Goal: Information Seeking & Learning: Learn about a topic

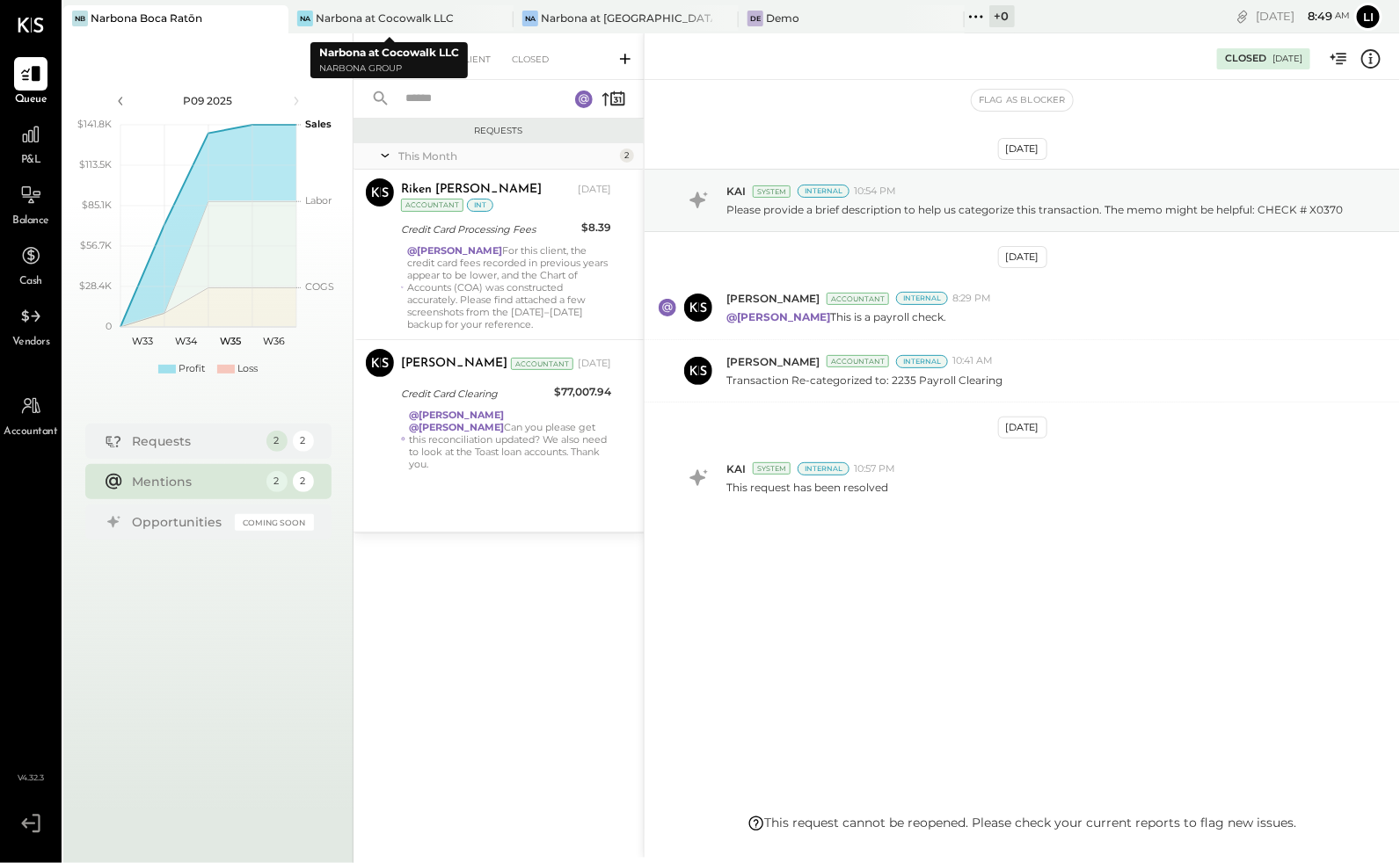
click at [453, 43] on div "Narbona at Cocowalk LLC Narbona Group" at bounding box center [389, 60] width 157 height 36
click at [461, 56] on div "For Client" at bounding box center [463, 60] width 72 height 18
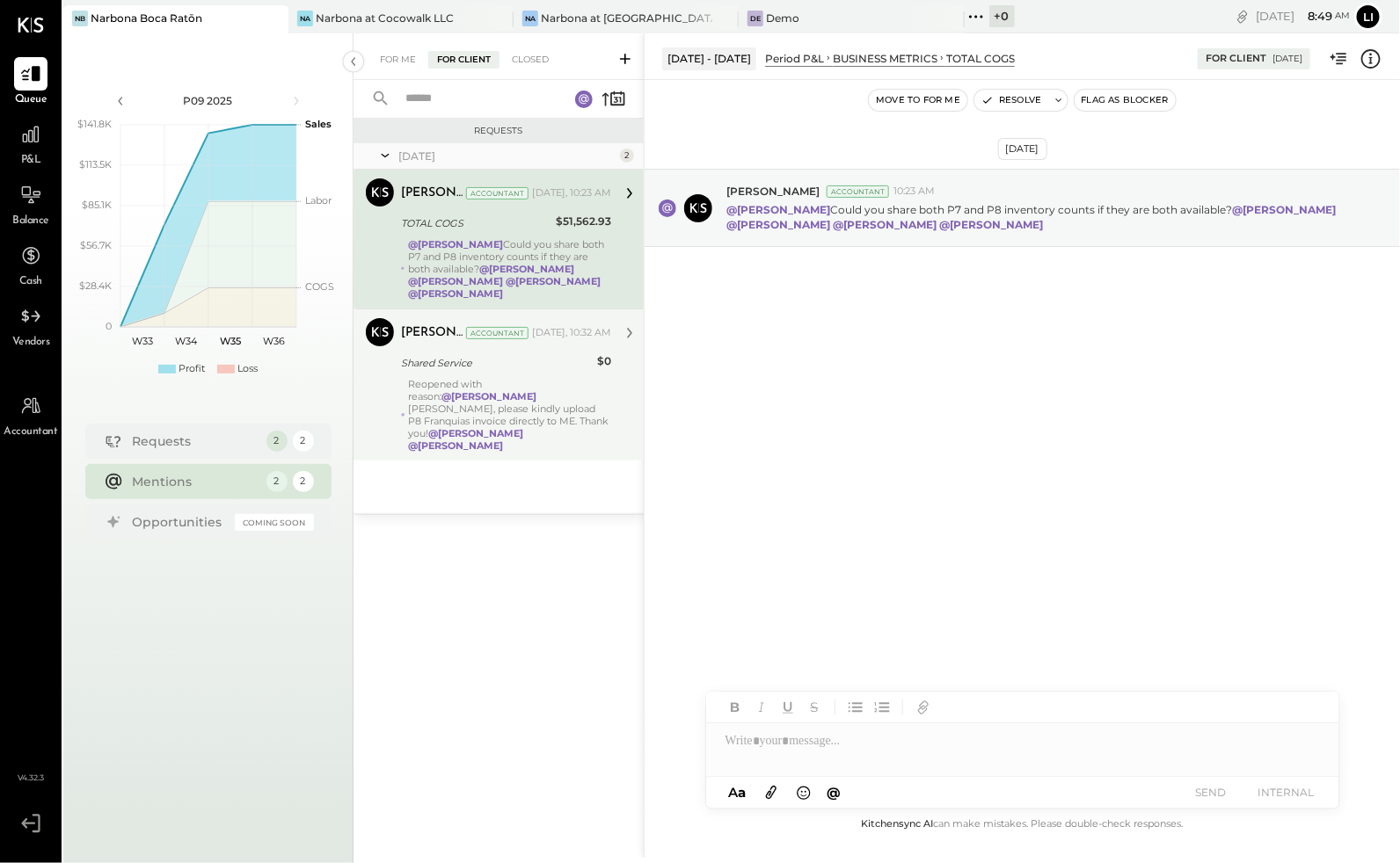
click at [504, 388] on div "Reopened with reason: @[PERSON_NAME] [PERSON_NAME], please kindly upload P8 Fra…" at bounding box center [510, 415] width 203 height 74
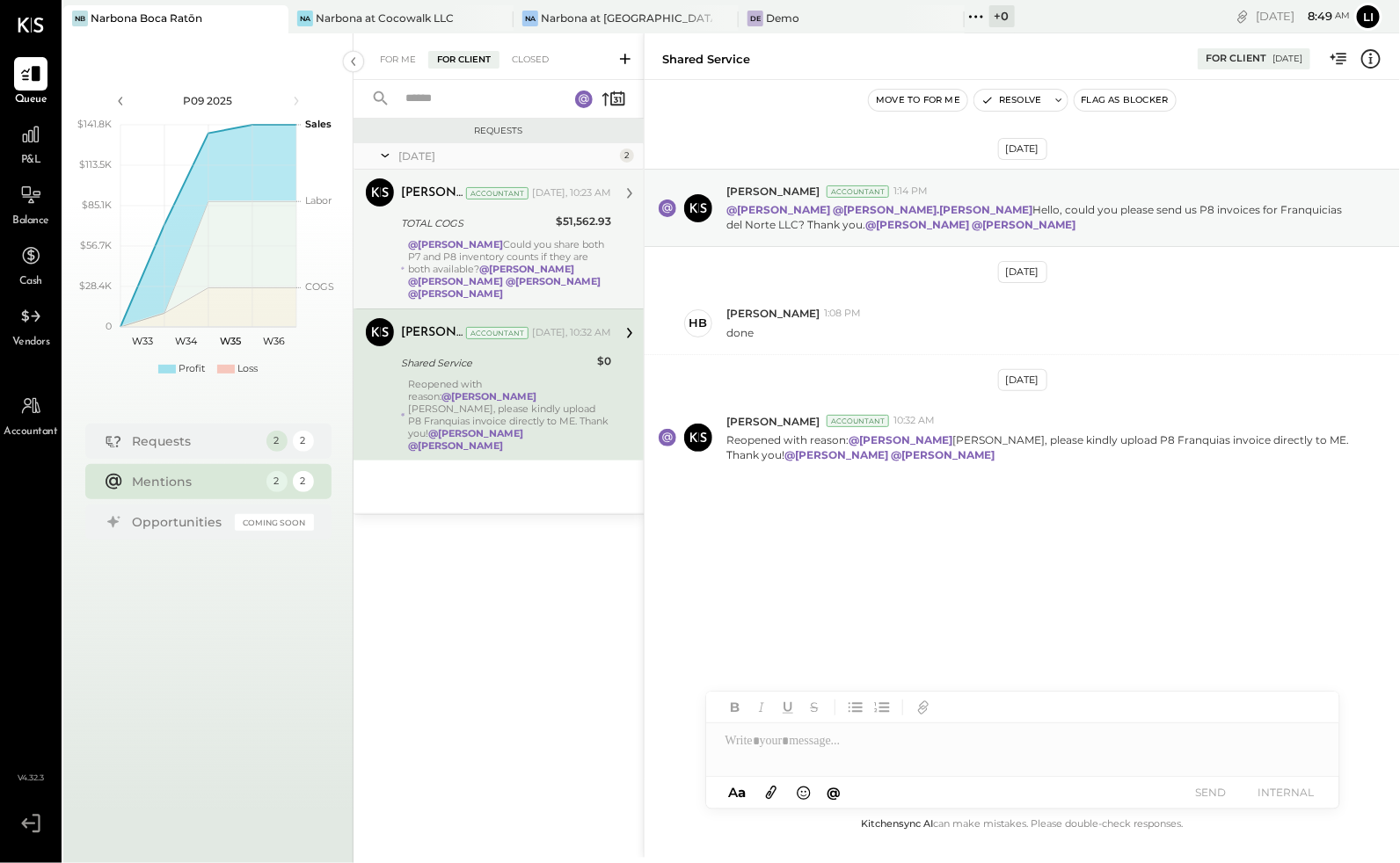
click at [496, 226] on div "TOTAL COGS" at bounding box center [475, 223] width 149 height 18
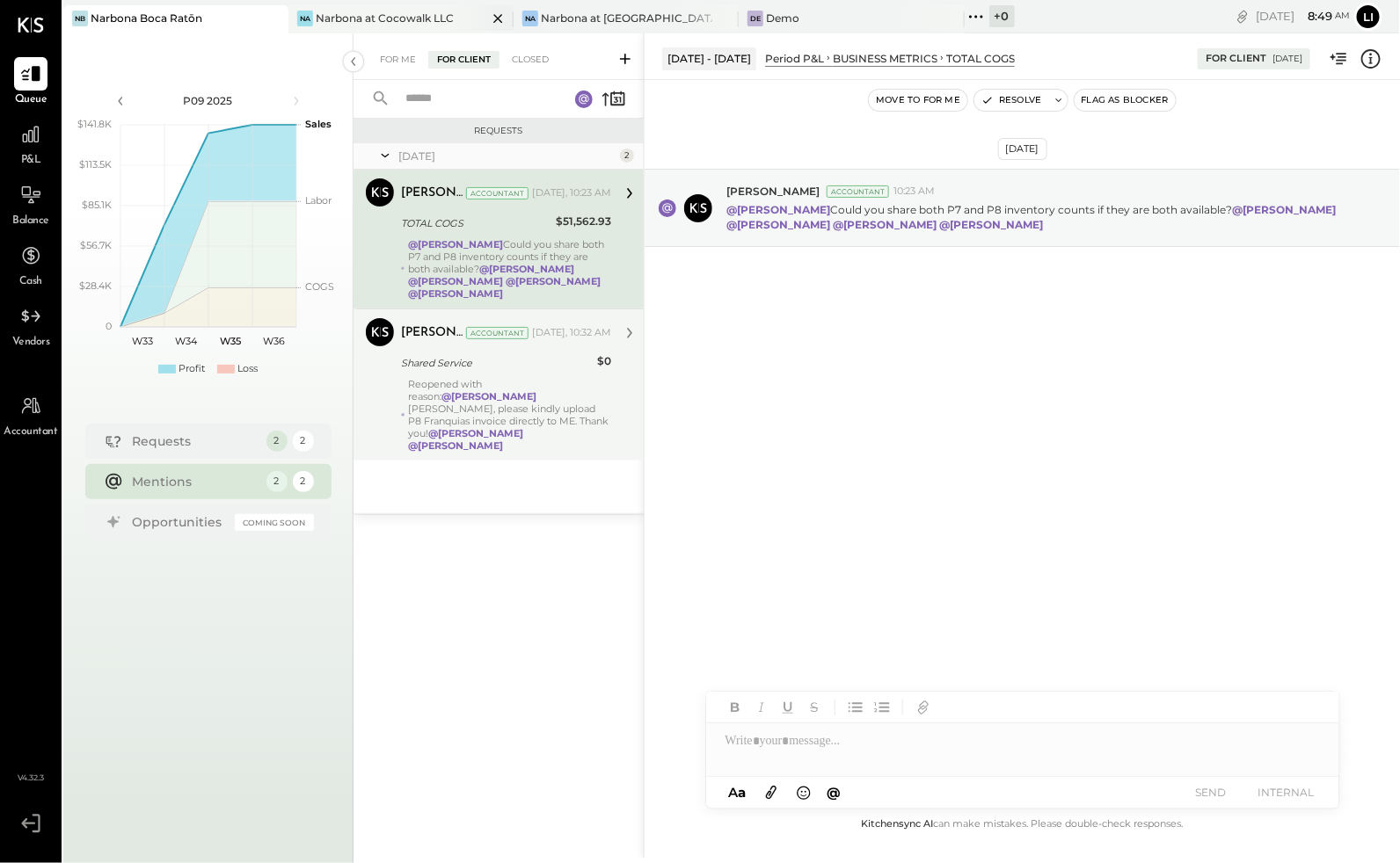
click at [393, 16] on div "Narbona at Cocowalk LLC" at bounding box center [385, 18] width 138 height 15
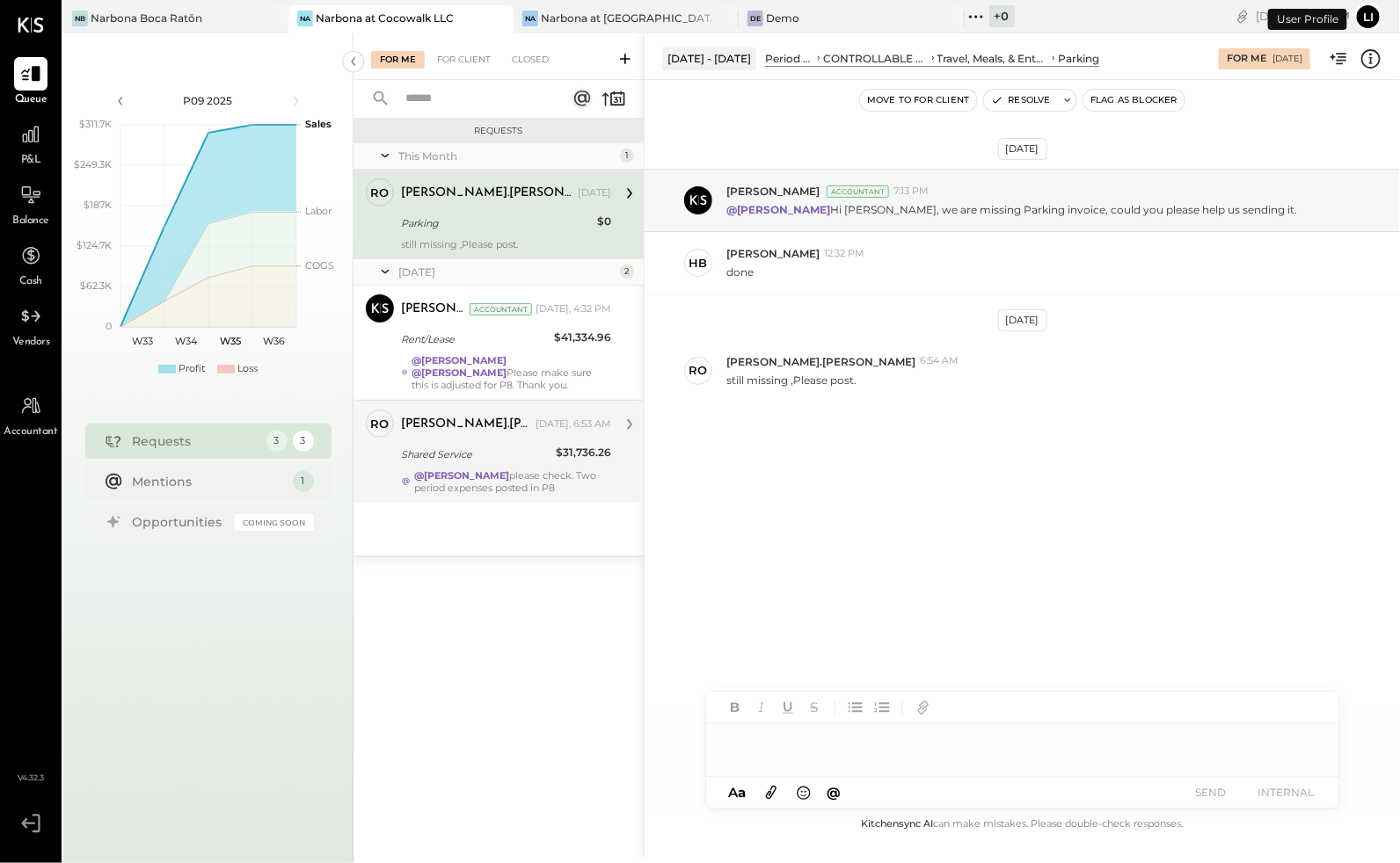
click at [473, 477] on strong "@[PERSON_NAME]" at bounding box center [462, 476] width 95 height 12
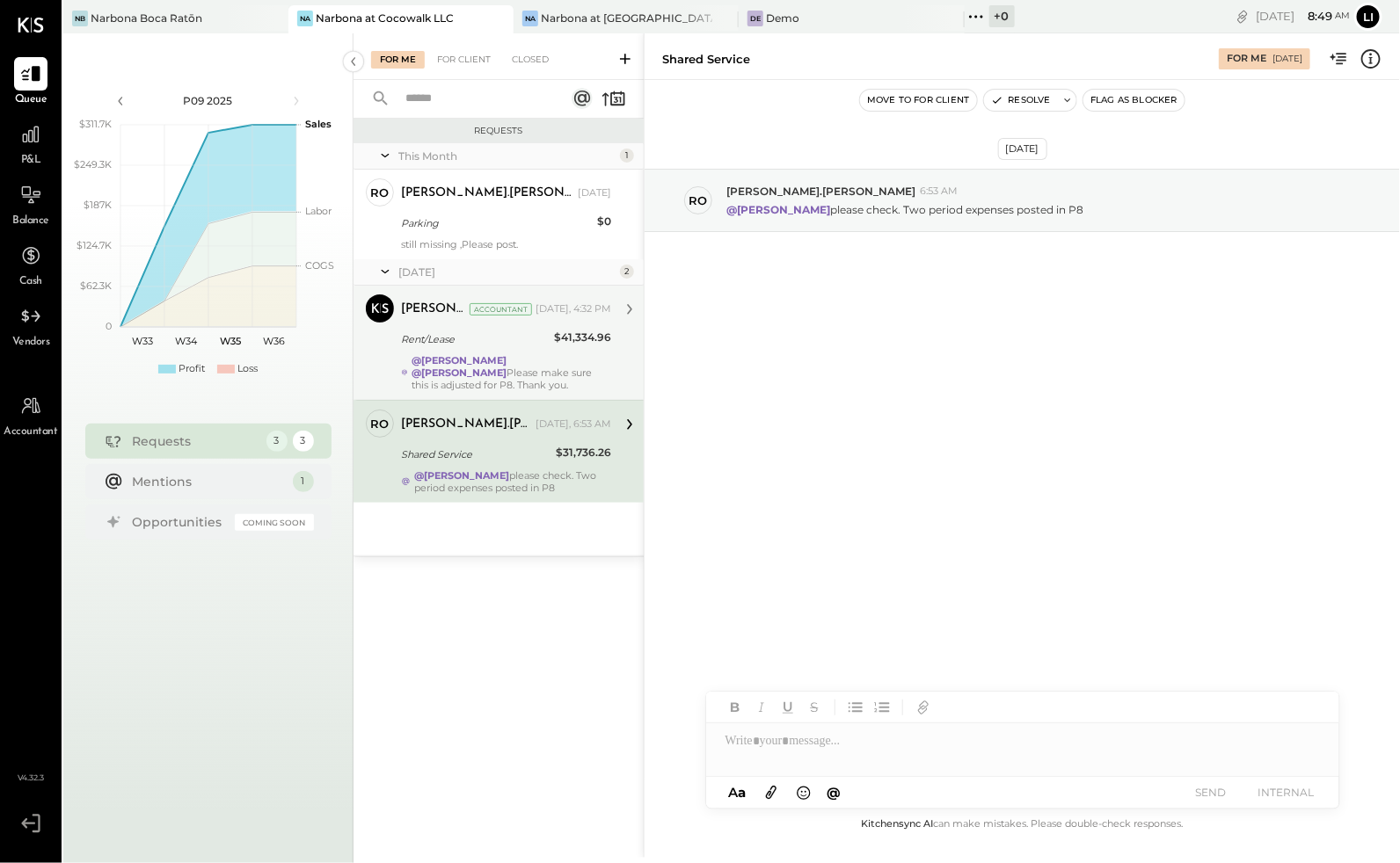
click at [482, 333] on div "Rent/Lease" at bounding box center [474, 340] width 147 height 18
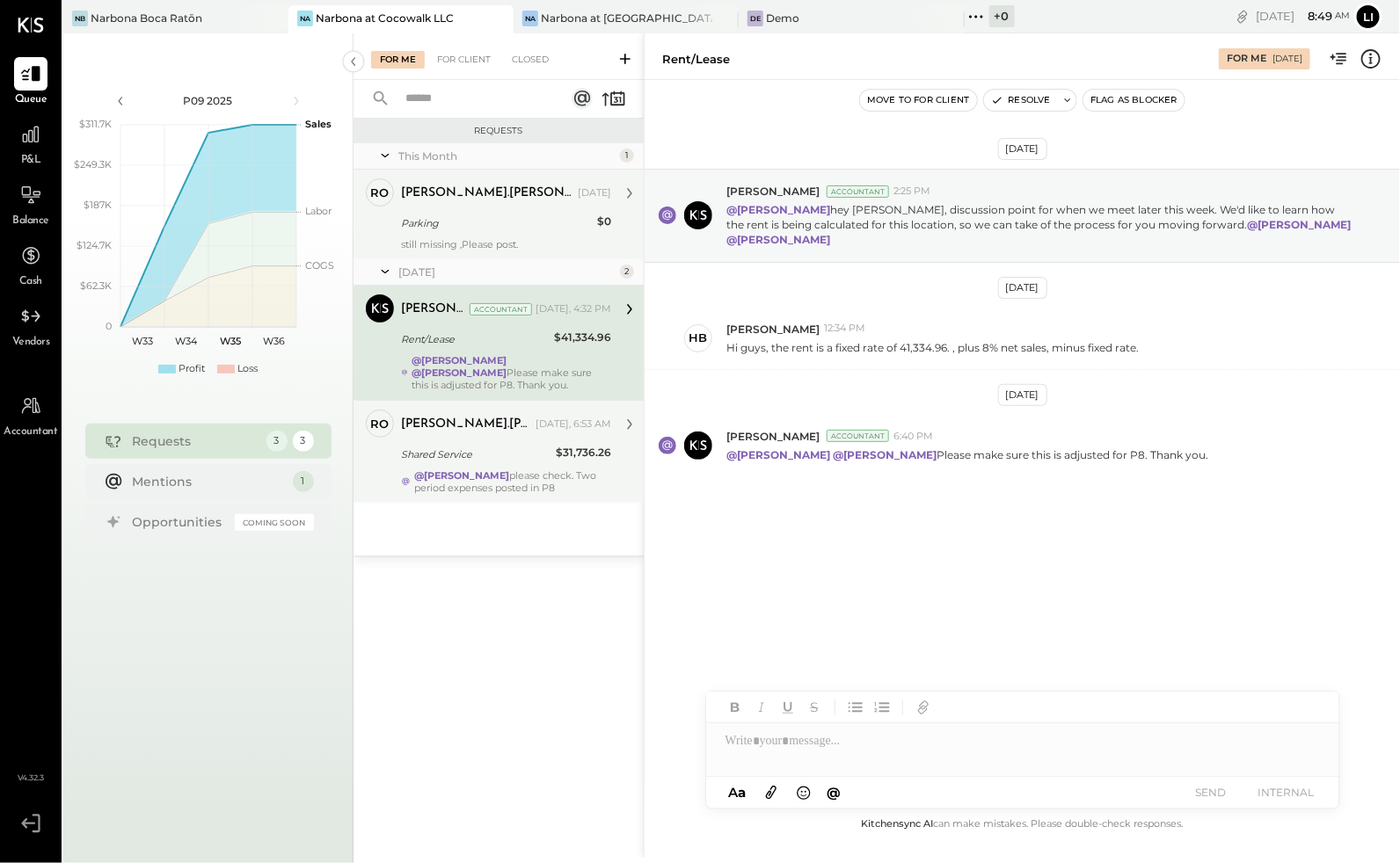
click at [486, 210] on div "[PERSON_NAME].[PERSON_NAME] [DATE] Parking $0 still missing ,Please post." at bounding box center [506, 214] width 210 height 72
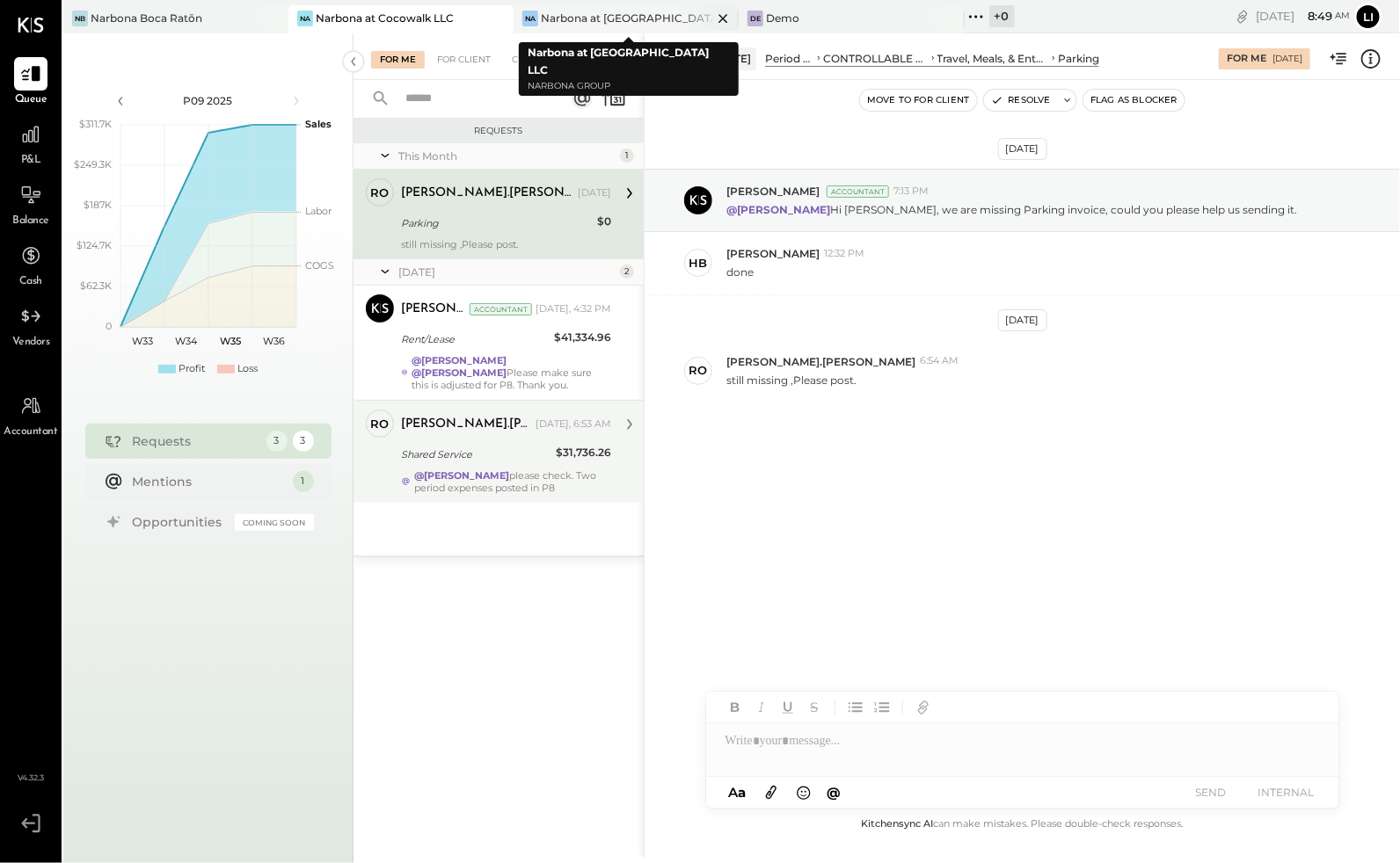
click at [623, 25] on div "Narbona at [GEOGRAPHIC_DATA] LLC" at bounding box center [627, 18] width 171 height 15
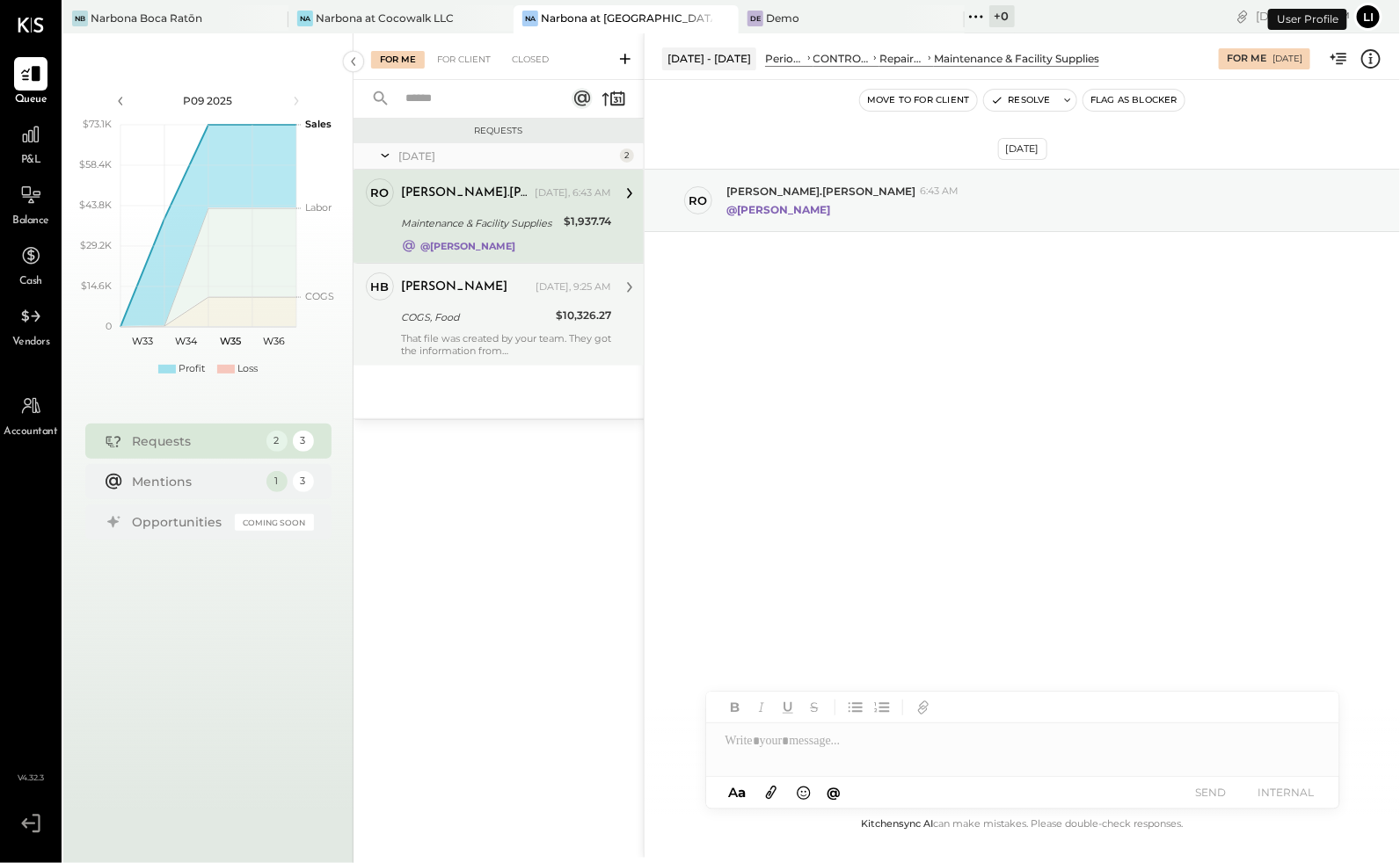
click at [511, 311] on div "COGS, Food" at bounding box center [475, 318] width 149 height 18
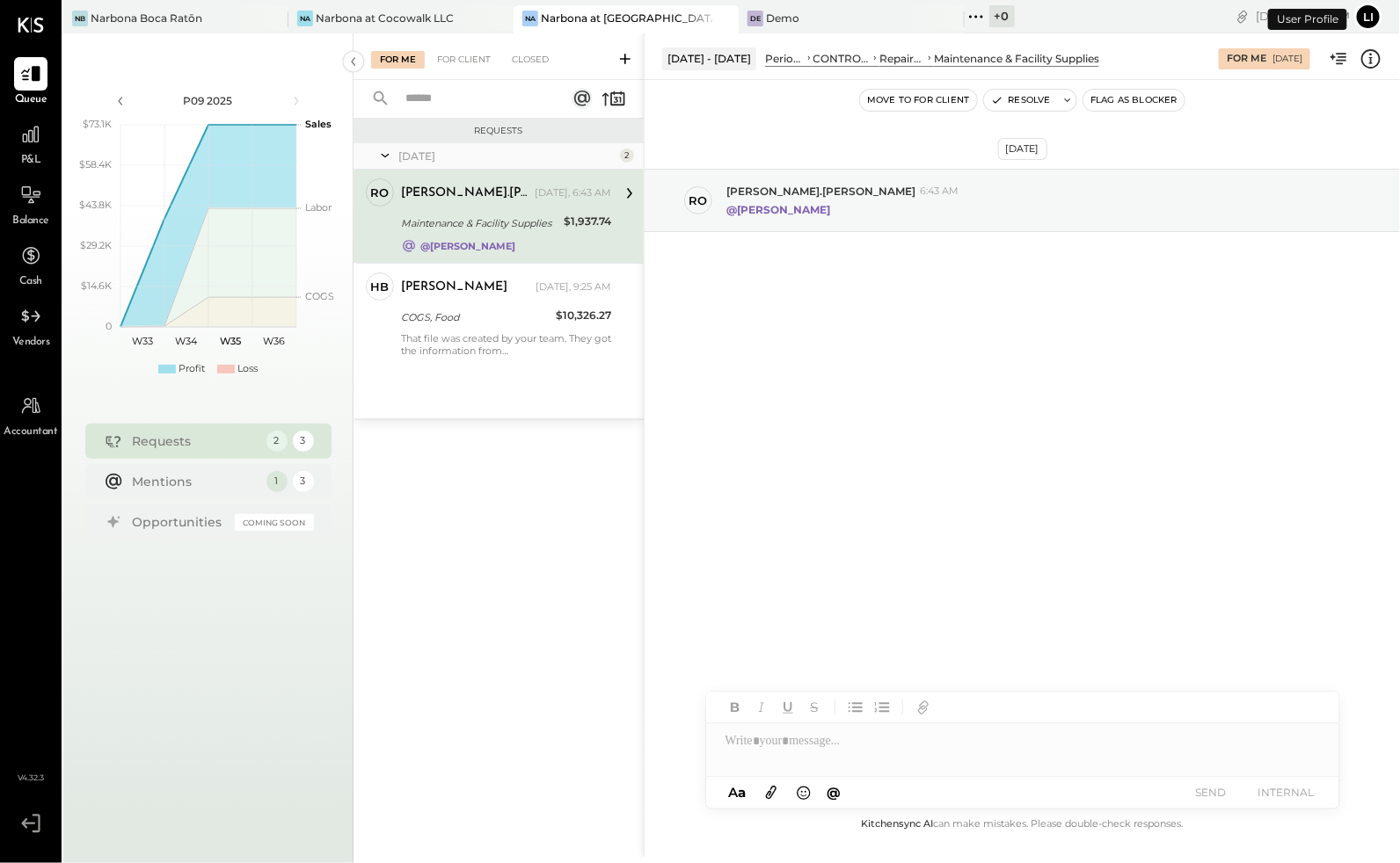
scroll to position [162, 0]
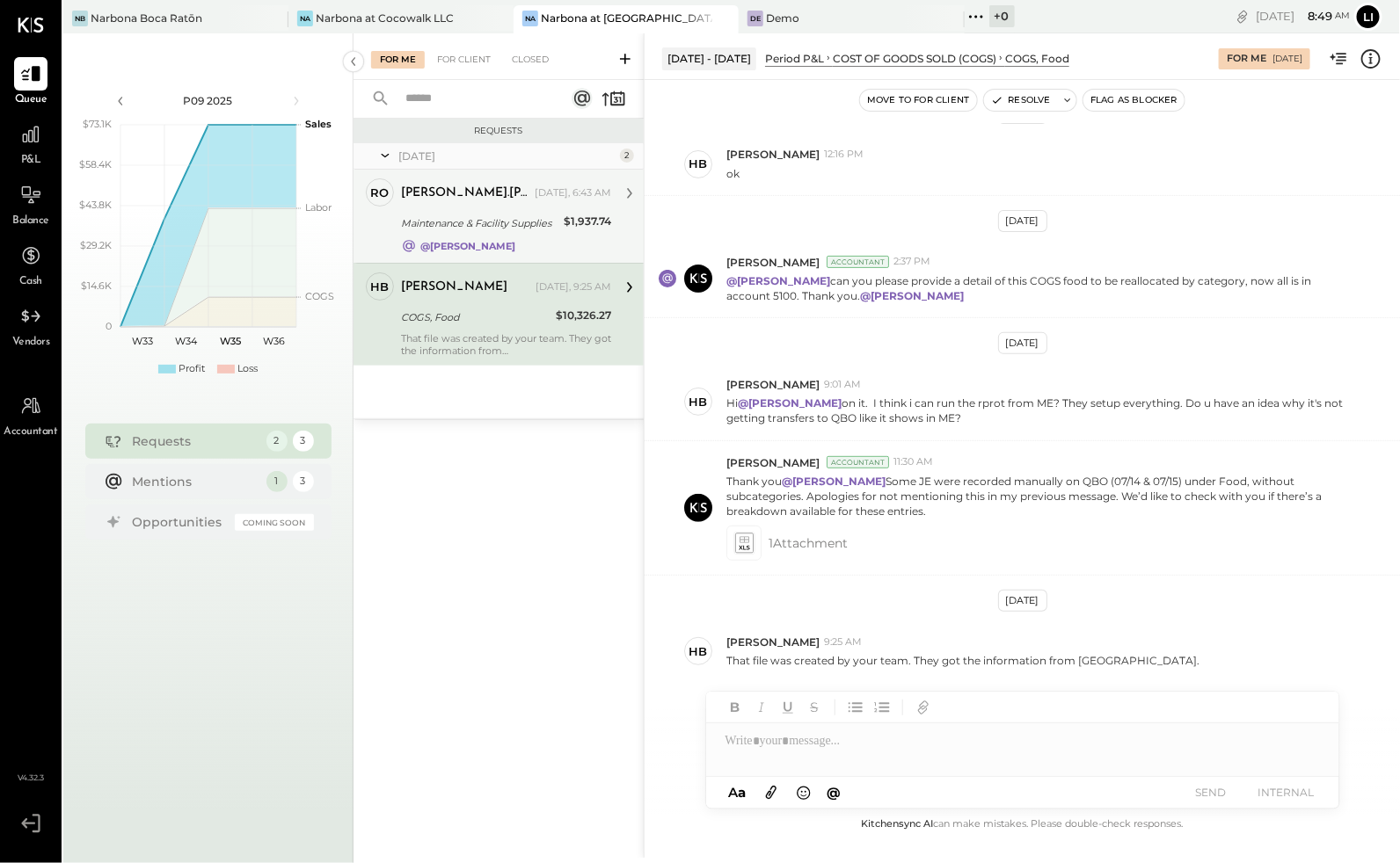
click at [524, 202] on div "[PERSON_NAME].[PERSON_NAME] [DATE], 6:43 AM" at bounding box center [506, 193] width 210 height 25
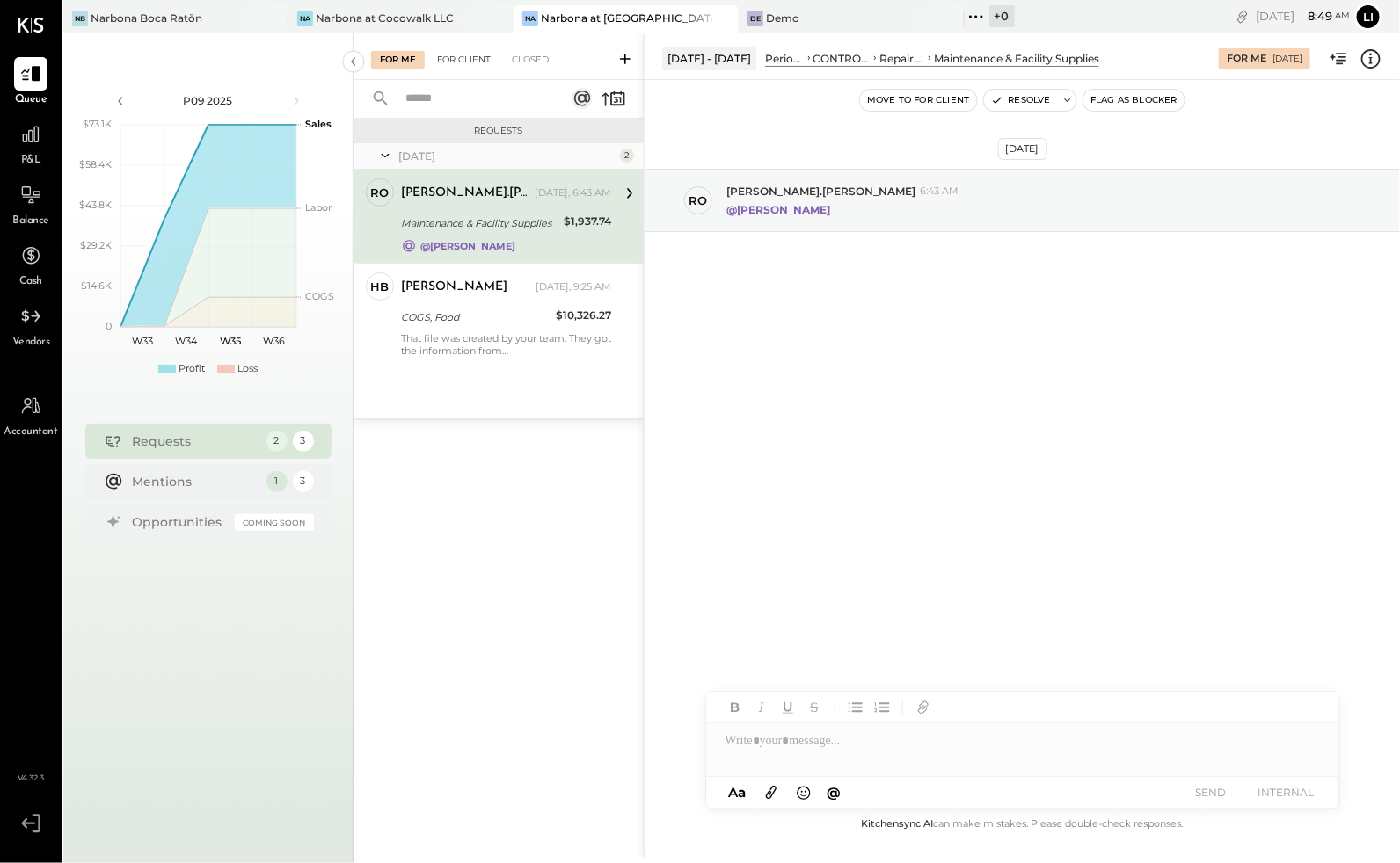
click at [471, 56] on div "For Client" at bounding box center [463, 60] width 72 height 18
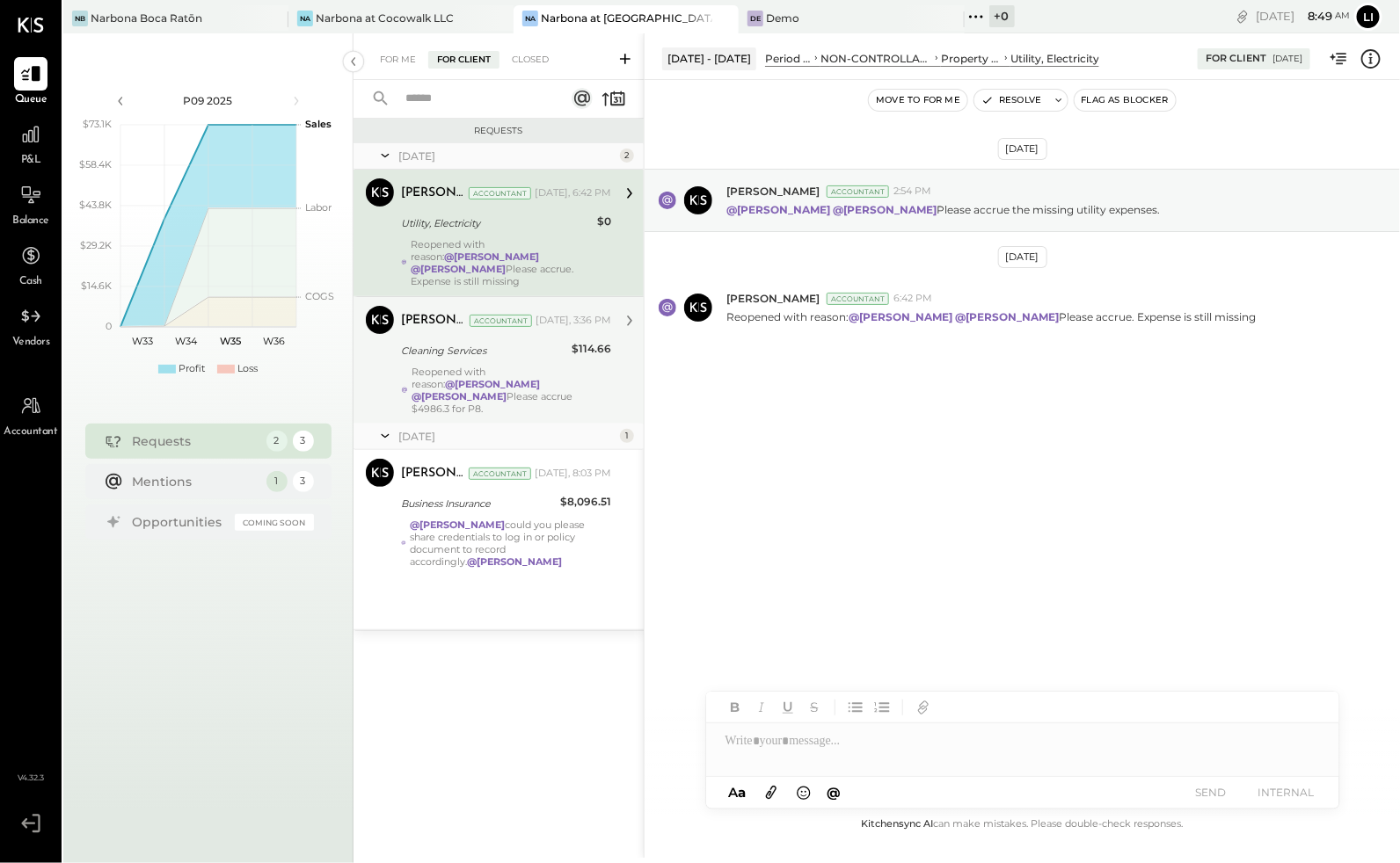
click at [601, 349] on div "[PERSON_NAME] Accountant [DATE], 3:36 PM Cleaning Services $114.66 Reopened wit…" at bounding box center [506, 361] width 210 height 109
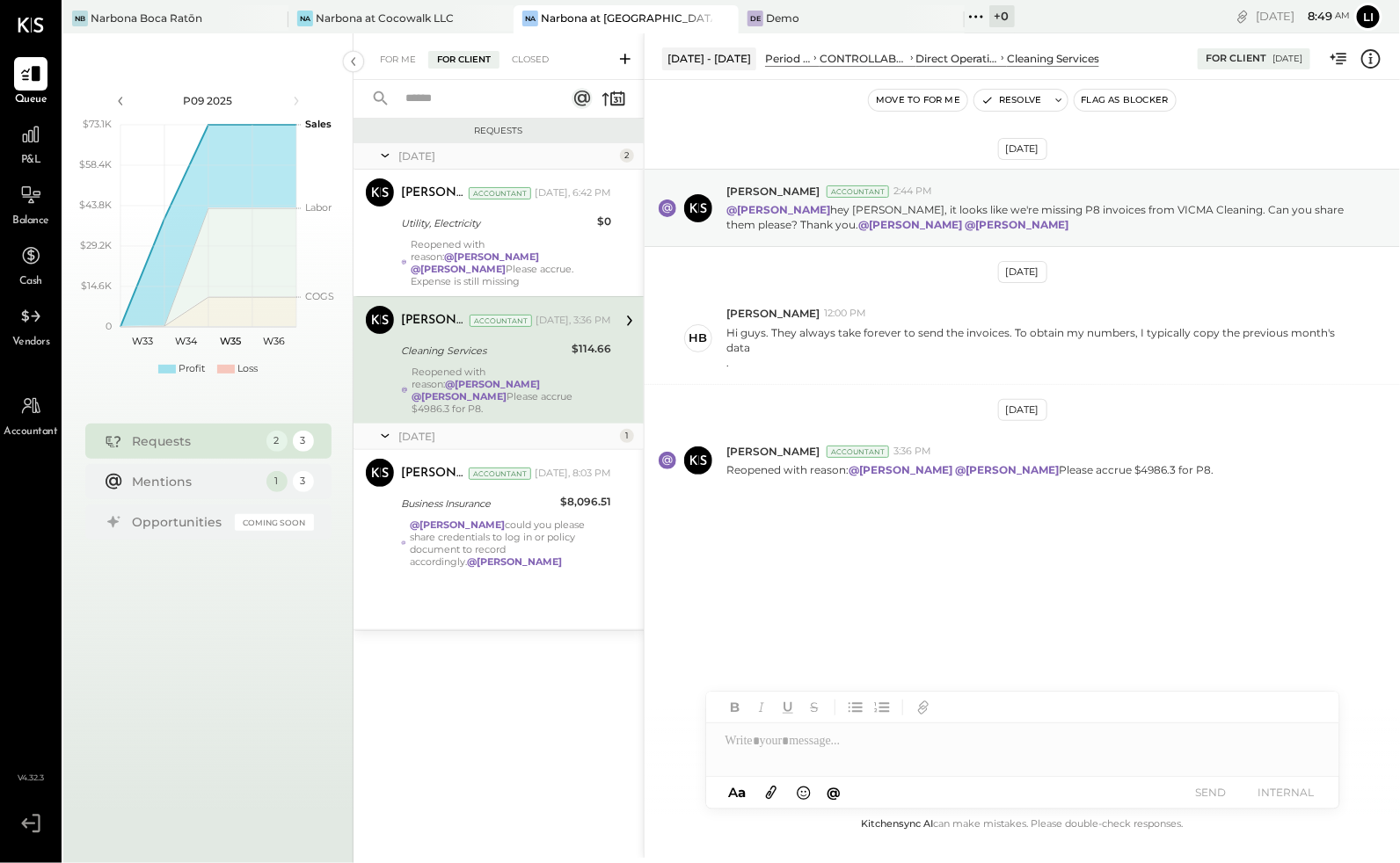
click at [843, 524] on div "[DATE] [PERSON_NAME] Accountant 2:44 PM @[PERSON_NAME] hey [PERSON_NAME], it lo…" at bounding box center [1022, 373] width 756 height 499
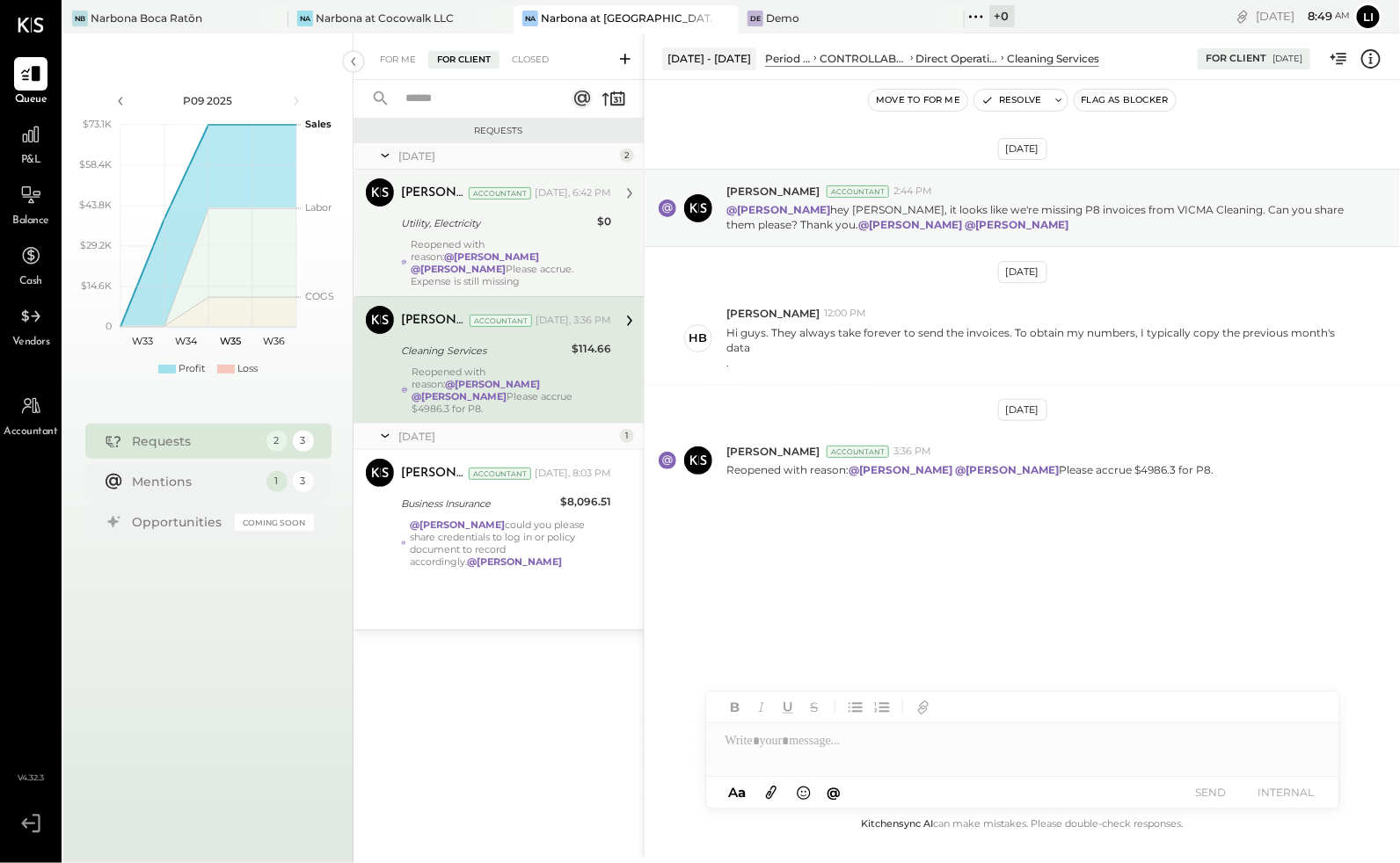
click at [493, 219] on div "Utility, Electricity" at bounding box center [496, 223] width 191 height 18
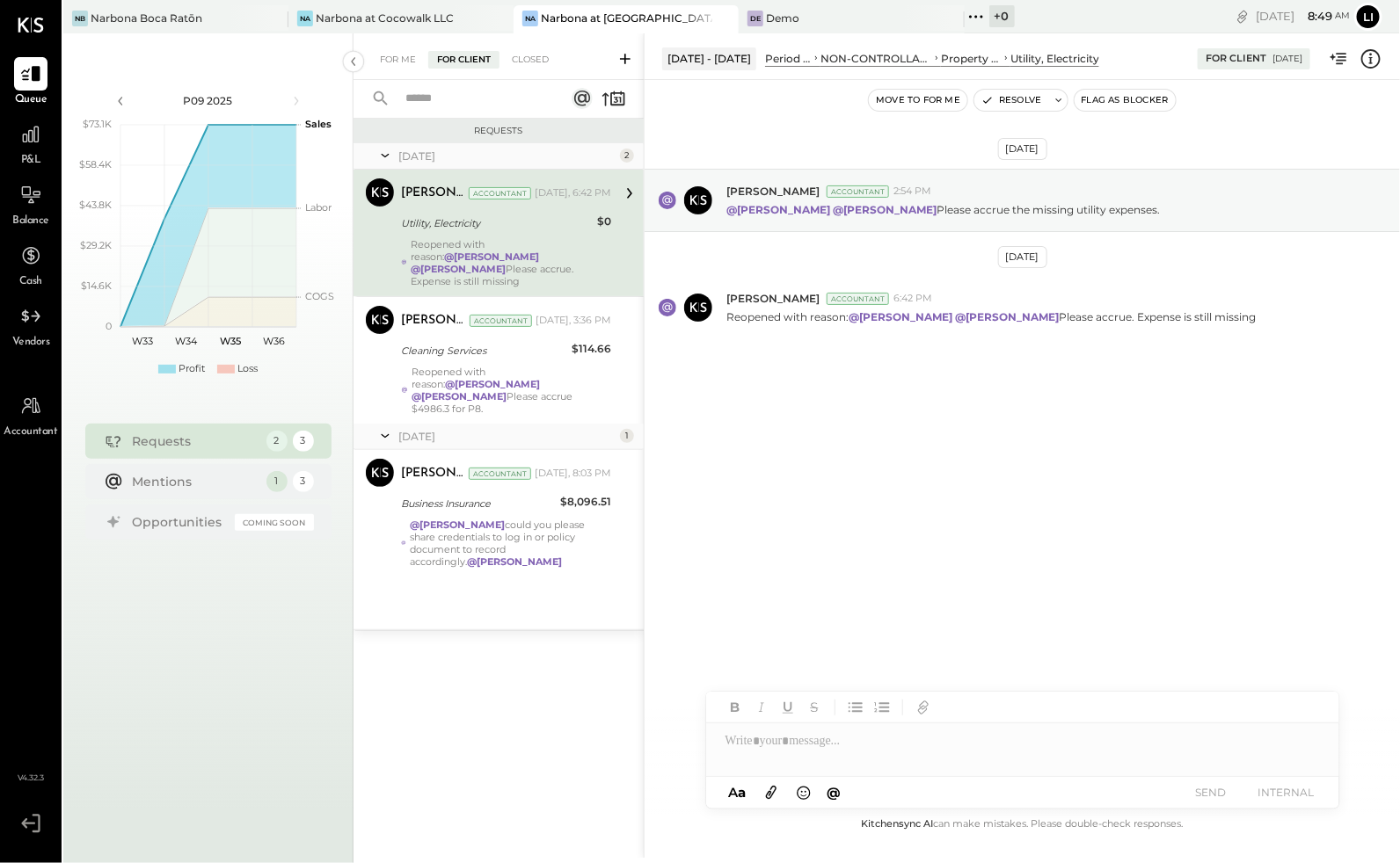
click at [986, 507] on div "[DATE] [PERSON_NAME] Accountant 2:54 PM @[PERSON_NAME] @[PERSON_NAME] Please ac…" at bounding box center [1022, 447] width 756 height 734
click at [983, 504] on div "[DATE] [PERSON_NAME] Accountant 2:54 PM @[PERSON_NAME] @[PERSON_NAME] Please ac…" at bounding box center [1022, 447] width 756 height 734
click at [373, 24] on div "Narbona at Cocowalk LLC" at bounding box center [385, 18] width 138 height 15
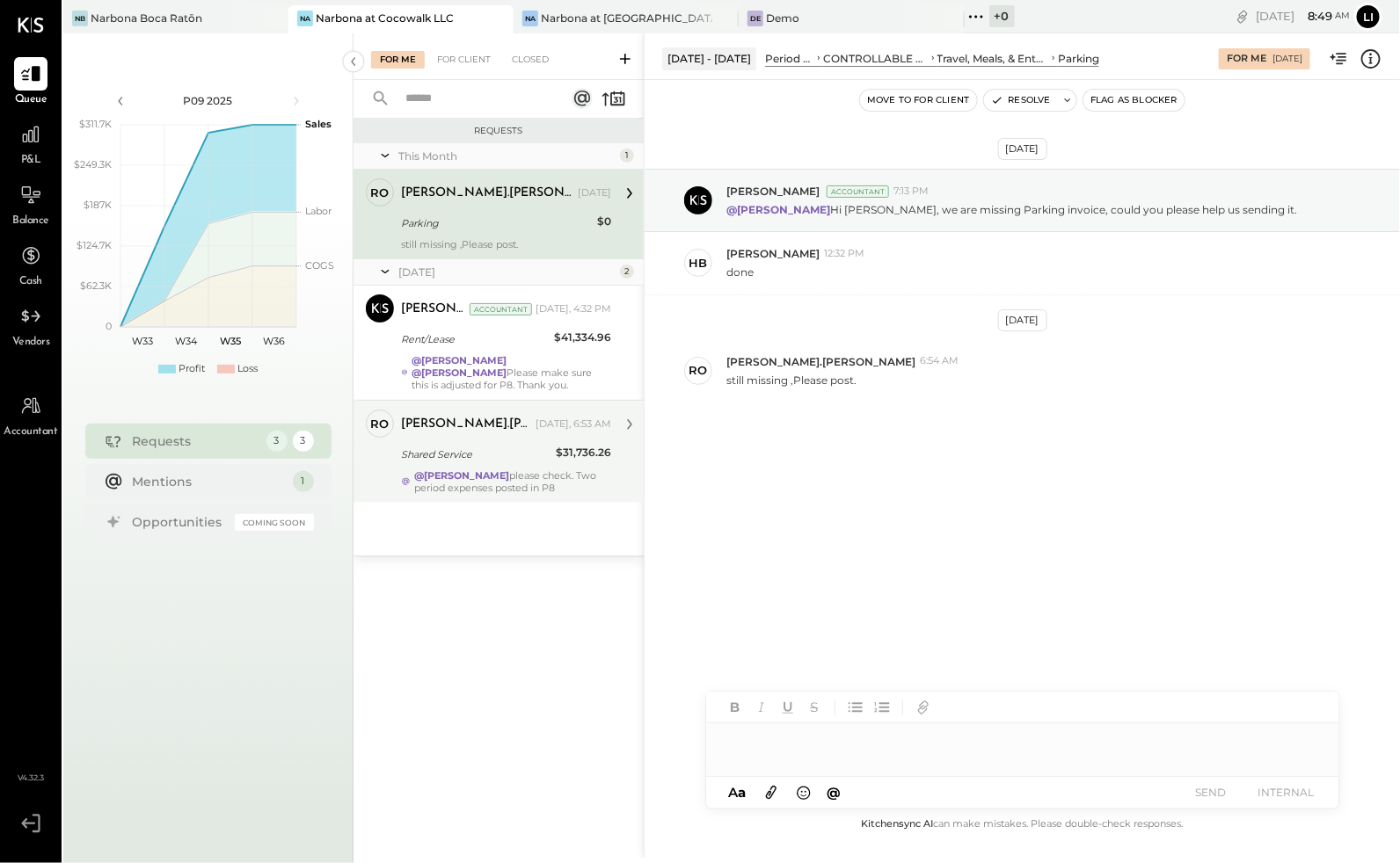
click at [419, 486] on div "@[PERSON_NAME] please check. Two period expenses posted in P8" at bounding box center [512, 482] width 197 height 25
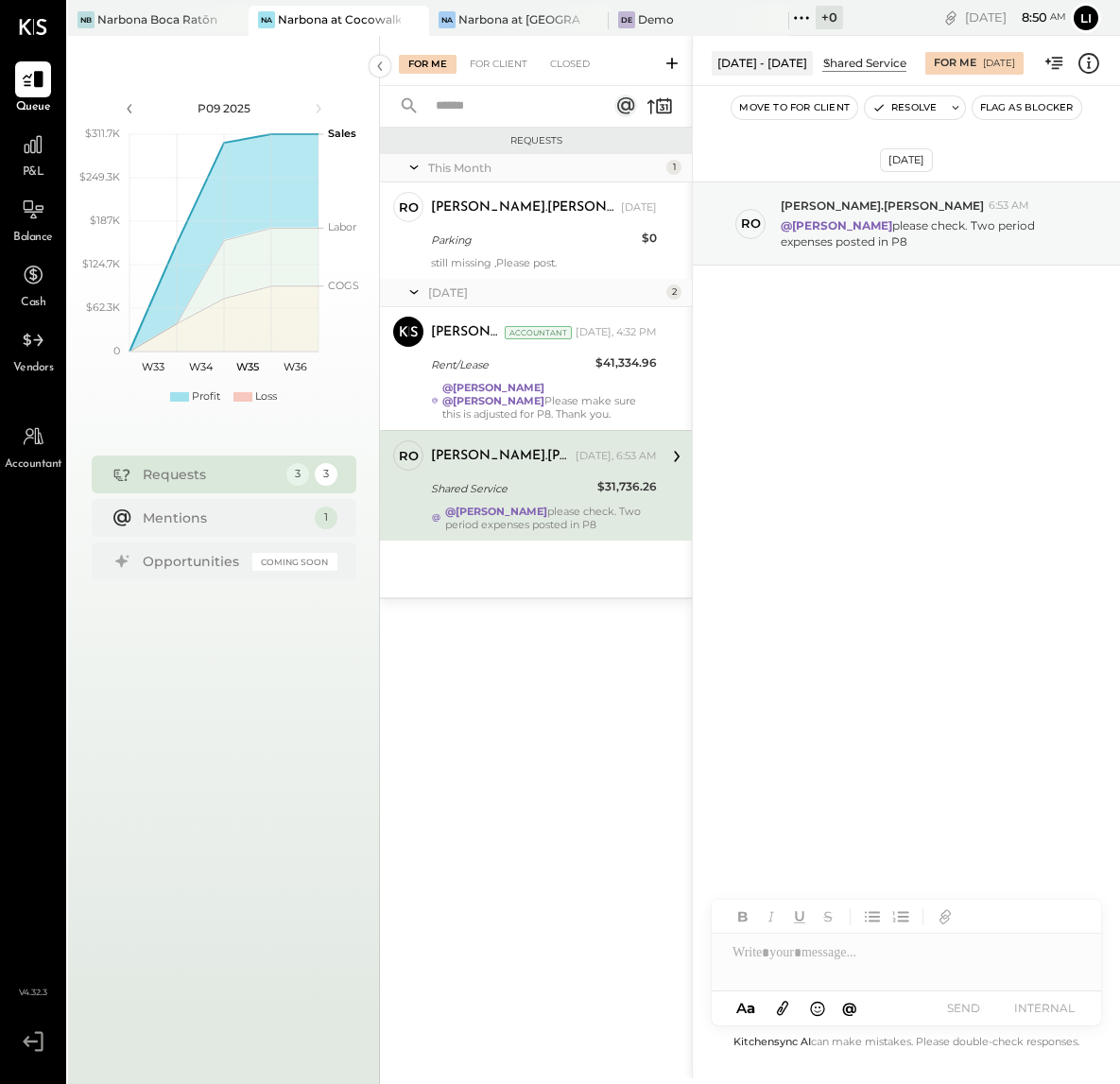
click at [547, 496] on div "Shared Service" at bounding box center [510, 488] width 160 height 19
click at [884, 430] on div "[DATE] ro [PERSON_NAME].[PERSON_NAME] 6:53 AM @[PERSON_NAME] please check. Two …" at bounding box center [906, 559] width 427 height 945
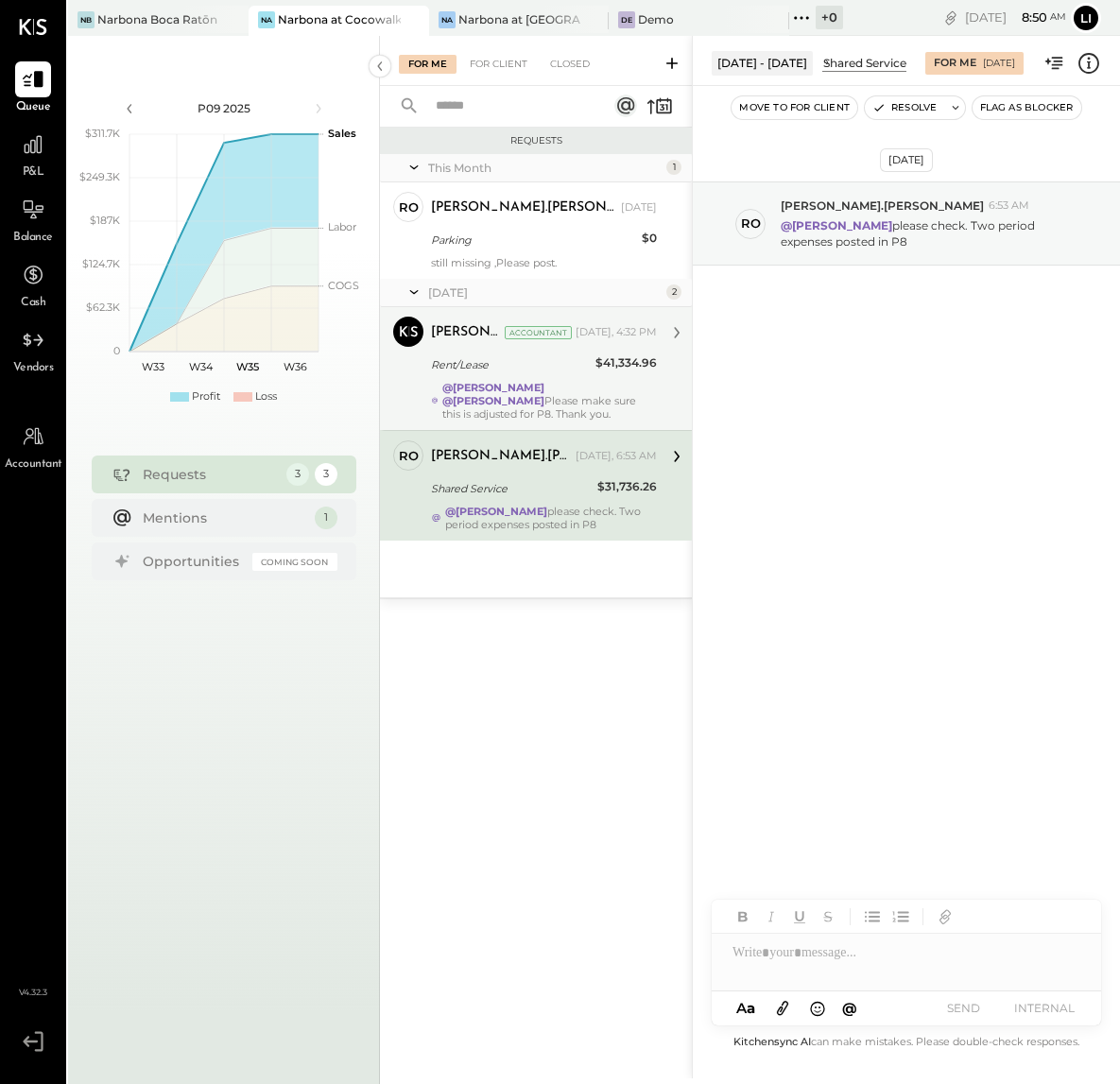
click at [603, 406] on div "@[PERSON_NAME] @[PERSON_NAME] Please make sure this is adjusted for P8. Thank y…" at bounding box center [549, 401] width 214 height 40
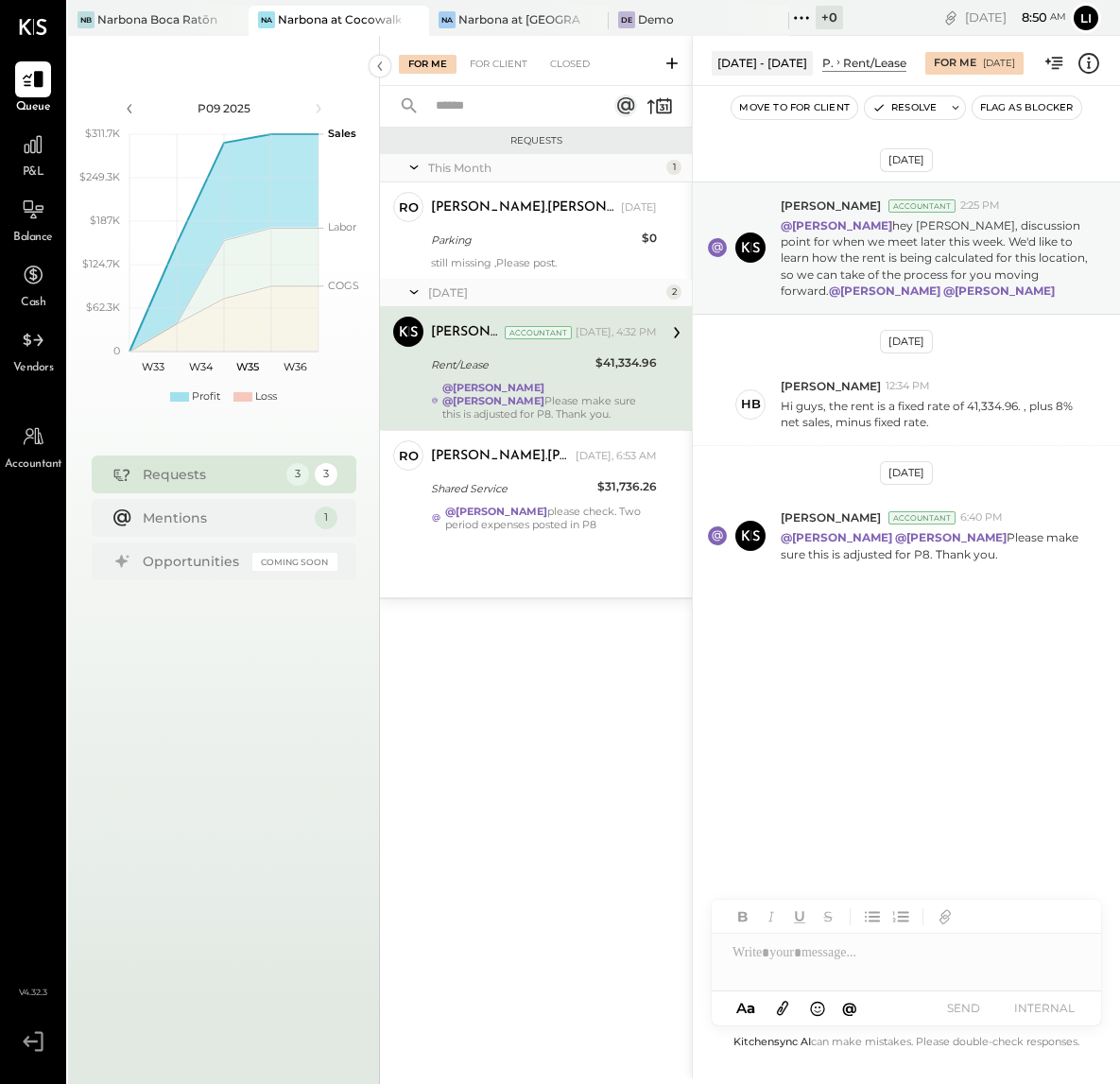
click at [909, 586] on div "[DATE] [PERSON_NAME] Accountant 2:25 PM @[PERSON_NAME] hey [PERSON_NAME], discu…" at bounding box center [906, 426] width 427 height 586
click at [828, 607] on div "[DATE] [PERSON_NAME] Accountant 2:25 PM @[PERSON_NAME] hey [PERSON_NAME], discu…" at bounding box center [906, 426] width 427 height 586
click at [15, 147] on div at bounding box center [33, 145] width 36 height 36
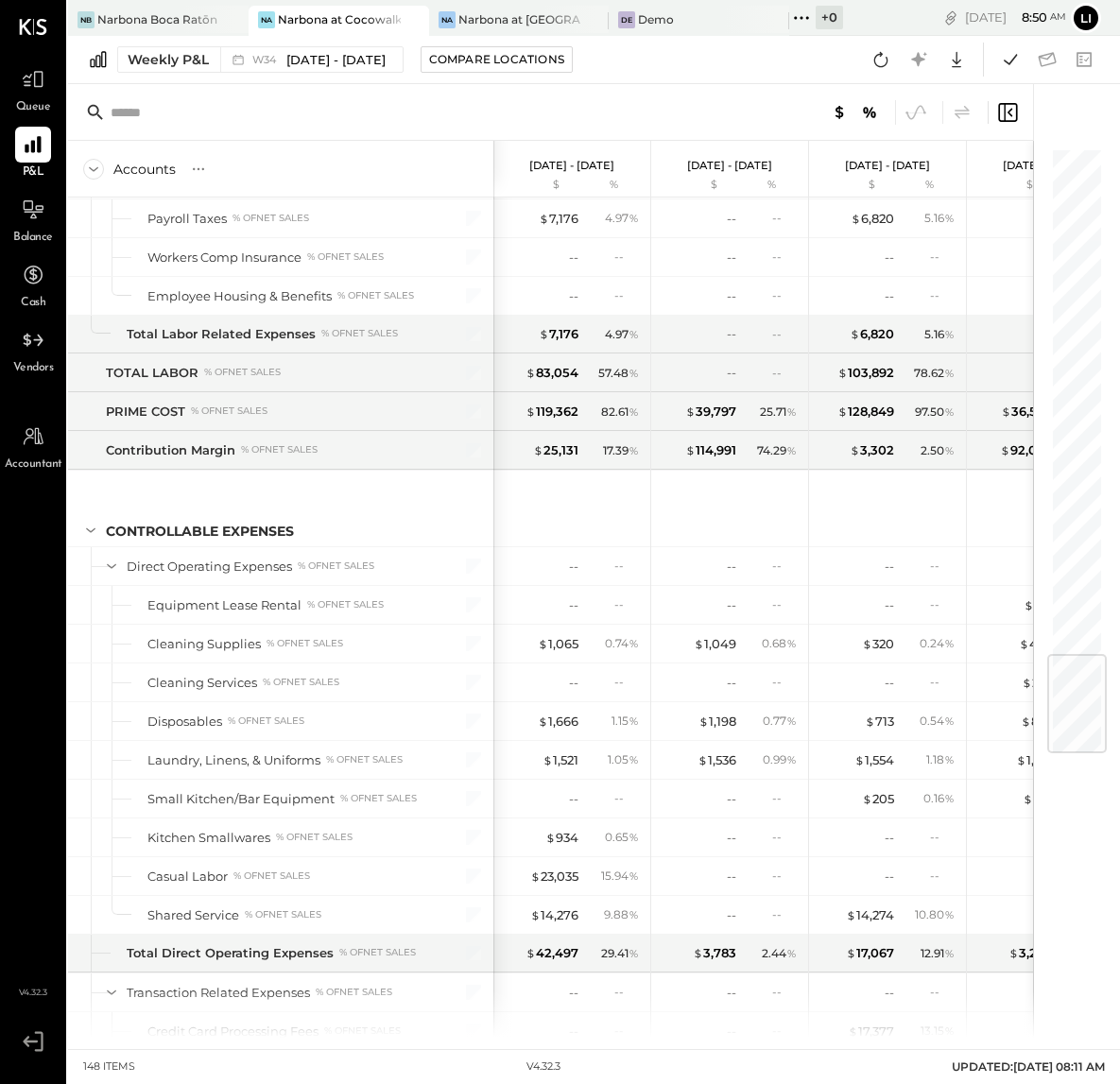
scroll to position [4072, 0]
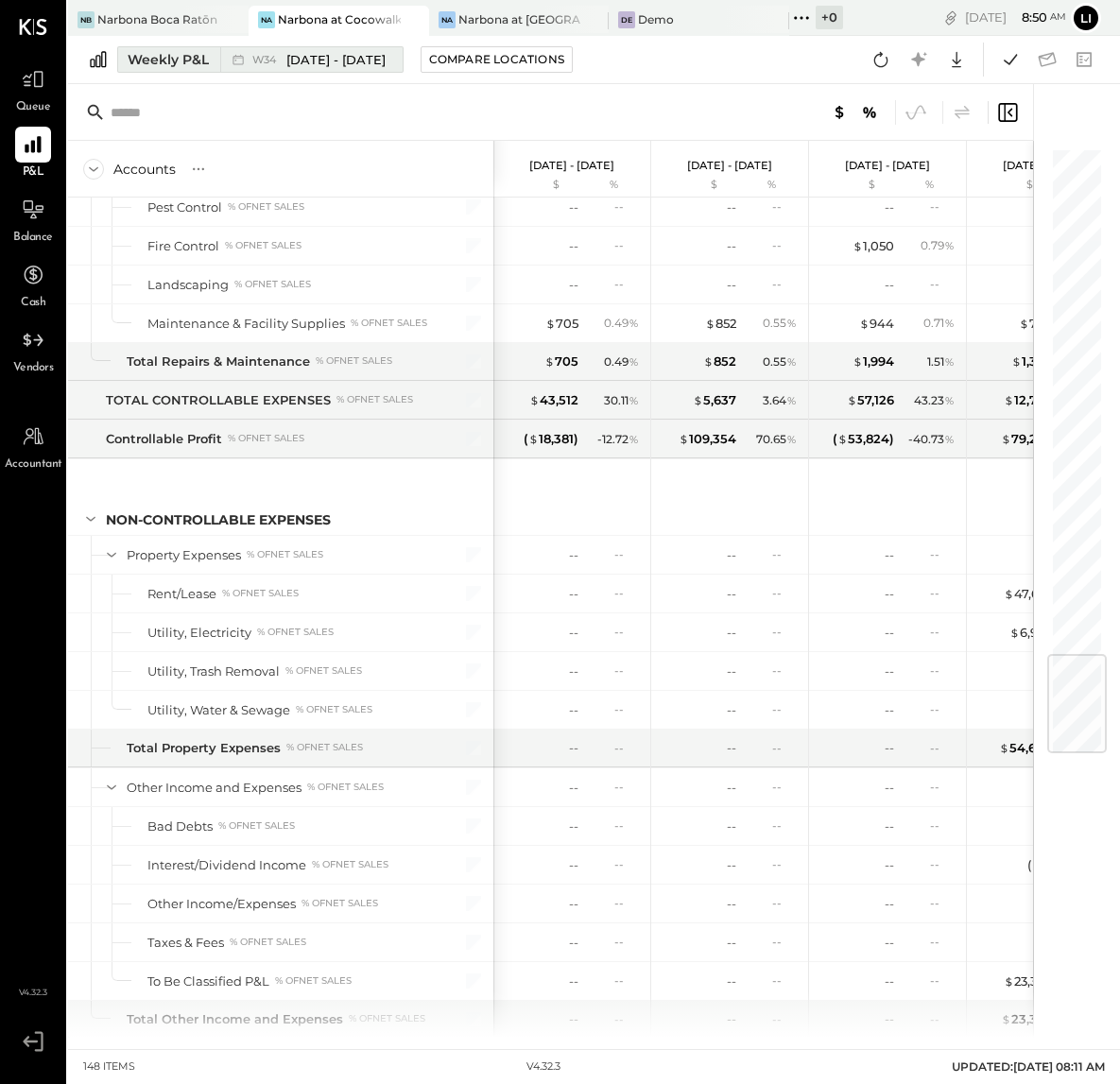
click at [313, 55] on span "[DATE] - [DATE]" at bounding box center [336, 60] width 100 height 18
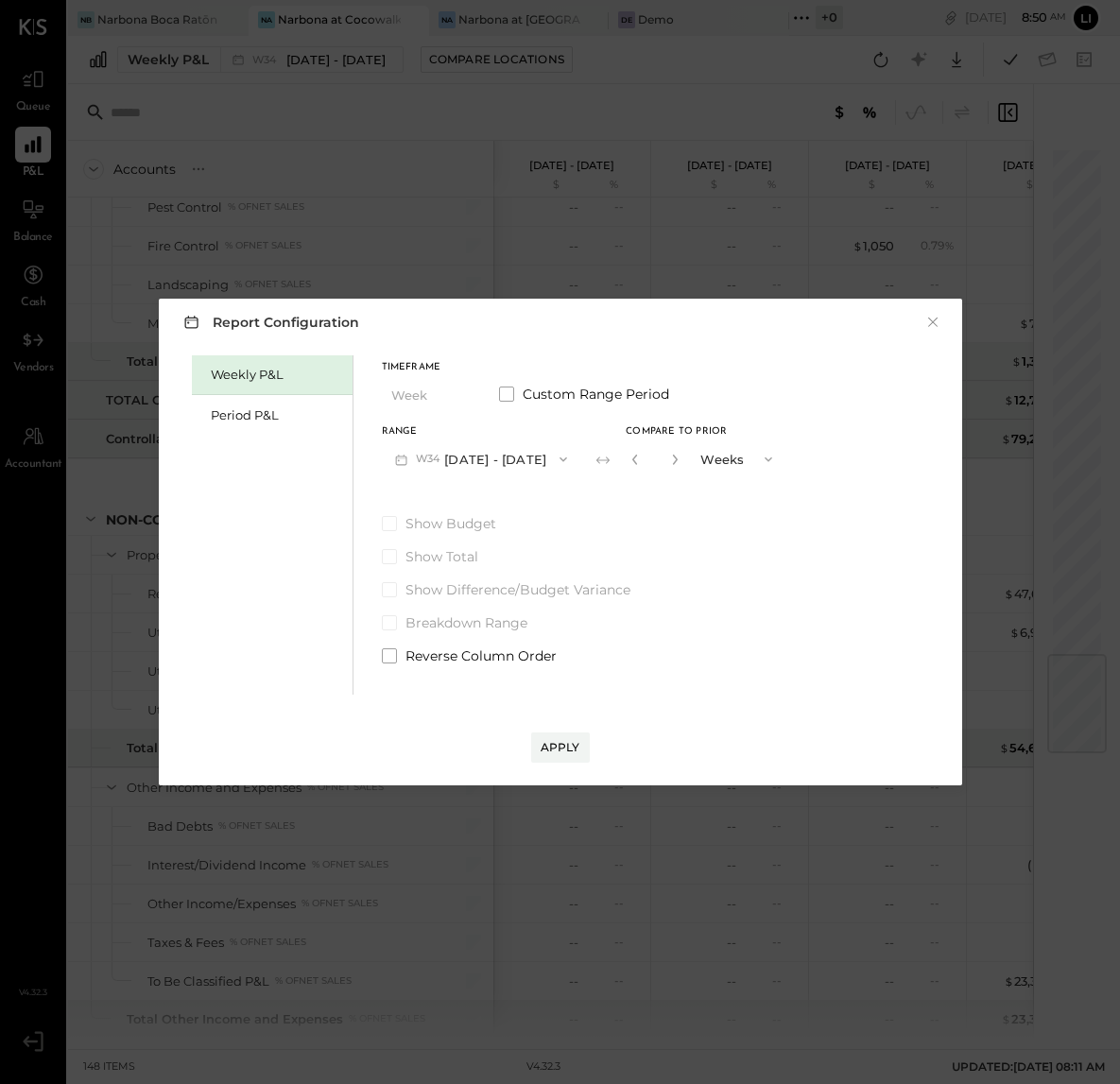
click at [188, 404] on div "Weekly P&L Period P&L Timeframe Week Custom Range Period Range W34 [DATE] - [DA…" at bounding box center [560, 523] width 765 height 344
click at [217, 410] on div "Period P&L" at bounding box center [276, 414] width 132 height 18
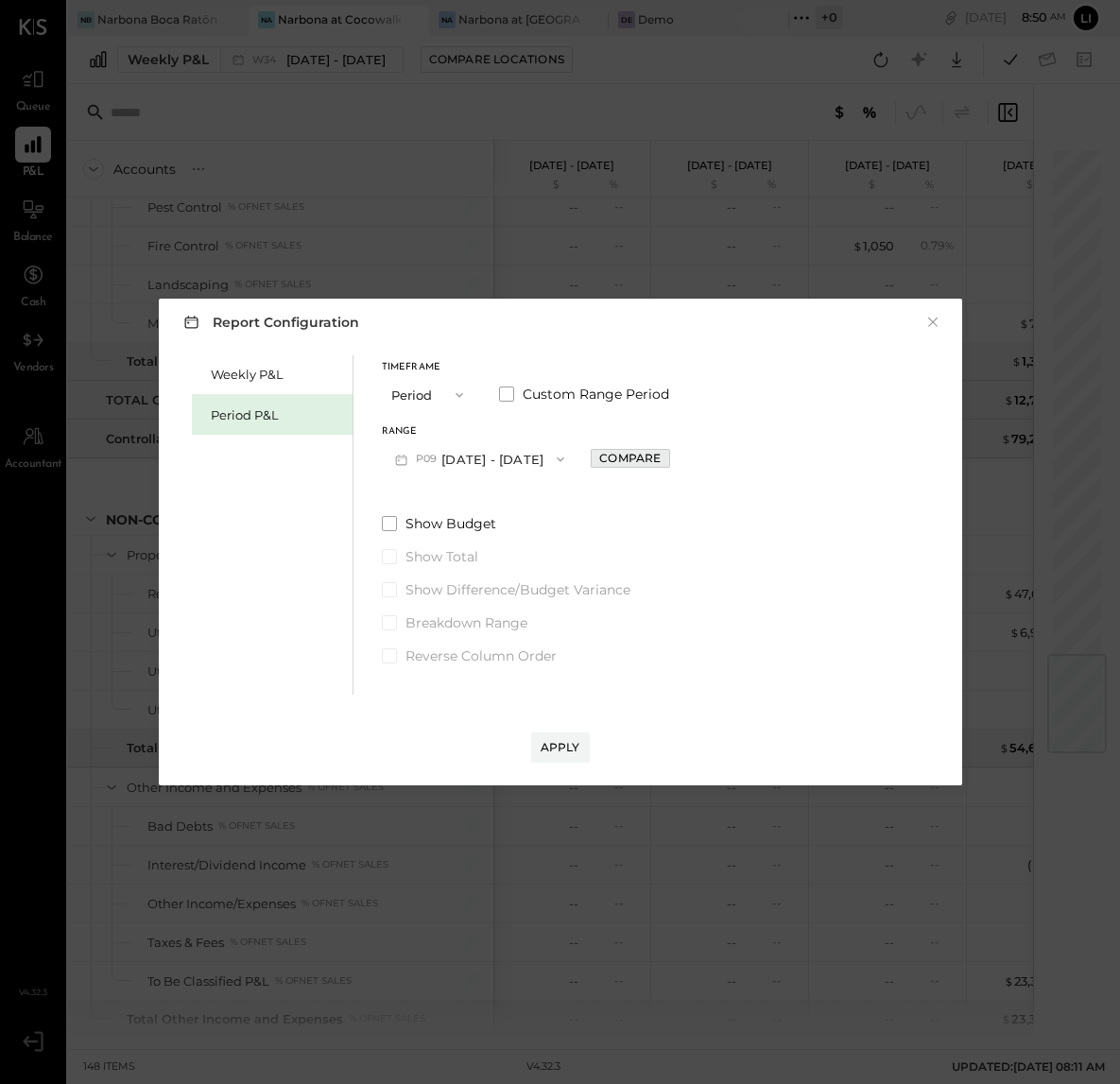
click at [633, 458] on div "Compare" at bounding box center [630, 457] width 62 height 16
click at [677, 457] on icon "button" at bounding box center [671, 459] width 11 height 11
type input "*"
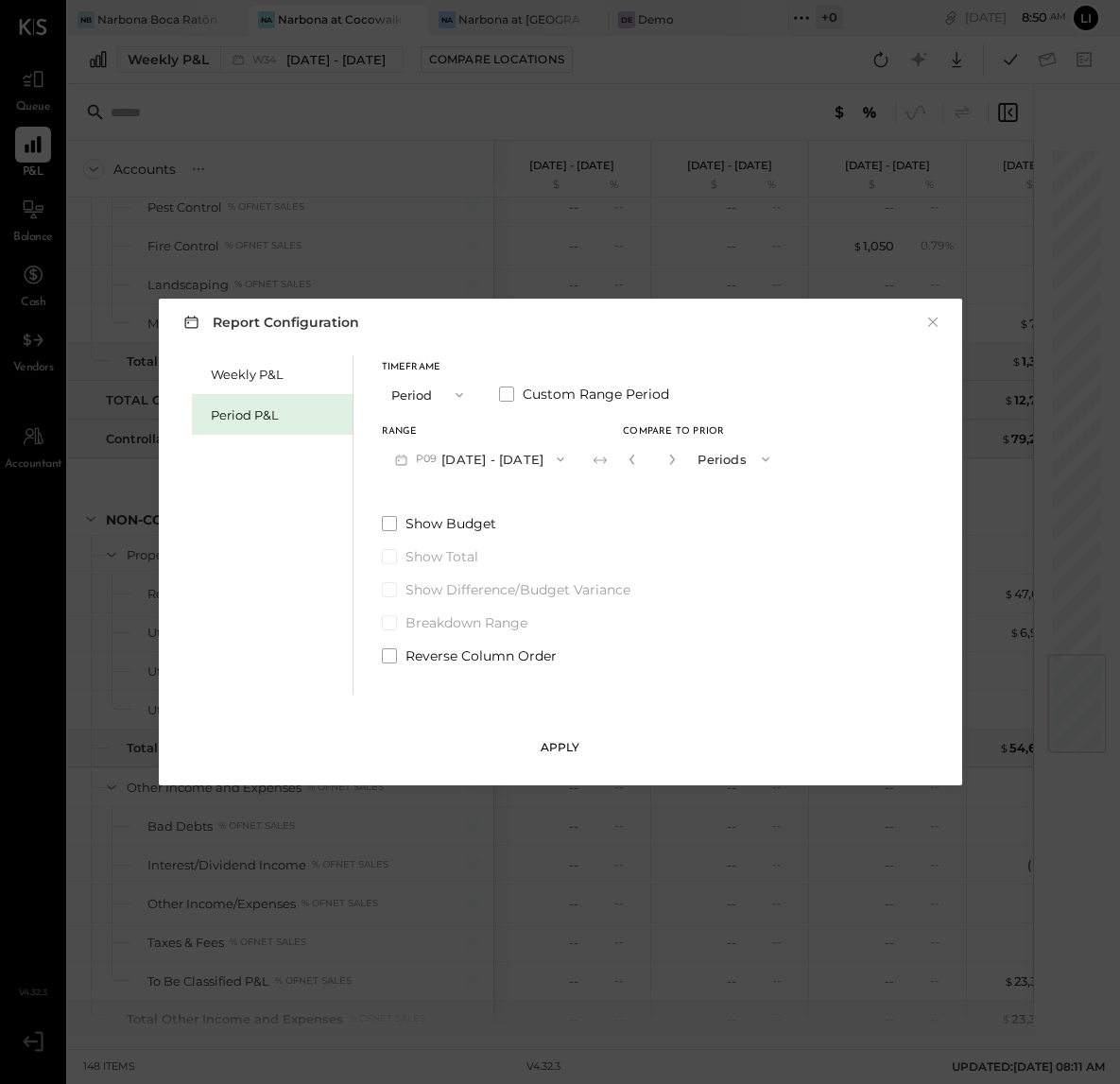
click at [568, 733] on button "Apply" at bounding box center [560, 747] width 59 height 30
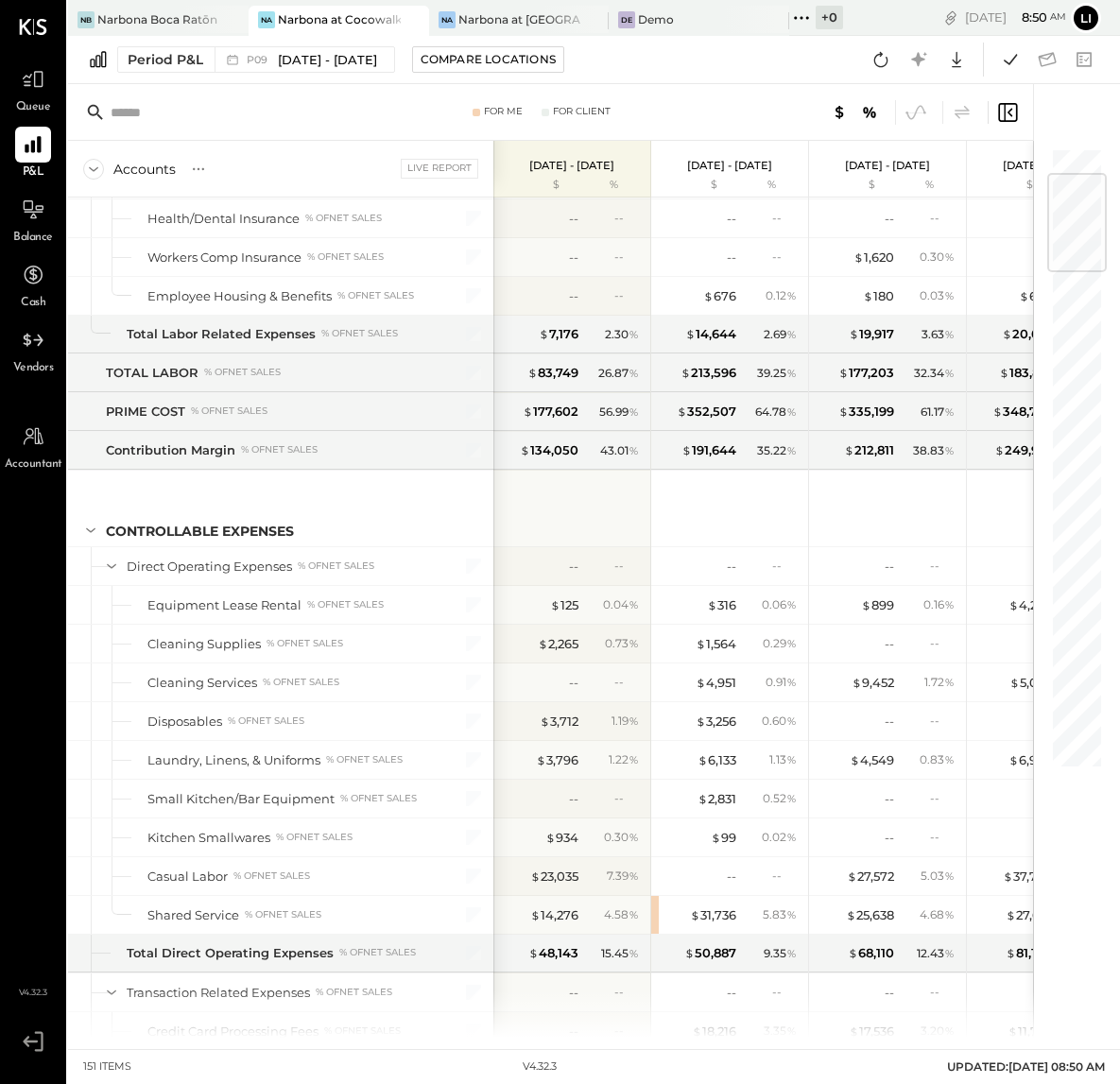
scroll to position [4189, 0]
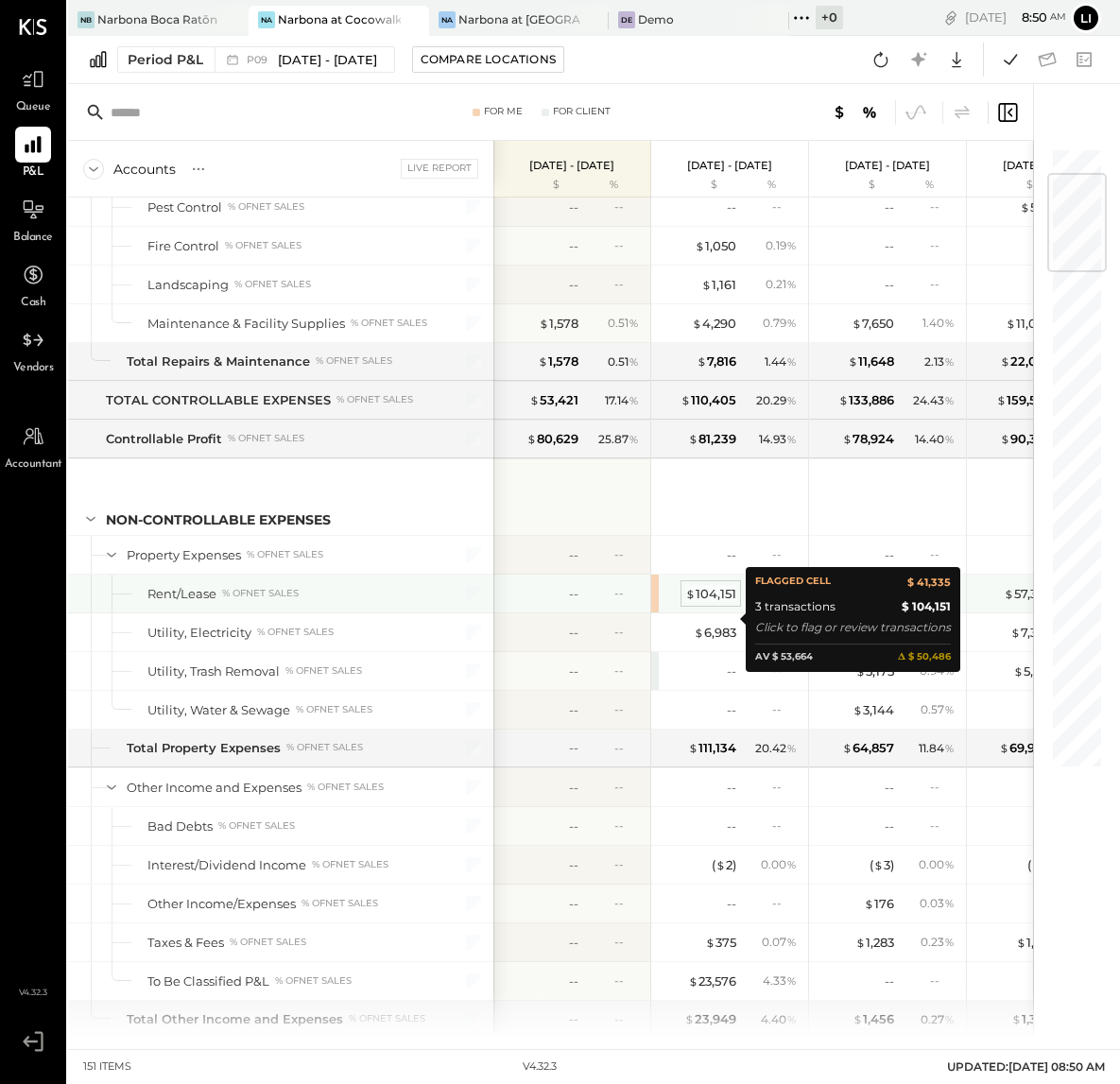
click at [707, 603] on div "$ 104,151" at bounding box center [710, 594] width 51 height 18
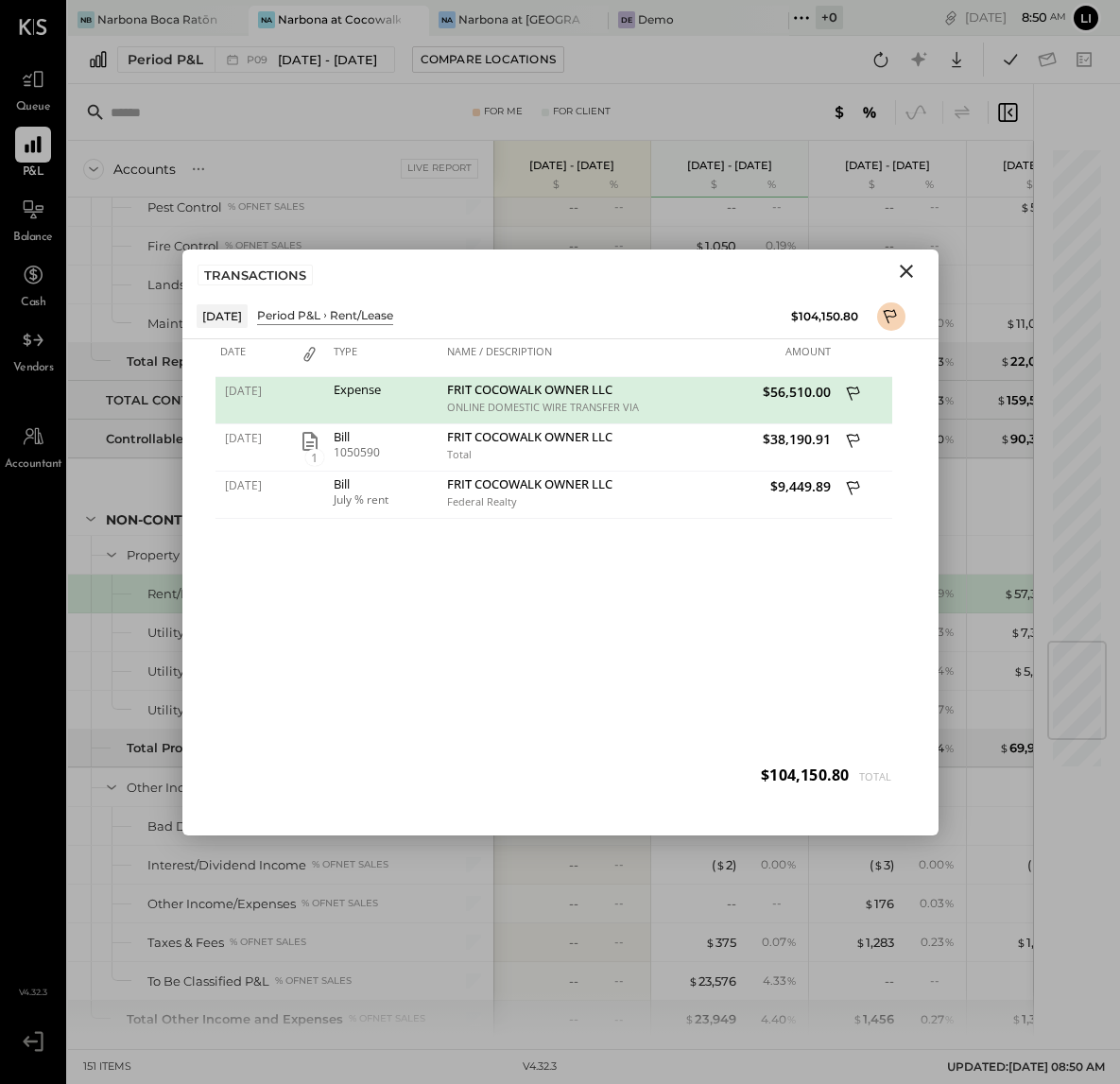
click at [522, 682] on div "07/21/2025 Expense FRIT COCOWALK OWNER LLC ONLINE DOMESTIC WIRE TRANSFER VIA: W…" at bounding box center [560, 590] width 689 height 425
click at [902, 276] on icon "Close" at bounding box center [907, 271] width 23 height 23
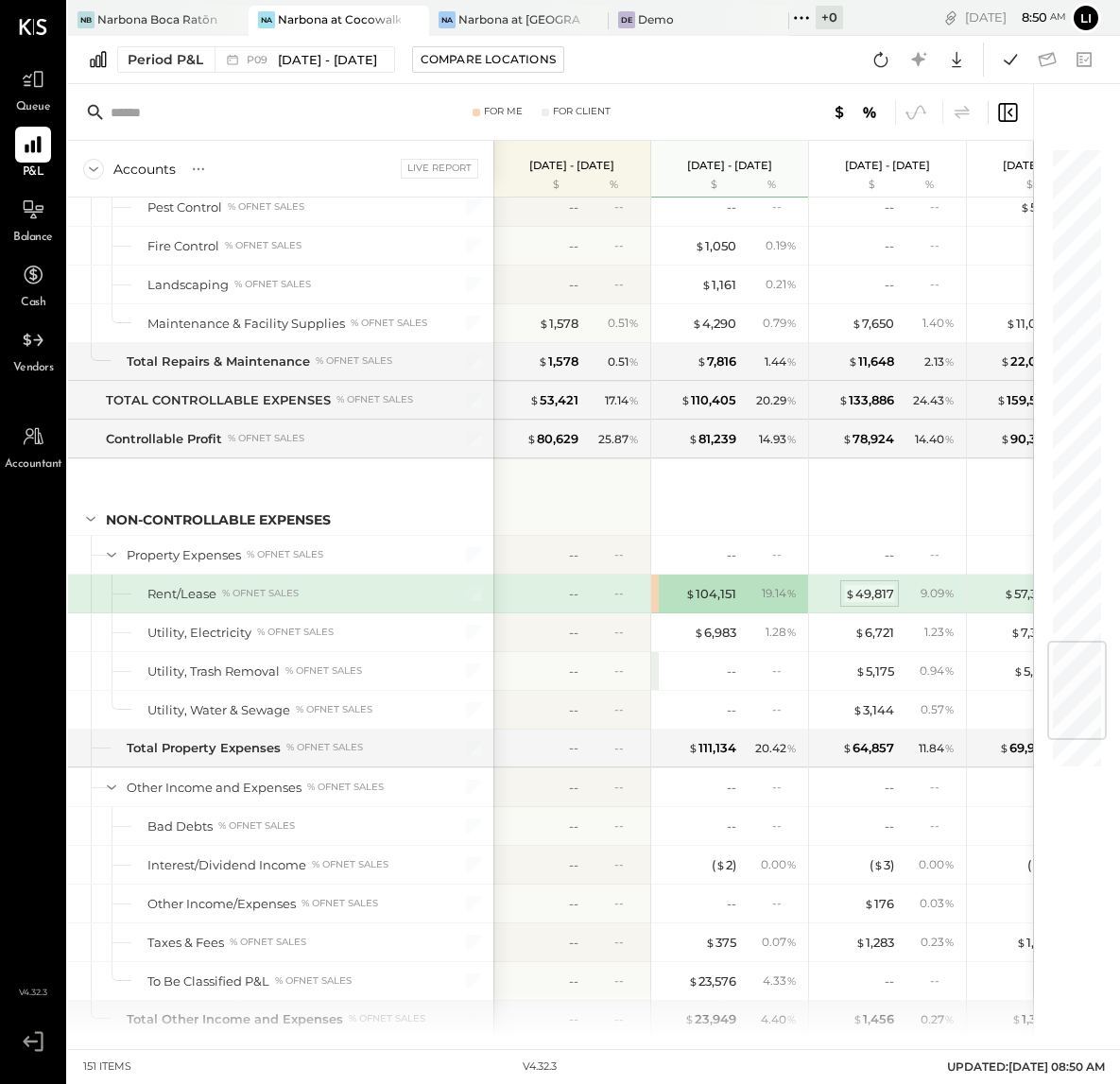
click at [876, 603] on div "$ 49,817" at bounding box center [870, 594] width 49 height 18
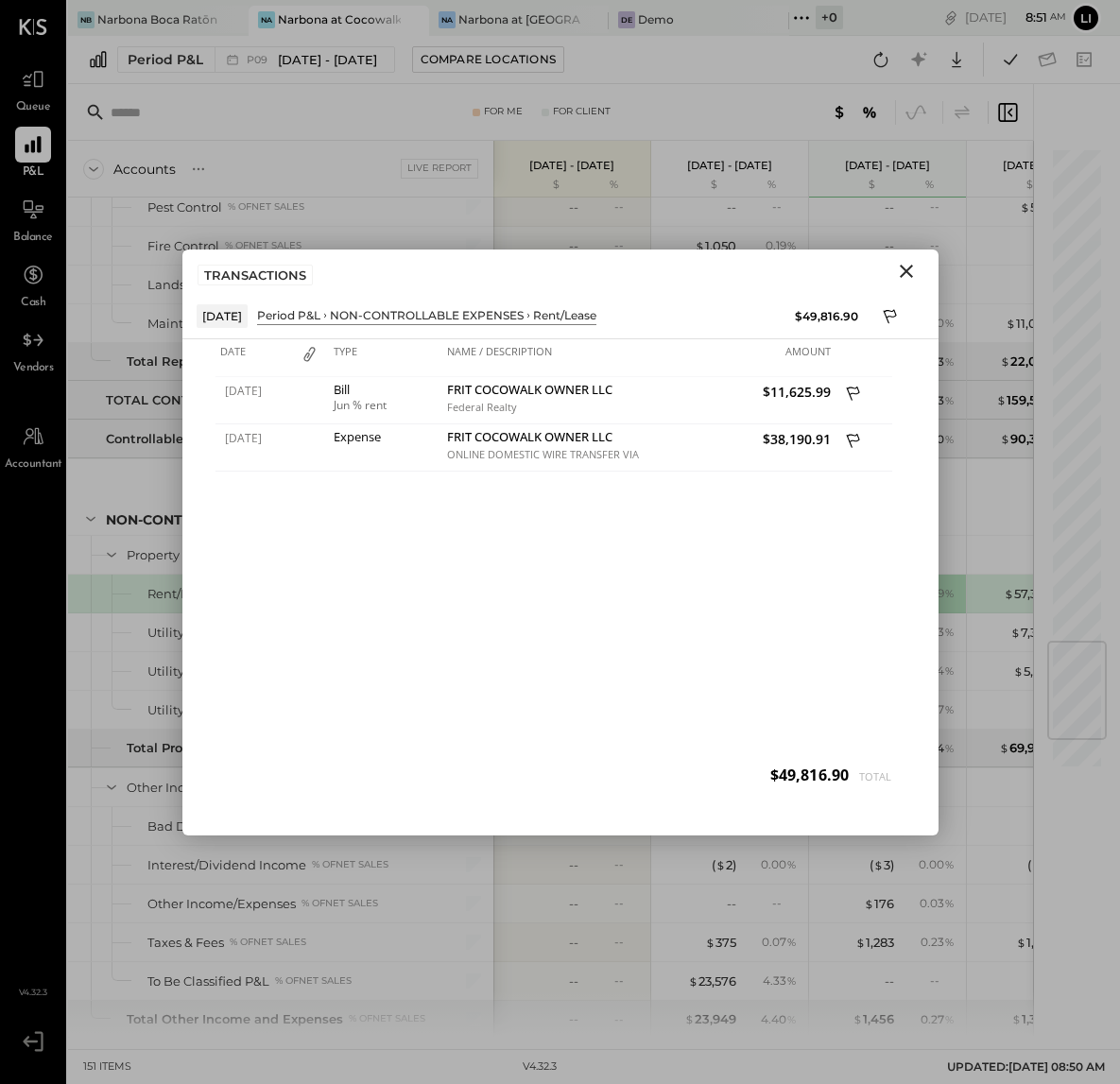
click at [901, 270] on icon "Close" at bounding box center [907, 271] width 23 height 23
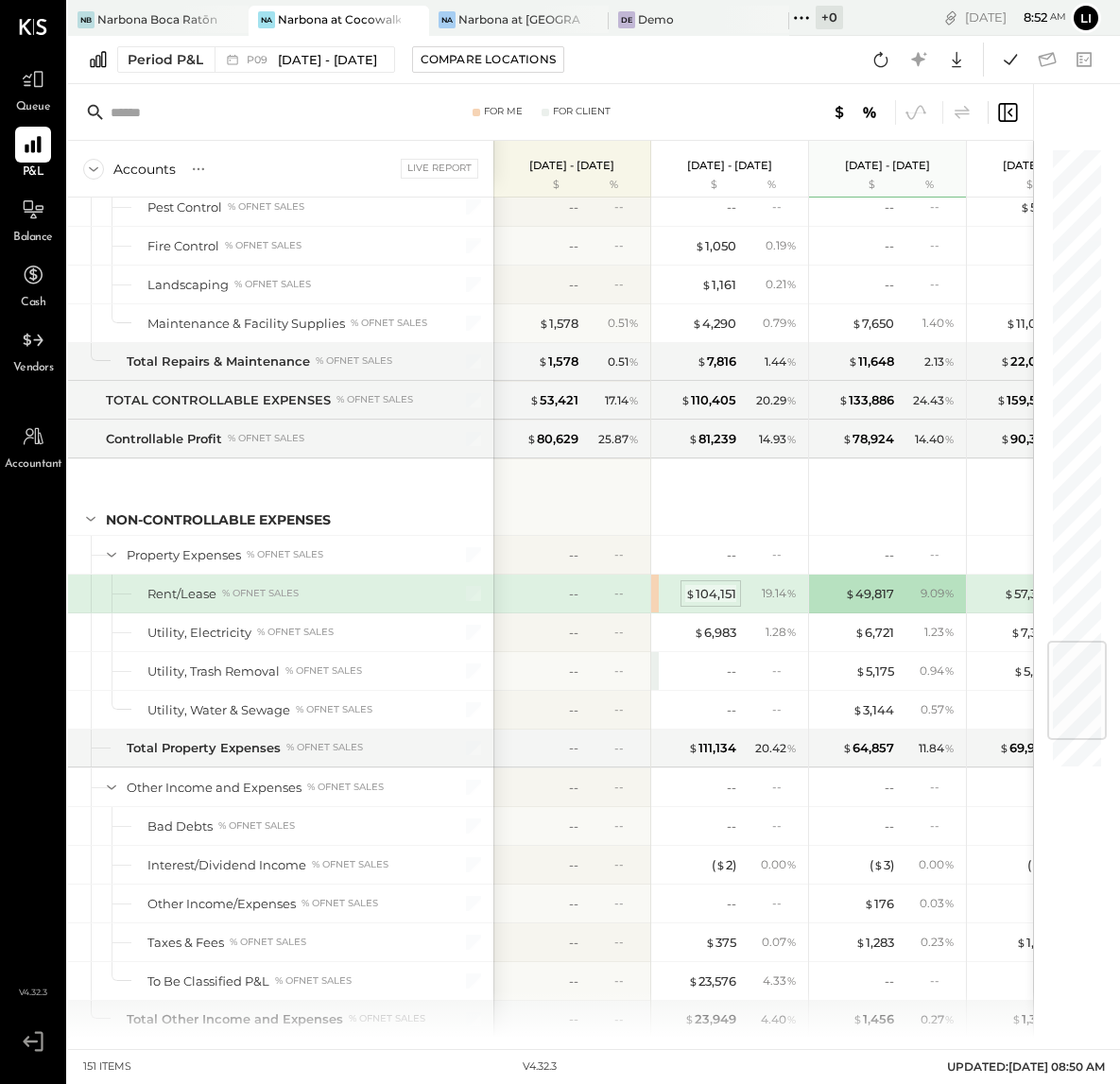
click at [713, 603] on div "$ 104,151" at bounding box center [710, 594] width 51 height 18
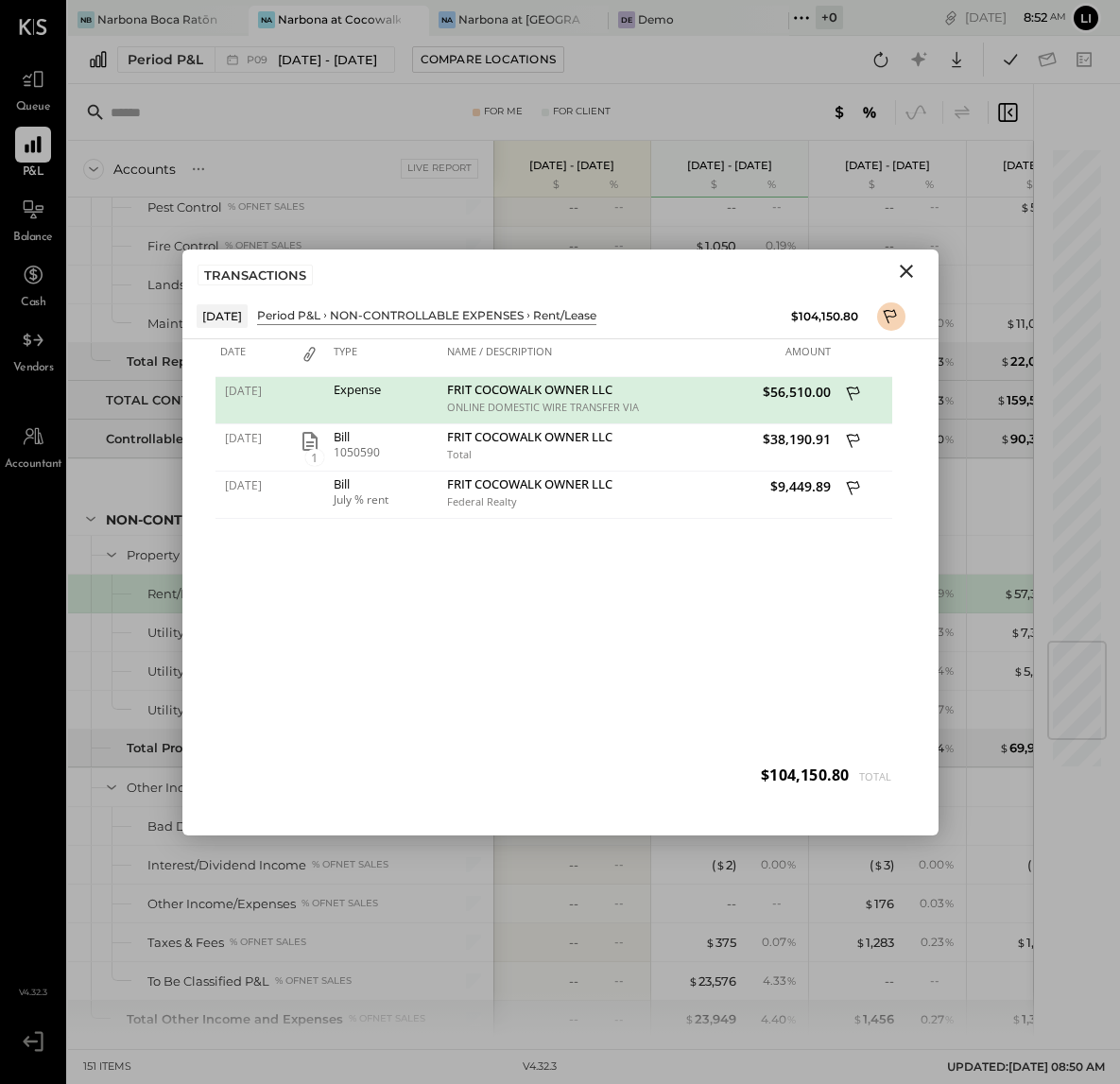
click at [653, 610] on div "07/21/2025 Expense FRIT COCOWALK OWNER LLC ONLINE DOMESTIC WIRE TRANSFER VIA: W…" at bounding box center [560, 590] width 689 height 425
click at [909, 274] on icon "Close" at bounding box center [907, 271] width 13 height 13
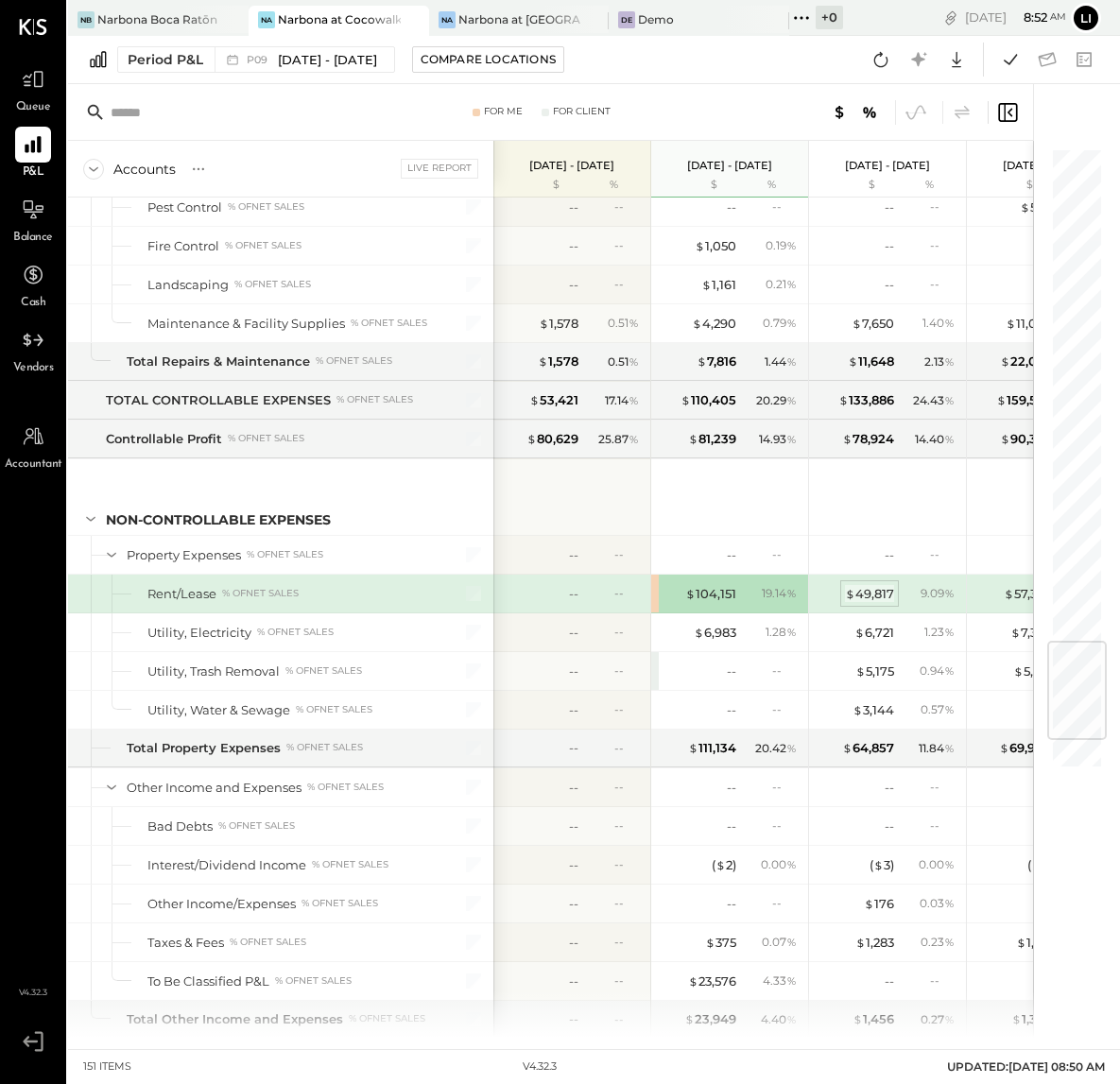
click at [894, 603] on div "$ 49,817" at bounding box center [870, 594] width 49 height 18
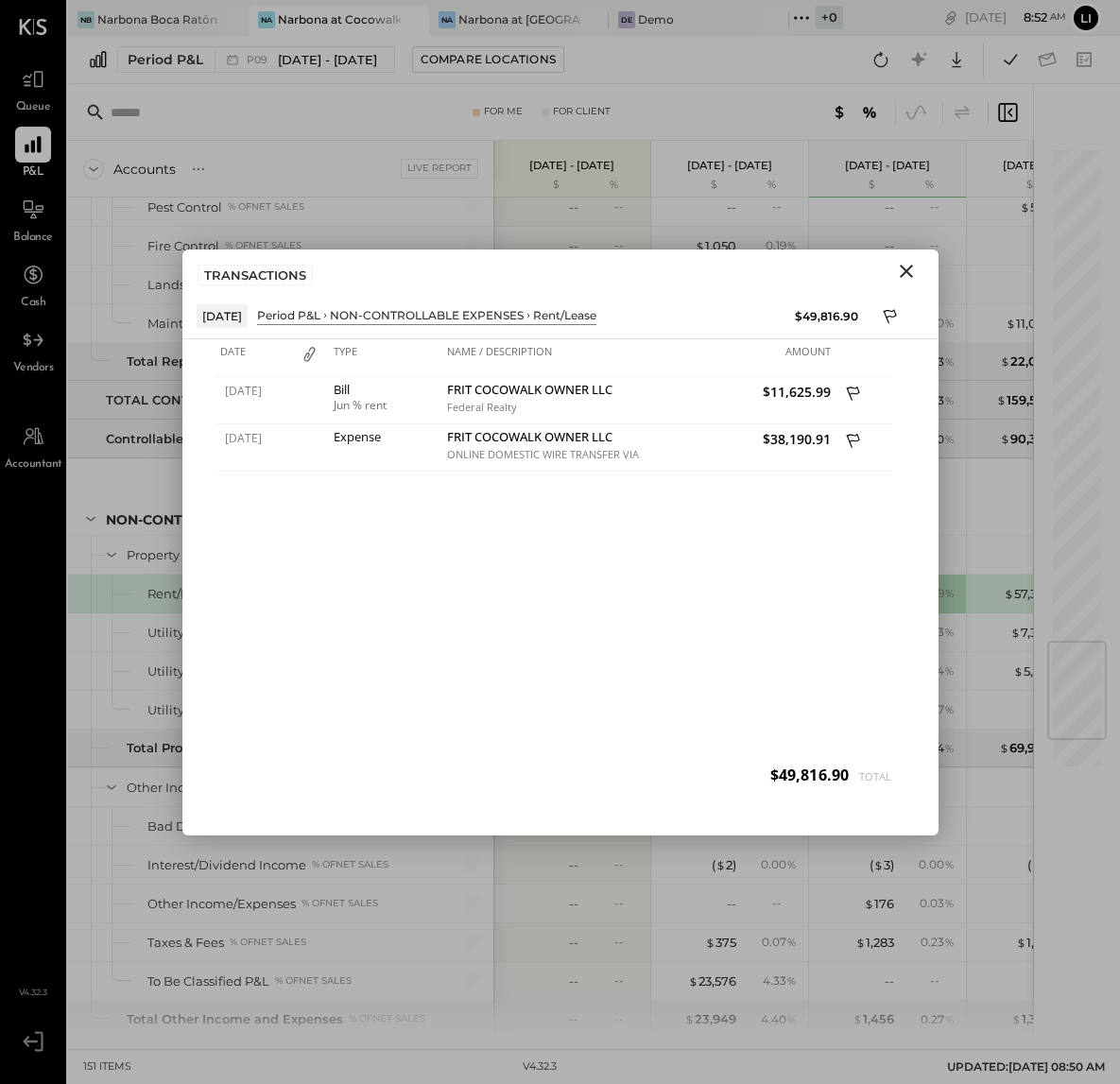
click at [913, 270] on icon "Close" at bounding box center [907, 271] width 23 height 23
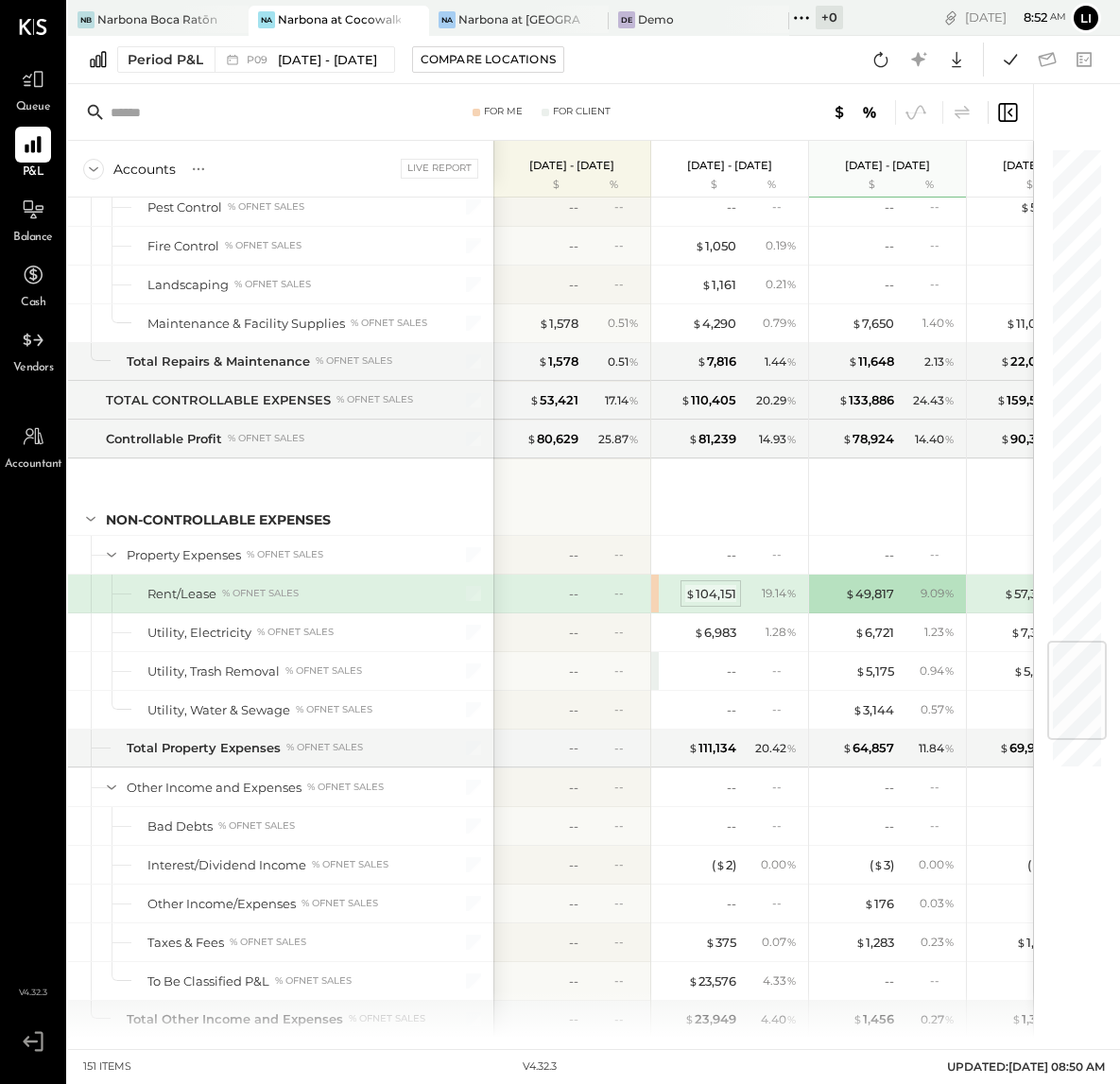
click at [725, 603] on div "$ 104,151" at bounding box center [710, 594] width 51 height 18
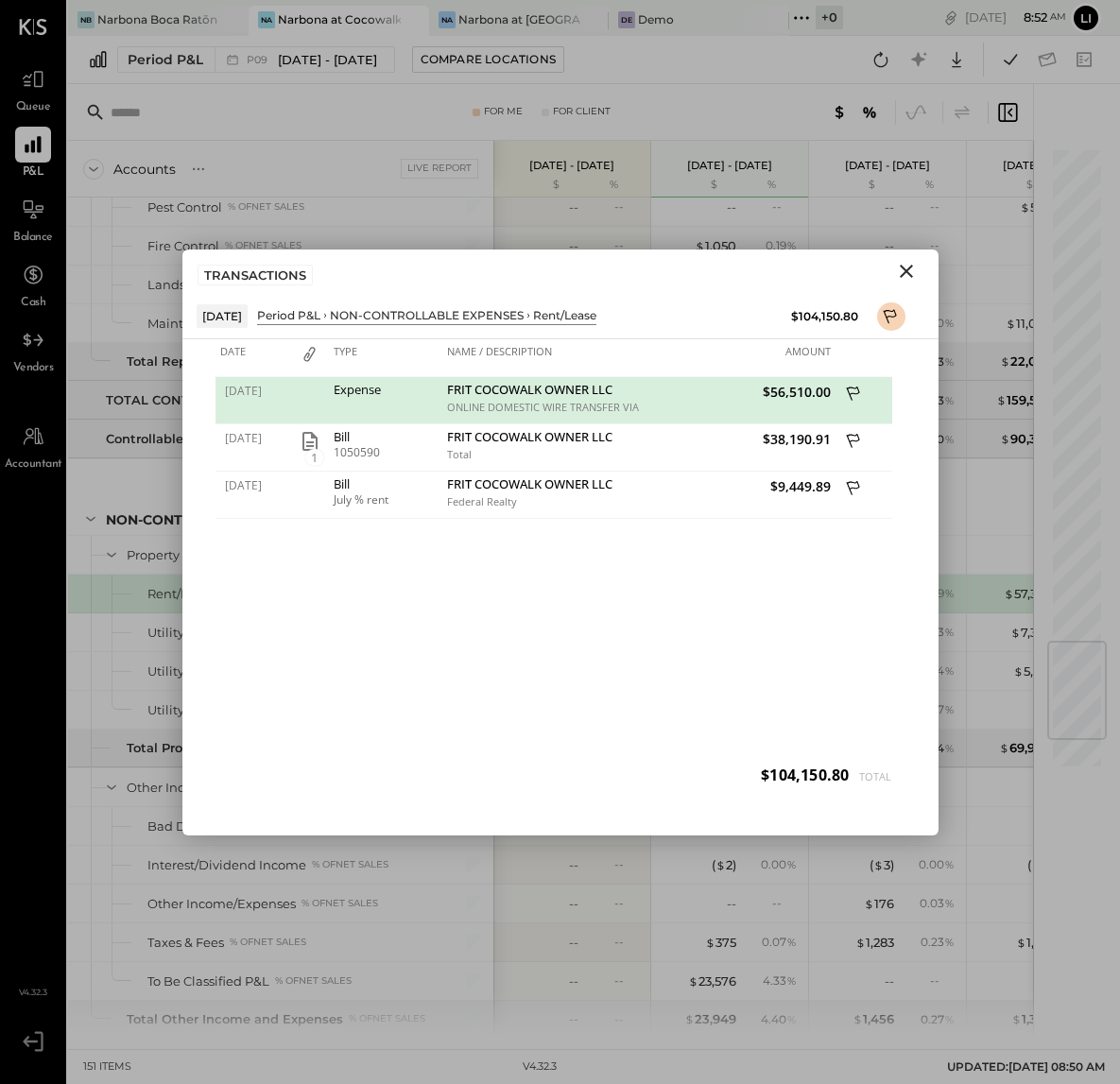
click at [552, 660] on div "07/21/2025 Expense FRIT COCOWALK OWNER LLC ONLINE DOMESTIC WIRE TRANSFER VIA: W…" at bounding box center [560, 590] width 689 height 425
click at [505, 650] on div "07/21/2025 Expense FRIT COCOWALK OWNER LLC ONLINE DOMESTIC WIRE TRANSFER VIA: W…" at bounding box center [560, 590] width 689 height 425
click at [523, 622] on div "07/21/2025 Expense FRIT COCOWALK OWNER LLC ONLINE DOMESTIC WIRE TRANSFER VIA: W…" at bounding box center [560, 590] width 689 height 425
click at [903, 278] on icon "Close" at bounding box center [907, 271] width 23 height 23
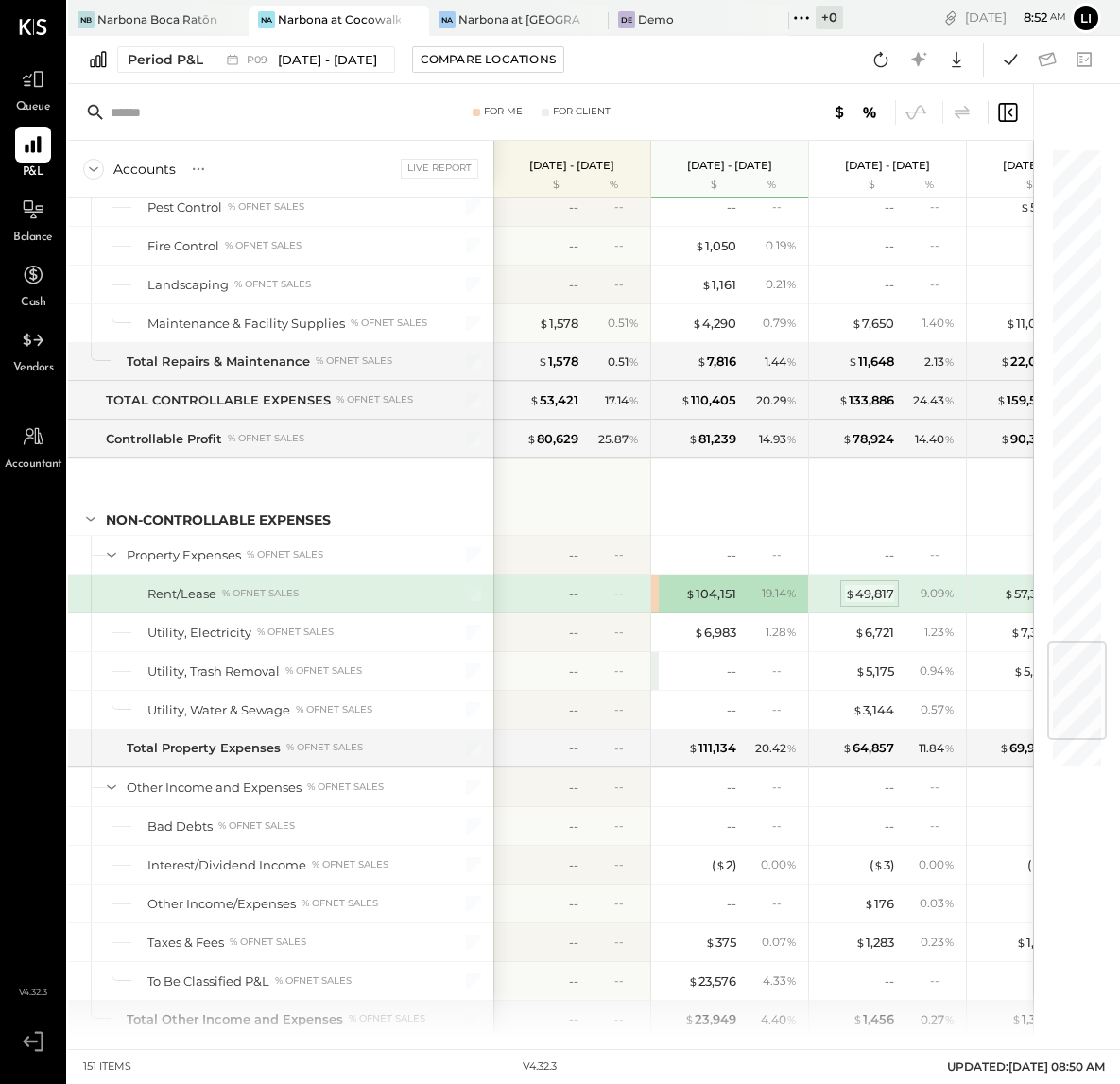
click at [864, 603] on div "$ 49,817" at bounding box center [870, 594] width 49 height 18
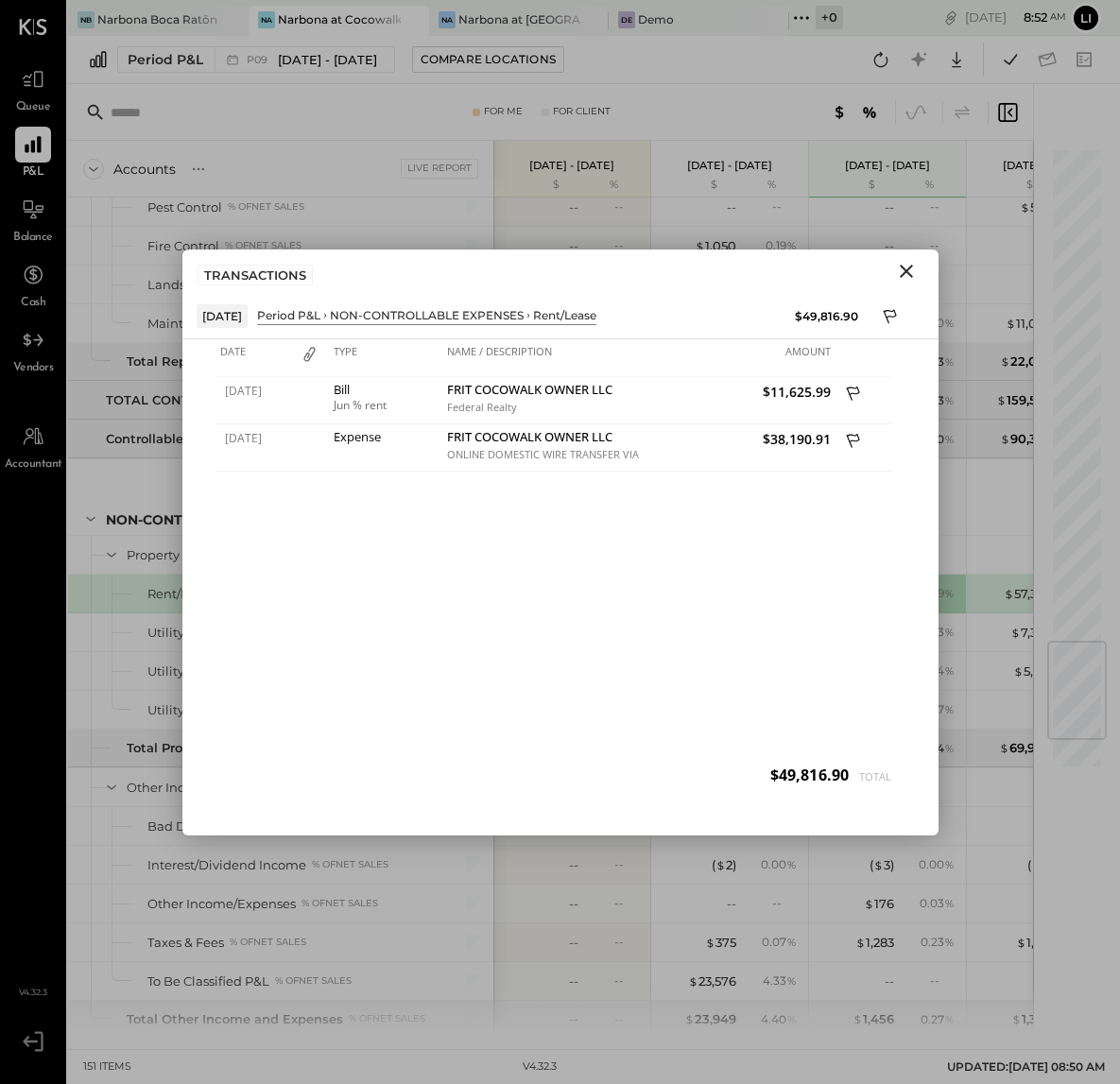
click at [901, 274] on icon "Close" at bounding box center [907, 271] width 23 height 23
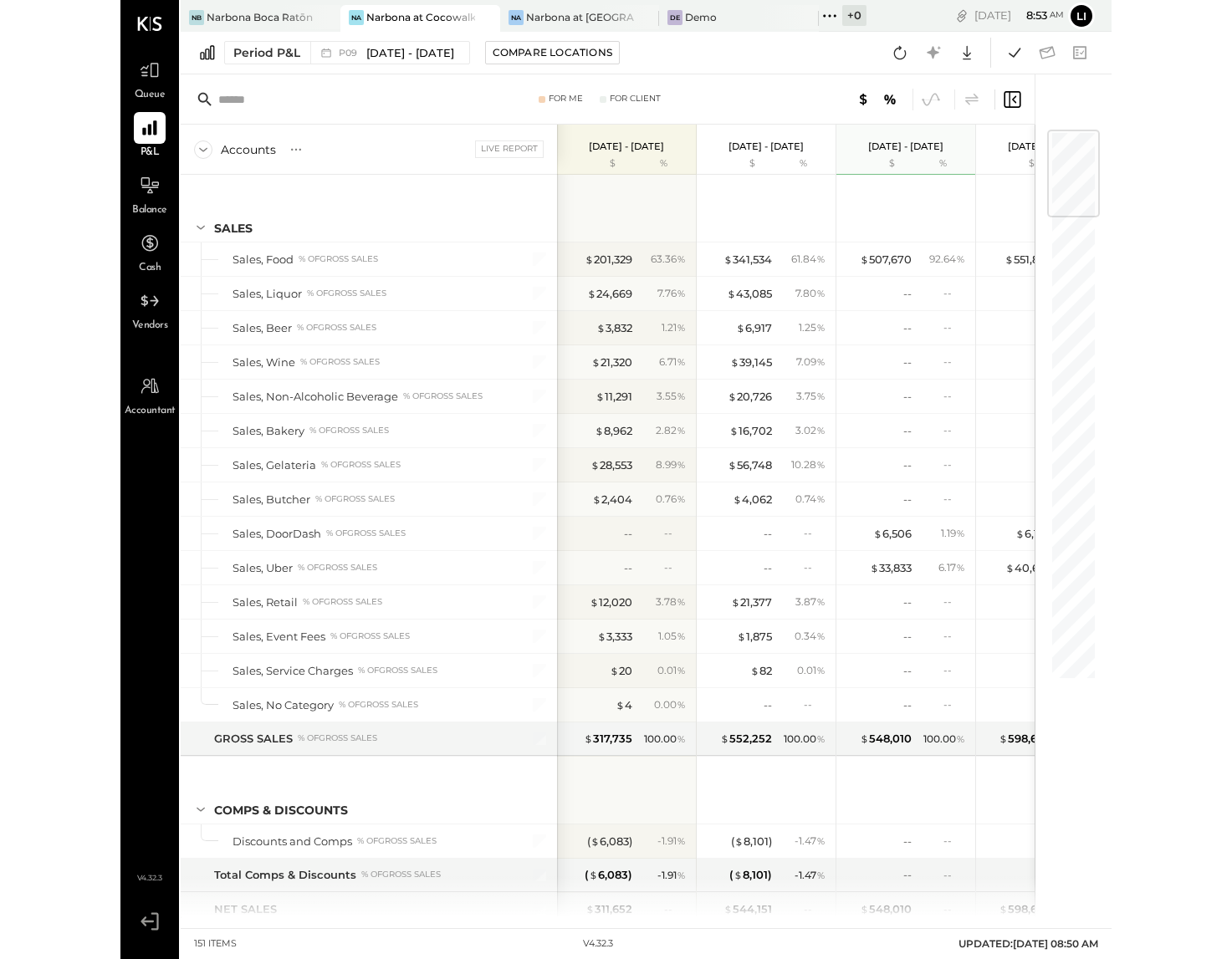
scroll to position [3190, 0]
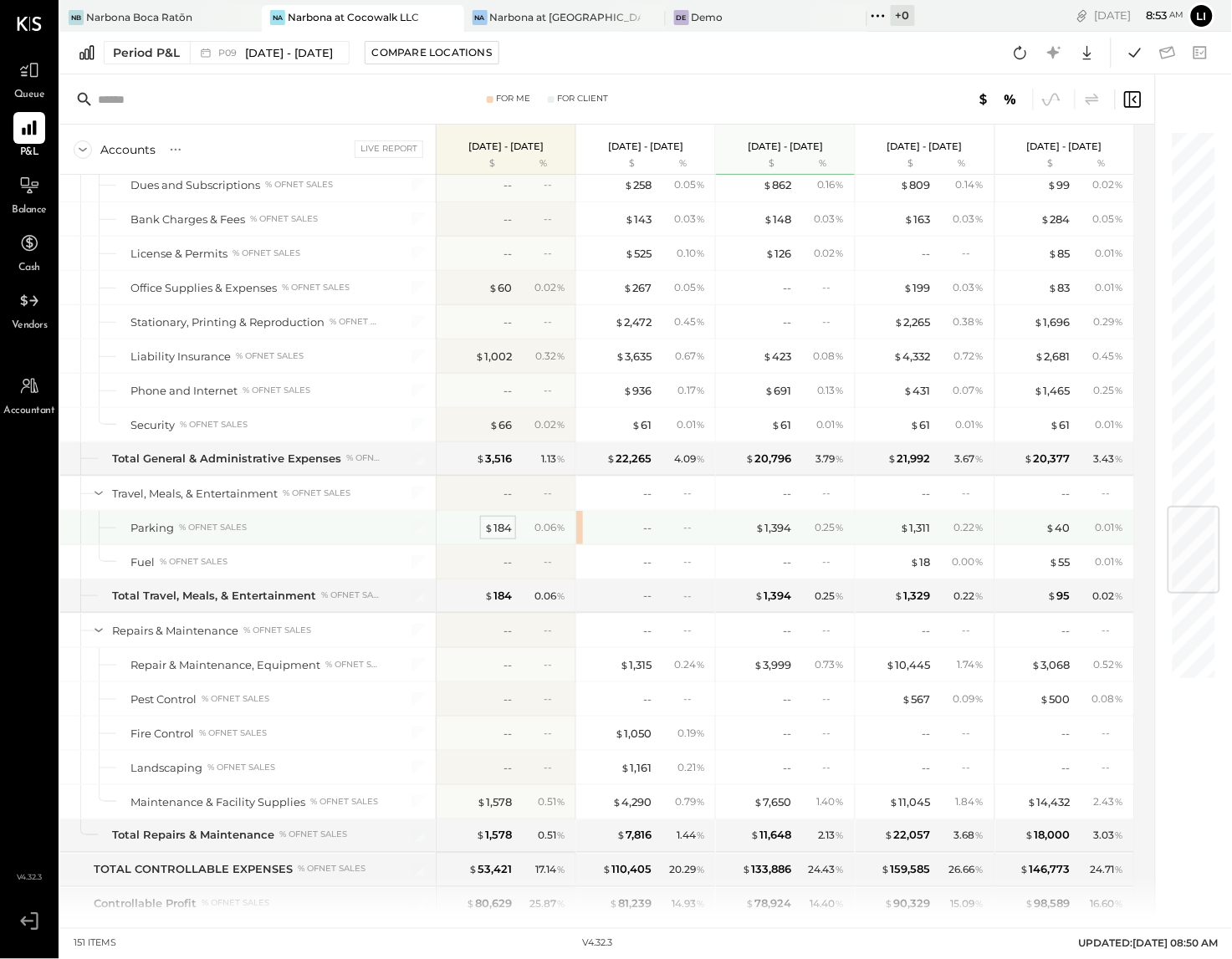
click at [503, 536] on div "$ 184" at bounding box center [498, 528] width 28 height 16
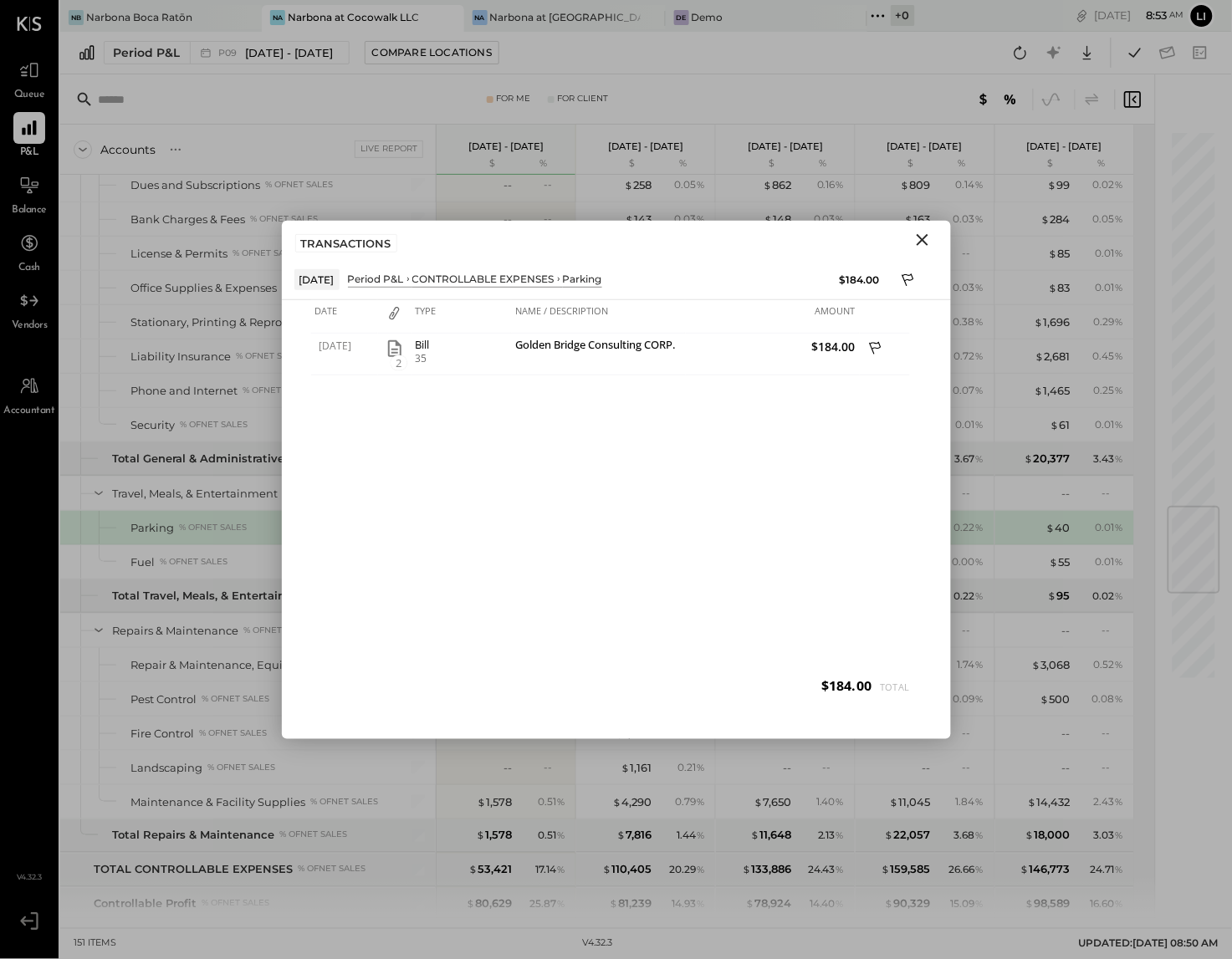
click at [927, 242] on icon "Close" at bounding box center [922, 240] width 20 height 20
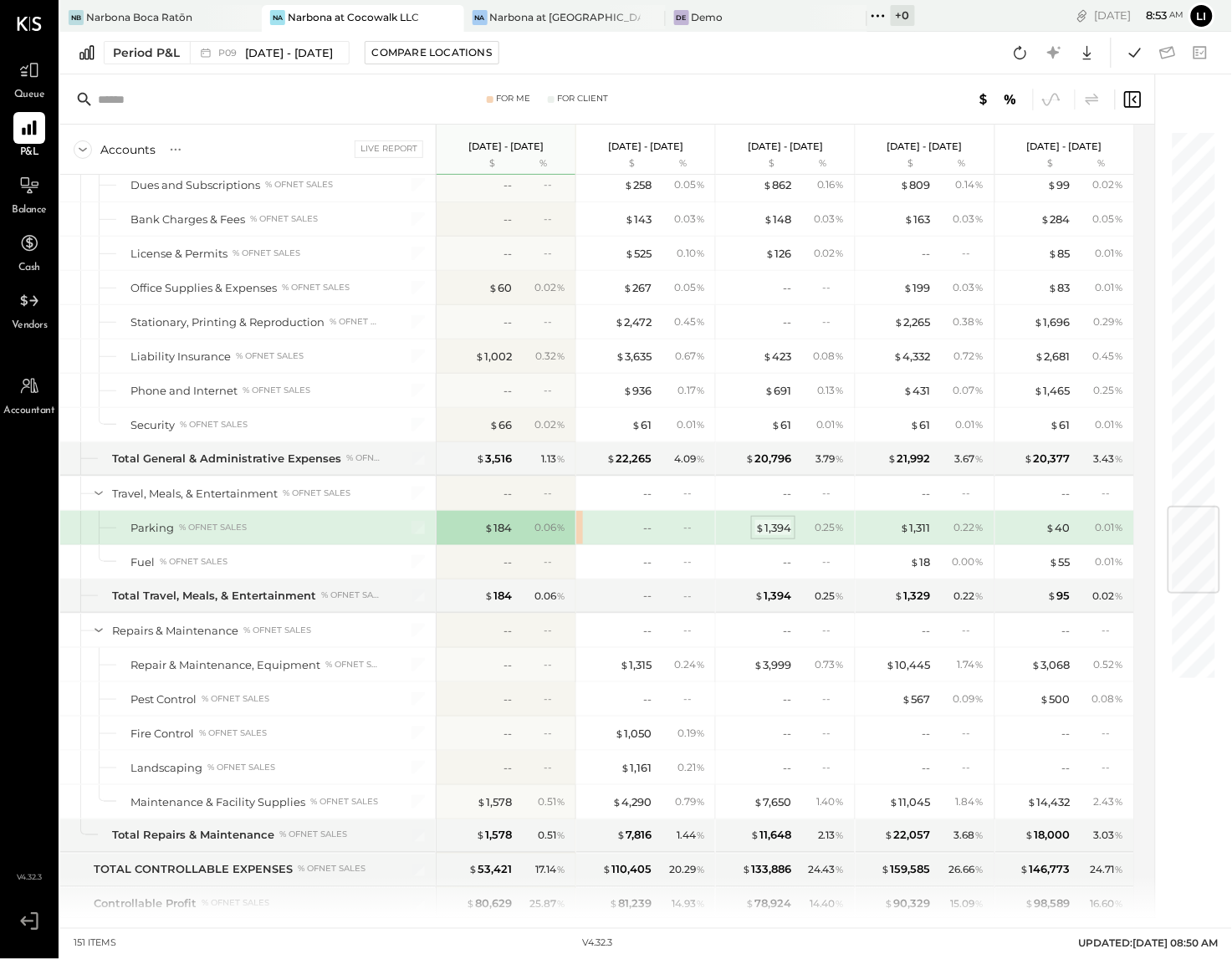
click at [767, 536] on div "$ 1,394" at bounding box center [773, 528] width 36 height 16
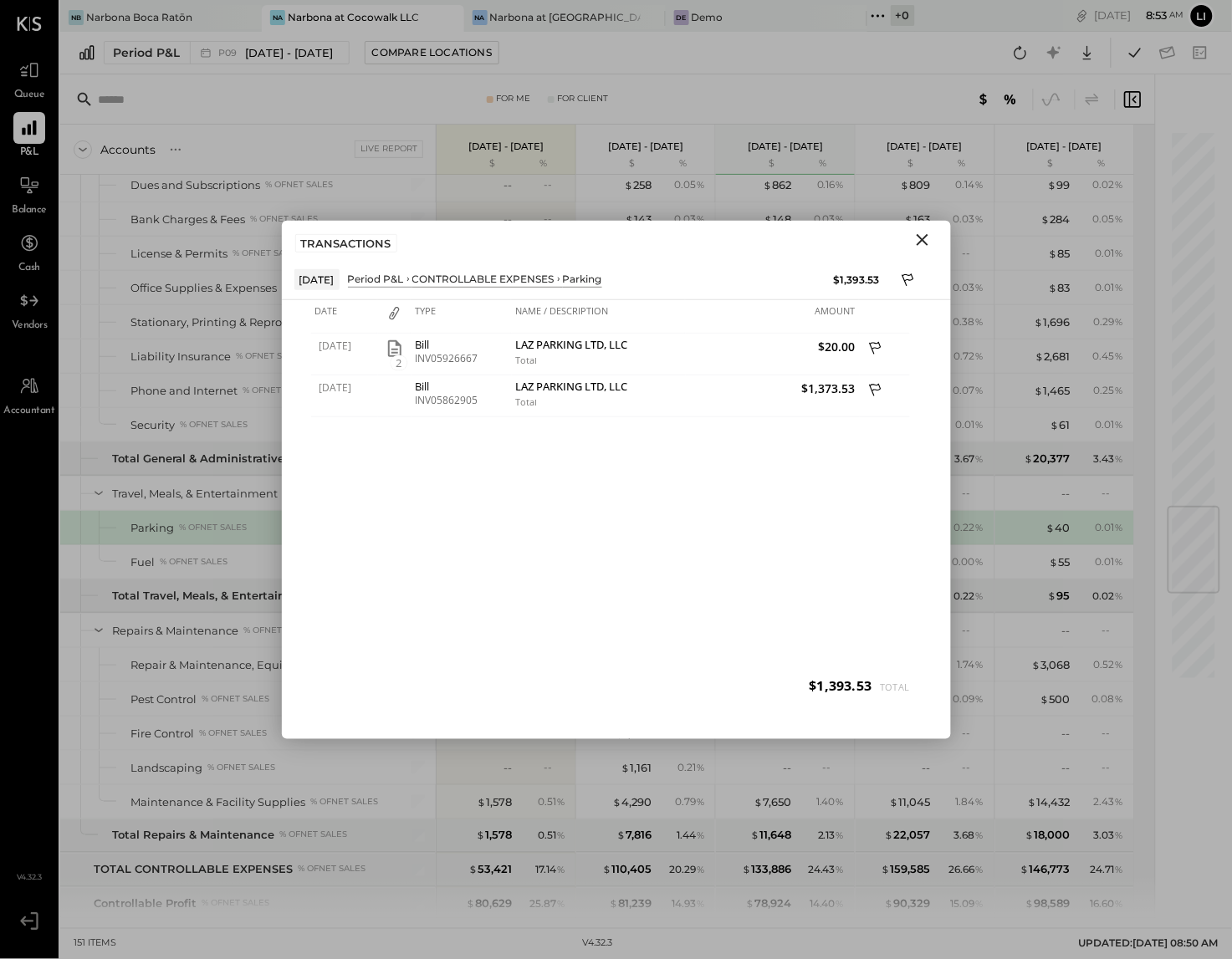
click at [921, 237] on icon "Close" at bounding box center [922, 240] width 20 height 20
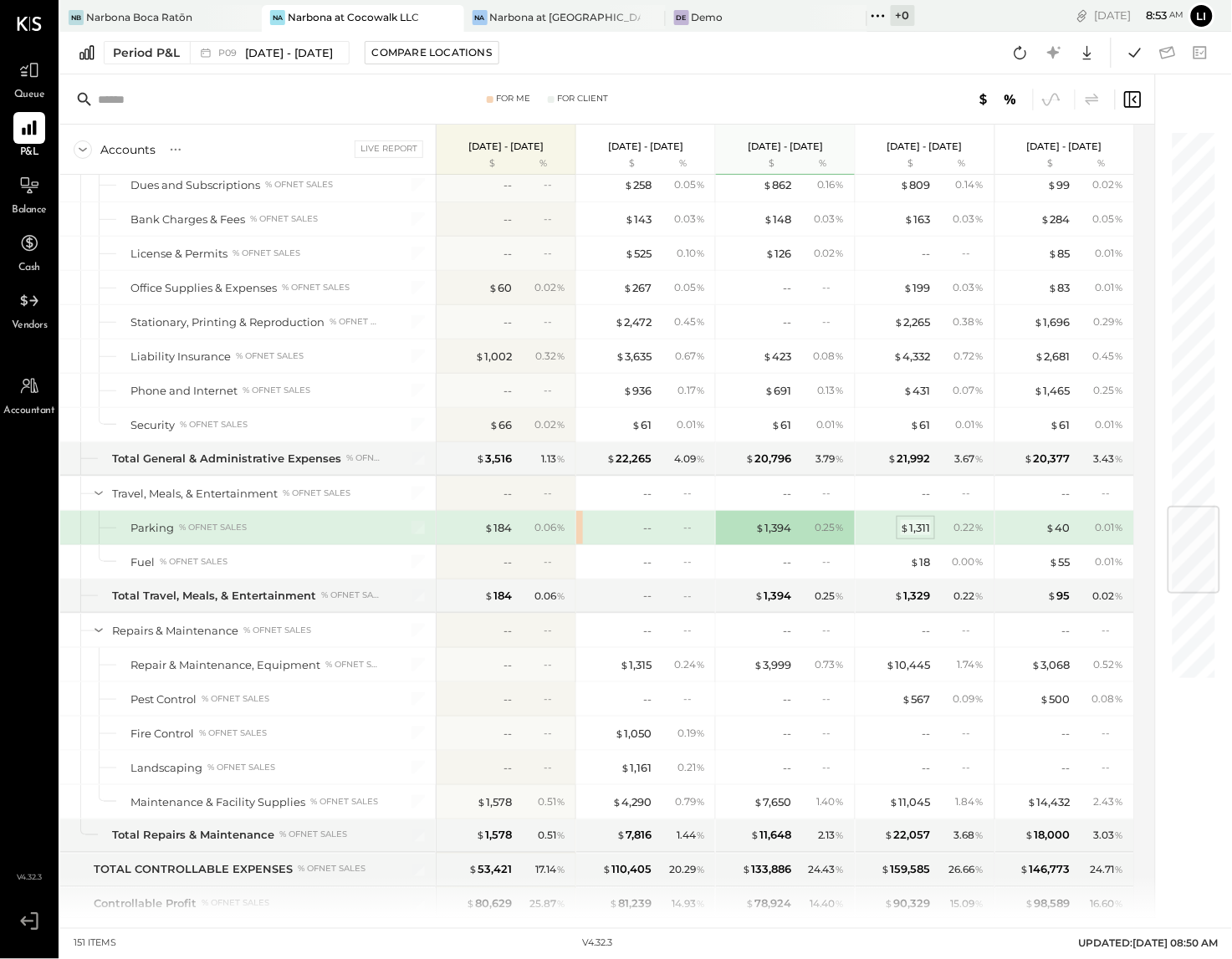
click at [926, 536] on div "$ 1,311" at bounding box center [916, 528] width 30 height 16
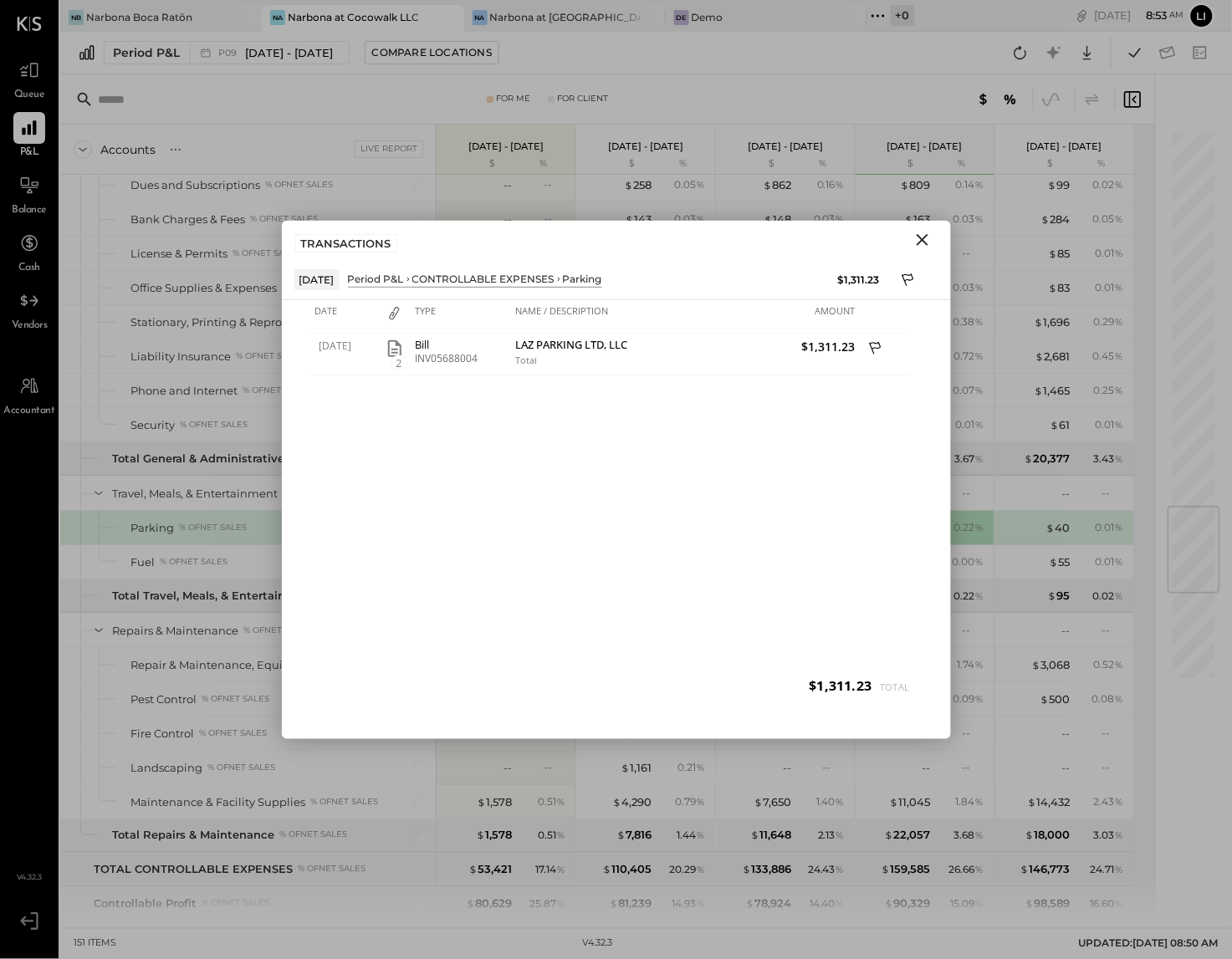
click at [927, 238] on icon "Close" at bounding box center [922, 240] width 20 height 20
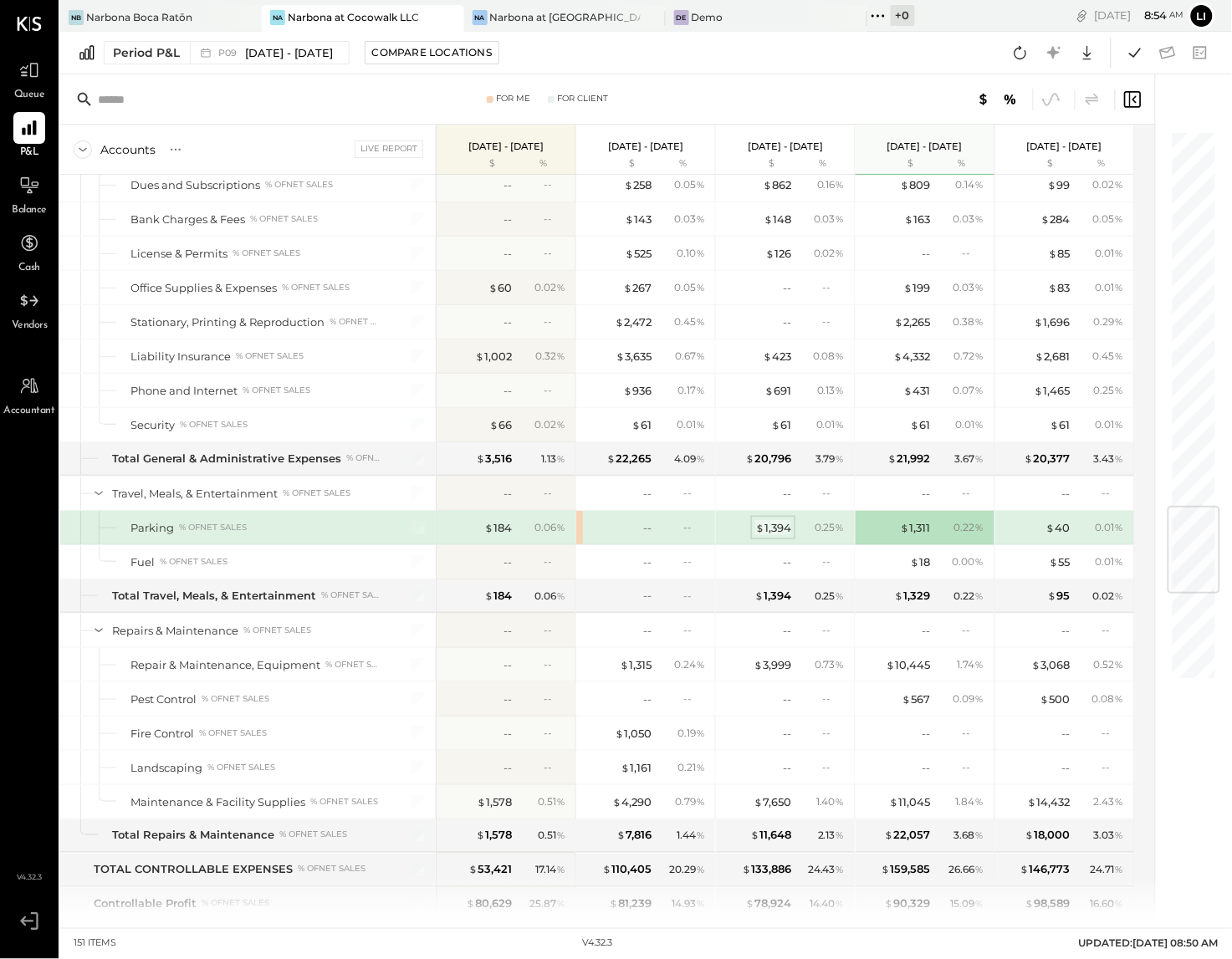
click at [780, 536] on div "$ 1,394" at bounding box center [773, 528] width 36 height 16
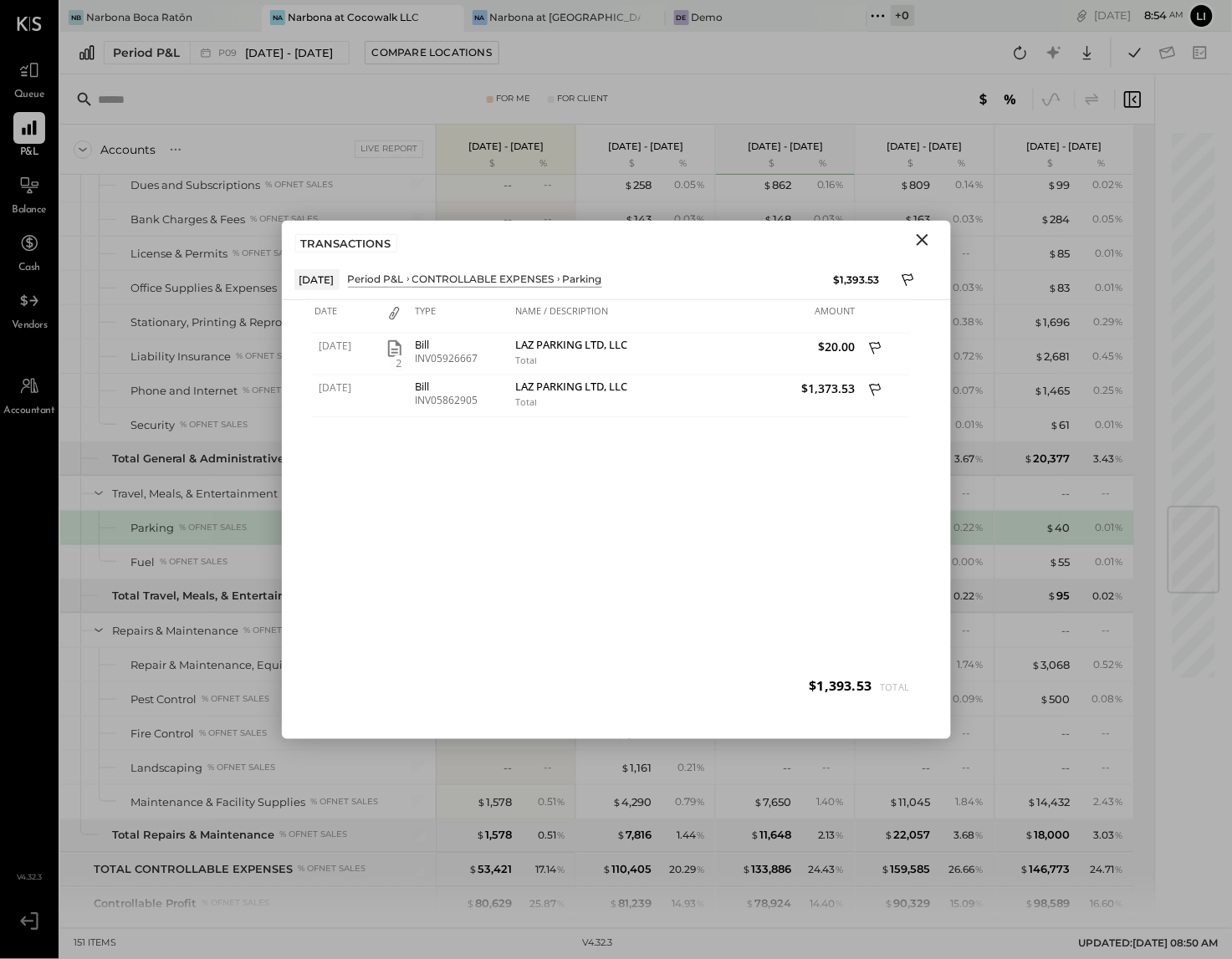
click at [928, 238] on icon "Close" at bounding box center [922, 240] width 20 height 20
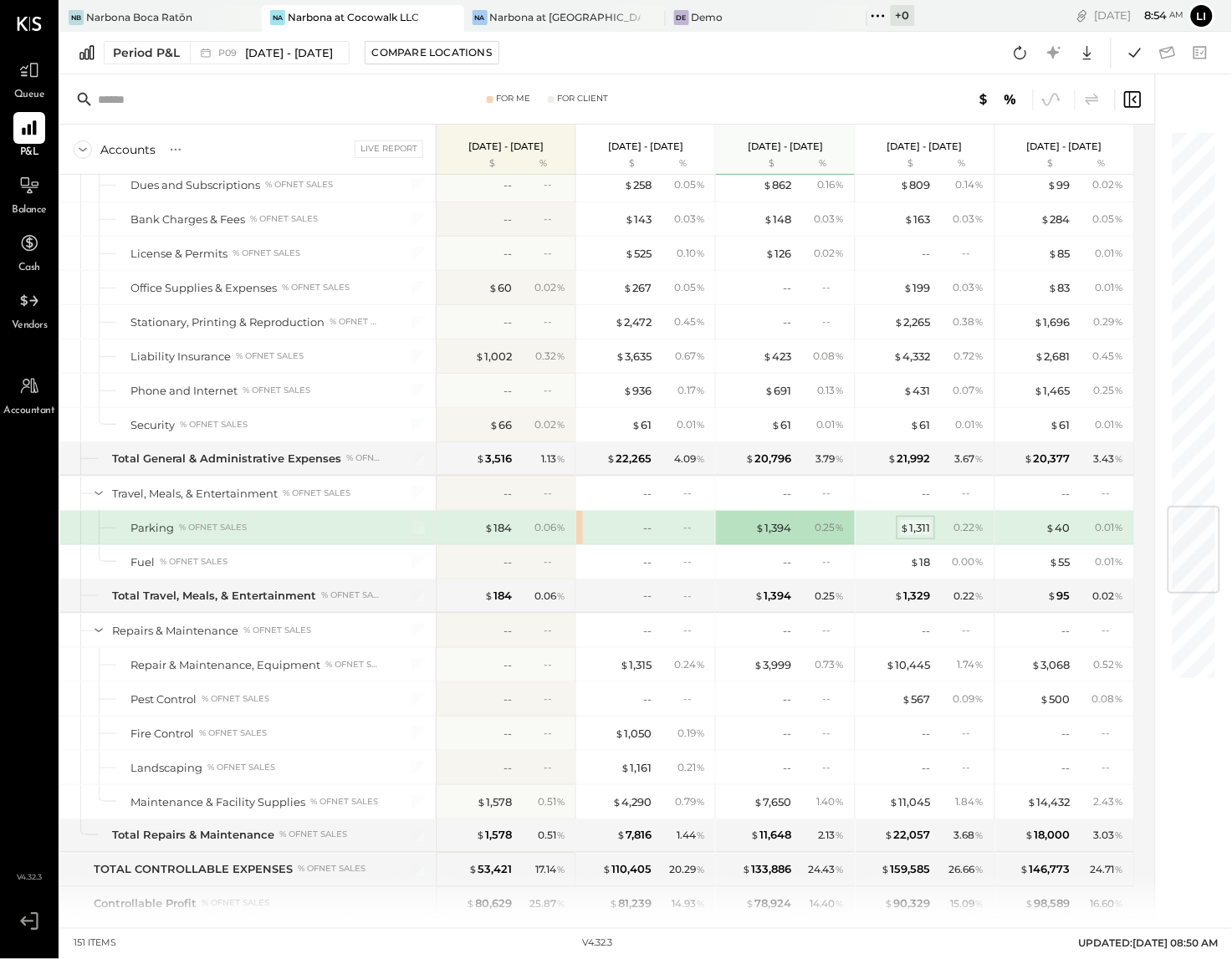
click at [916, 536] on div "$ 1,311" at bounding box center [916, 528] width 30 height 16
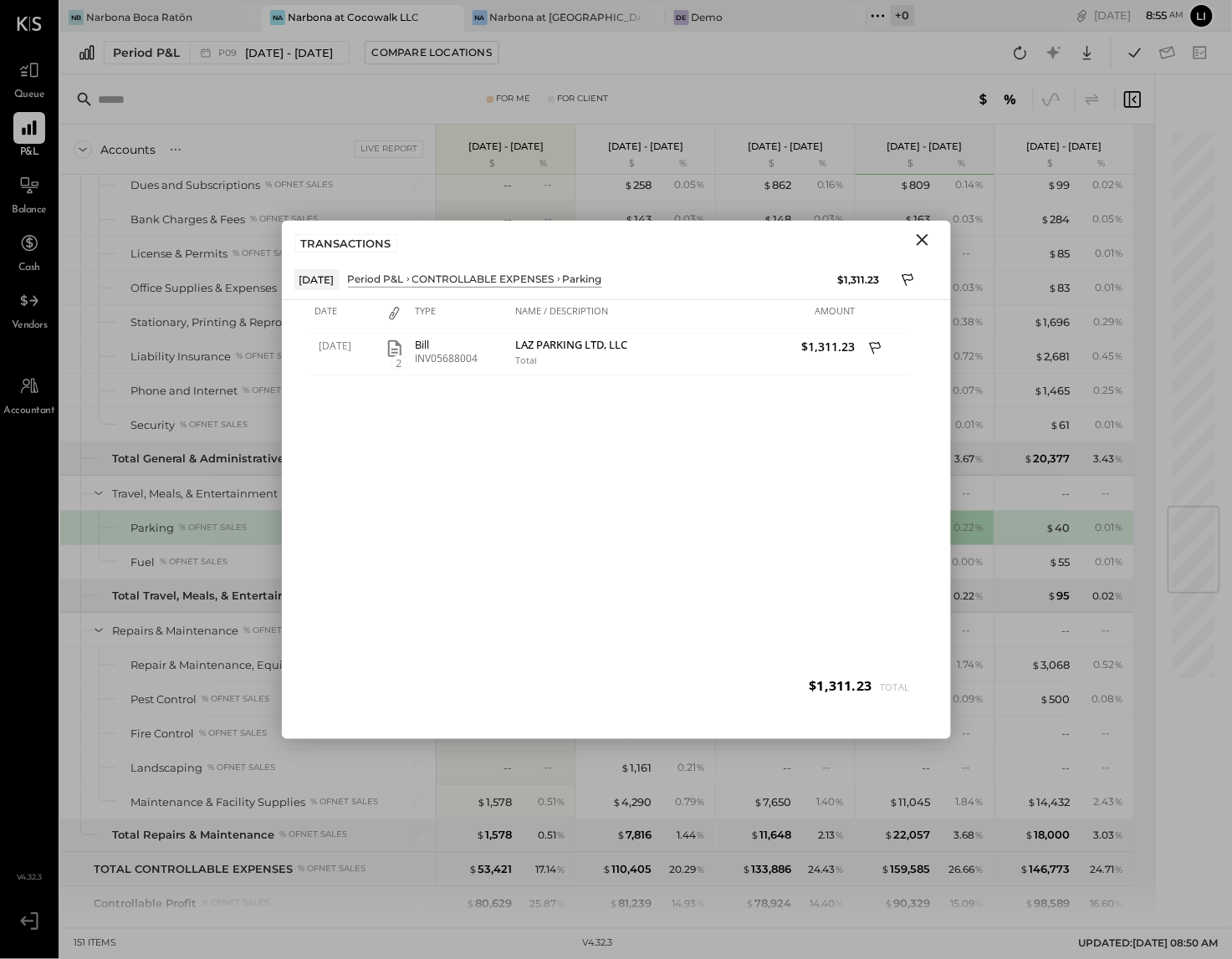
click at [920, 249] on icon "Close" at bounding box center [922, 240] width 20 height 20
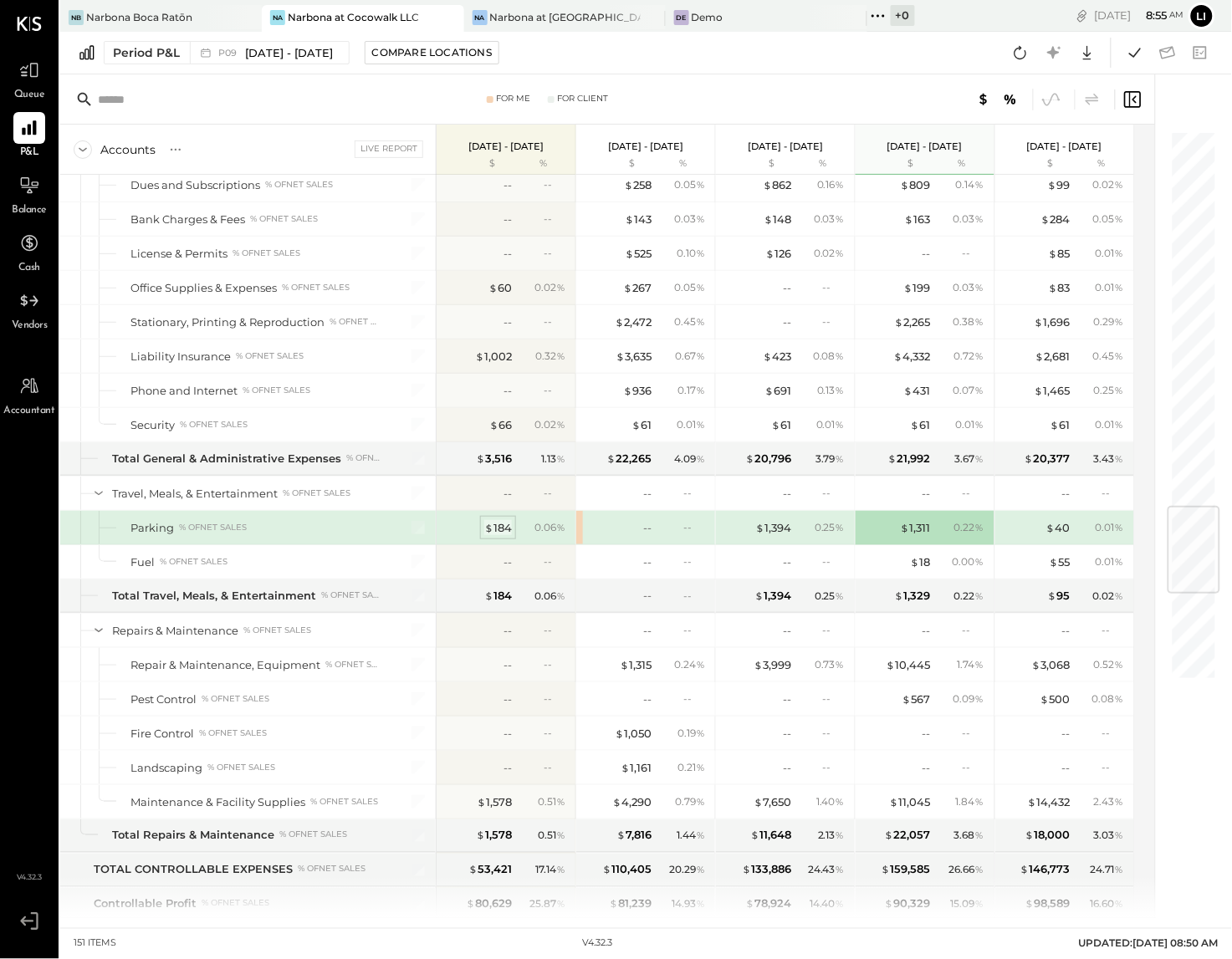
click at [484, 534] on span "$" at bounding box center [488, 528] width 9 height 13
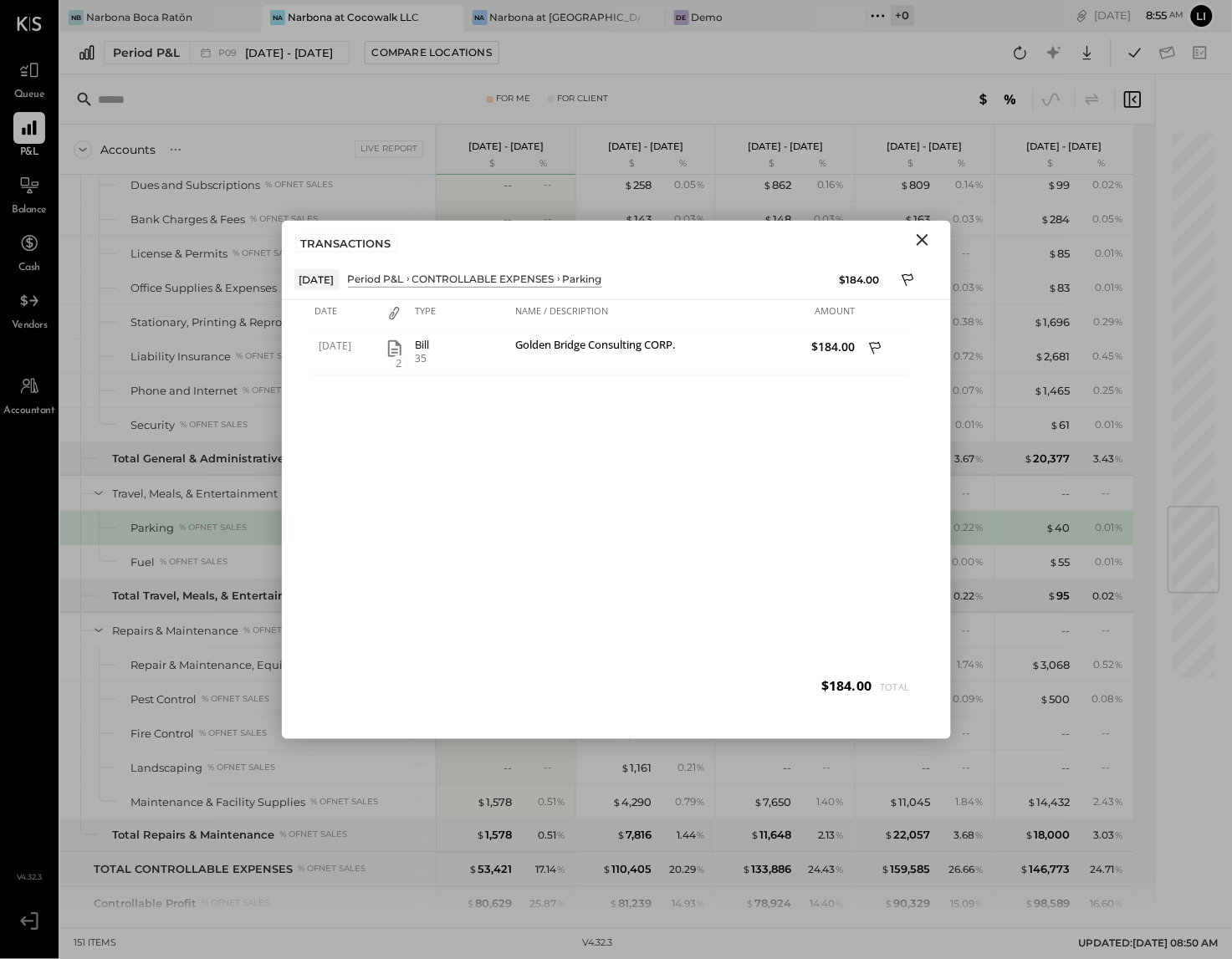
click at [931, 242] on icon "Close" at bounding box center [922, 240] width 20 height 20
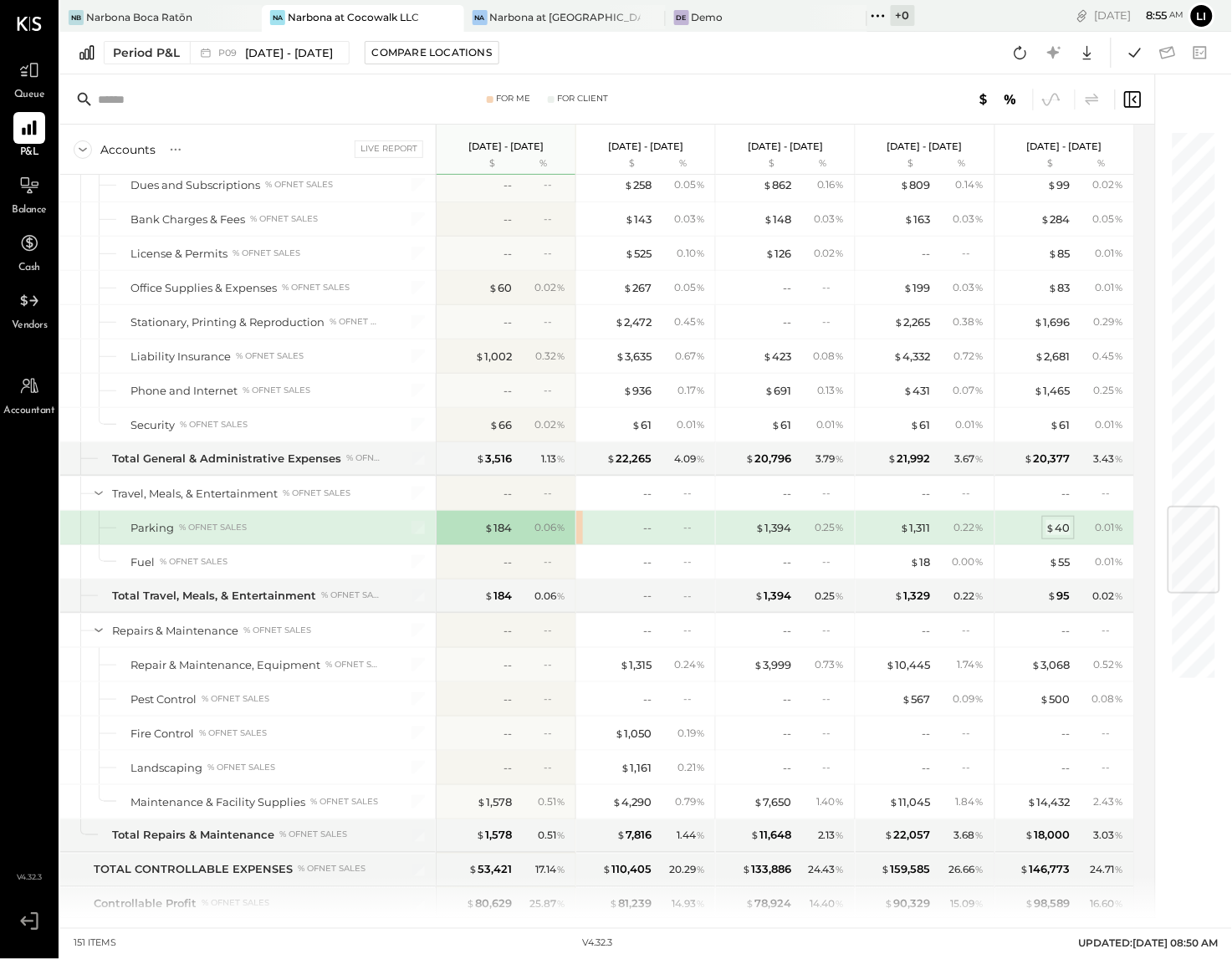
click at [1066, 536] on div "$ 40" at bounding box center [1057, 528] width 24 height 16
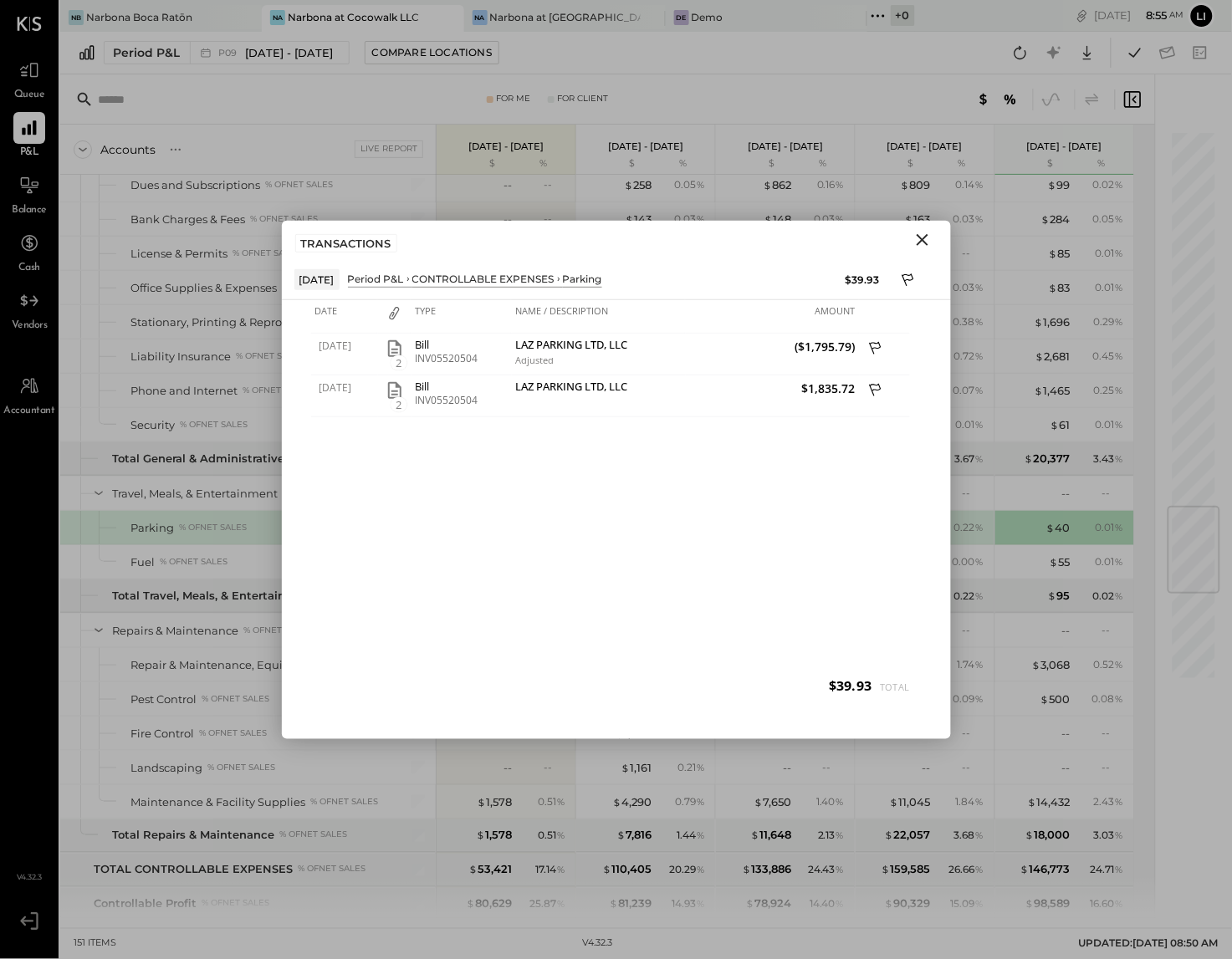
click at [921, 237] on icon "Close" at bounding box center [922, 240] width 20 height 20
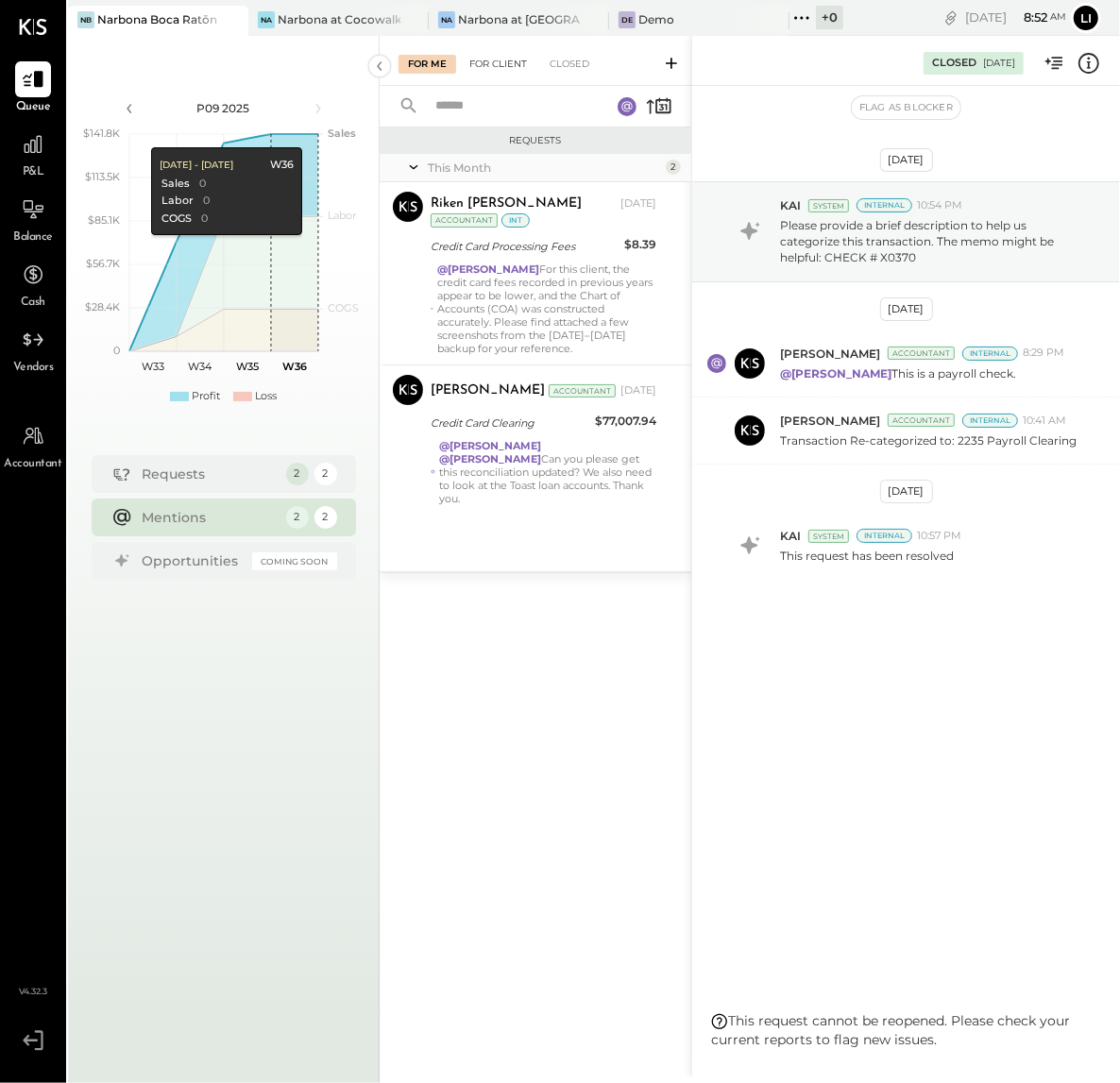
click at [492, 67] on div "For Client" at bounding box center [497, 64] width 77 height 19
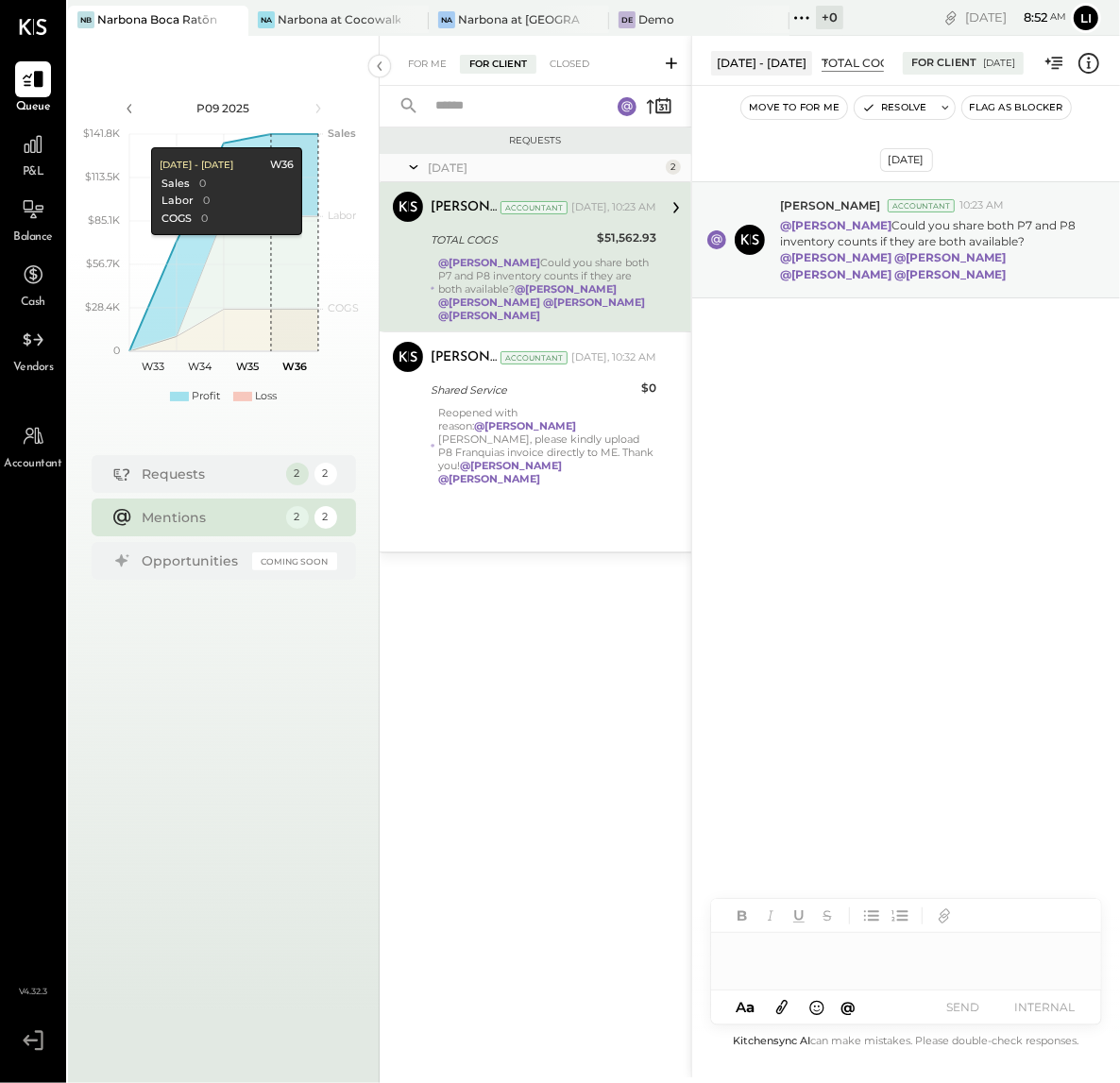
click at [541, 258] on div "@Heidy Balart Could you share both P7 and P8 inventory counts if they are both …" at bounding box center [547, 289] width 218 height 66
click at [307, 30] on div "Na Narbona at Cocowalk LLC" at bounding box center [338, 21] width 180 height 30
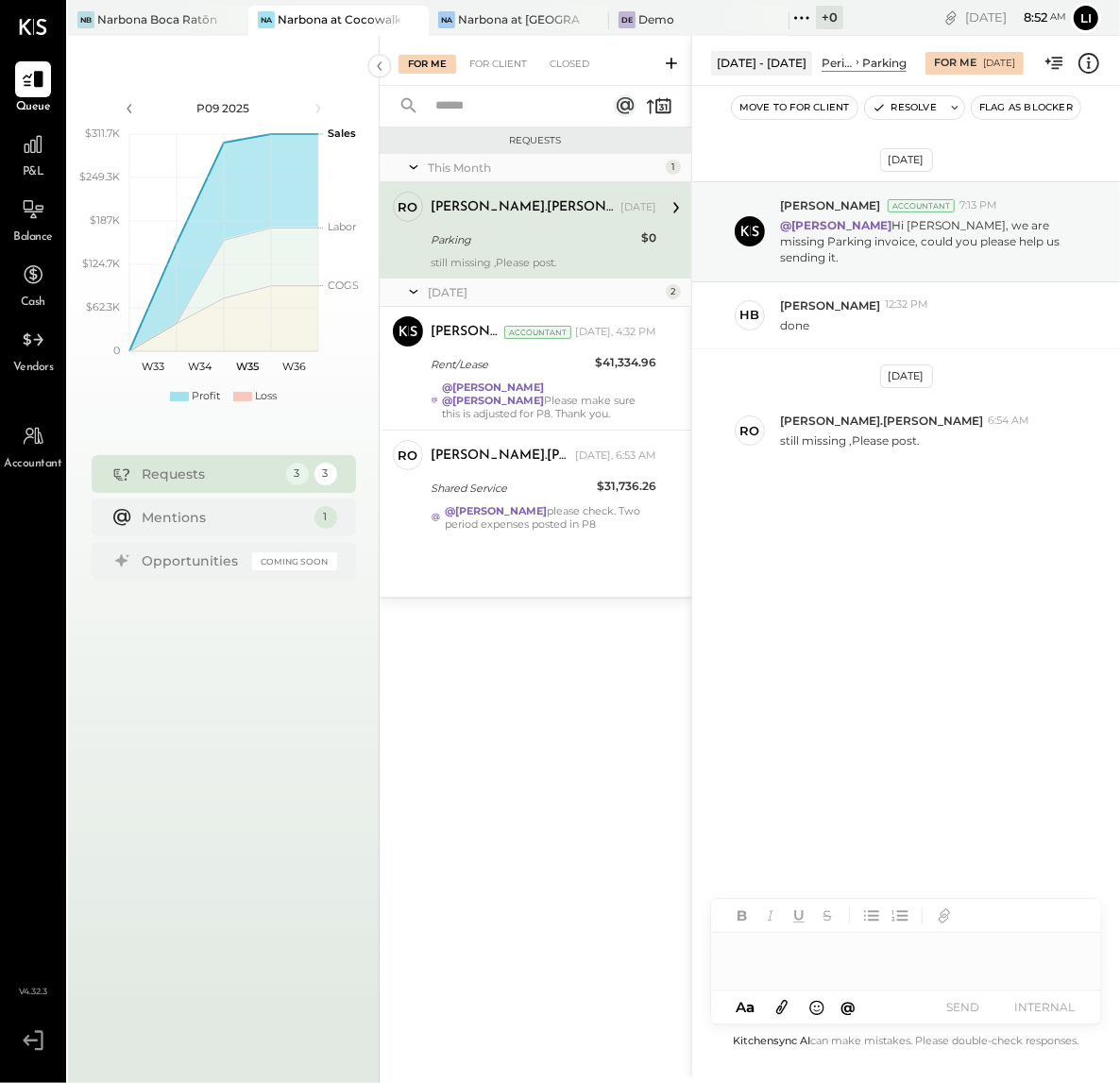
click at [502, 78] on div "For Me For Client Closed" at bounding box center [535, 61] width 312 height 50
click at [507, 59] on div "For Client" at bounding box center [497, 64] width 77 height 19
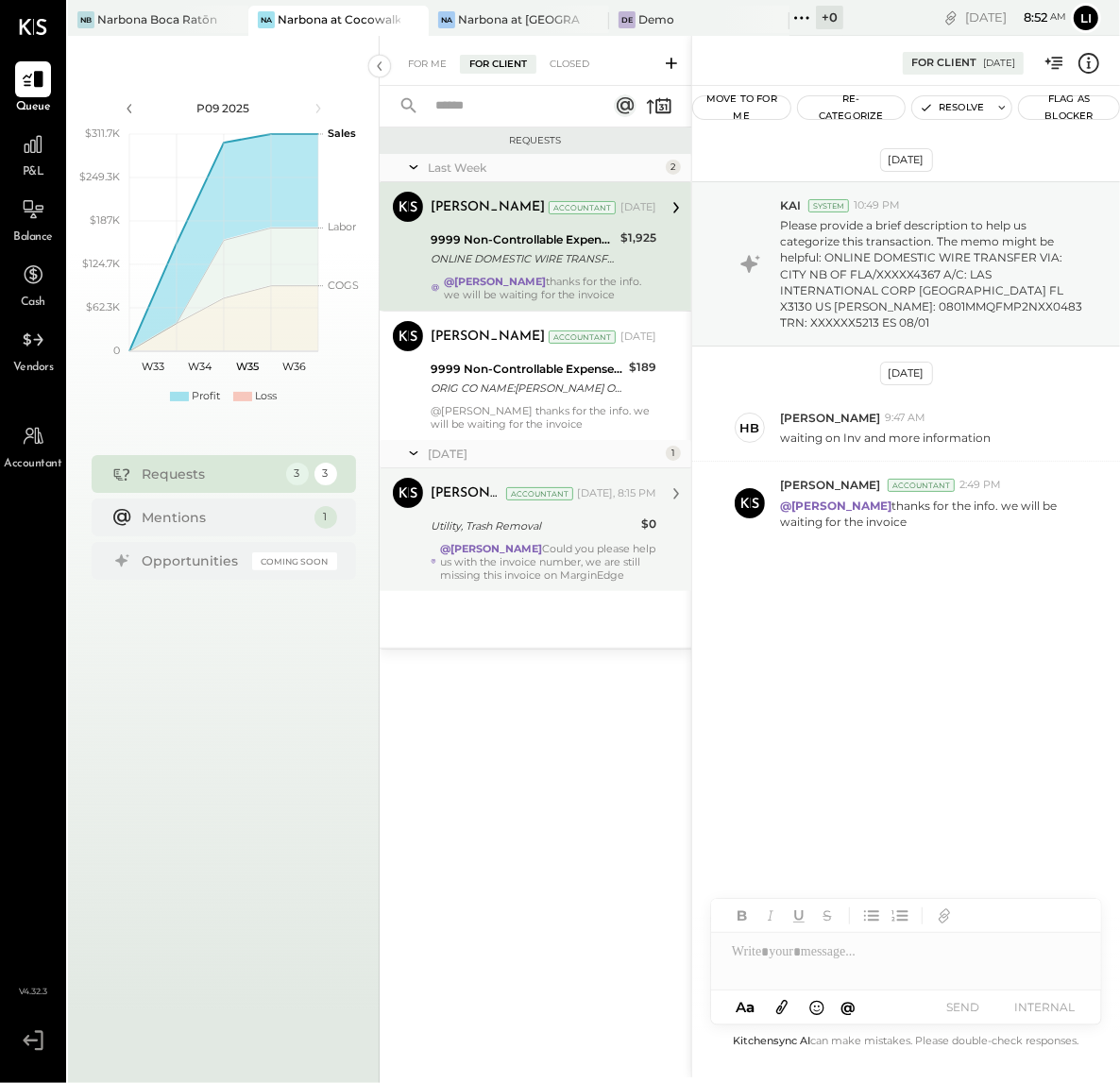
click at [555, 548] on div "@Heidy Balart Could you please help us with the invoice number, we are still mi…" at bounding box center [548, 562] width 216 height 40
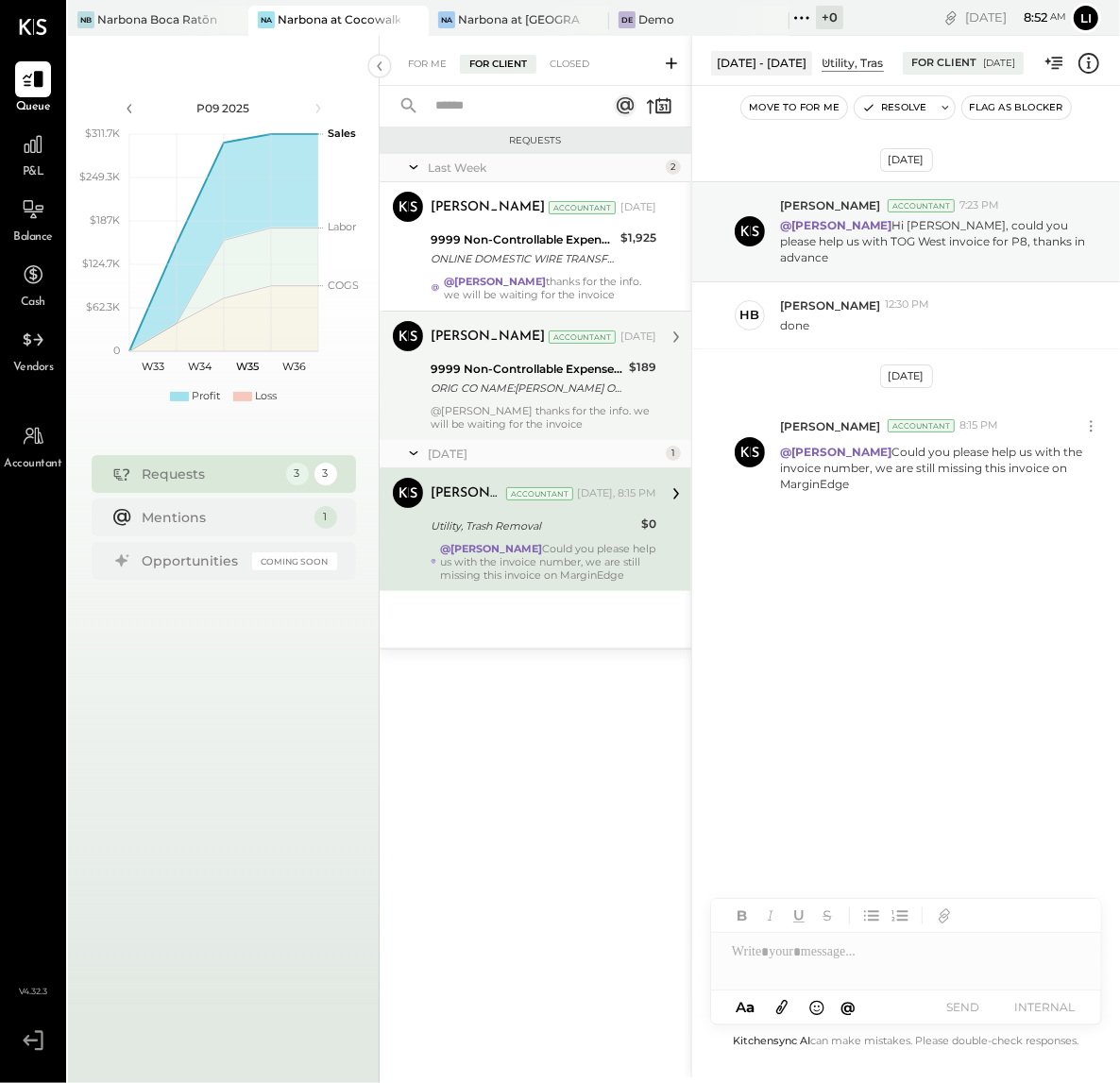
click at [546, 408] on div "@Heidy Balart thanks for the info. we will be waiting for the invoice" at bounding box center [543, 417] width 226 height 27
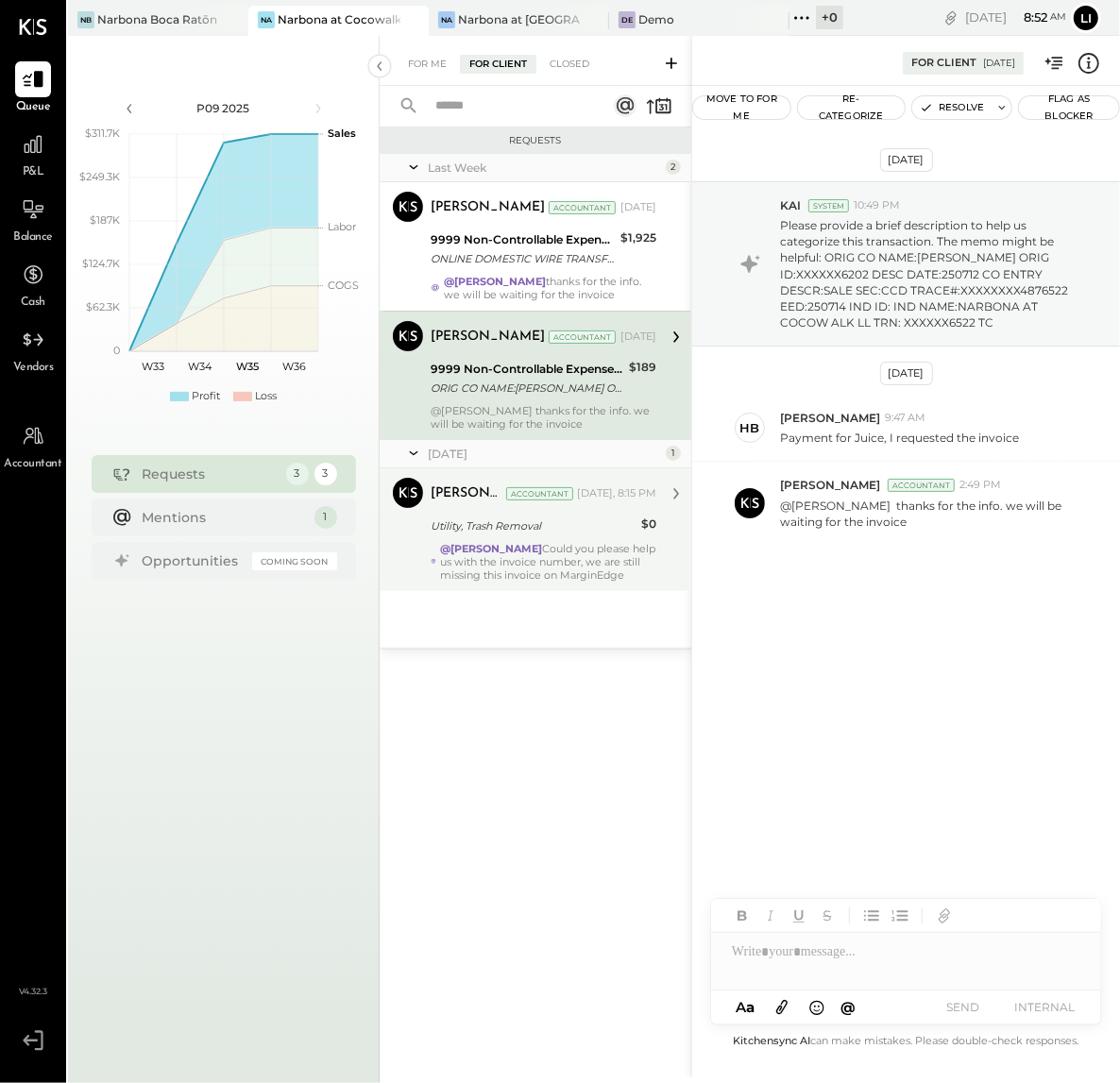
click at [863, 746] on div "Aug 4th, 2025 KAI System 10:49 PM Please provide a brief description to help us…" at bounding box center [905, 558] width 427 height 944
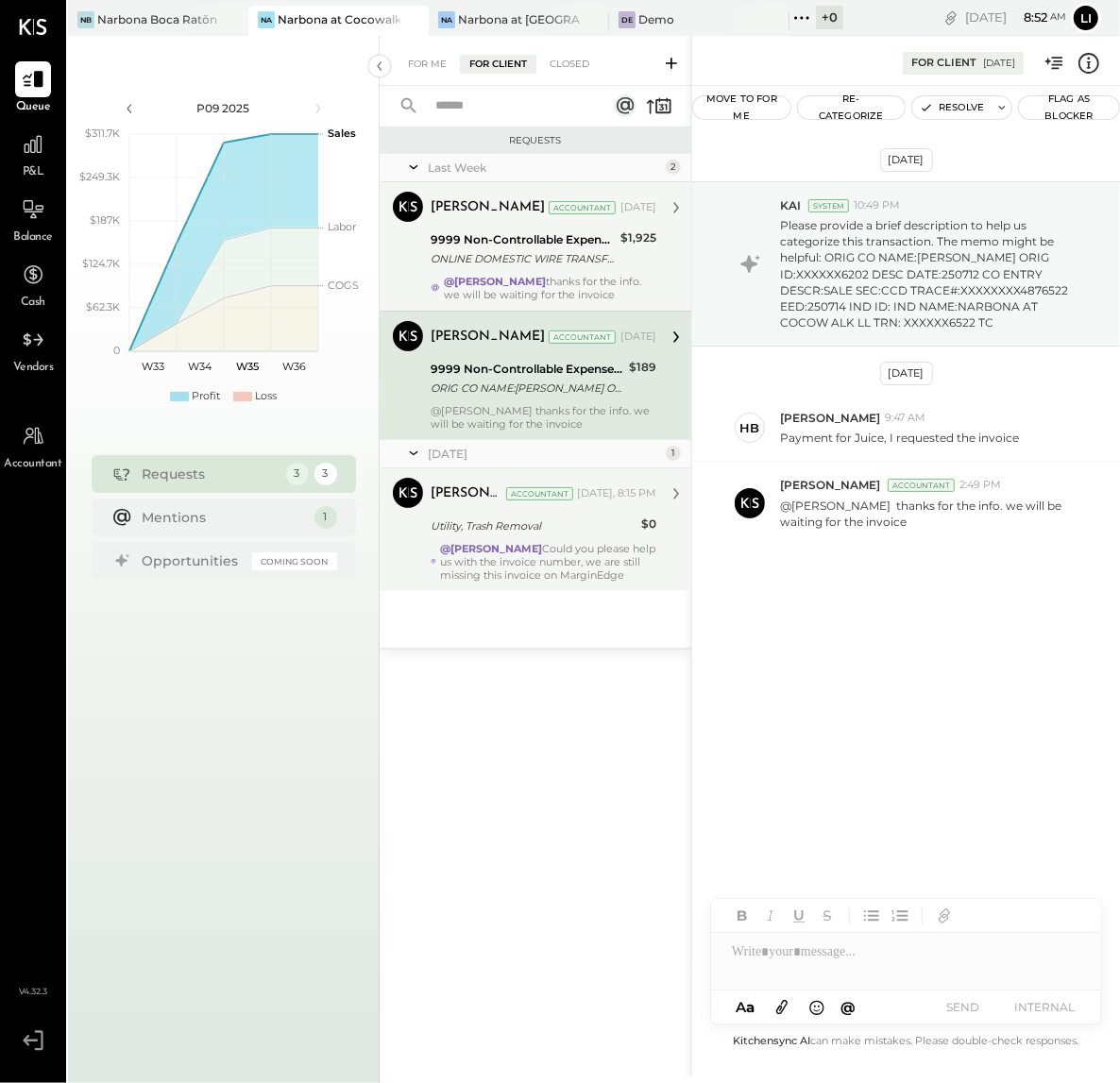
click at [542, 259] on div "ONLINE DOMESTIC WIRE TRANSFER VIA: CITY NB OF FLA/XXXXX4367 A/C: LAS INTERNATIO…" at bounding box center [522, 259] width 184 height 19
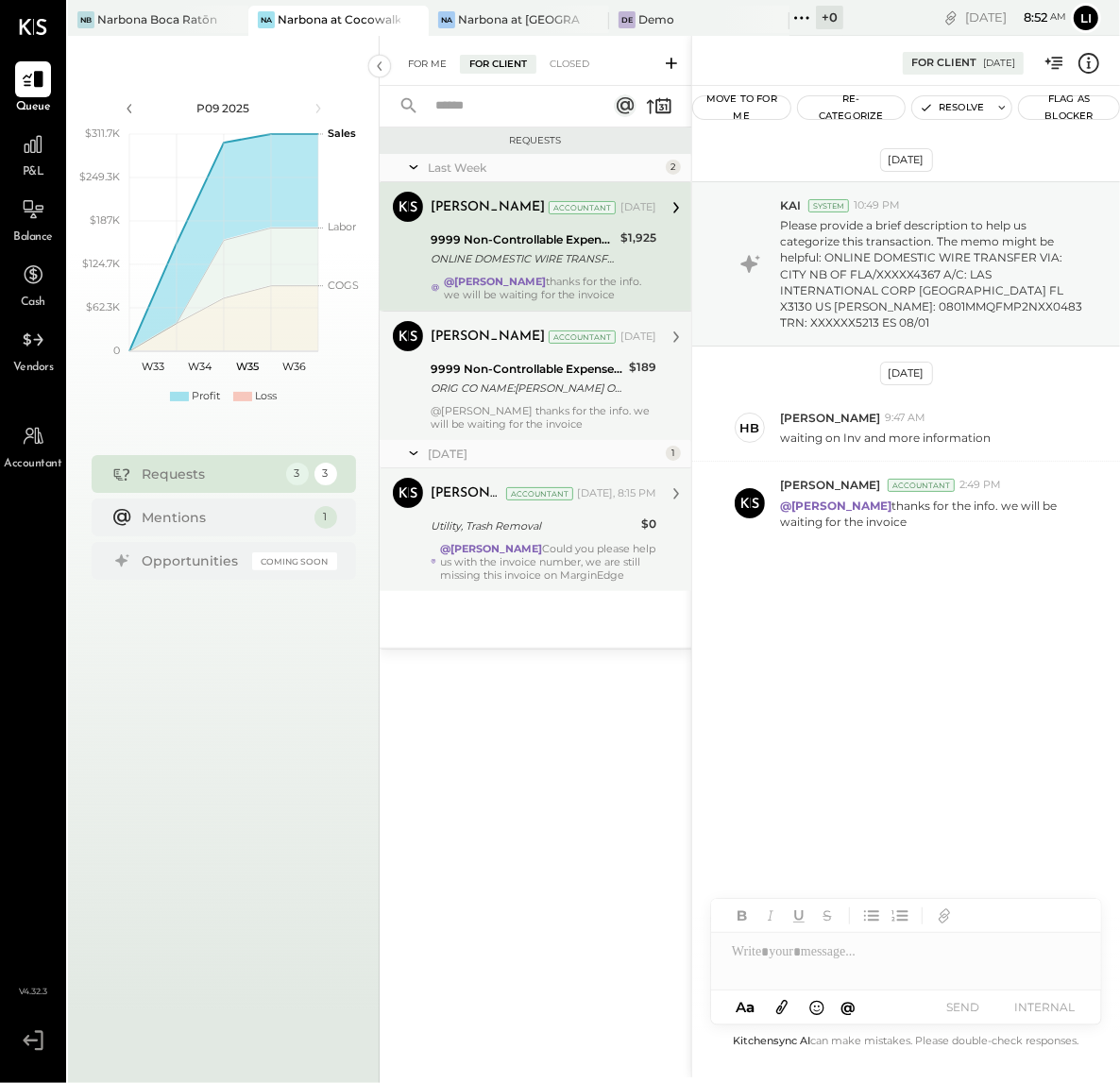
click at [441, 73] on div "For Me" at bounding box center [426, 64] width 58 height 19
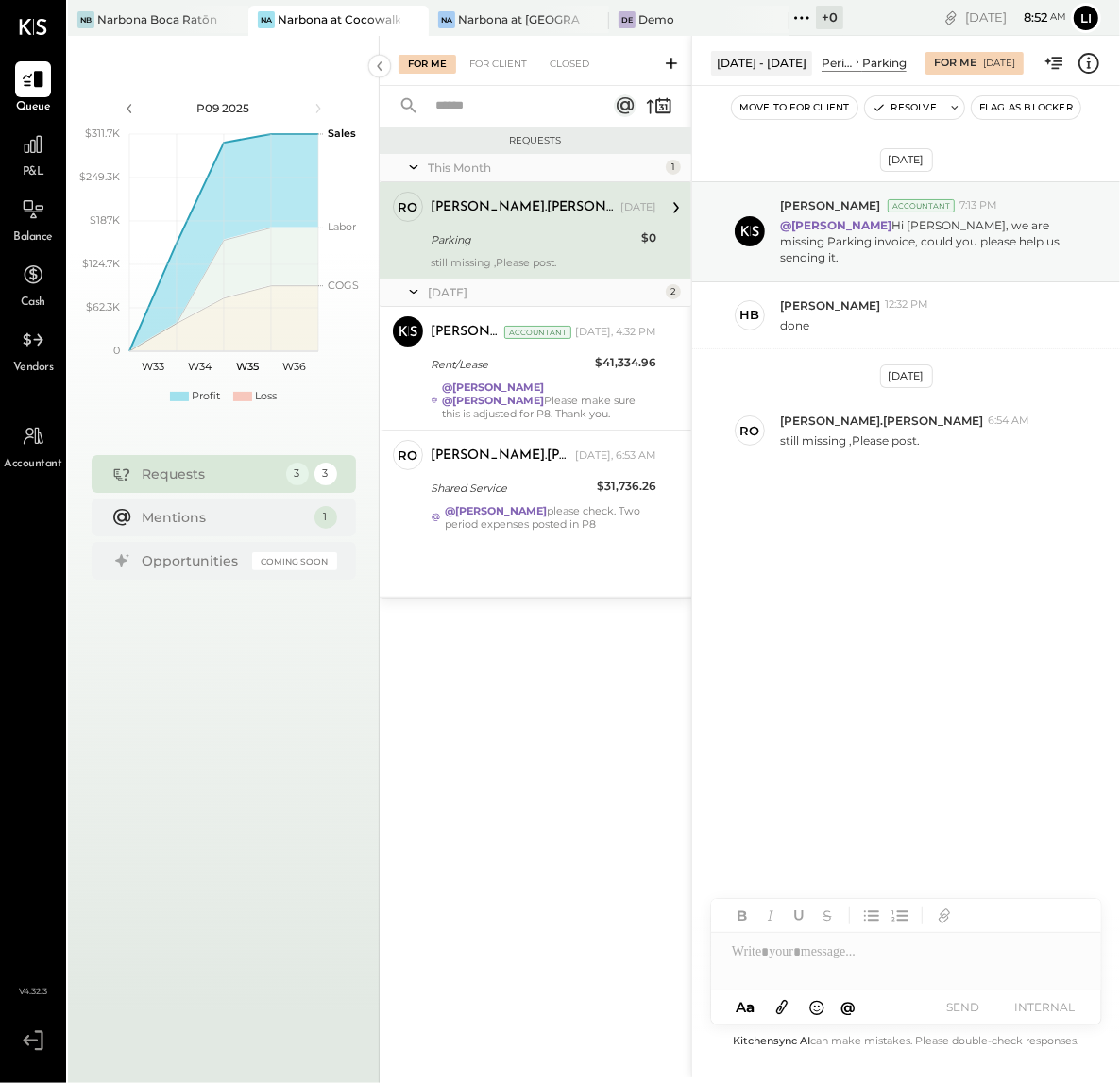
click at [651, 584] on div "This Month 1 ro rodrigo.calabrese Owner rodrigo.calabrese Aug 20, 2025 Parking …" at bounding box center [535, 374] width 312 height 442
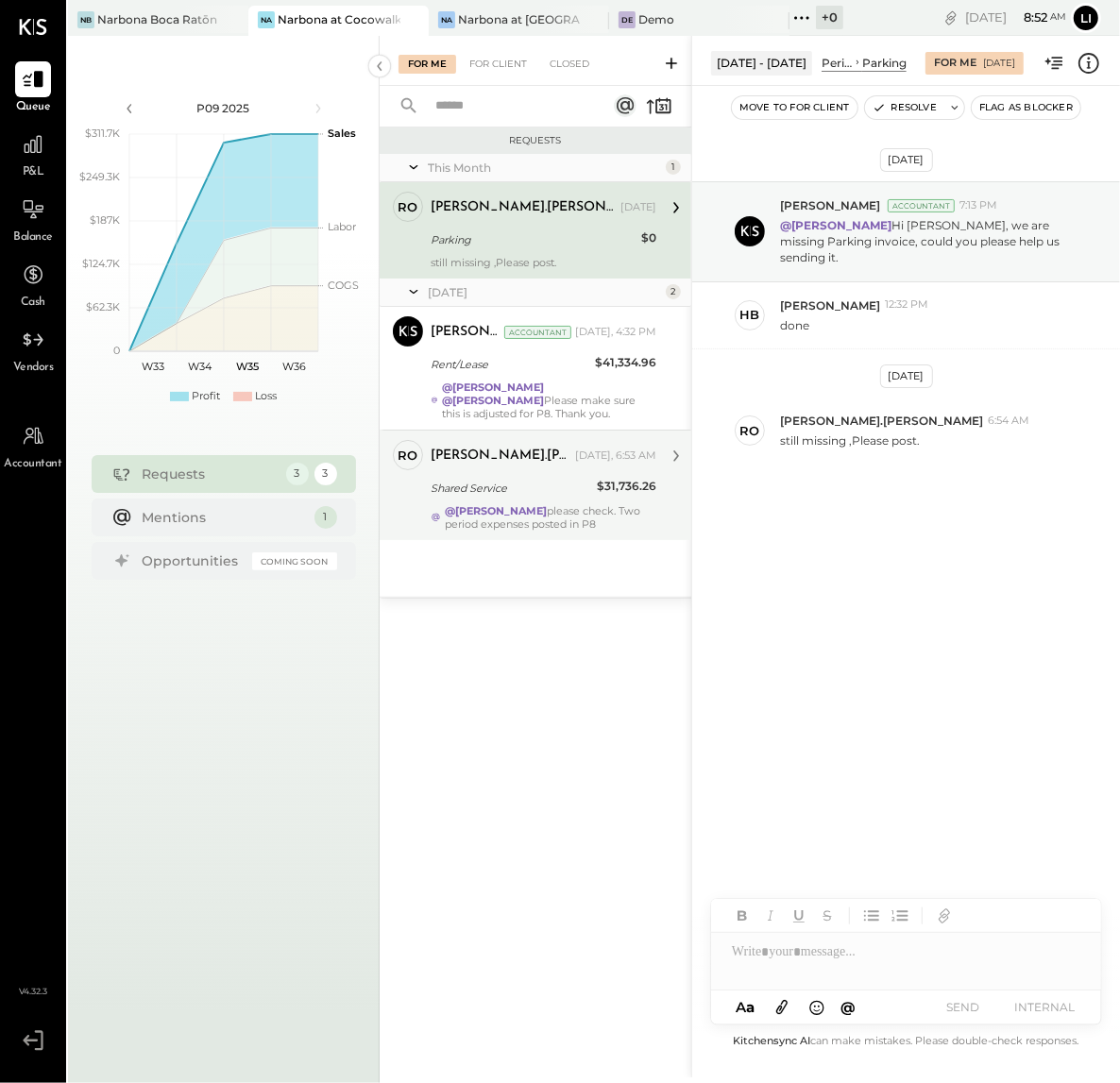
click at [533, 456] on div "[PERSON_NAME].[PERSON_NAME]" at bounding box center [500, 456] width 140 height 19
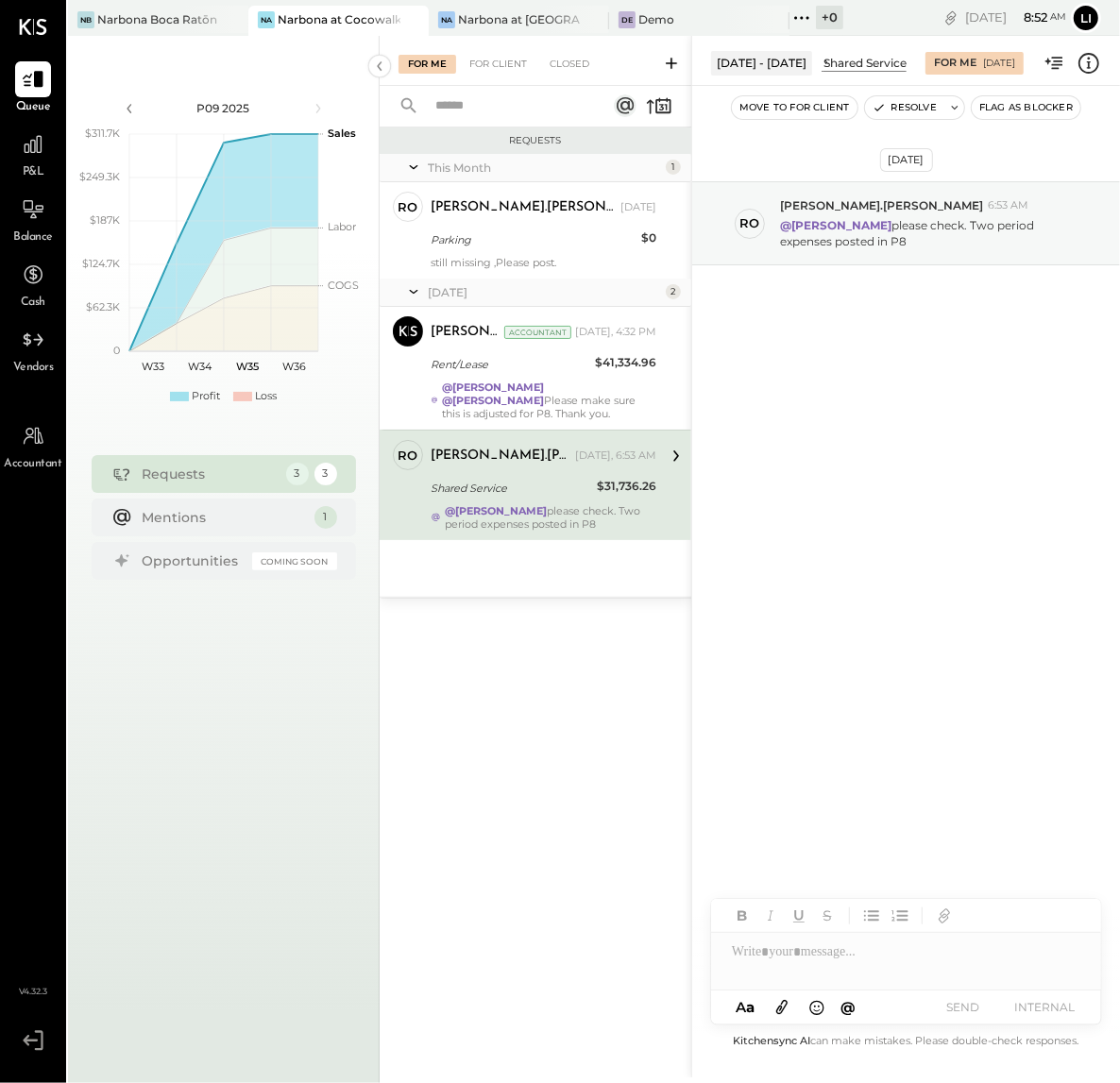
click at [949, 577] on div "[DATE] ro [PERSON_NAME].[PERSON_NAME] 6:53 AM @[PERSON_NAME] please check. Two …" at bounding box center [905, 558] width 427 height 944
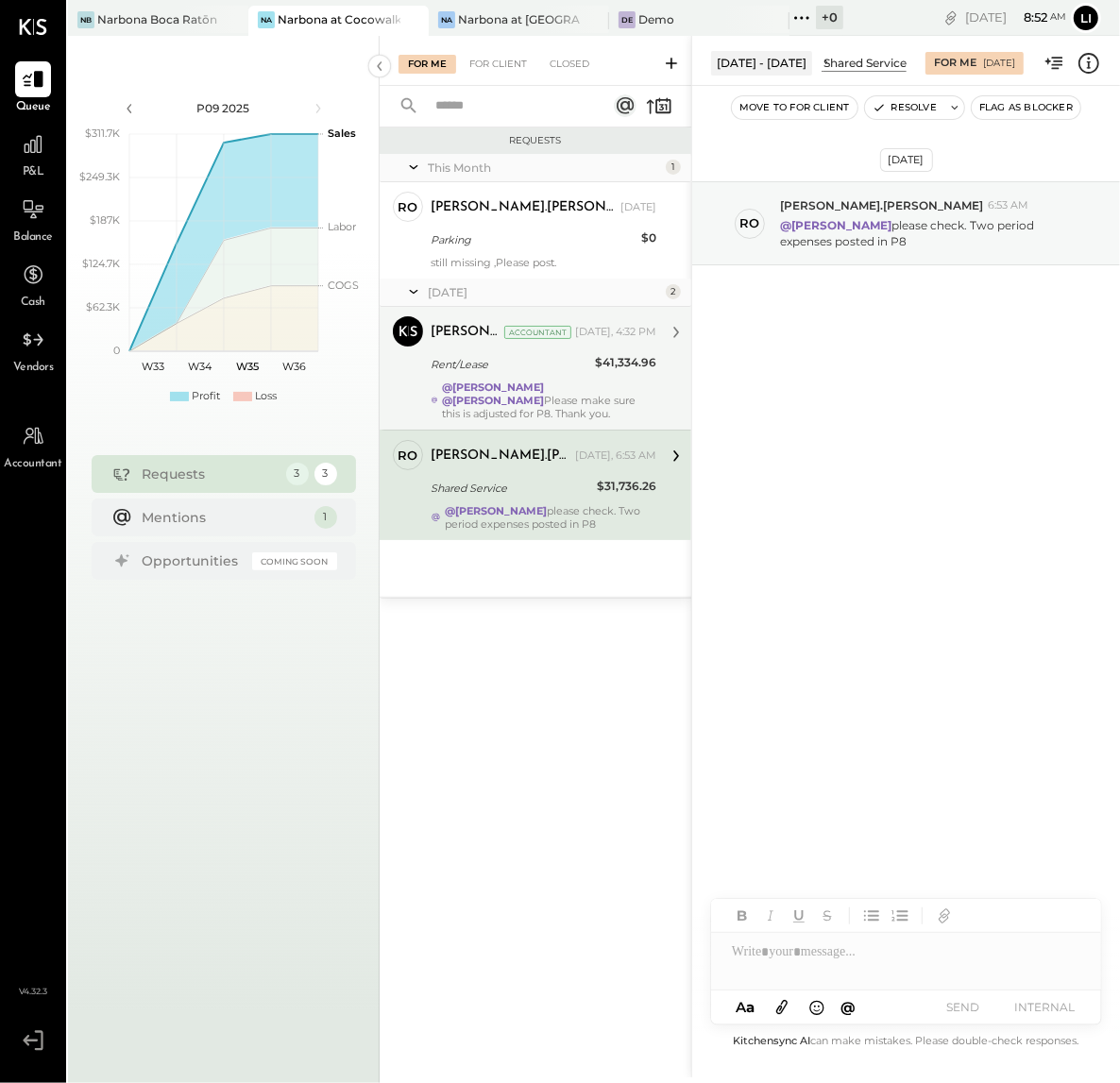
click at [535, 394] on div "@[PERSON_NAME] @[PERSON_NAME] Please make sure this is adjusted for P8. Thank y…" at bounding box center [549, 401] width 214 height 40
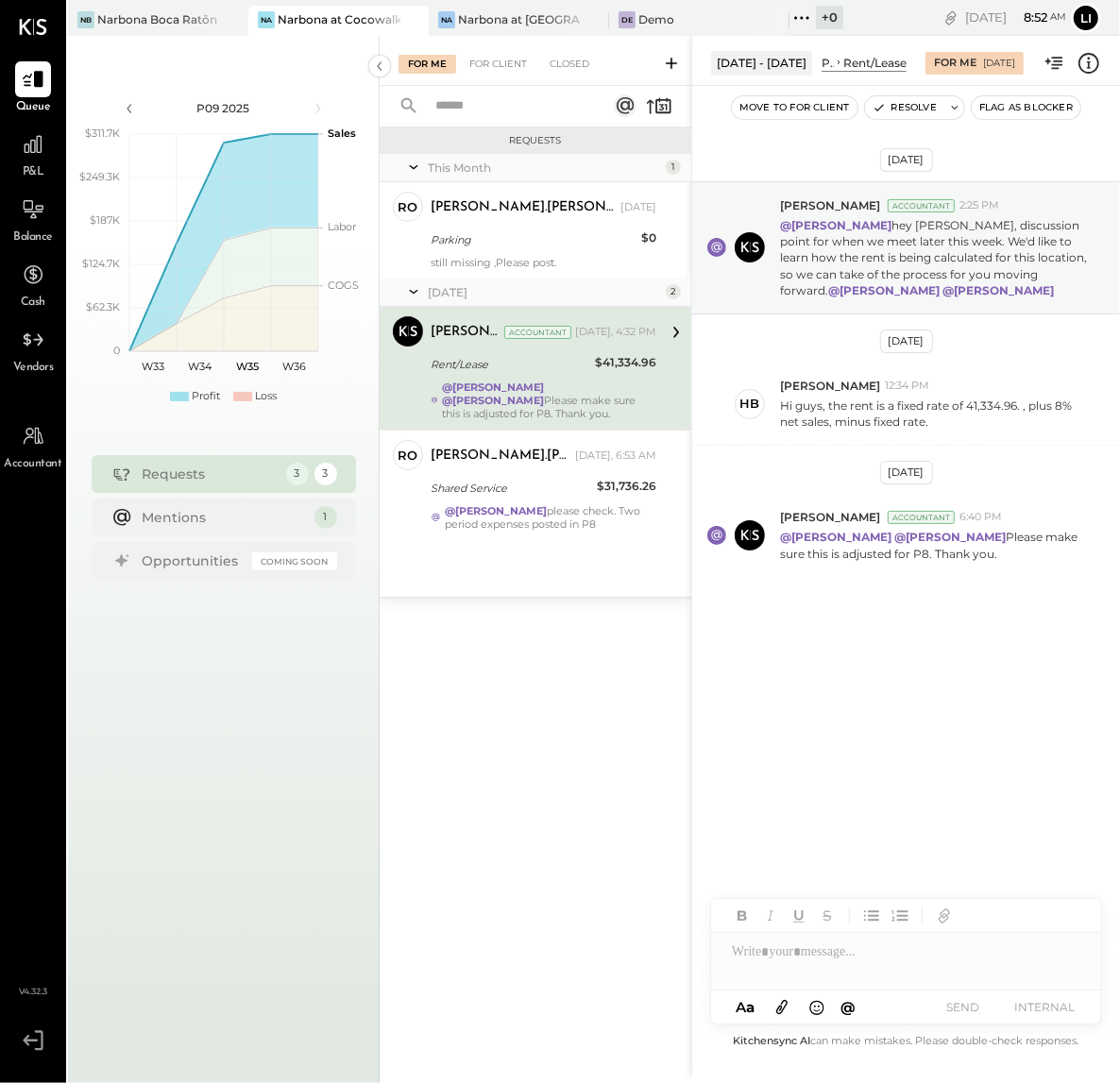
click at [964, 654] on div "[DATE] [PERSON_NAME] Accountant 2:25 PM @[PERSON_NAME] hey [PERSON_NAME], discu…" at bounding box center [905, 425] width 427 height 586
click at [855, 679] on div "[DATE] [PERSON_NAME] Accountant 2:25 PM @[PERSON_NAME] hey [PERSON_NAME], discu…" at bounding box center [905, 425] width 427 height 586
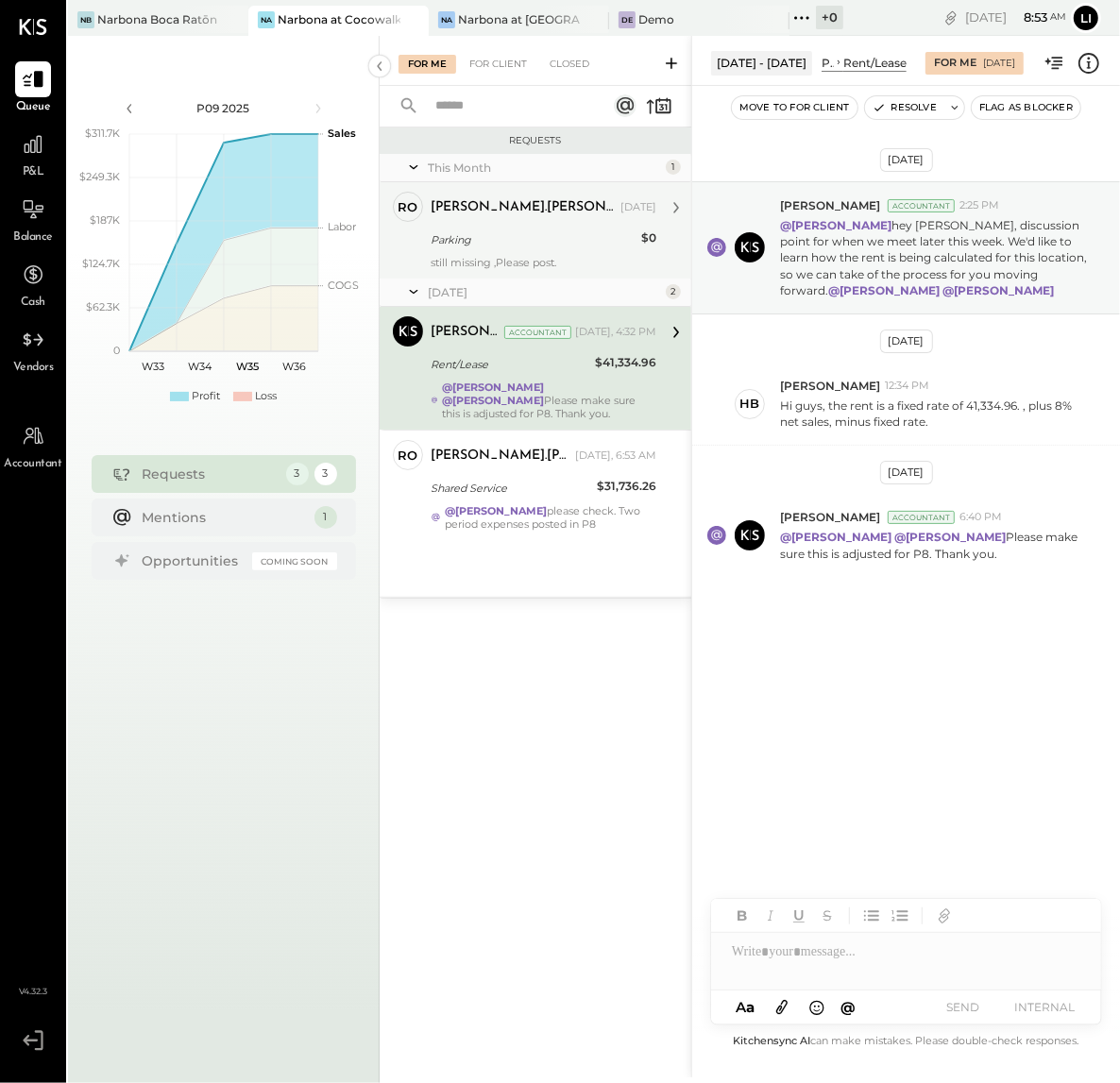
click at [502, 226] on div "[PERSON_NAME].[PERSON_NAME] [DATE] Parking $0 still missing ,Please post." at bounding box center [543, 230] width 226 height 78
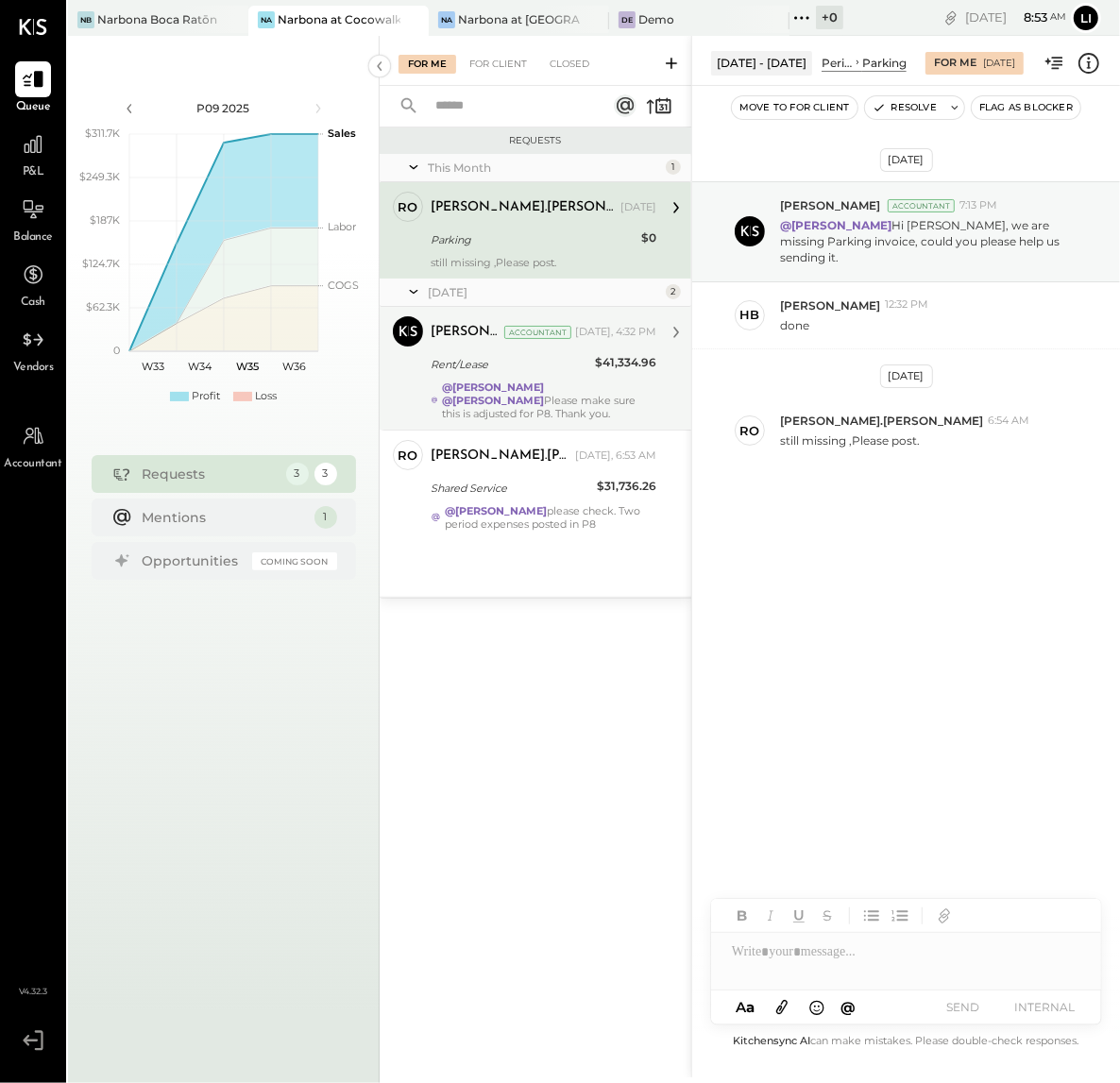
click at [522, 385] on strong "@[PERSON_NAME]" at bounding box center [493, 388] width 102 height 13
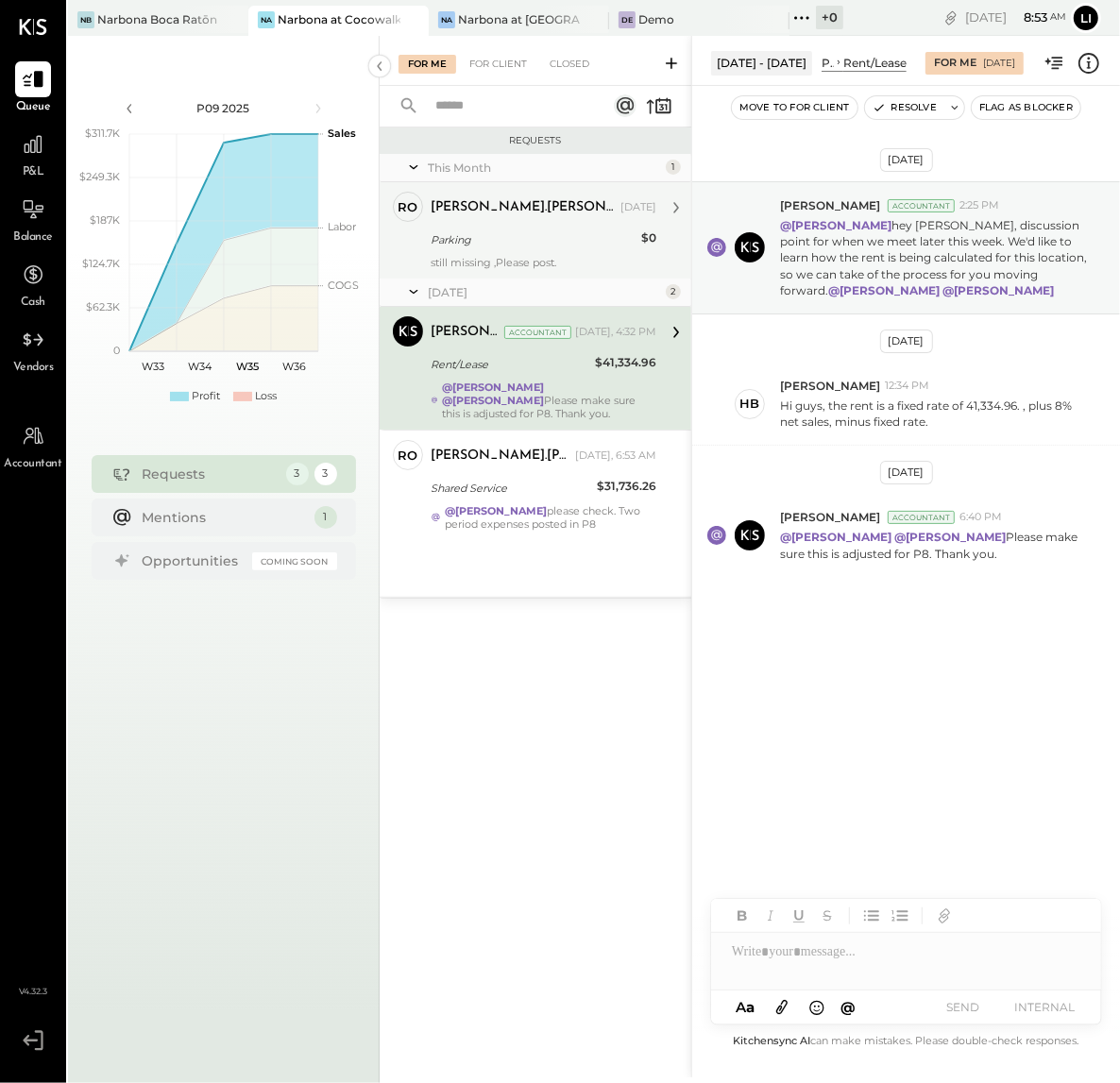
click at [526, 239] on div "Parking" at bounding box center [533, 240] width 205 height 19
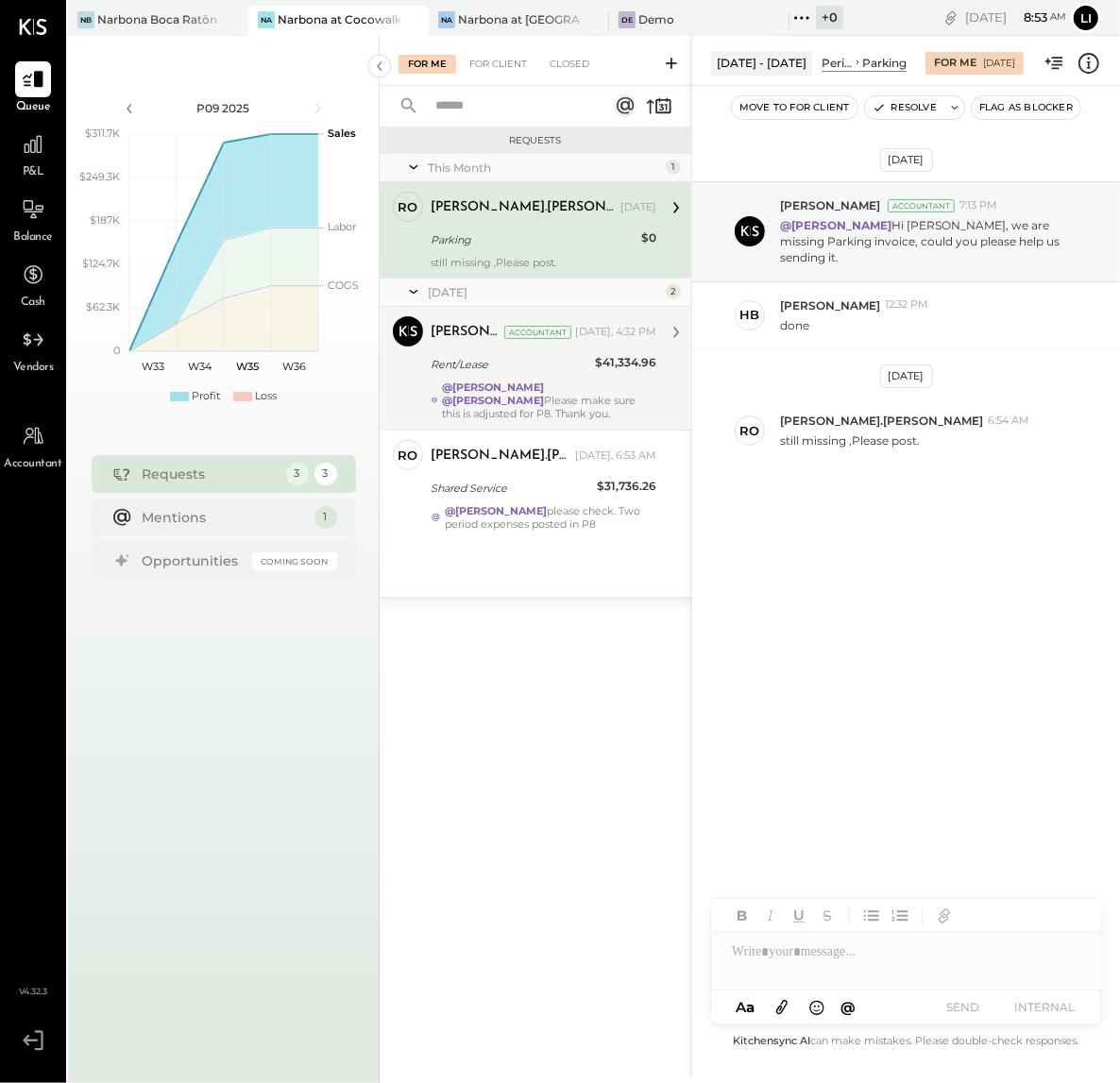
click at [834, 709] on div "Aug 19th, 2025 Lilia Martinez Nogueda Accountant 7:13 PM @Heidy Balart Hi Heidy…" at bounding box center [905, 558] width 427 height 944
click at [878, 684] on div "Aug 19th, 2025 Lilia Martinez Nogueda Accountant 7:13 PM @Heidy Balart Hi Heidy…" at bounding box center [905, 558] width 427 height 944
click at [820, 530] on div "Aug 19th, 2025 Lilia Martinez Nogueda Accountant 7:13 PM @Heidy Balart Hi Heidy…" at bounding box center [905, 369] width 427 height 472
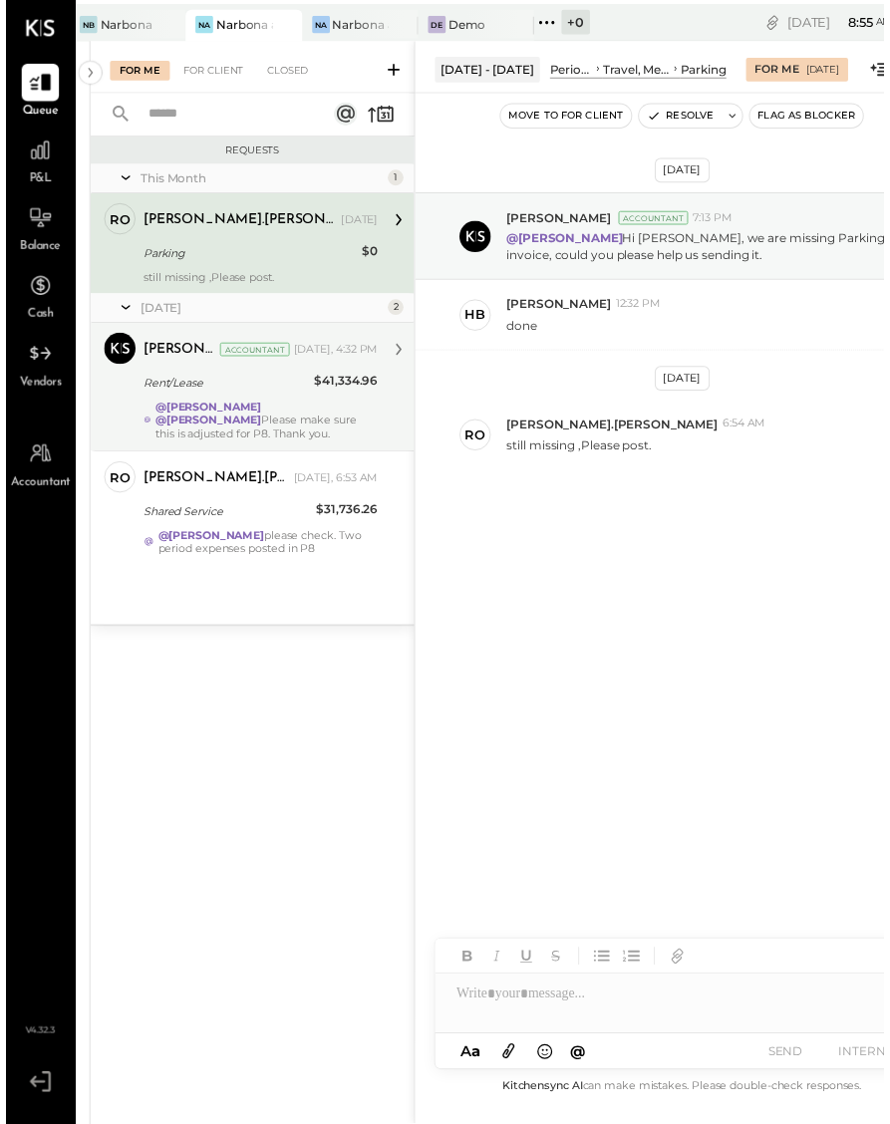
click at [605, 535] on div "Aug 19th, 2025 Lilia Martinez Nogueda Accountant 7:13 PM @Heidy Balart Hi Heidy…" at bounding box center [685, 384] width 541 height 481
click at [558, 670] on div "Aug 19th, 2025 Lilia Martinez Nogueda Accountant 7:13 PM @Heidy Balart Hi Heidy…" at bounding box center [685, 593] width 541 height 996
click at [277, 422] on div "@[PERSON_NAME] @[PERSON_NAME] Please make sure this is adjusted for P8. Thank y…" at bounding box center [264, 427] width 226 height 42
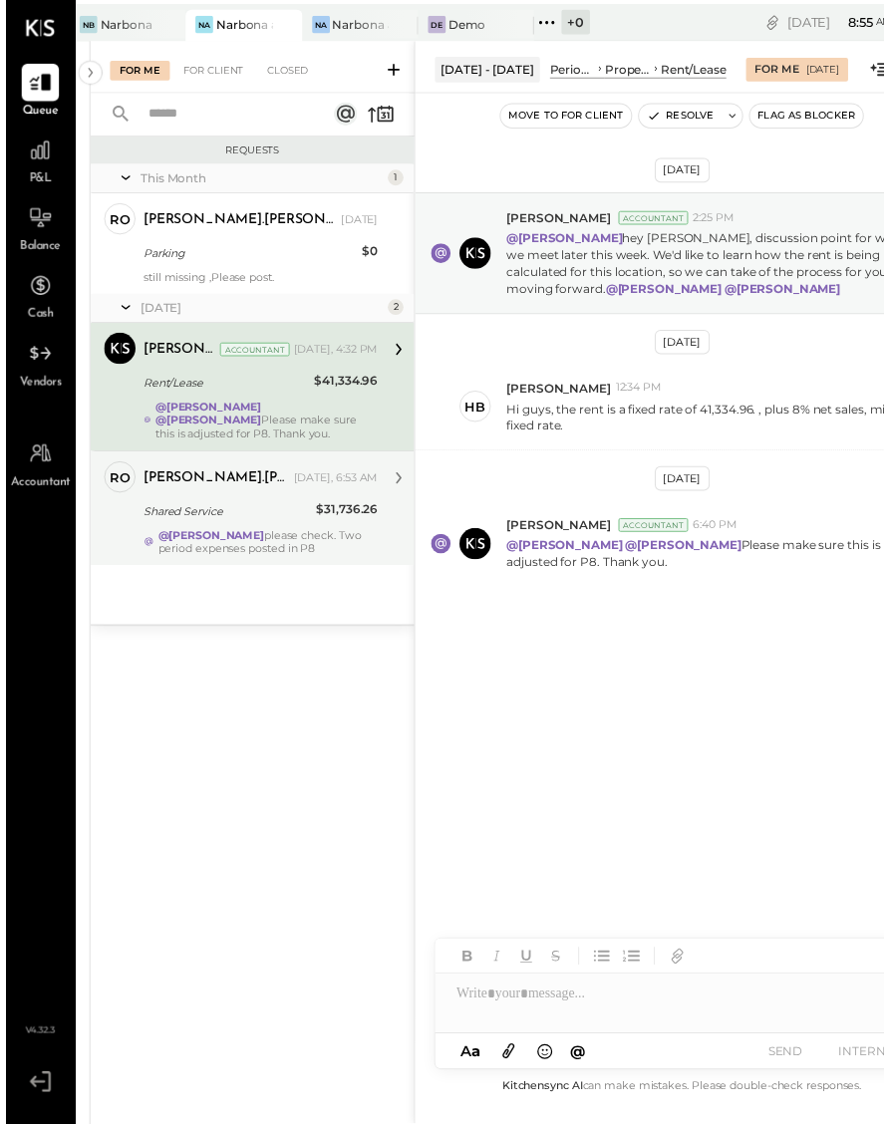
click at [262, 538] on strong "@[PERSON_NAME]" at bounding box center [208, 543] width 108 height 14
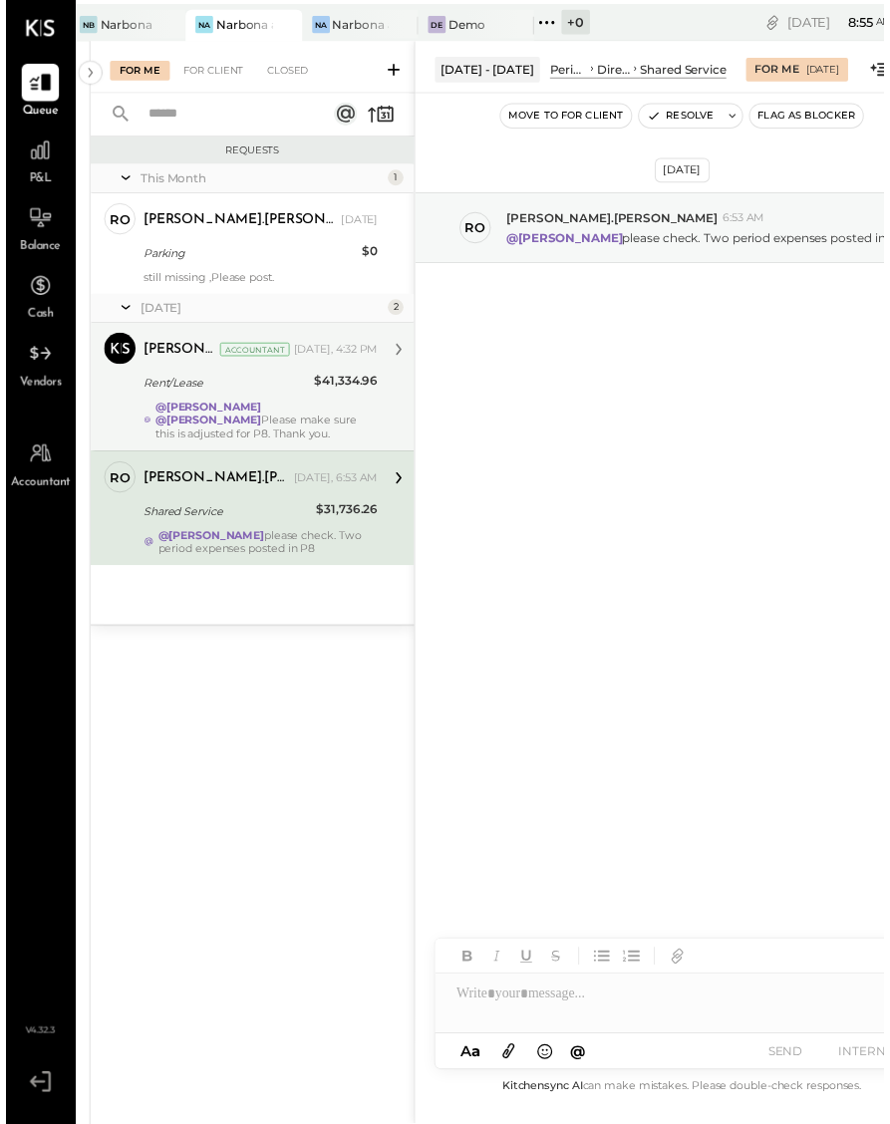
click at [246, 400] on div "Rent/Lease" at bounding box center [222, 389] width 167 height 24
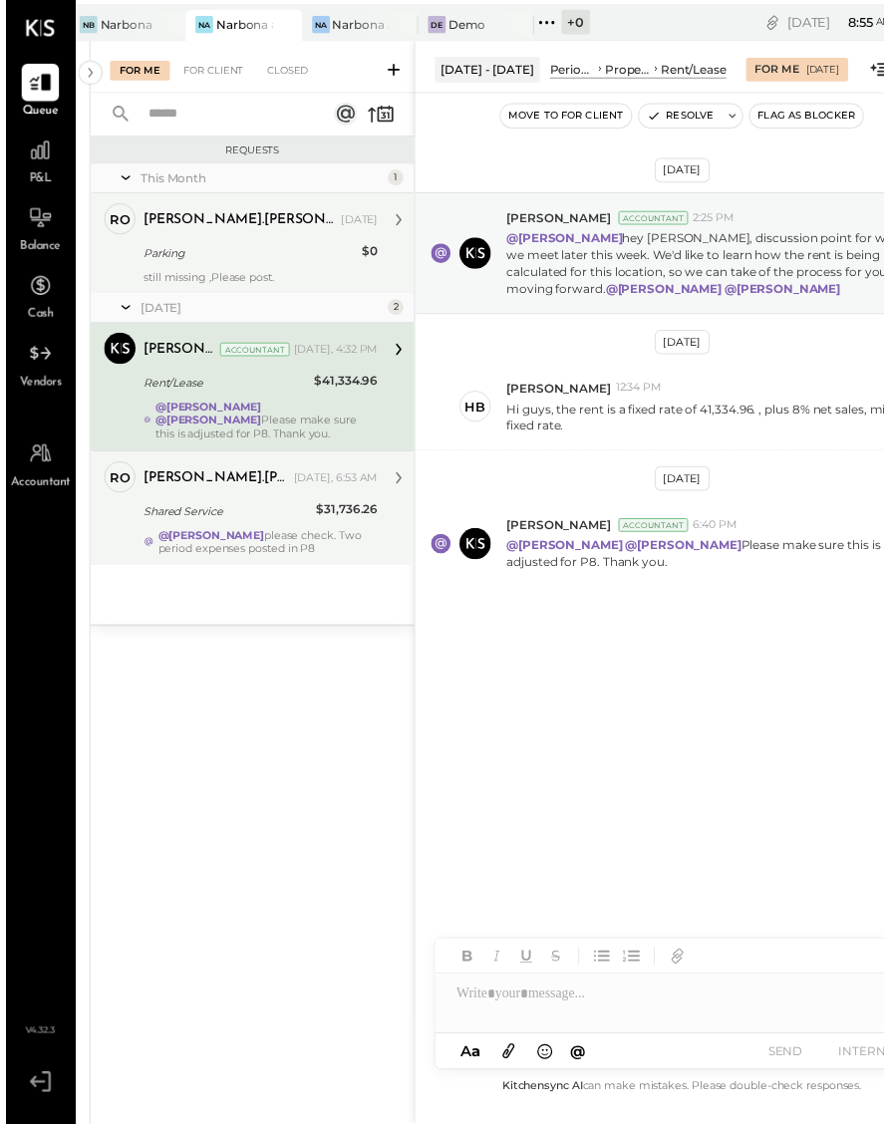
click at [221, 214] on div "[PERSON_NAME].[PERSON_NAME]" at bounding box center [237, 223] width 196 height 20
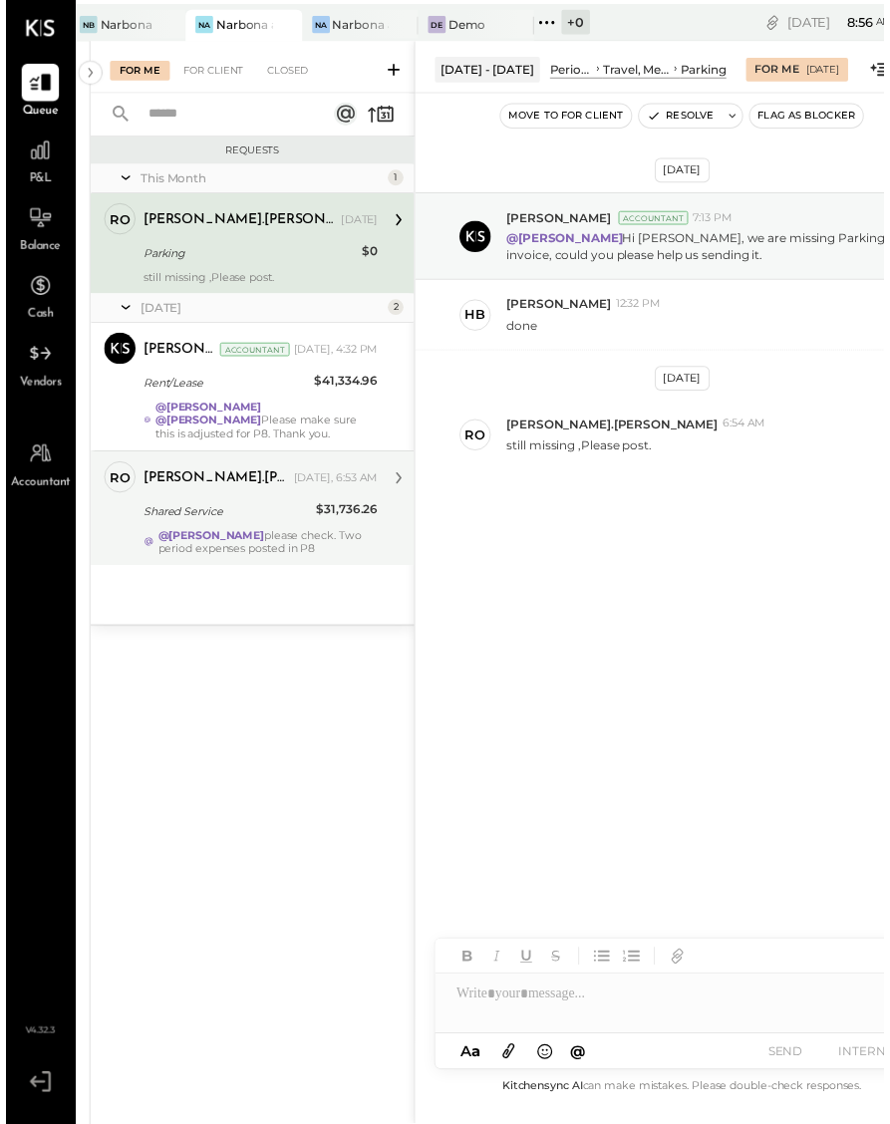
click at [585, 658] on div "Aug 19th, 2025 Lilia Martinez Nogueda Accountant 7:13 PM @Heidy Balart Hi Heidy…" at bounding box center [685, 593] width 541 height 996
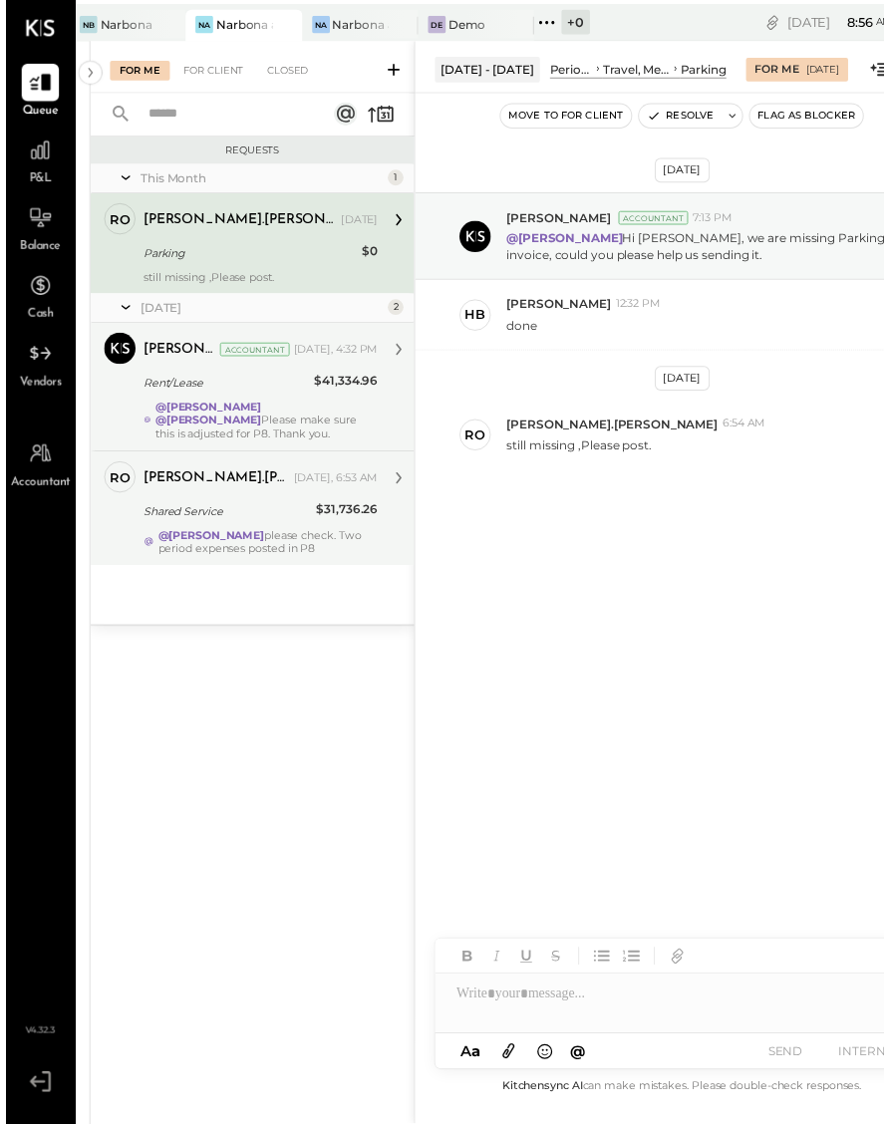
click at [194, 370] on div "Joseph Shin Accountant Yesterday, 4:32 PM" at bounding box center [258, 355] width 238 height 34
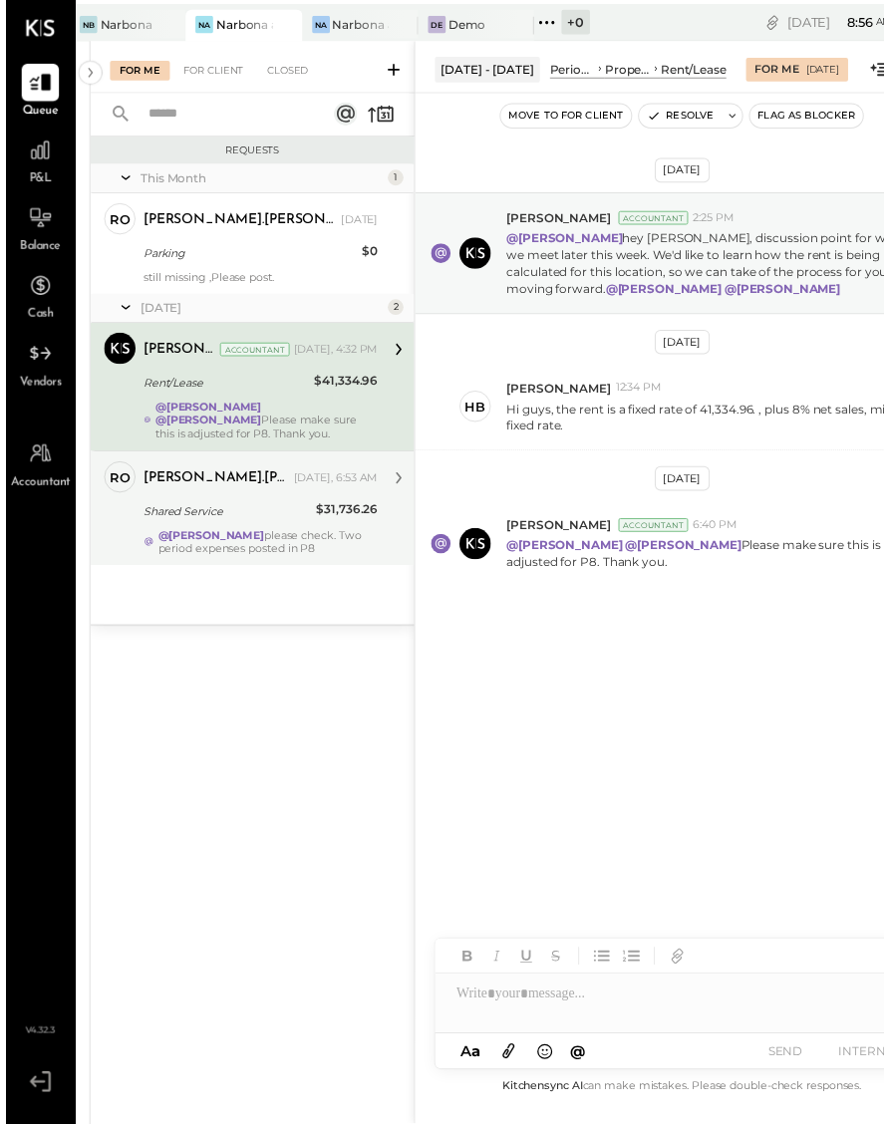
click at [219, 578] on div "This Month 1 ro rodrigo.calabrese Owner rodrigo.calabrese Aug 20, 2025 Parking …" at bounding box center [250, 399] width 329 height 467
click at [337, 16] on div "Na Narbona at Key Biscayne LLC" at bounding box center [360, 26] width 118 height 32
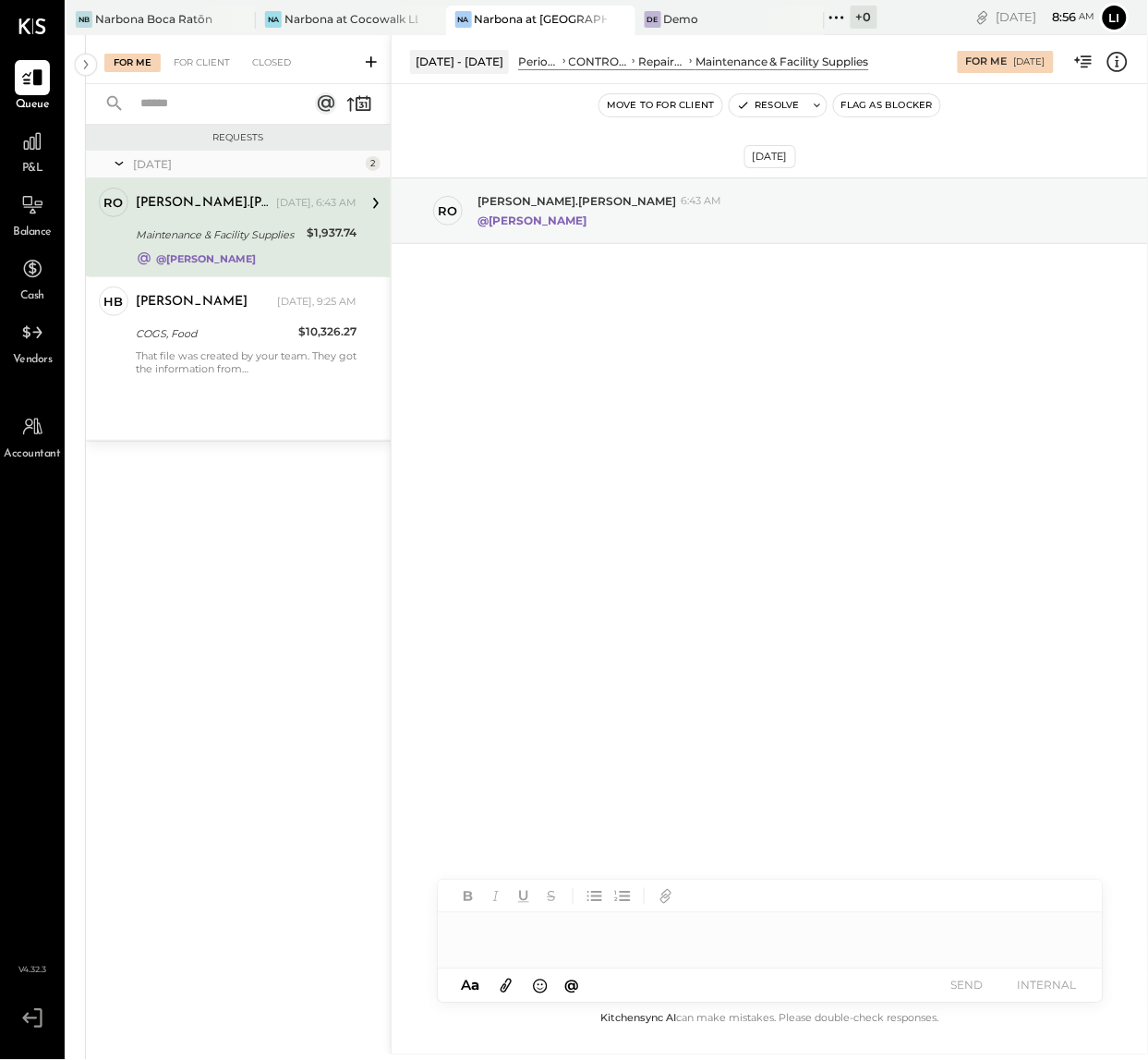
click at [861, 458] on div "Aug 27th, 2025 ro rodrigo.calabrese 6:43 AM @Noemi Balmaceda" at bounding box center [770, 546] width 757 height 924
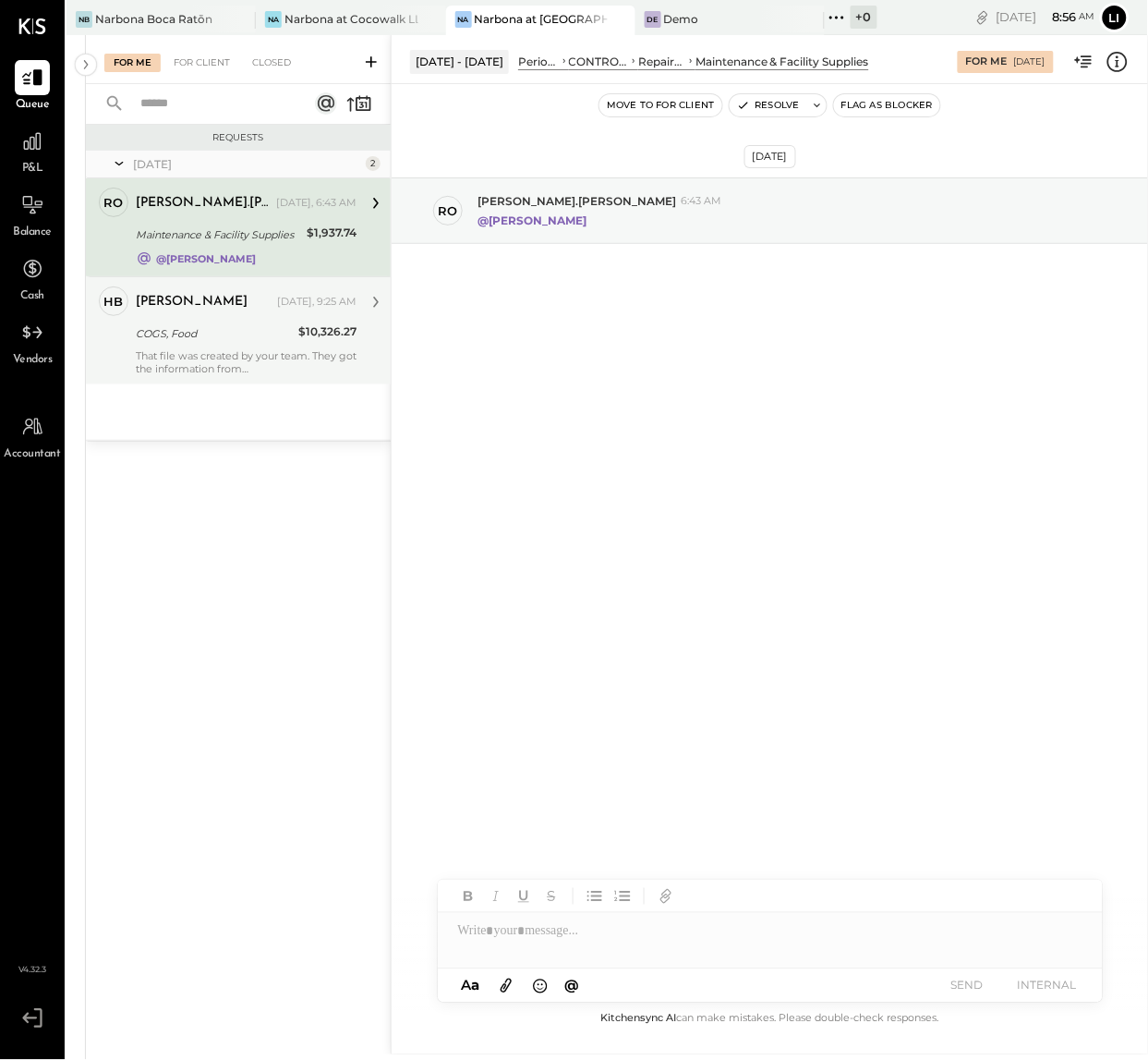
click at [282, 352] on div "That file was created by your team. They got the information from [GEOGRAPHIC_D…" at bounding box center [246, 363] width 221 height 26
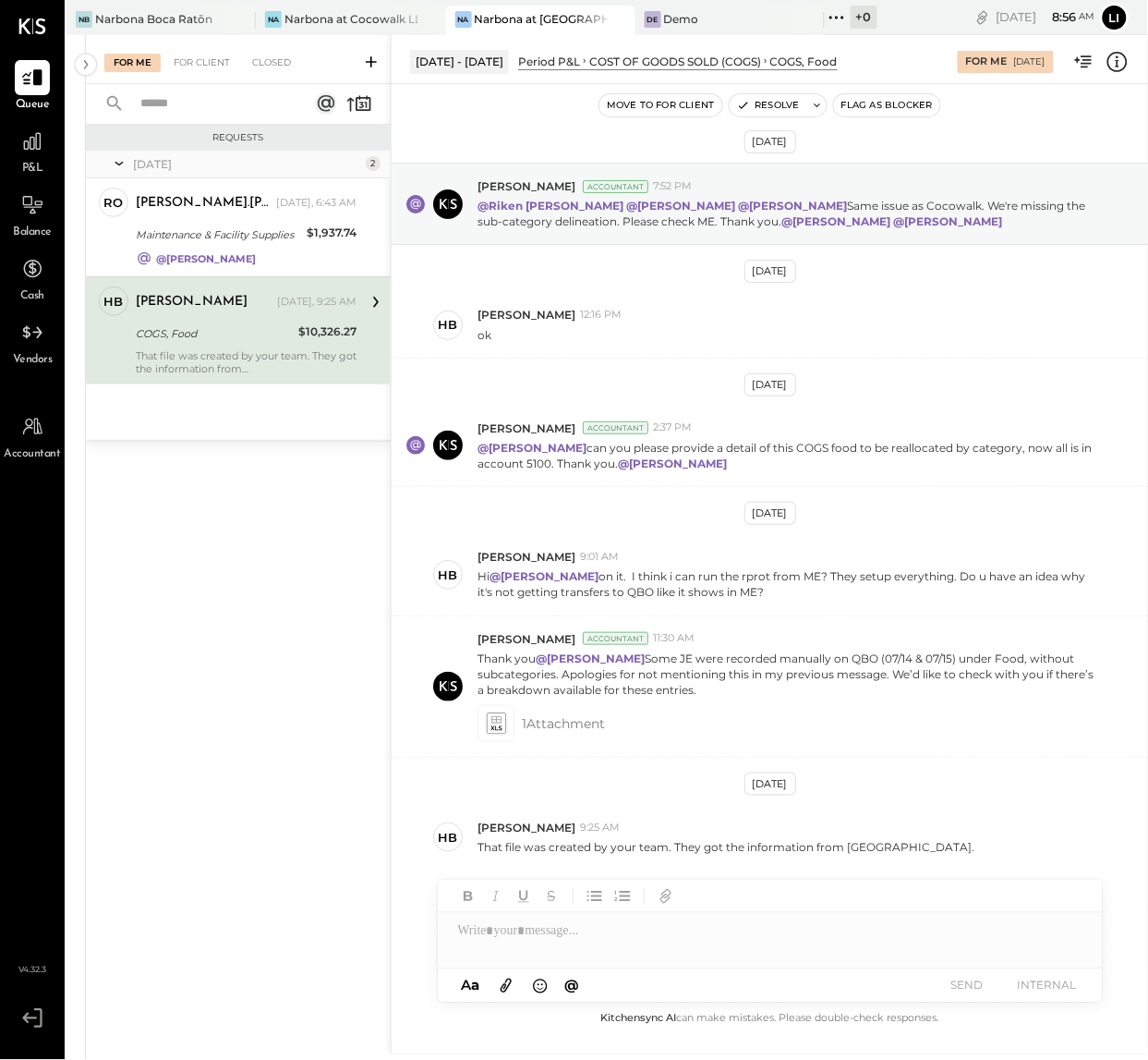
scroll to position [17, 0]
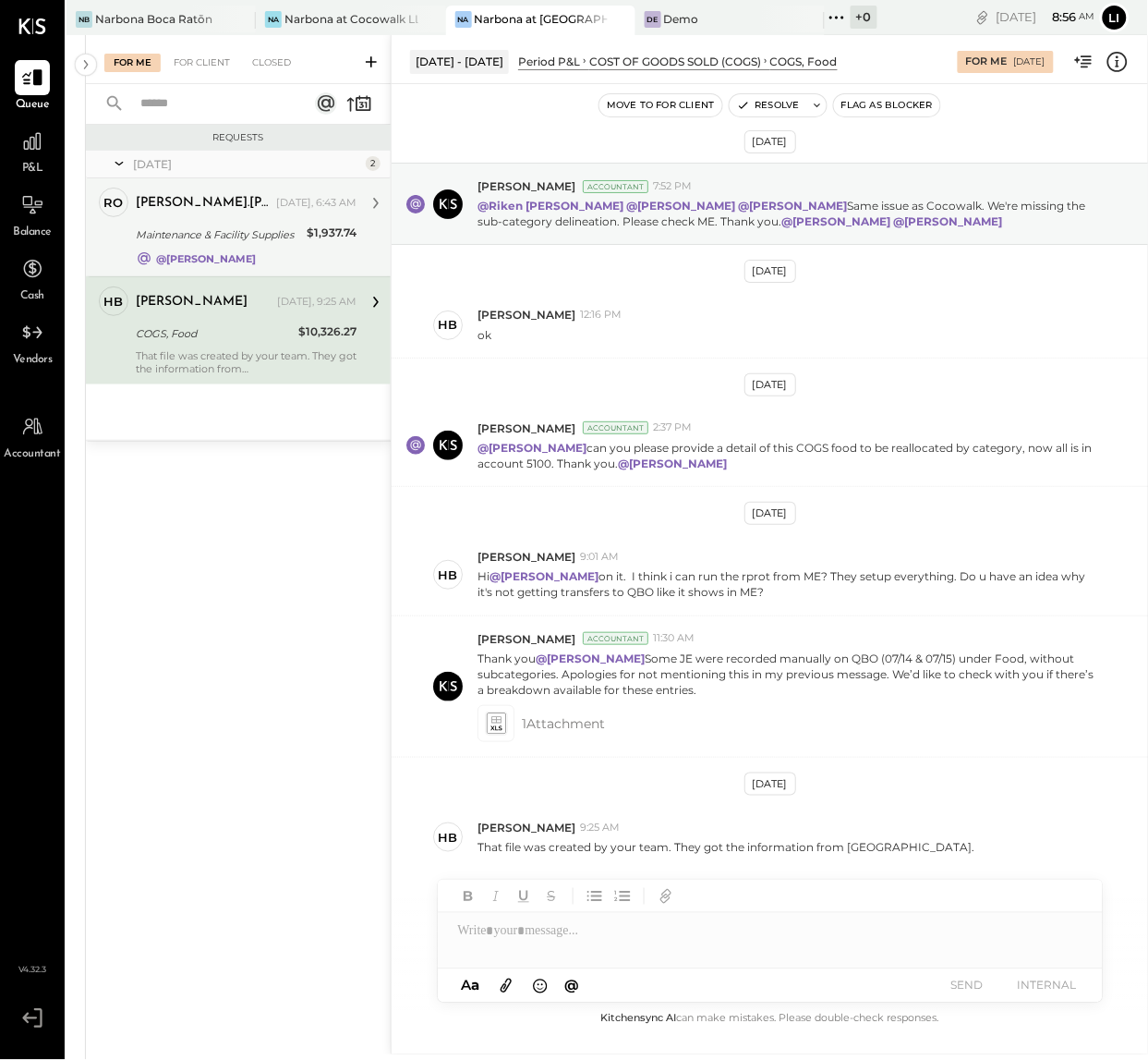
click at [257, 243] on div "Maintenance & Facility Supplies" at bounding box center [218, 235] width 165 height 19
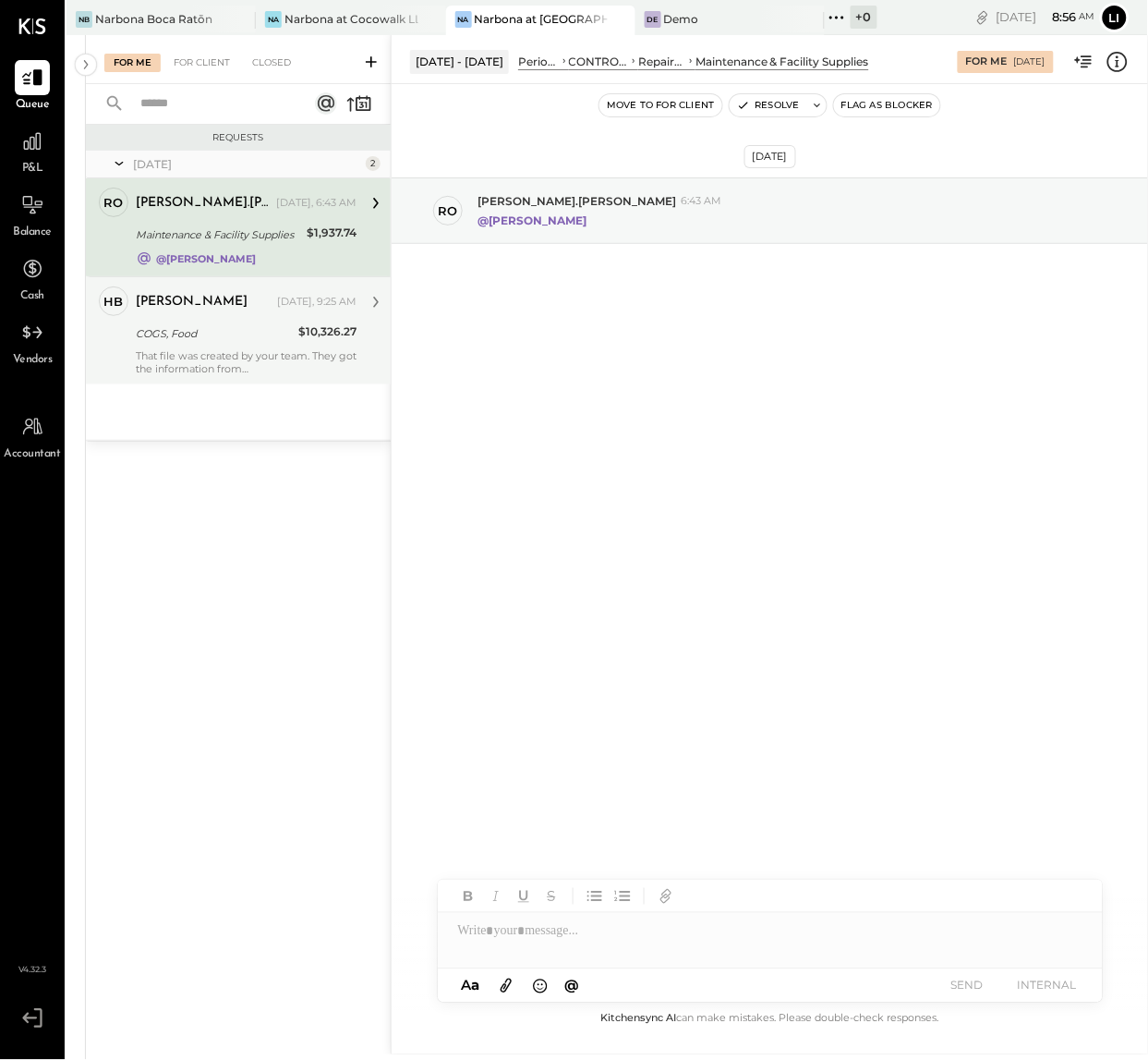
click at [754, 476] on div "Aug 27th, 2025 ro rodrigo.calabrese 6:43 AM @Noemi Balmaceda" at bounding box center [770, 546] width 757 height 924
click at [181, 57] on div "For Client" at bounding box center [201, 63] width 75 height 19
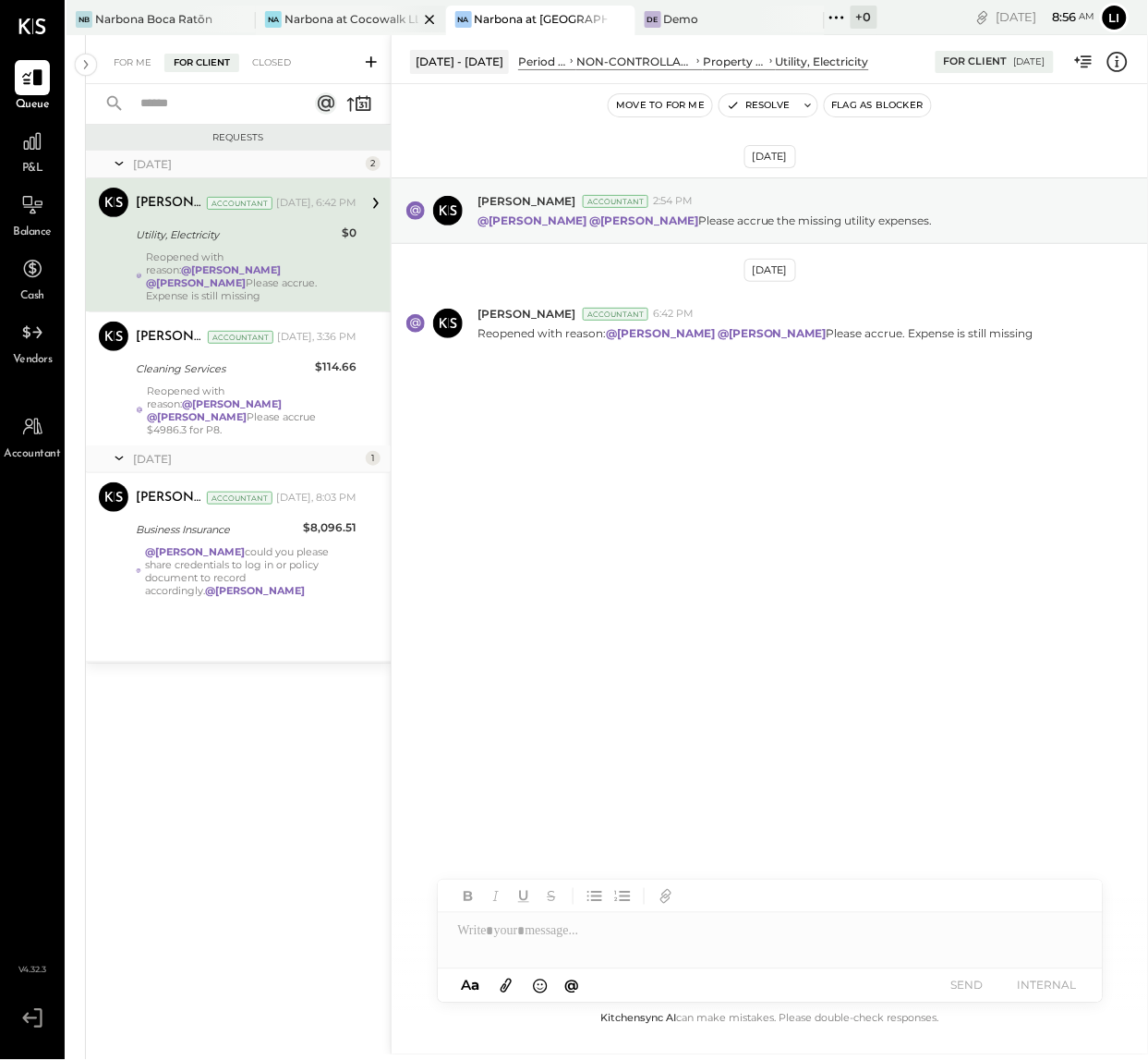
click at [340, 24] on div "Narbona at Cocowalk LLC" at bounding box center [351, 19] width 133 height 16
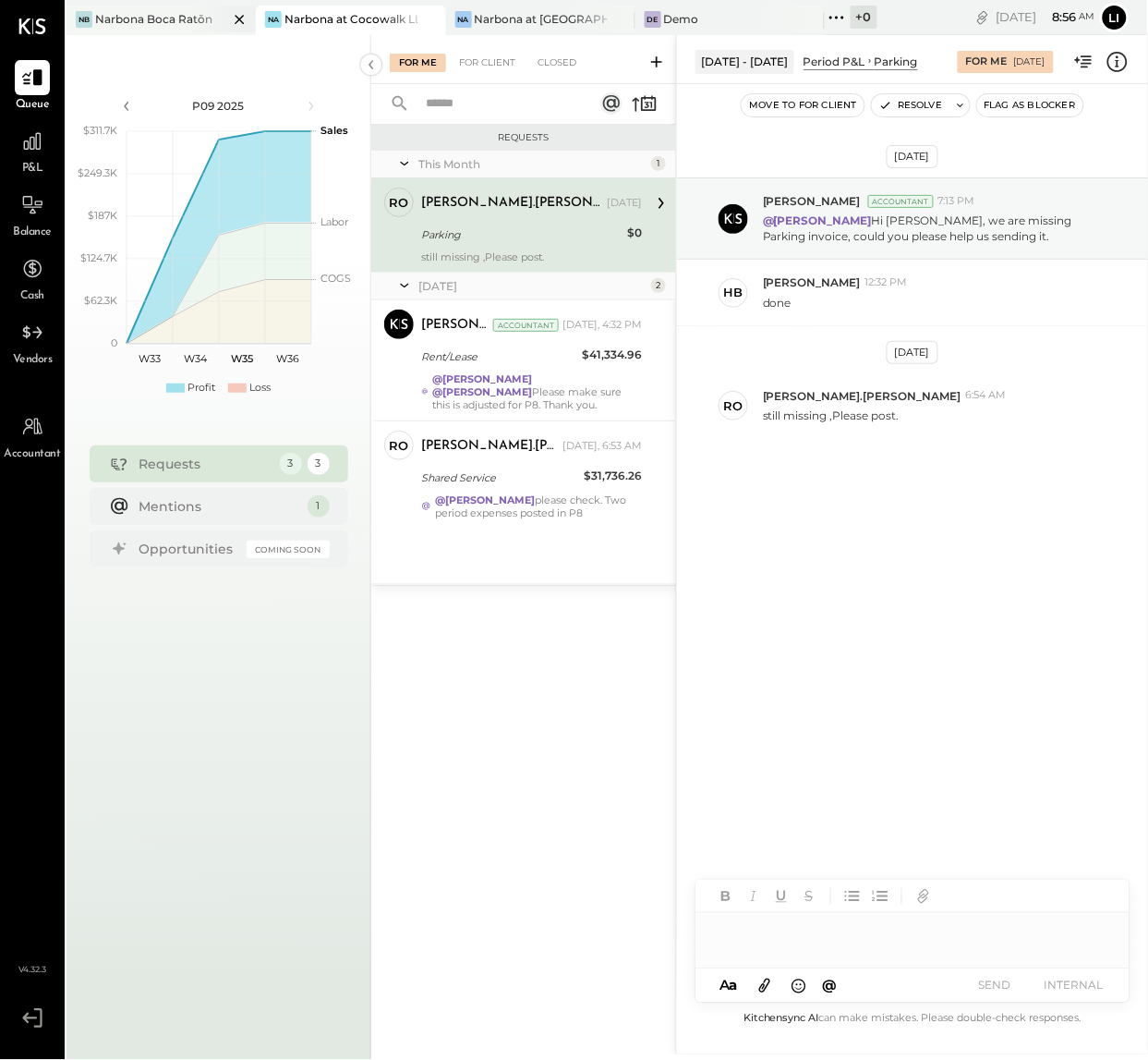
click at [151, 22] on div "Narbona Boca Ratōn" at bounding box center [154, 19] width 118 height 16
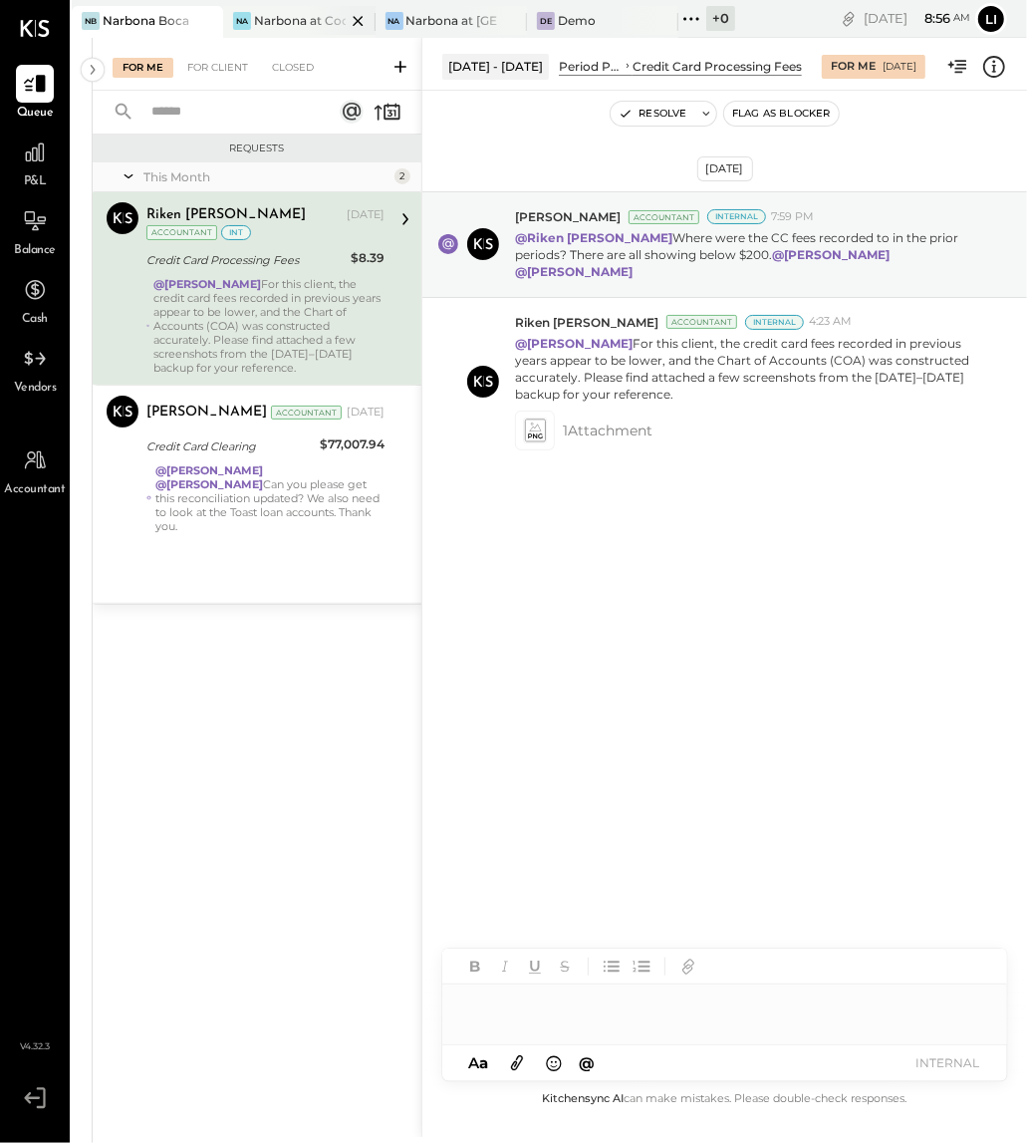
click at [250, 21] on div "Na" at bounding box center [242, 21] width 18 height 18
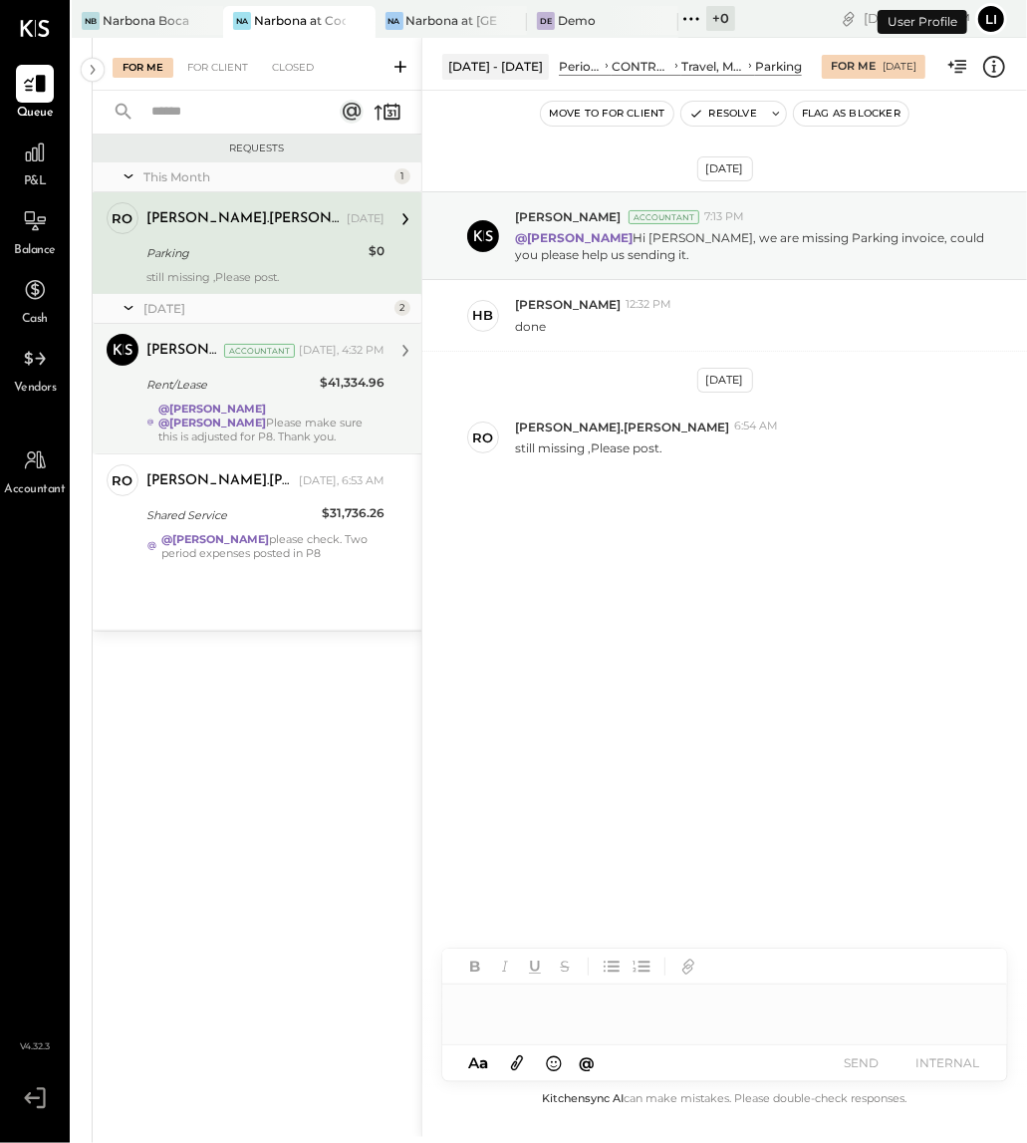
click at [221, 408] on strong "@[PERSON_NAME]" at bounding box center [212, 409] width 108 height 14
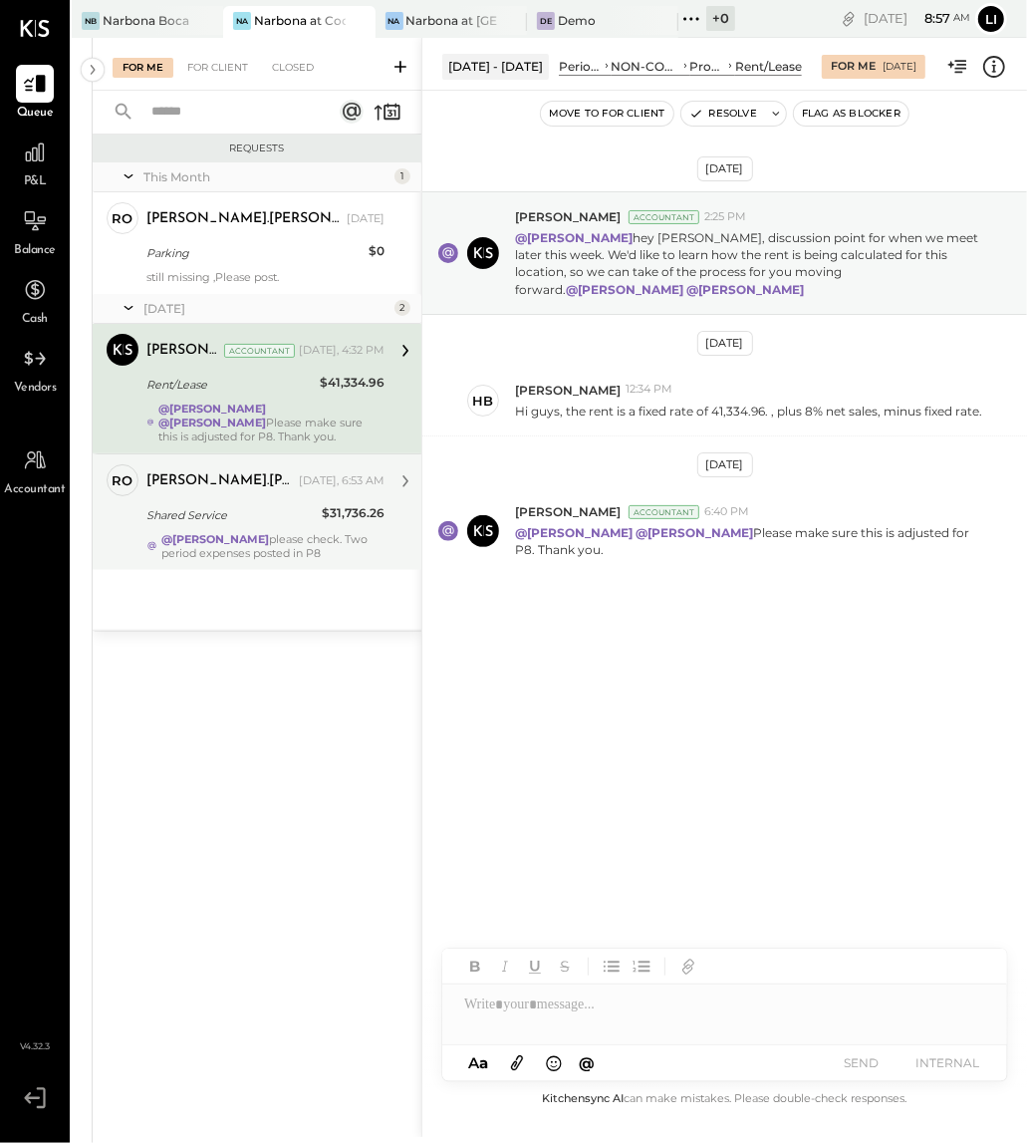
click at [211, 526] on div "Shared Service" at bounding box center [230, 515] width 169 height 24
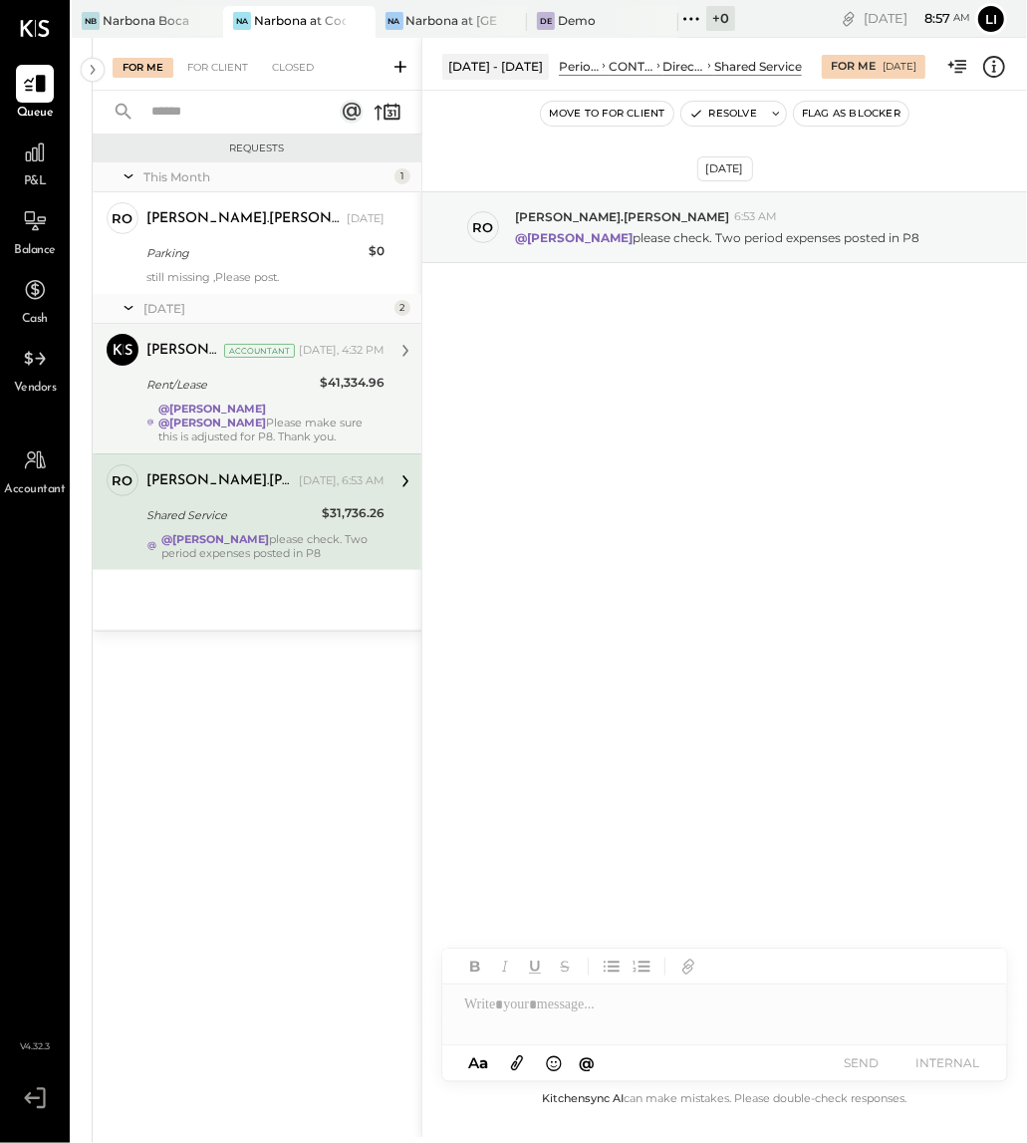
drag, startPoint x: 263, startPoint y: 232, endPoint x: 285, endPoint y: 90, distance: 144.2
click at [263, 233] on div "rodrigo.calabrese Aug 20, 2025" at bounding box center [265, 219] width 238 height 34
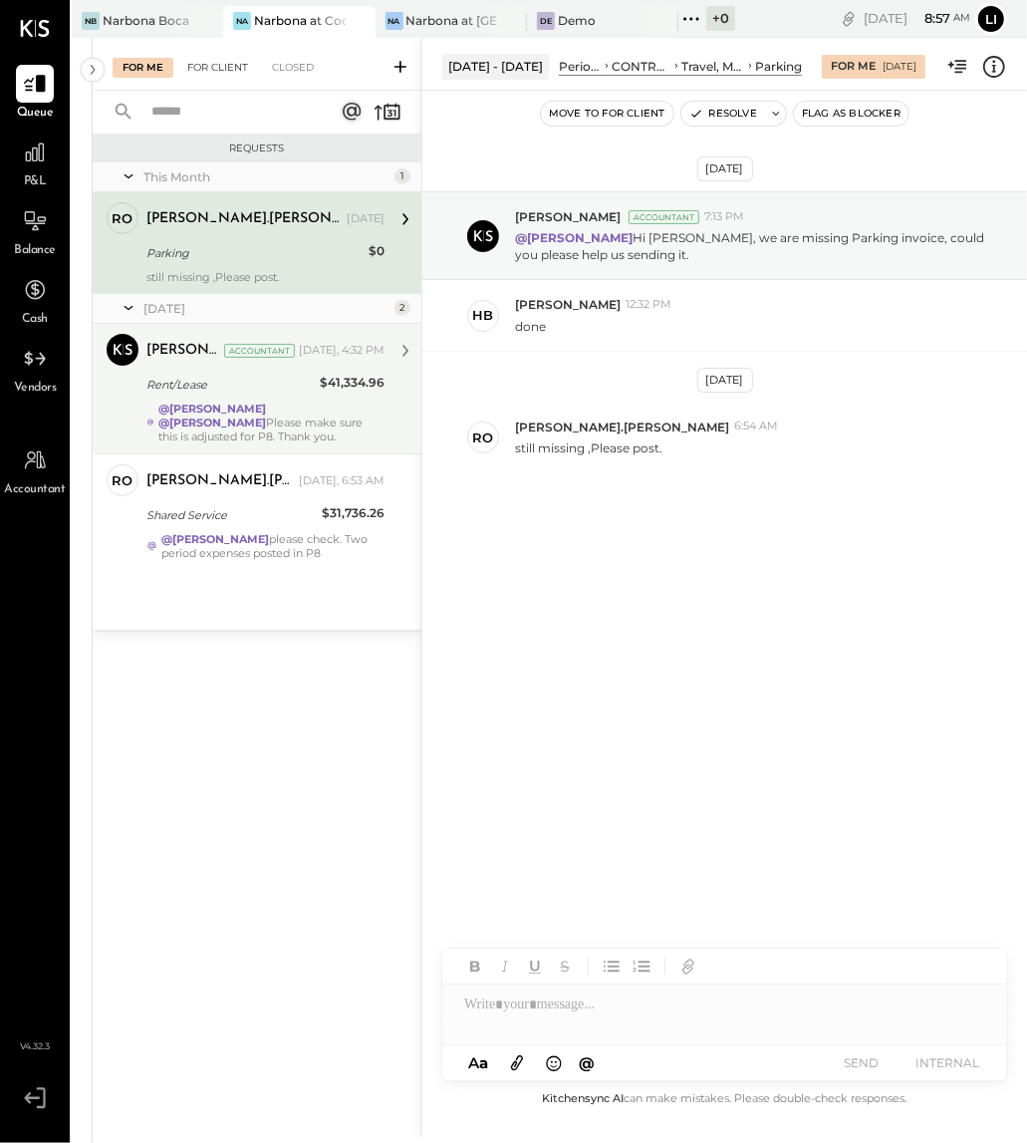
click at [255, 74] on div "For Client" at bounding box center [217, 68] width 81 height 20
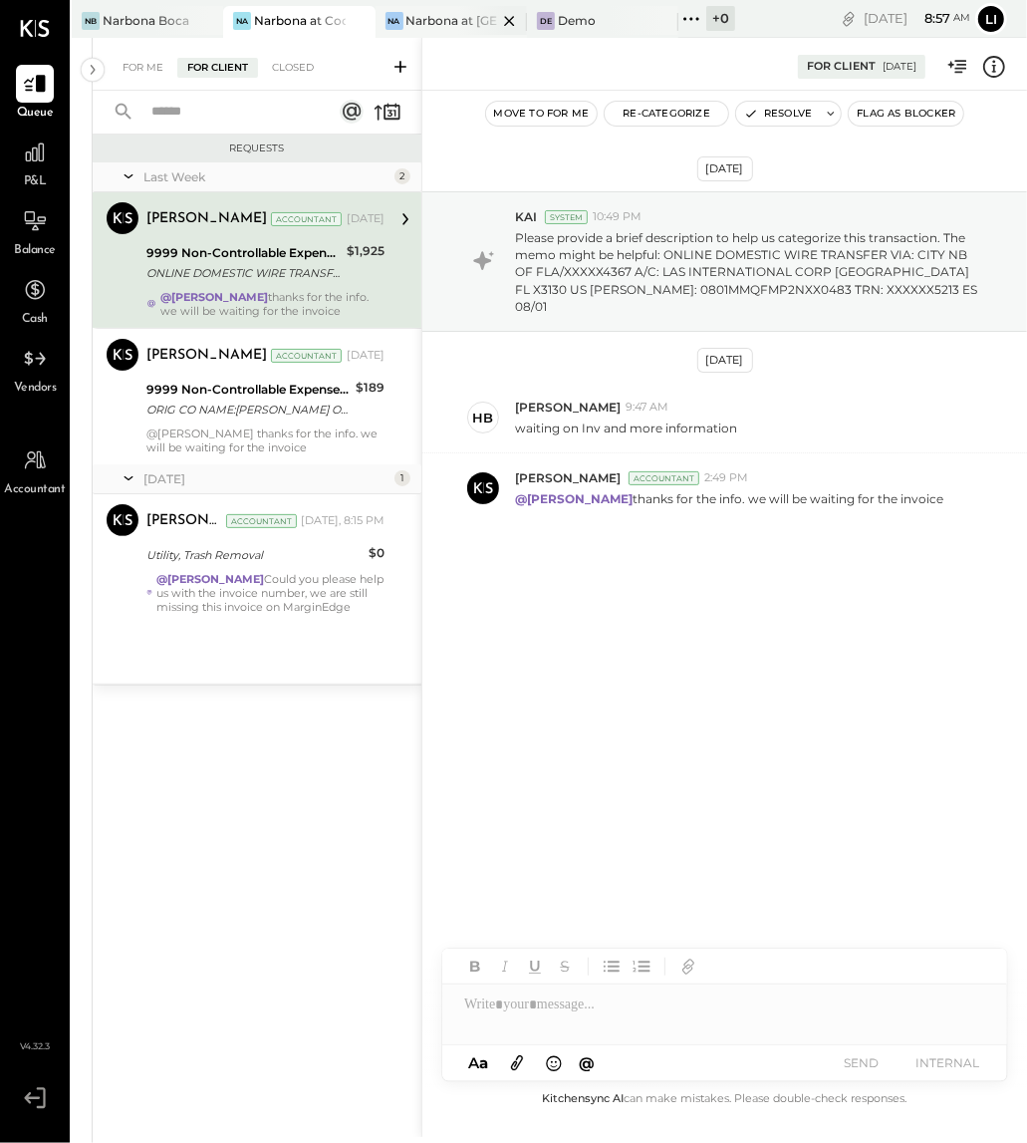
click at [412, 26] on div "Narbona at [GEOGRAPHIC_DATA] LLC" at bounding box center [452, 20] width 91 height 17
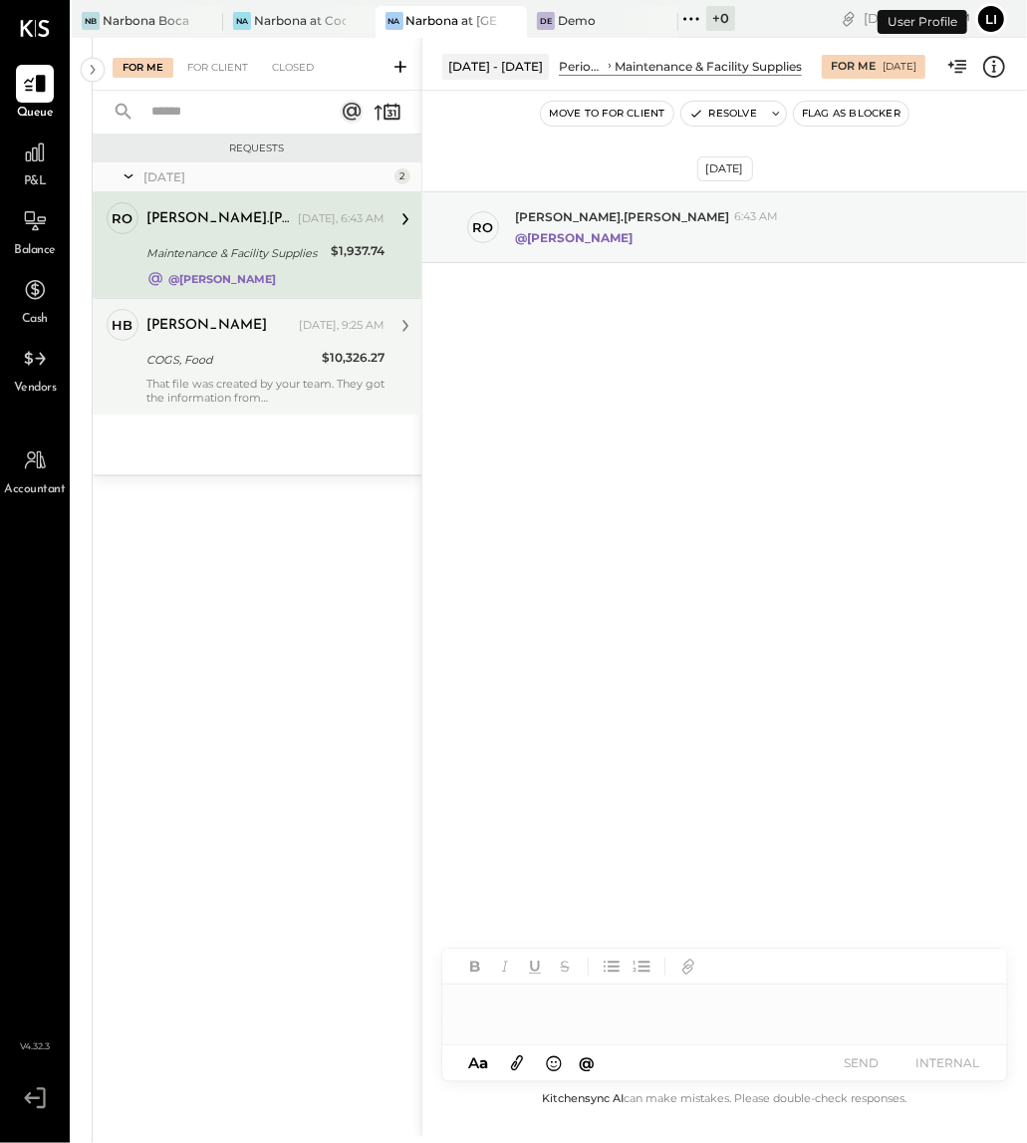
click at [244, 366] on div "COGS, Food" at bounding box center [230, 360] width 169 height 20
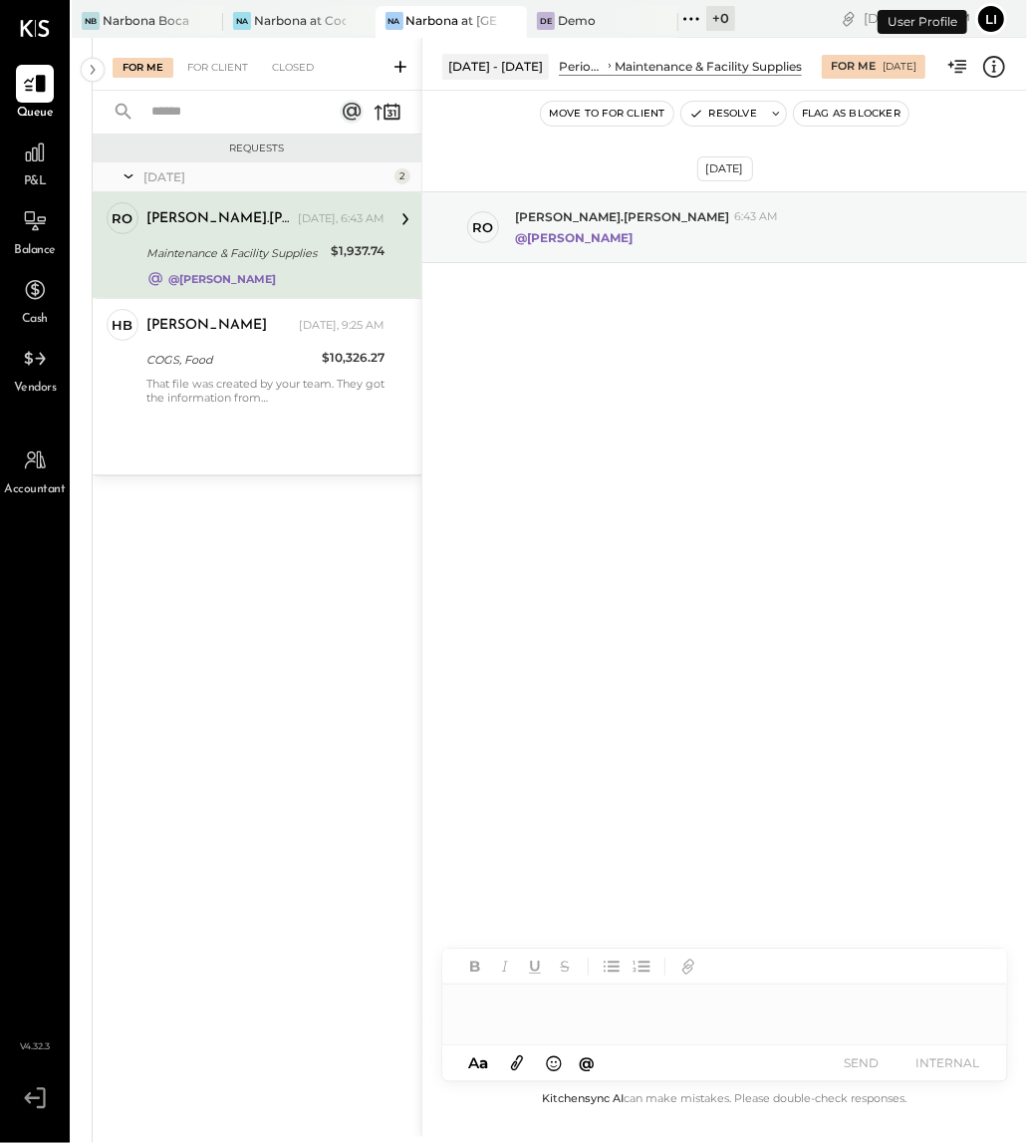
scroll to position [88, 0]
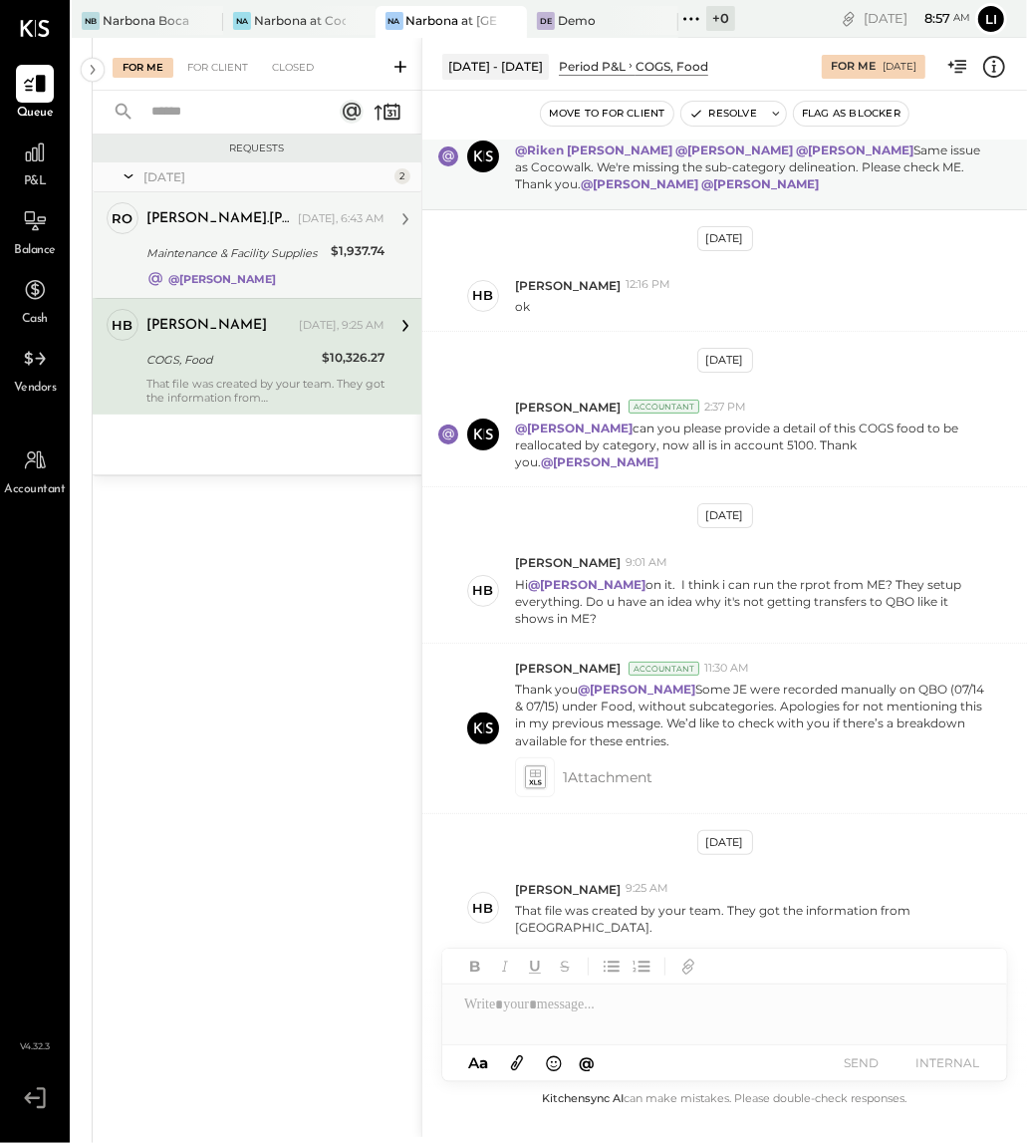
click at [222, 261] on div "Maintenance & Facility Supplies" at bounding box center [235, 253] width 178 height 20
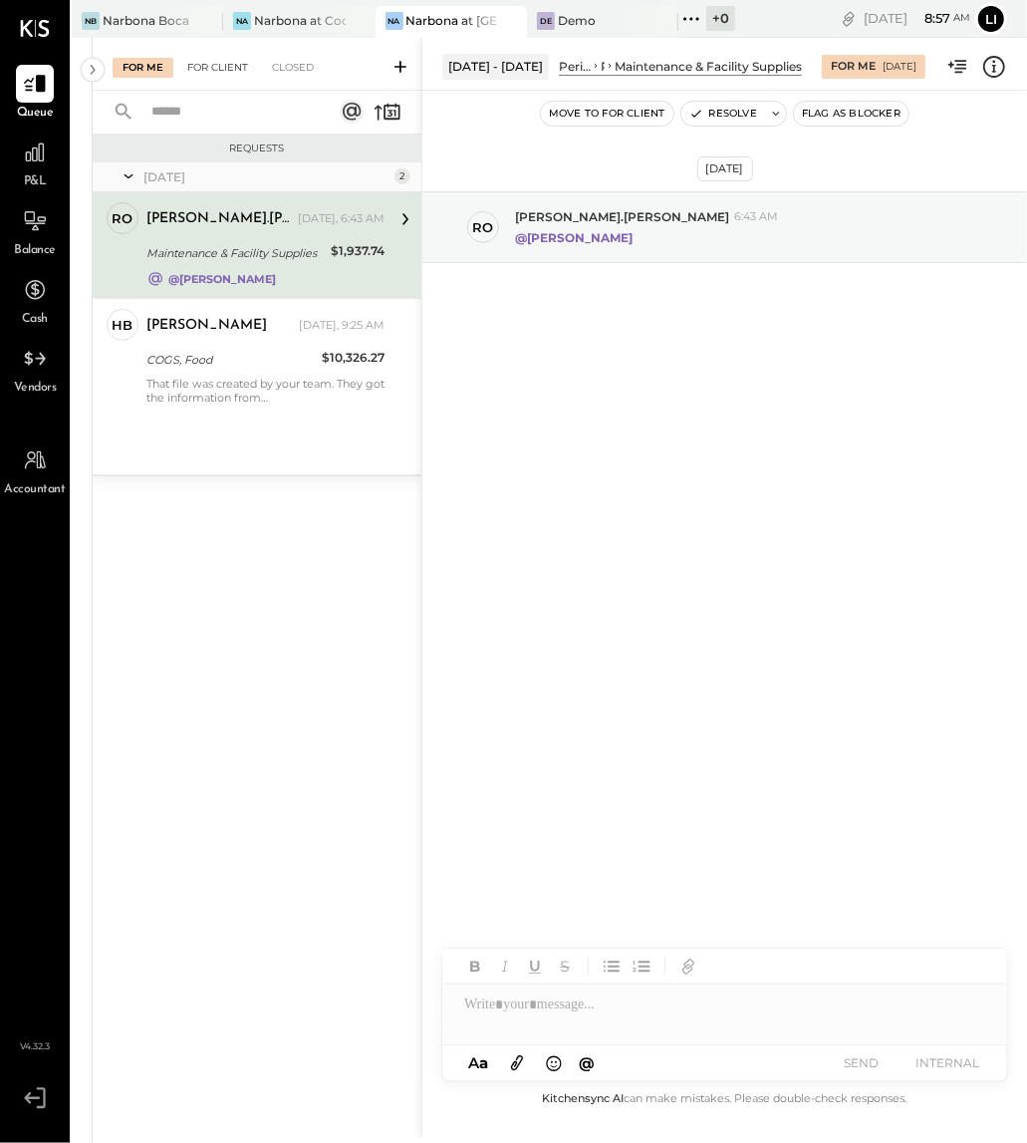
click at [222, 58] on div "For Client" at bounding box center [217, 68] width 81 height 20
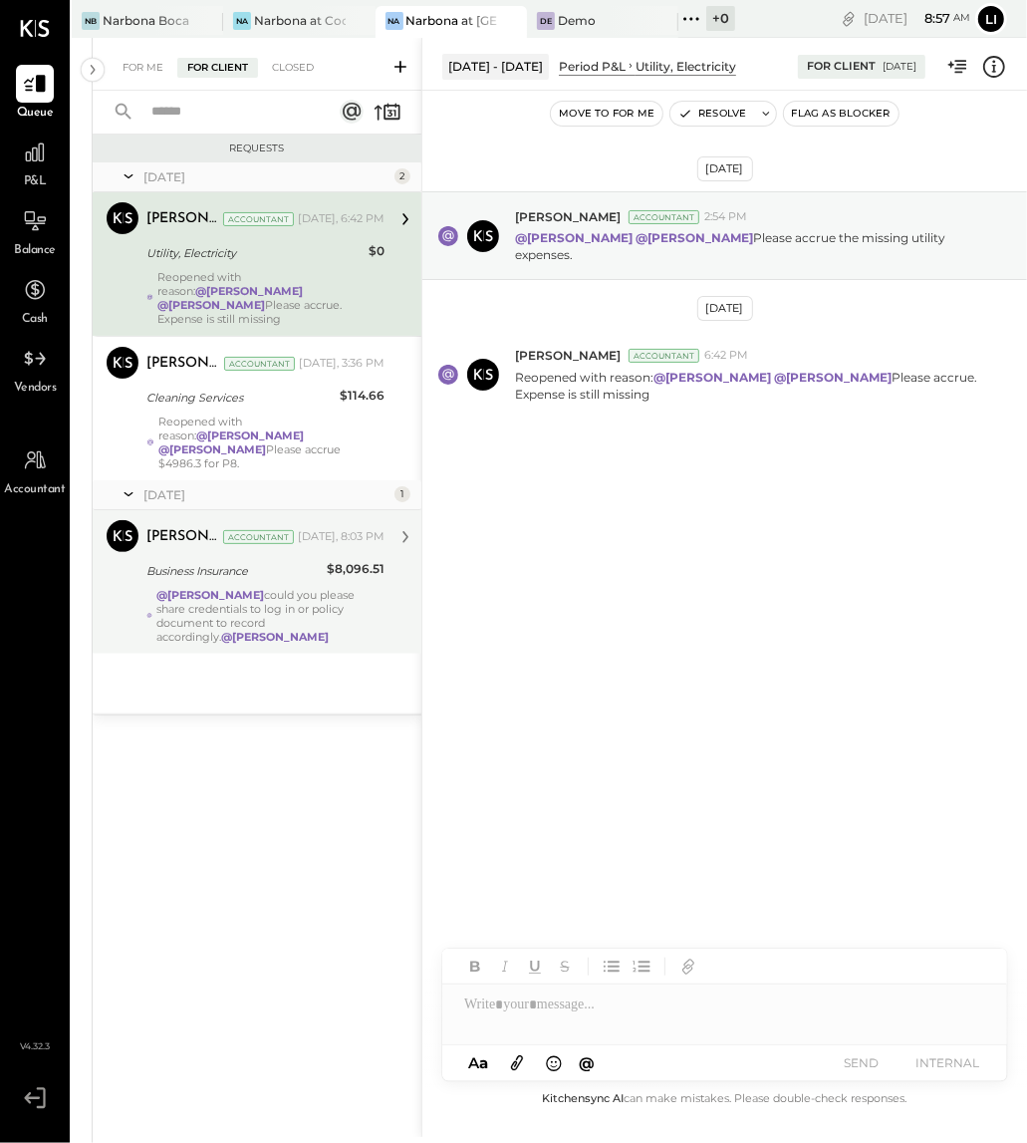
click at [246, 600] on div "@Heidy Balart could you please share credentials to log in or policy document t…" at bounding box center [270, 616] width 228 height 56
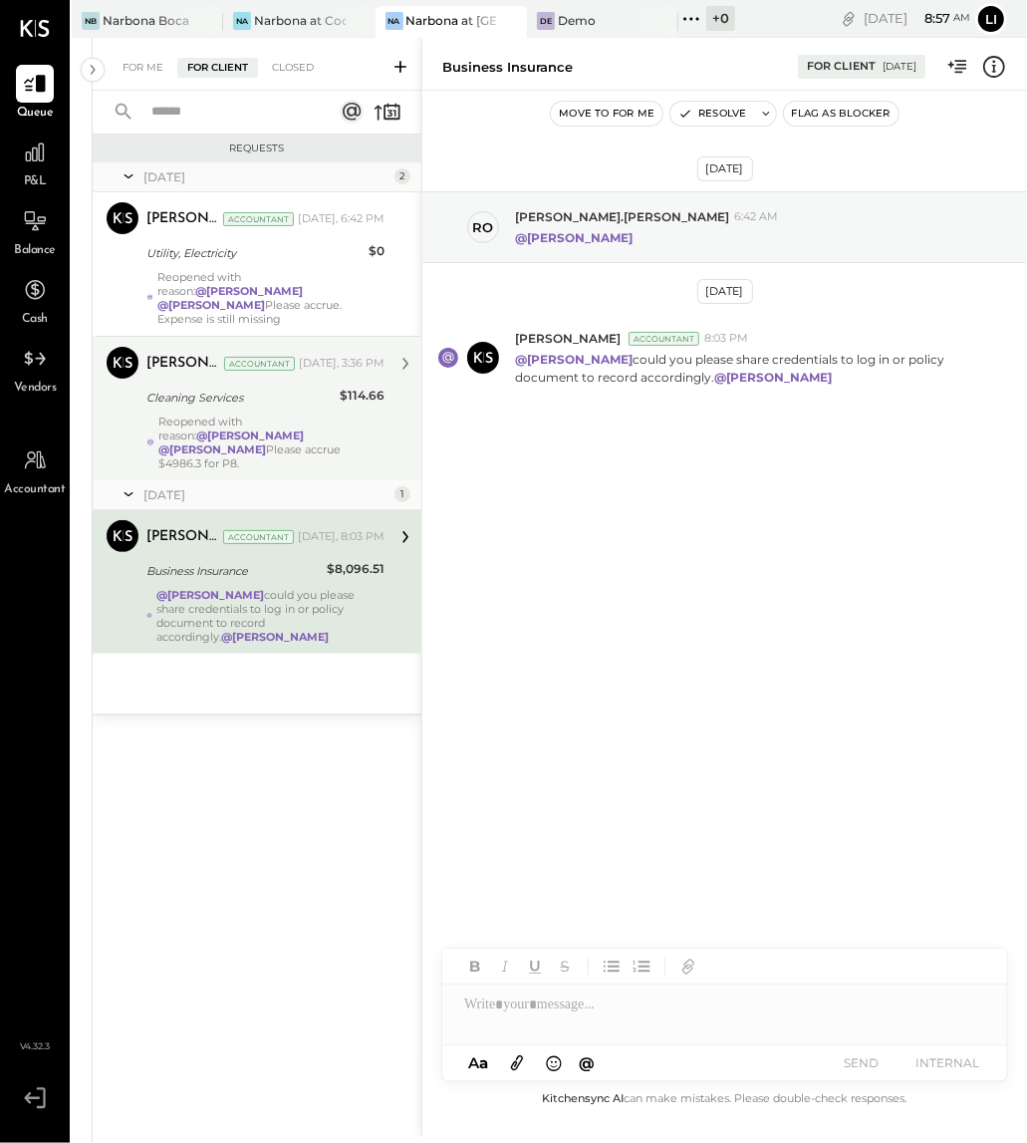
click at [294, 388] on div "Cleaning Services" at bounding box center [239, 398] width 187 height 20
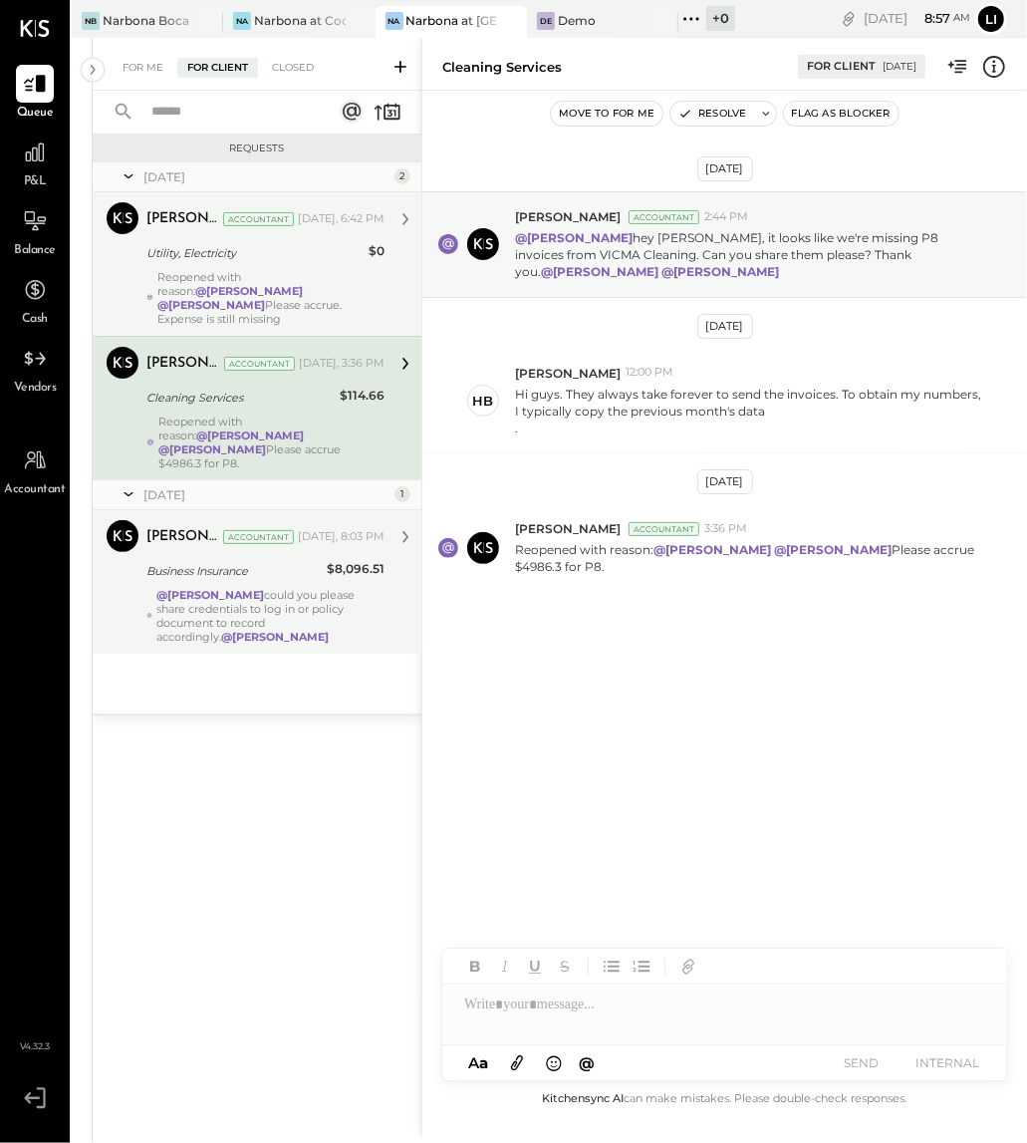
click at [265, 298] on strong "@[PERSON_NAME]" at bounding box center [211, 305] width 108 height 14
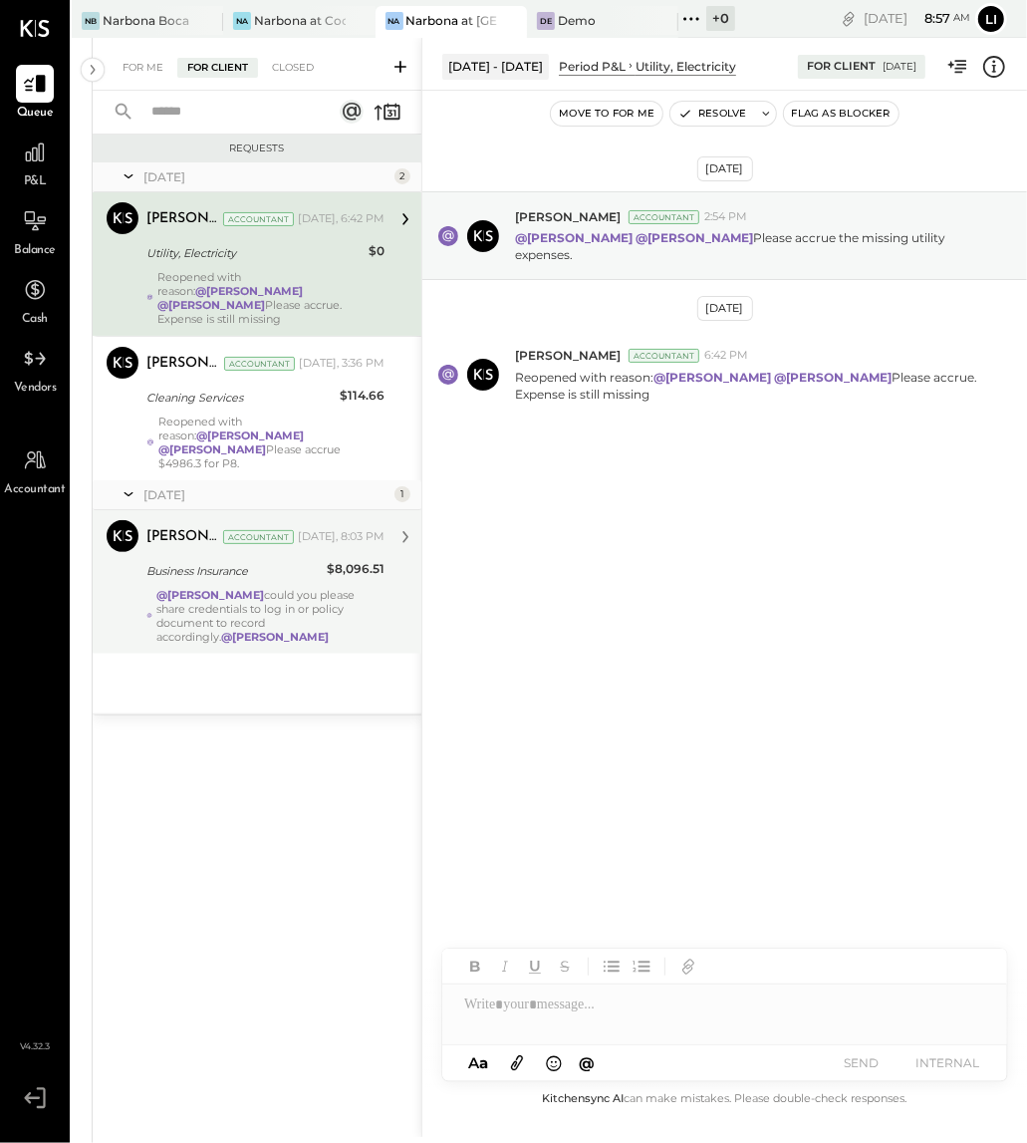
click at [637, 723] on div "[DATE] [PERSON_NAME] Accountant 2:54 PM @[PERSON_NAME] @[PERSON_NAME] Please ac…" at bounding box center [724, 589] width 605 height 996
click at [589, 977] on div at bounding box center [724, 1004] width 565 height 40
click at [638, 977] on div at bounding box center [724, 1004] width 565 height 40
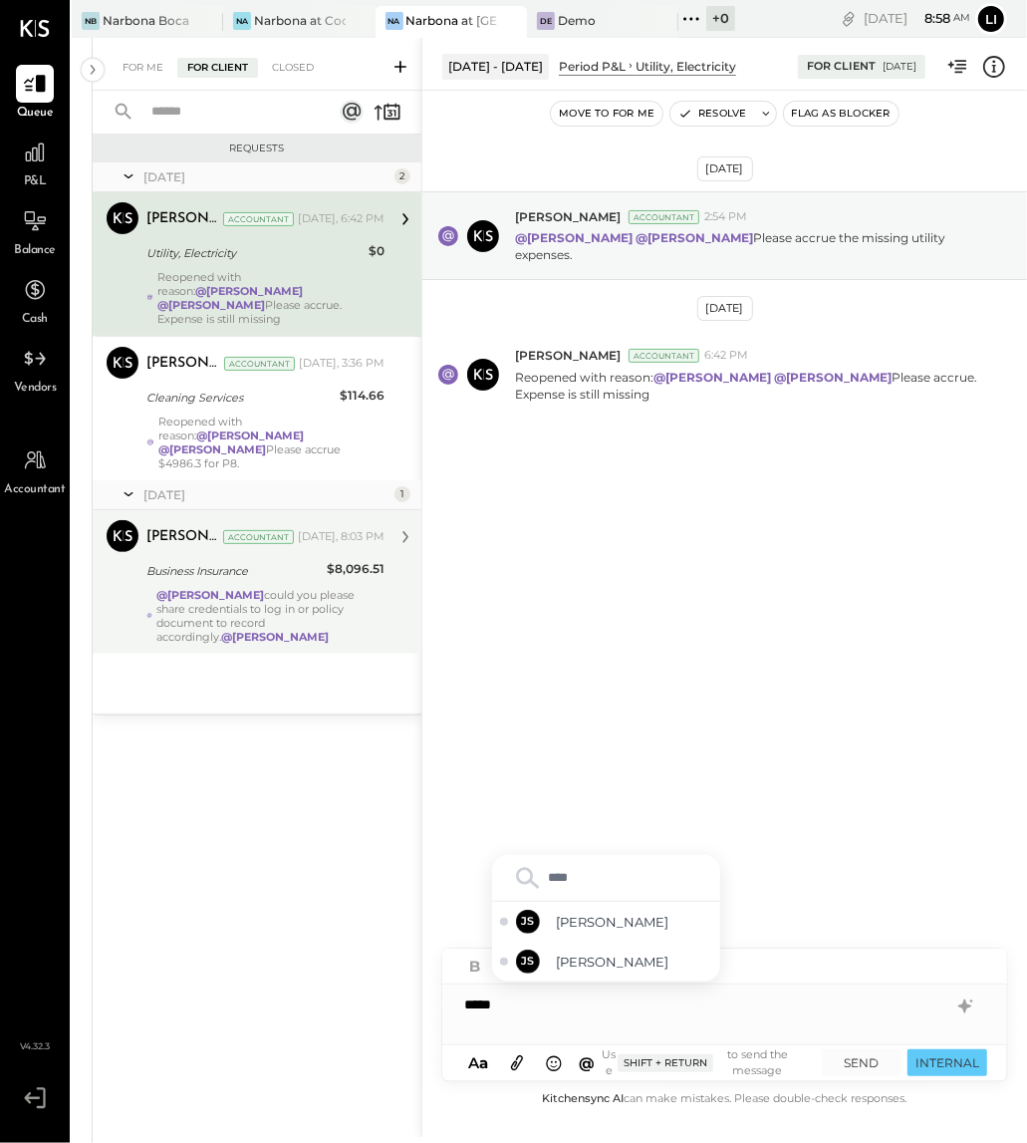
type input "*****"
click at [595, 971] on span "[PERSON_NAME]" at bounding box center [634, 961] width 156 height 19
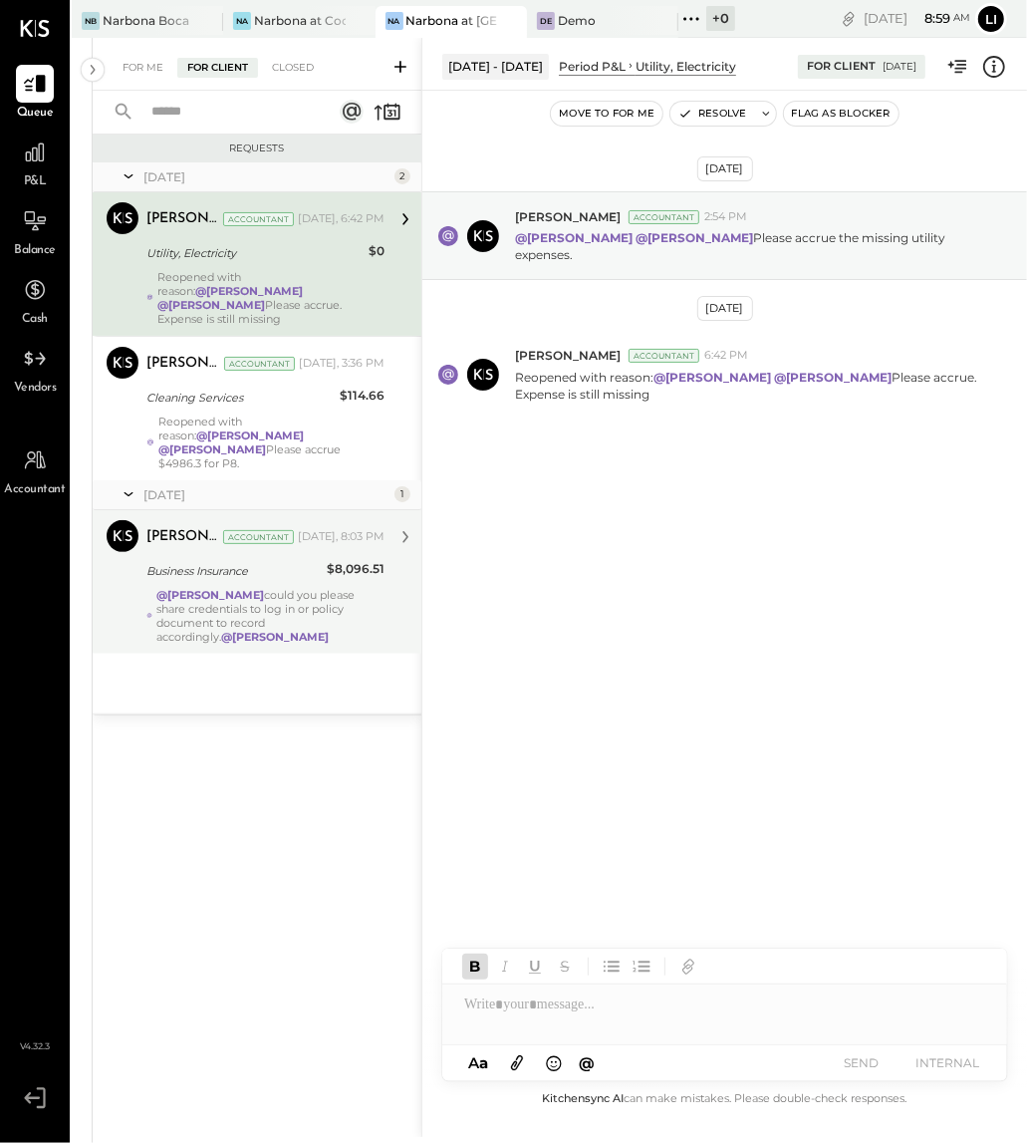
drag, startPoint x: 793, startPoint y: 757, endPoint x: 607, endPoint y: 764, distance: 186.4
click at [790, 760] on div "[DATE] [PERSON_NAME] Accountant 2:54 PM @[PERSON_NAME] @[PERSON_NAME] Please ac…" at bounding box center [724, 589] width 605 height 996
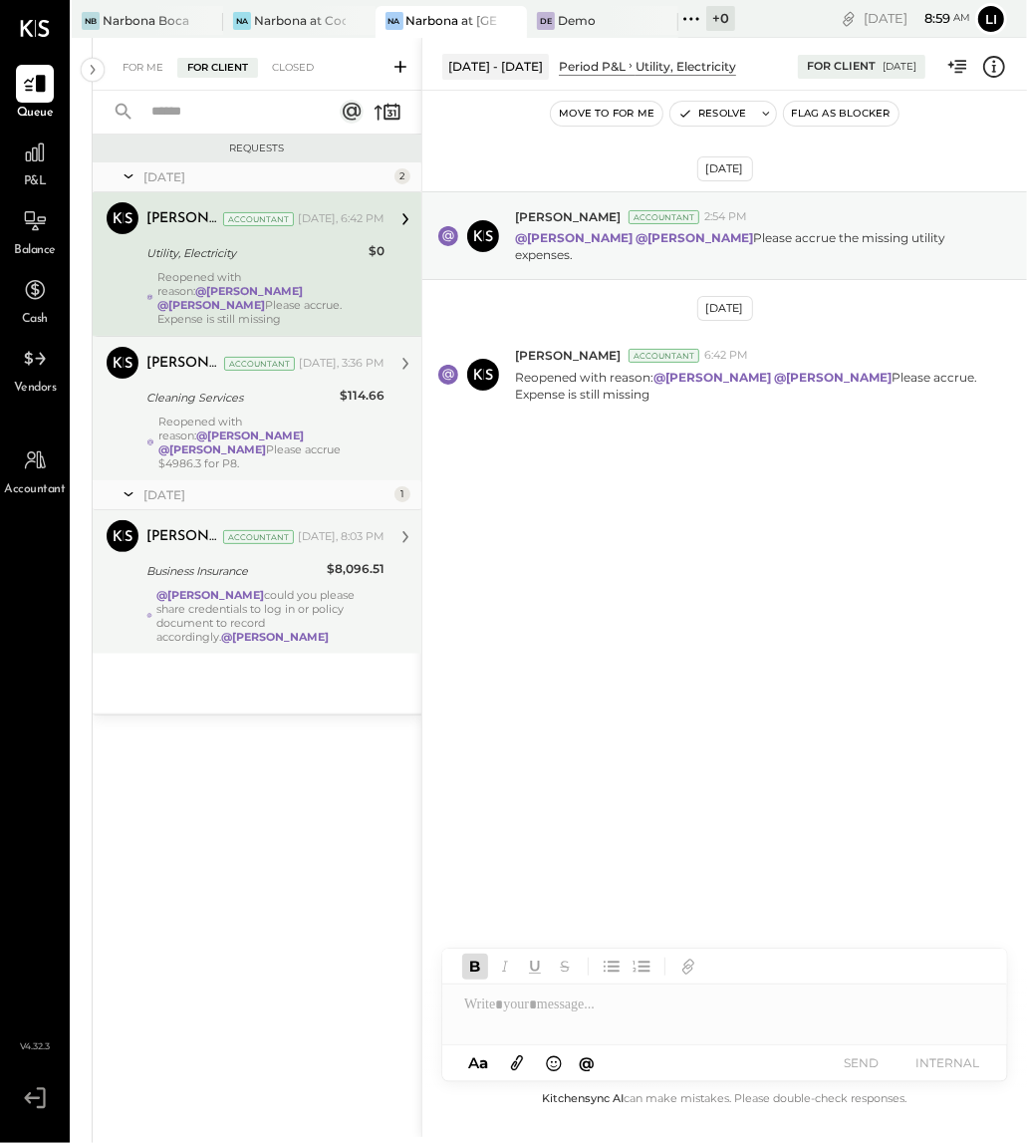
click at [288, 397] on div "[PERSON_NAME] Accountant [DATE], 3:36 PM Cleaning Services $114.66 Reopened wit…" at bounding box center [265, 409] width 238 height 124
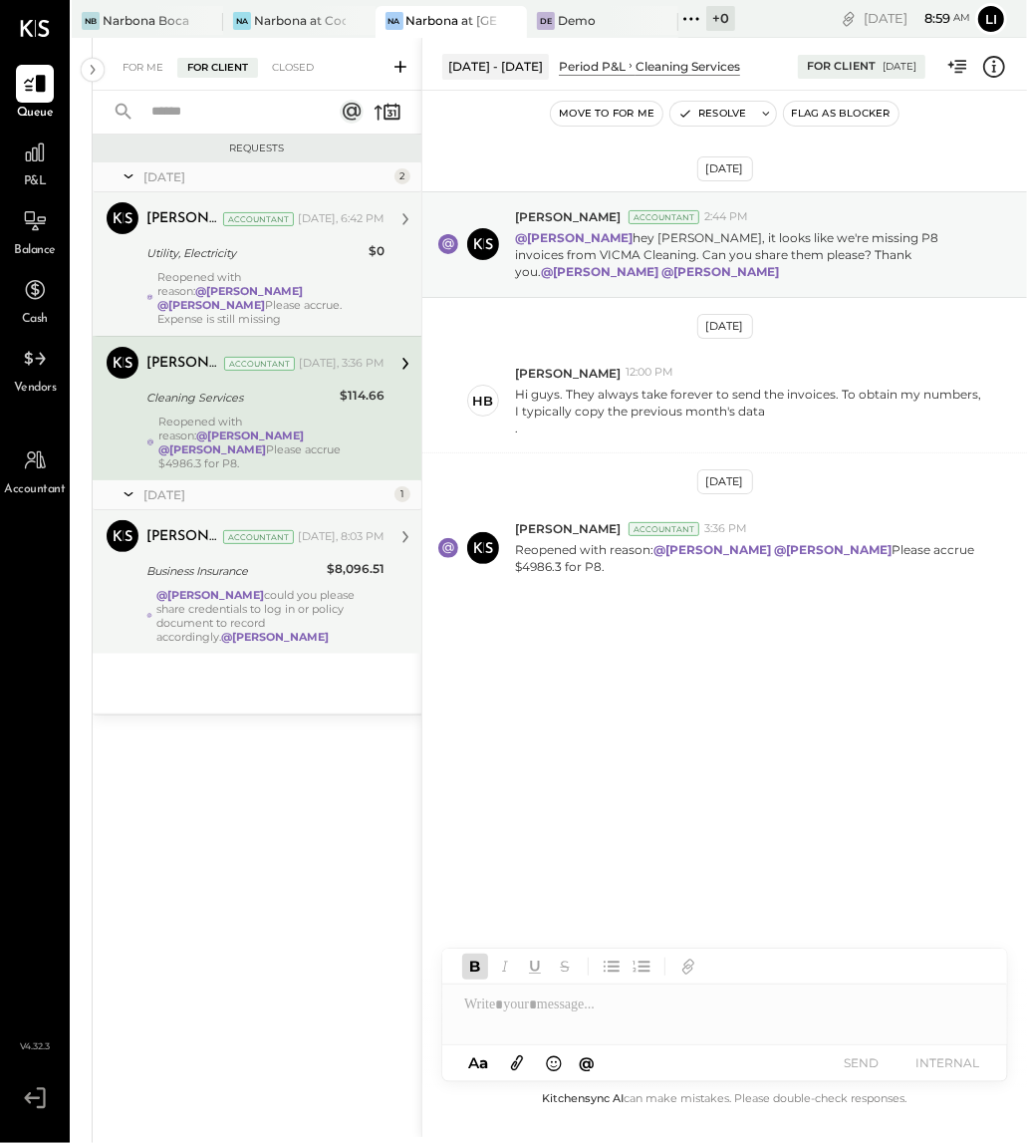
click at [717, 806] on div "[DATE] [PERSON_NAME] Accountant 2:44 PM @[PERSON_NAME] hey [PERSON_NAME], it lo…" at bounding box center [724, 589] width 605 height 996
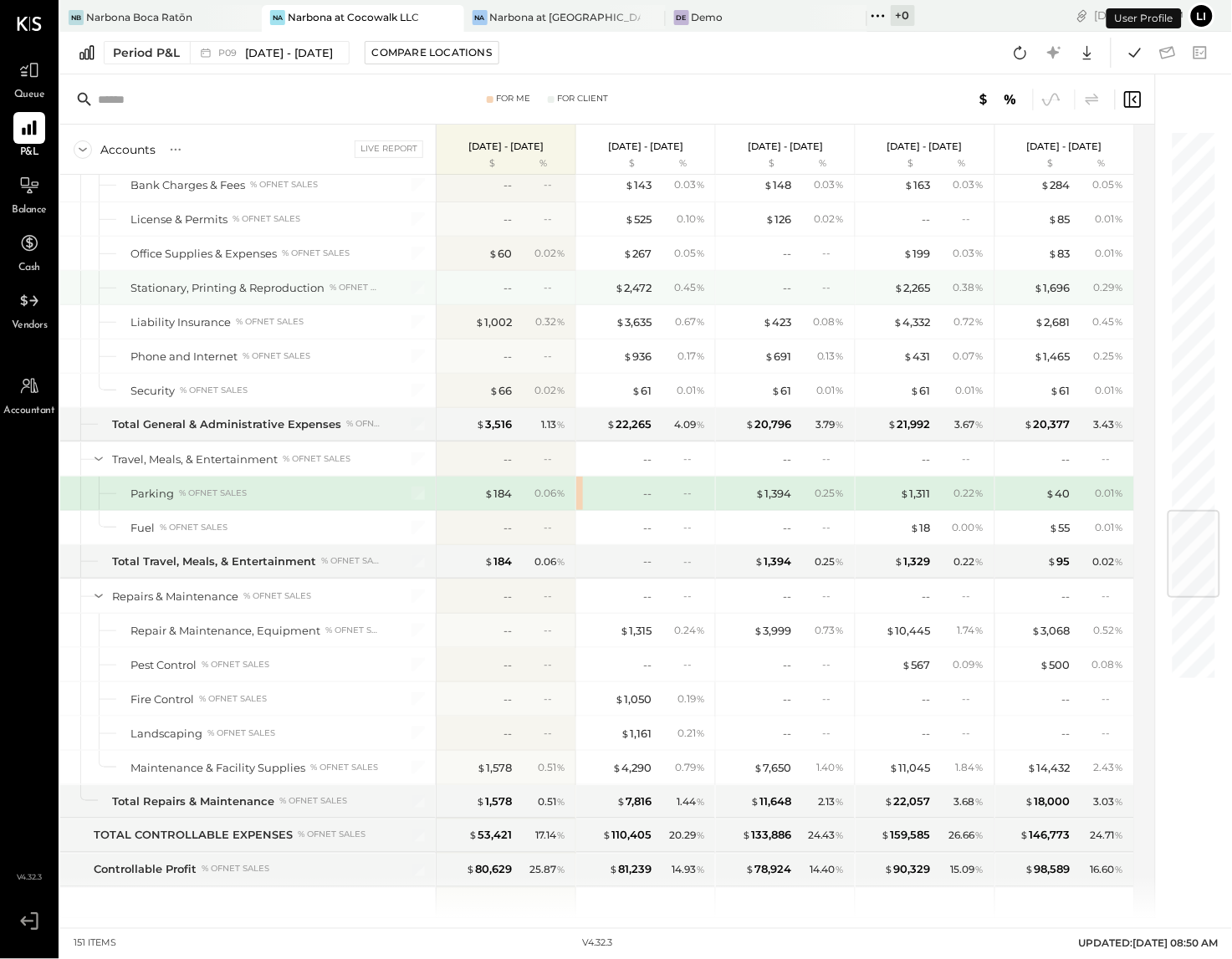
scroll to position [3229, 0]
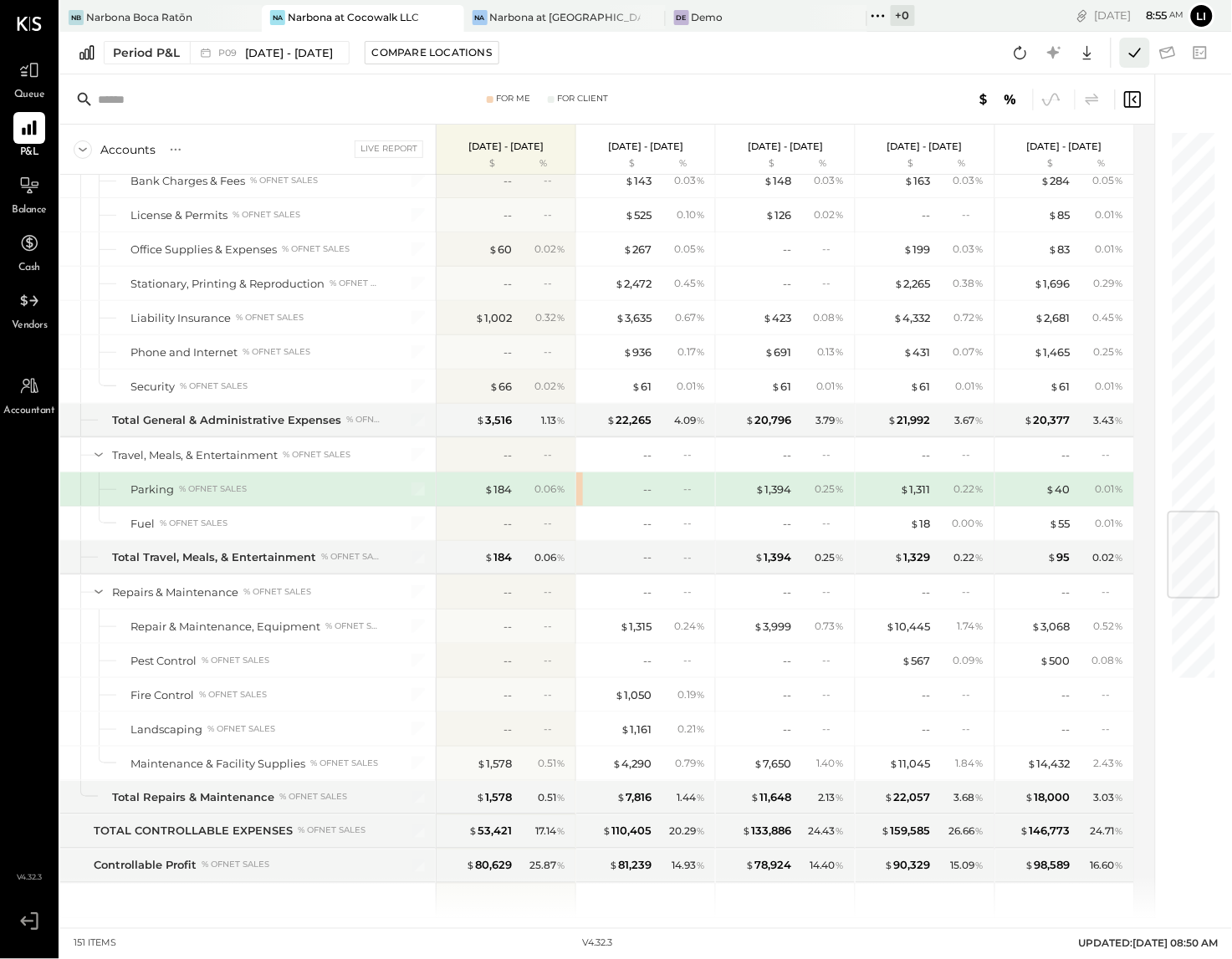
click at [1130, 60] on icon at bounding box center [1135, 53] width 22 height 22
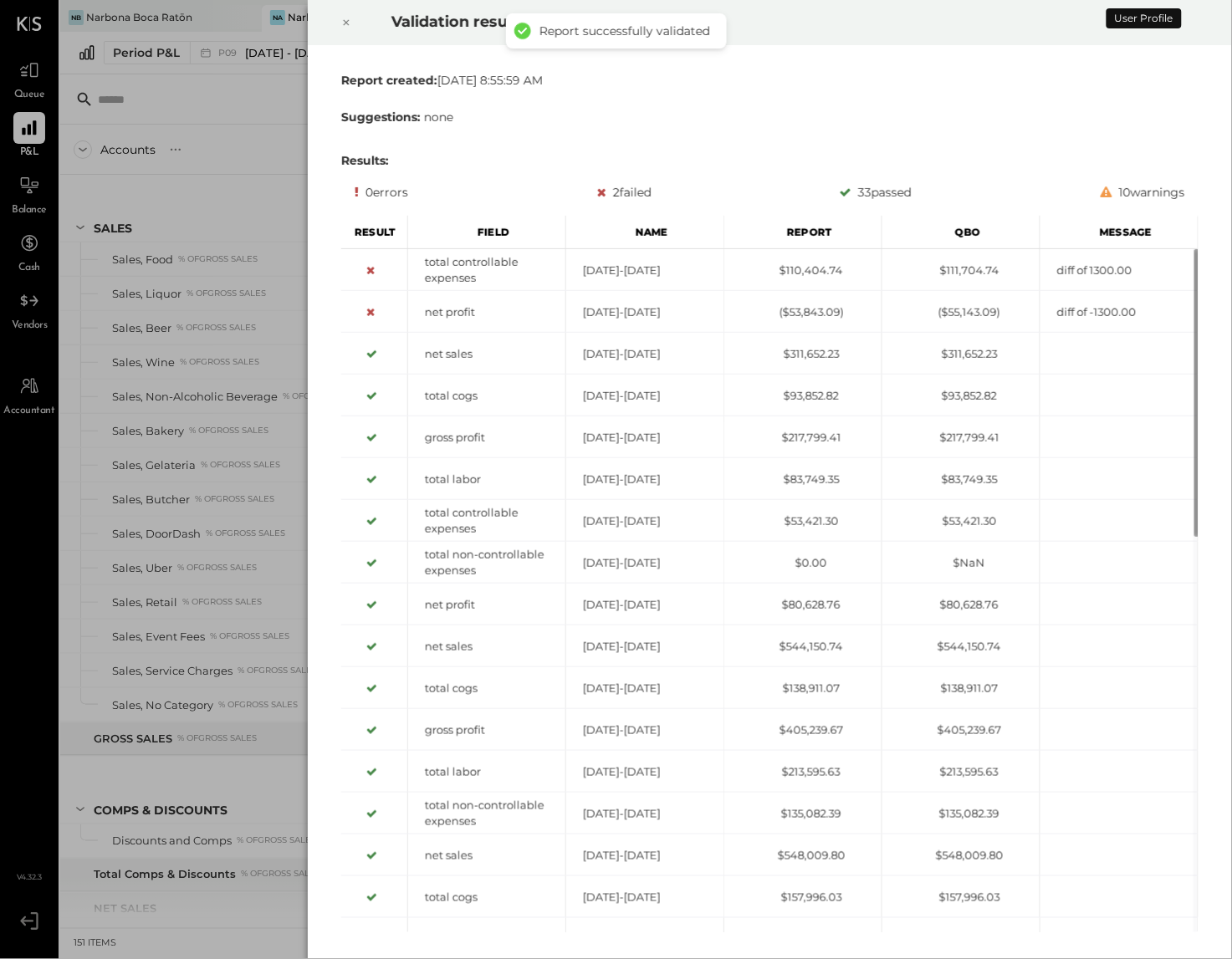
scroll to position [3174, 0]
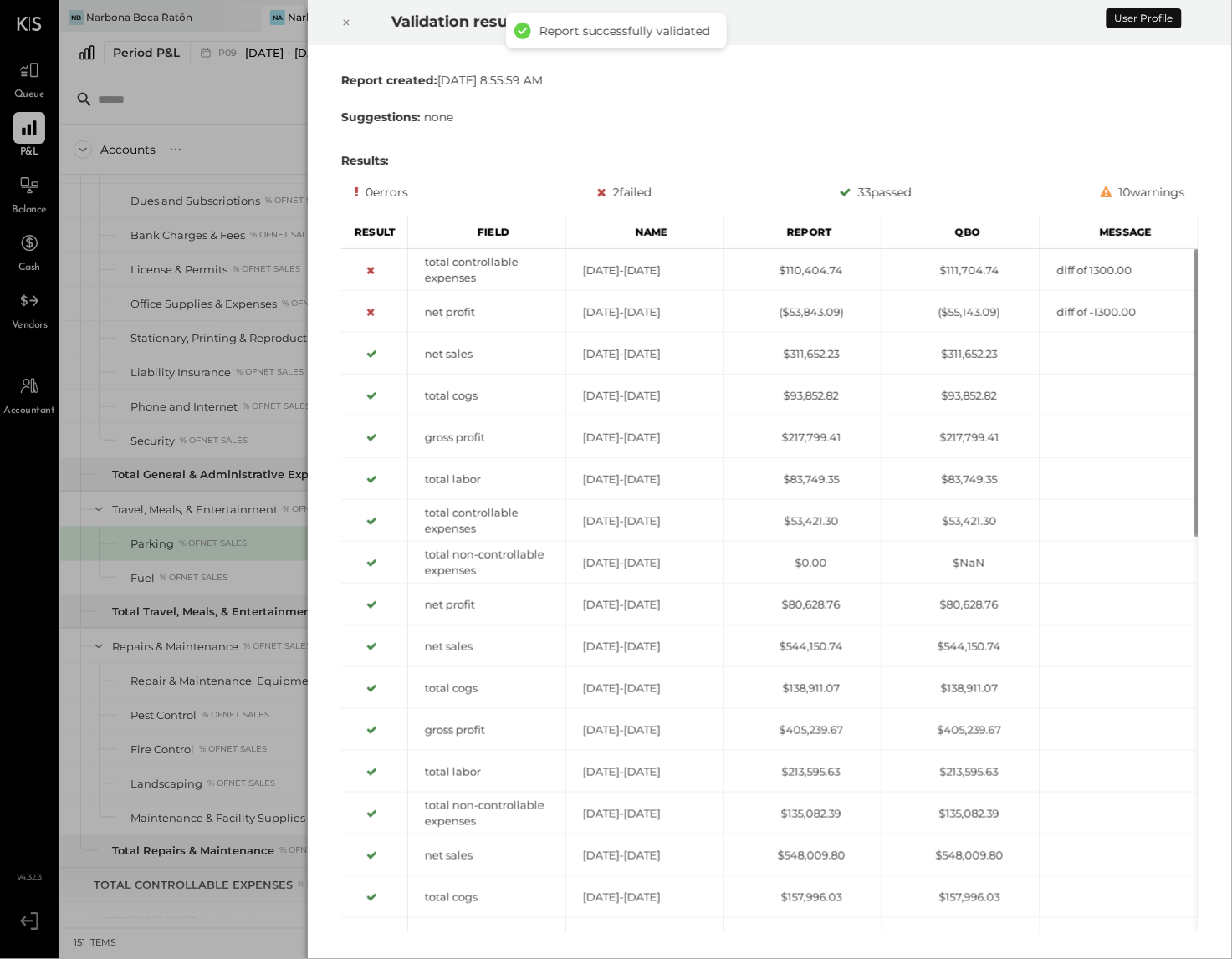
click at [337, 8] on div at bounding box center [347, 23] width 37 height 47
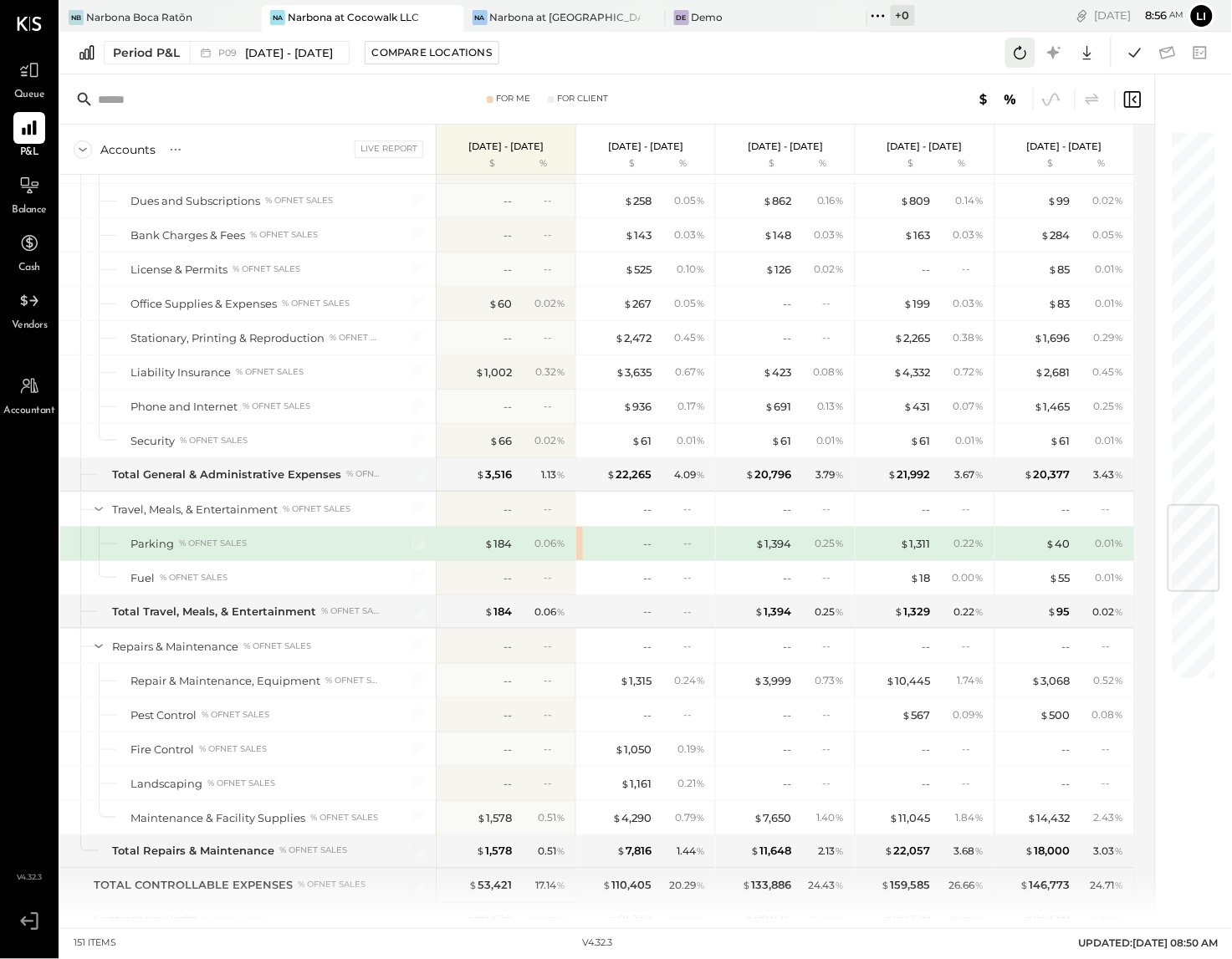
click at [1030, 54] on icon at bounding box center [1021, 53] width 22 height 22
click at [645, 552] on div "--" at bounding box center [647, 544] width 8 height 16
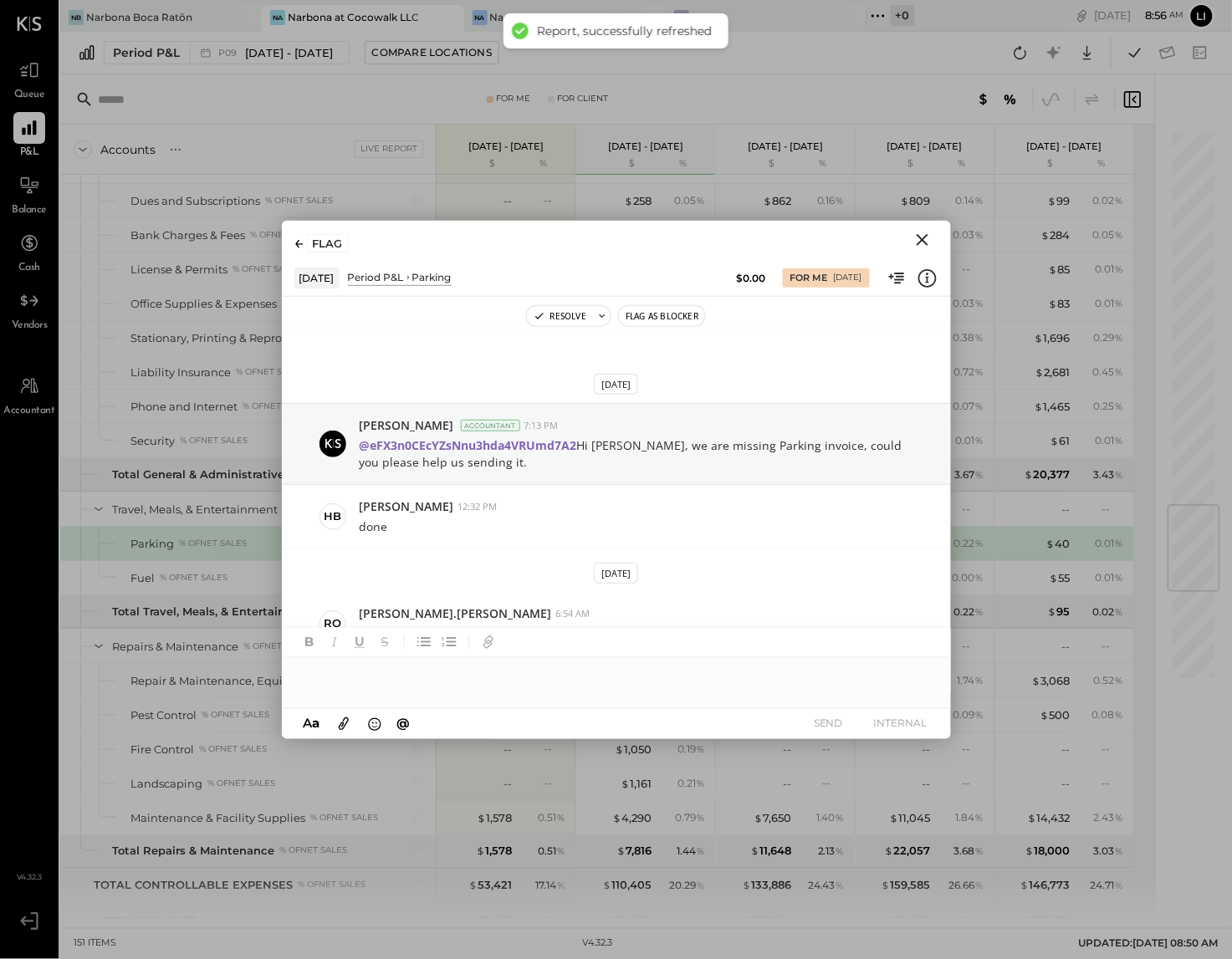
scroll to position [46, 0]
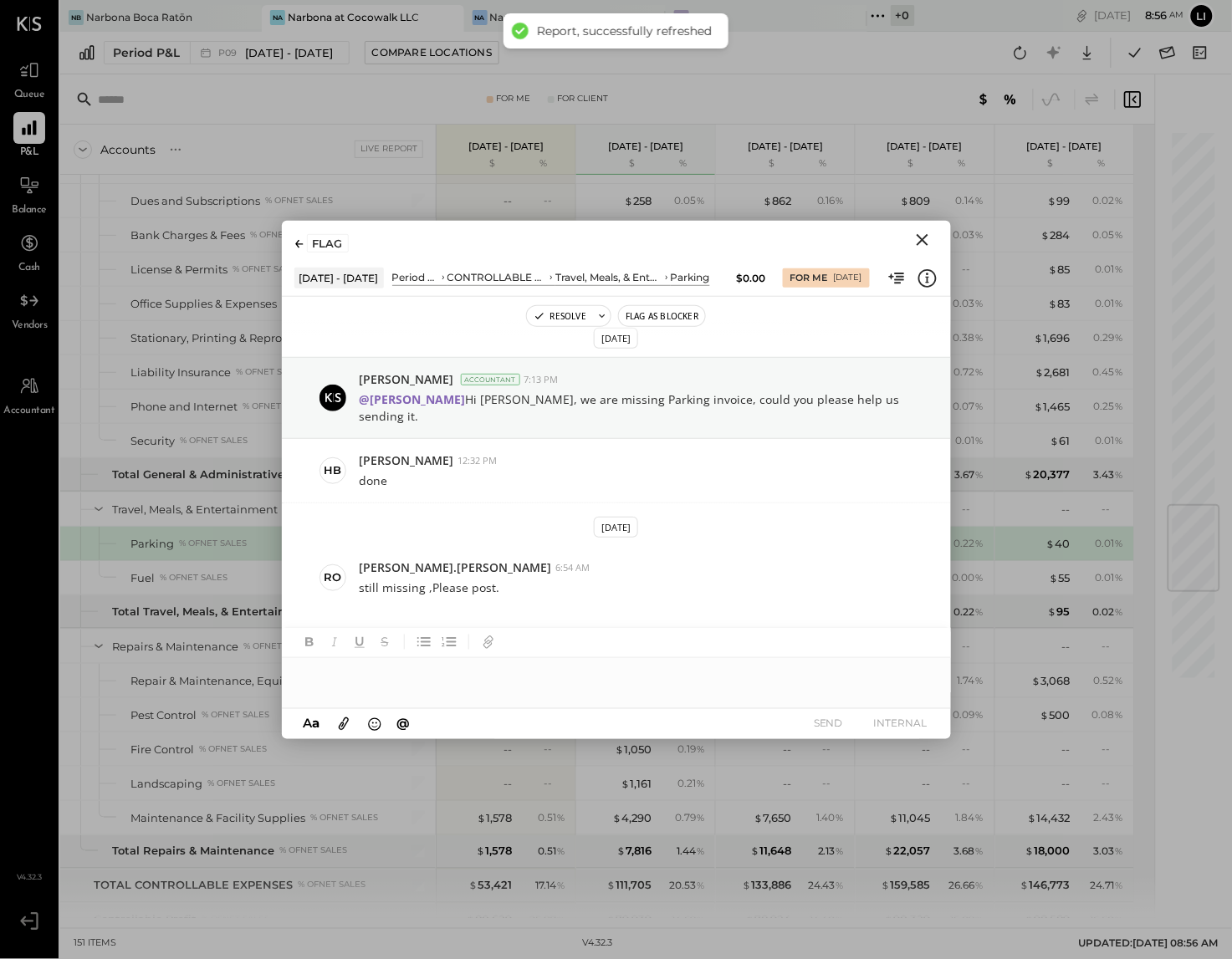
drag, startPoint x: 923, startPoint y: 244, endPoint x: 936, endPoint y: 226, distance: 22.2
click at [924, 244] on icon "Close" at bounding box center [922, 240] width 20 height 20
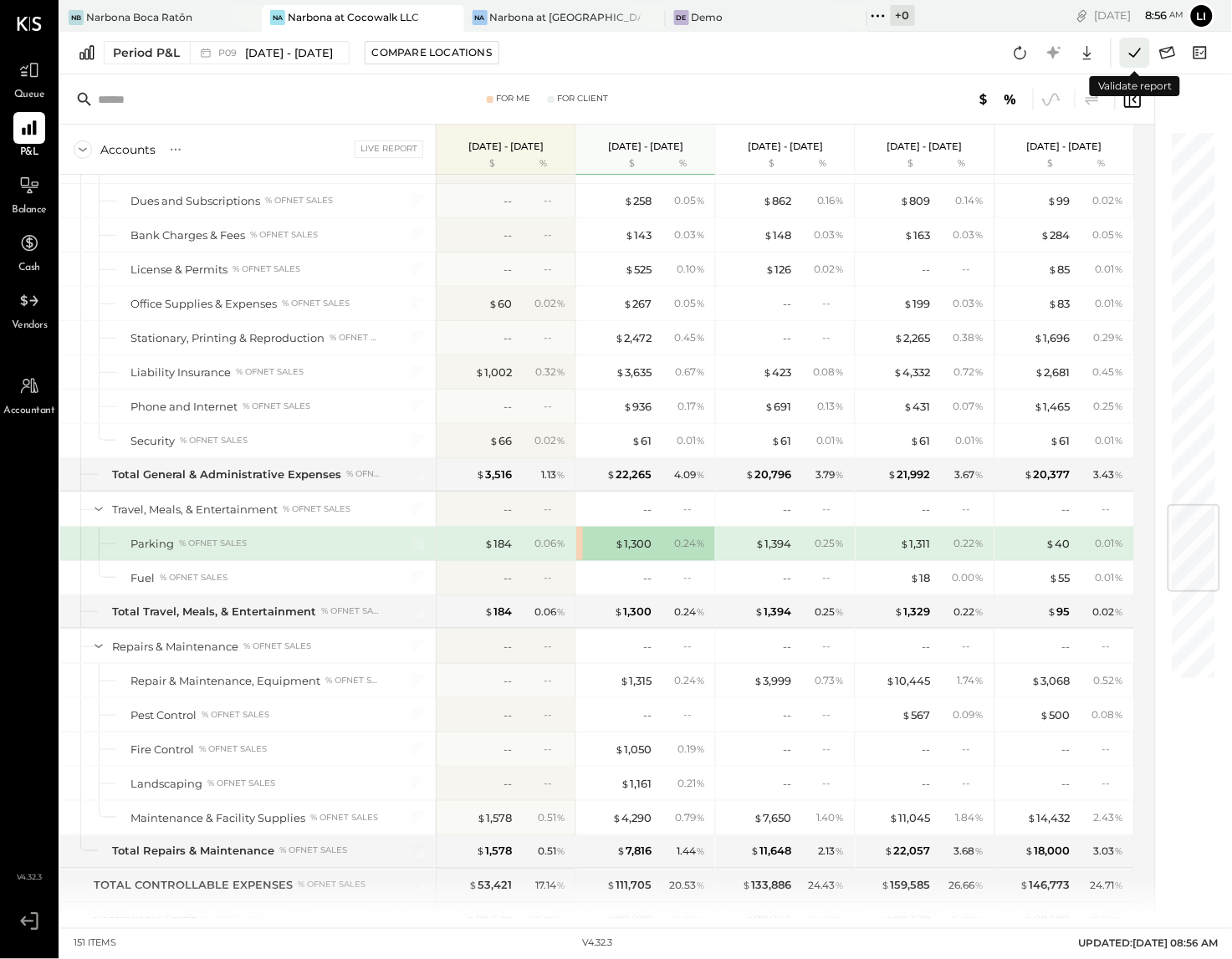
click at [1136, 55] on icon at bounding box center [1135, 53] width 22 height 22
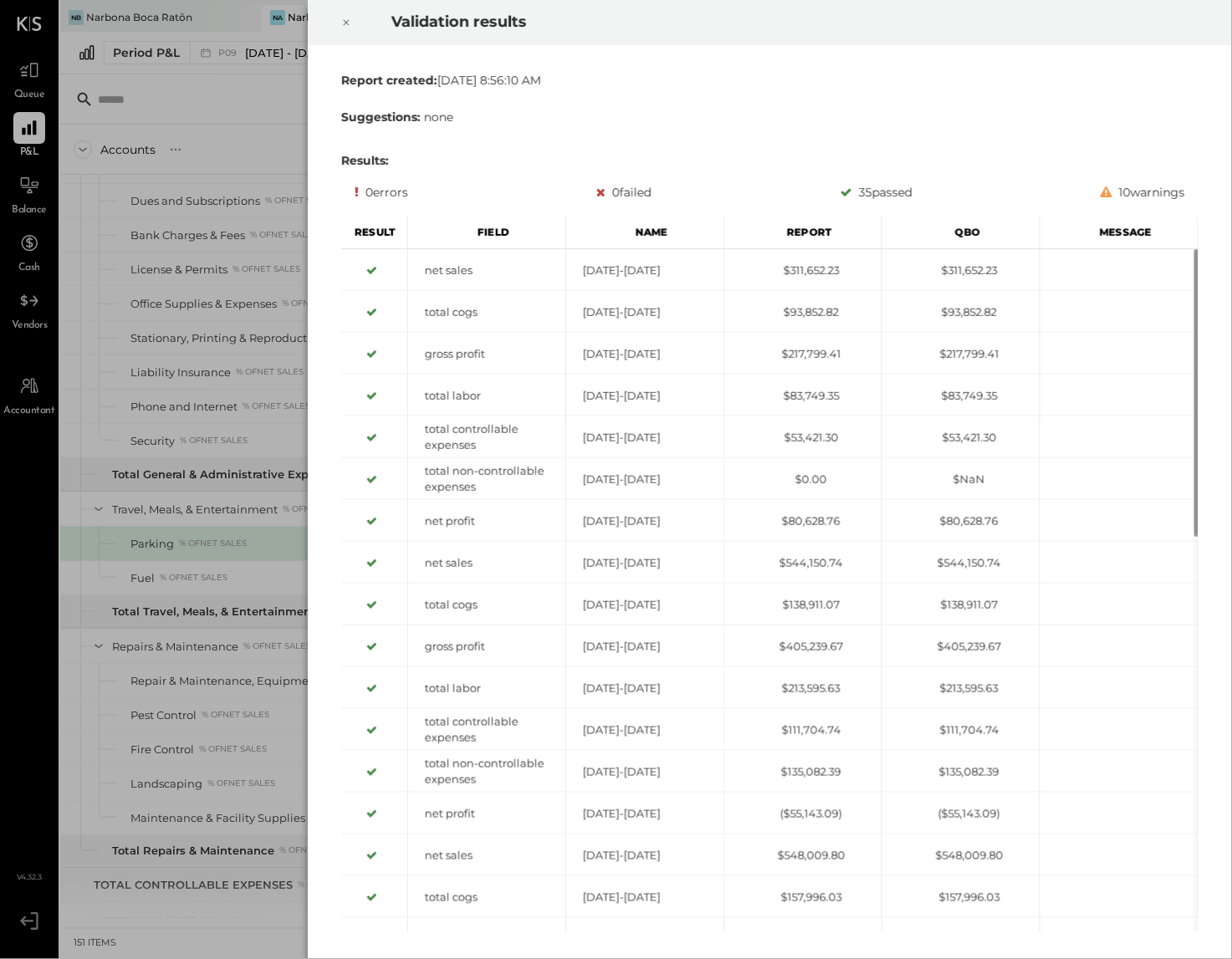
click at [354, 29] on div at bounding box center [347, 23] width 37 height 47
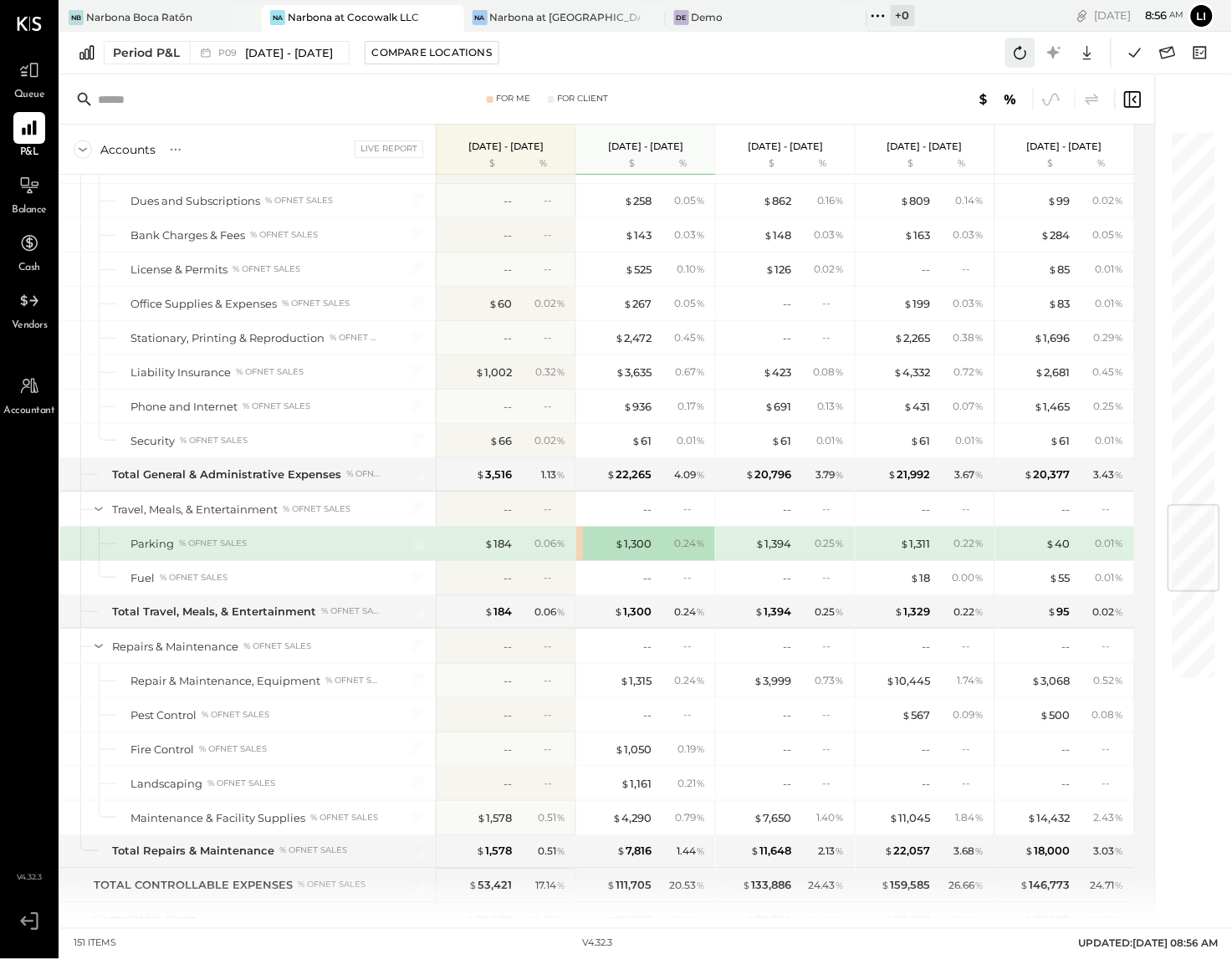
click at [1020, 58] on icon at bounding box center [1021, 53] width 22 height 22
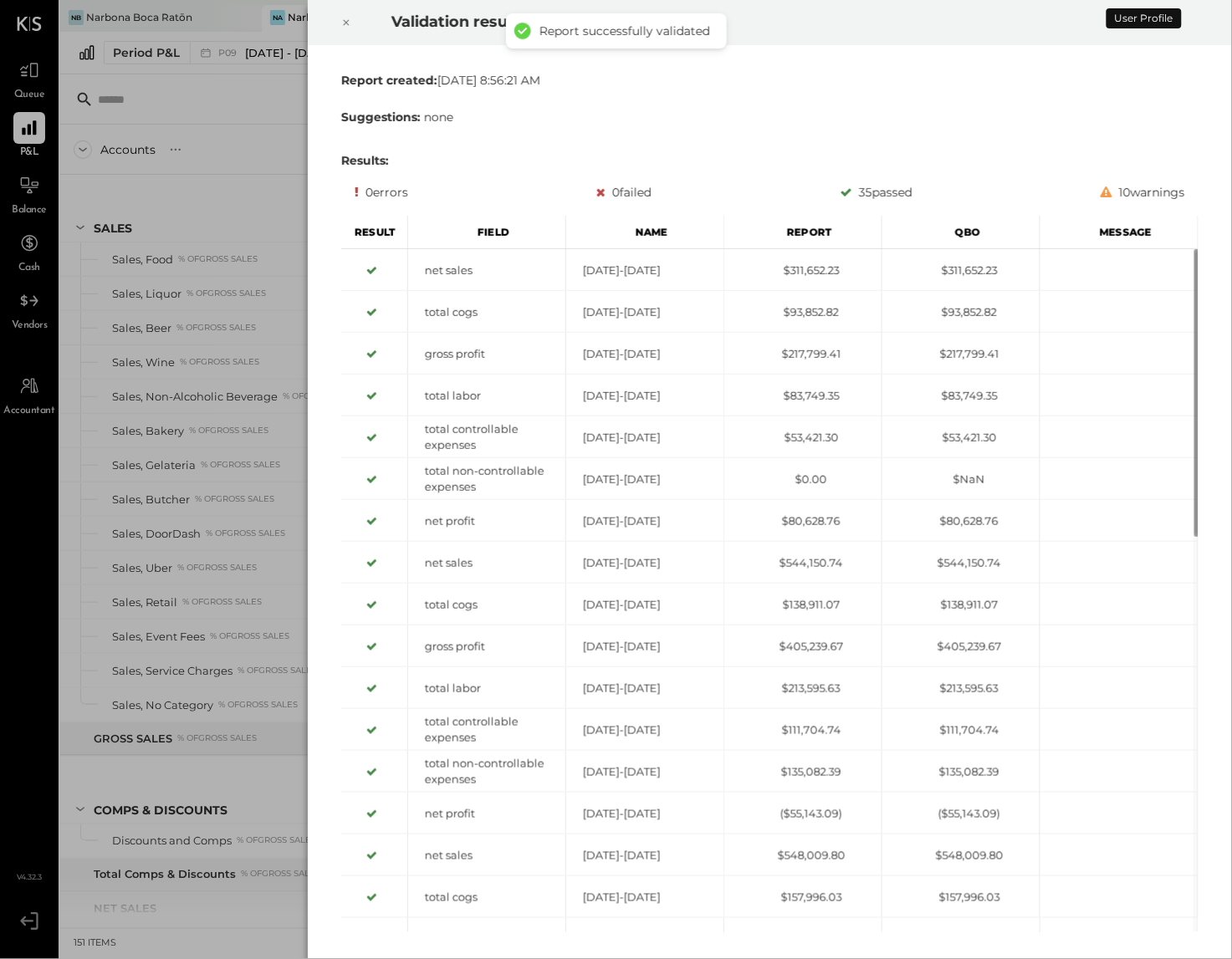
scroll to position [3174, 0]
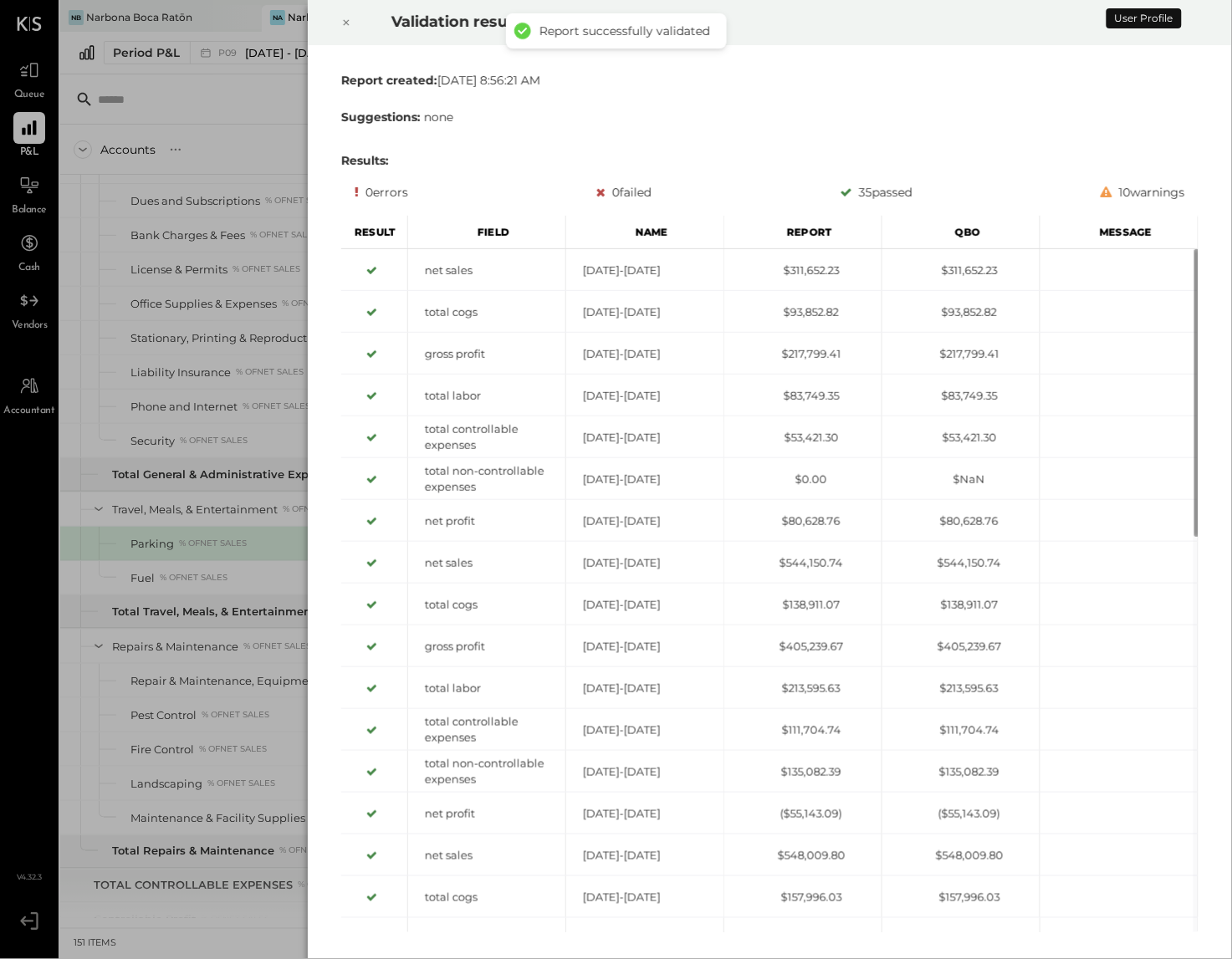
click at [357, 35] on div at bounding box center [347, 23] width 37 height 47
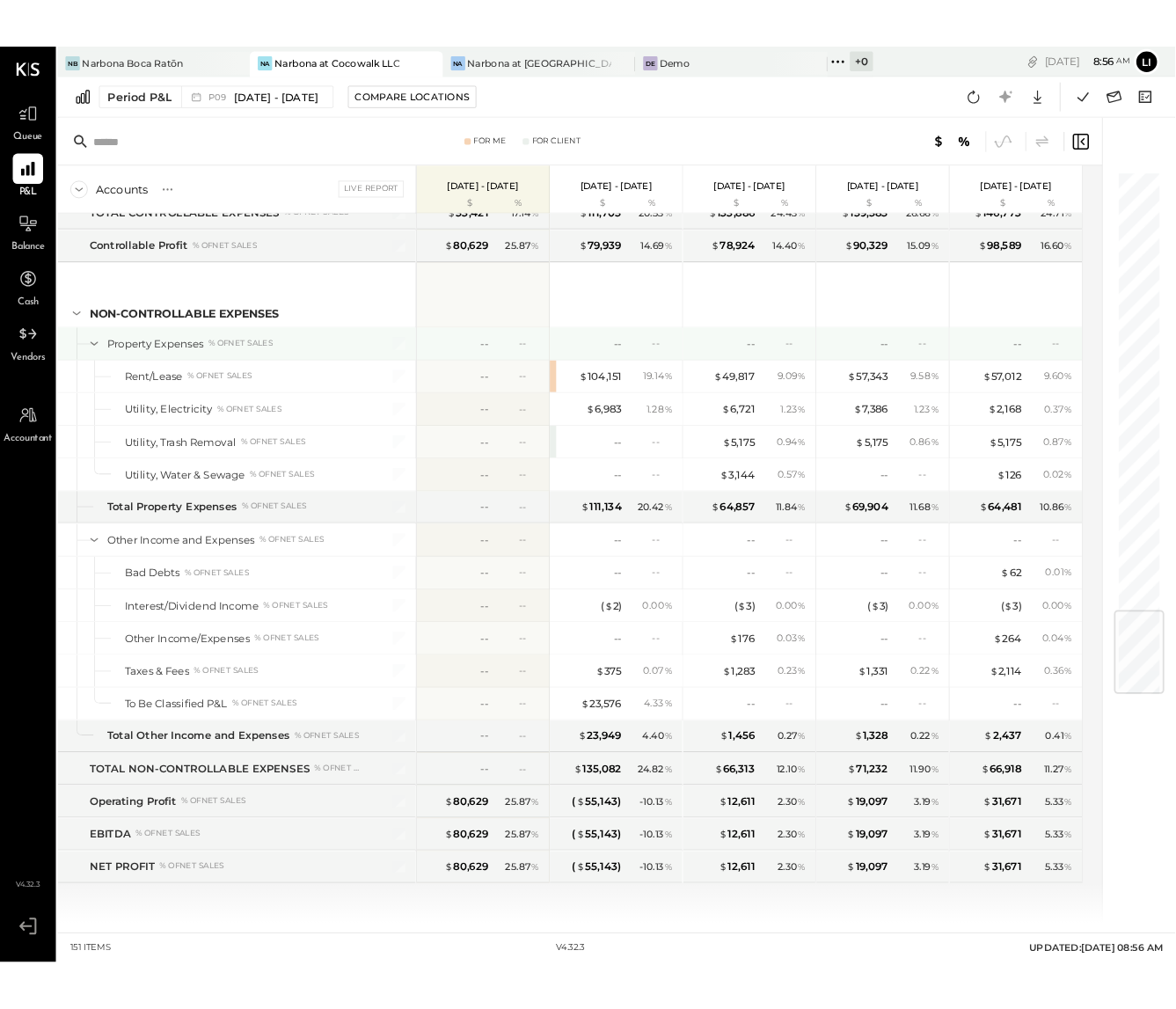
scroll to position [4115, 0]
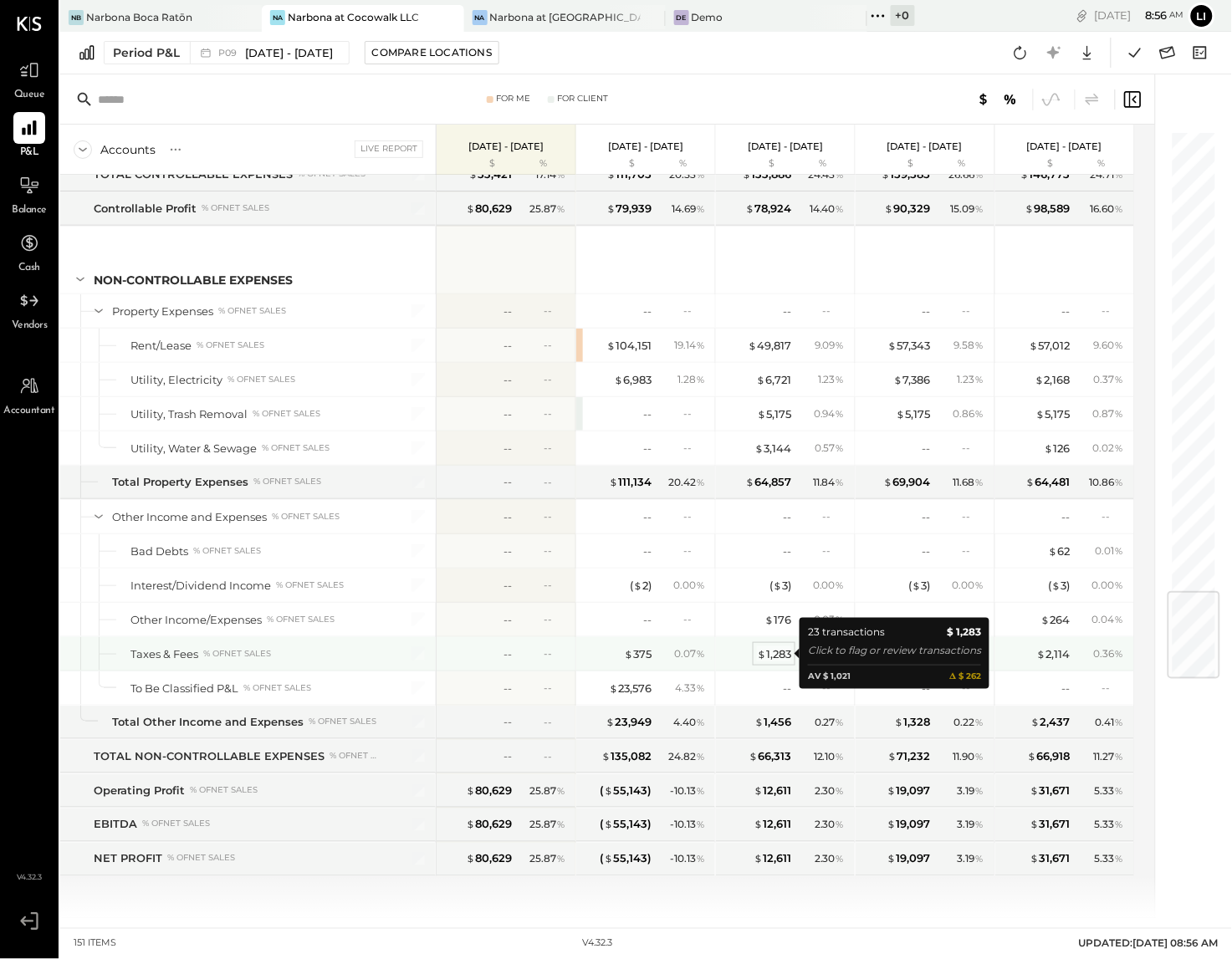
click at [782, 651] on div "$ 1,283" at bounding box center [774, 654] width 34 height 16
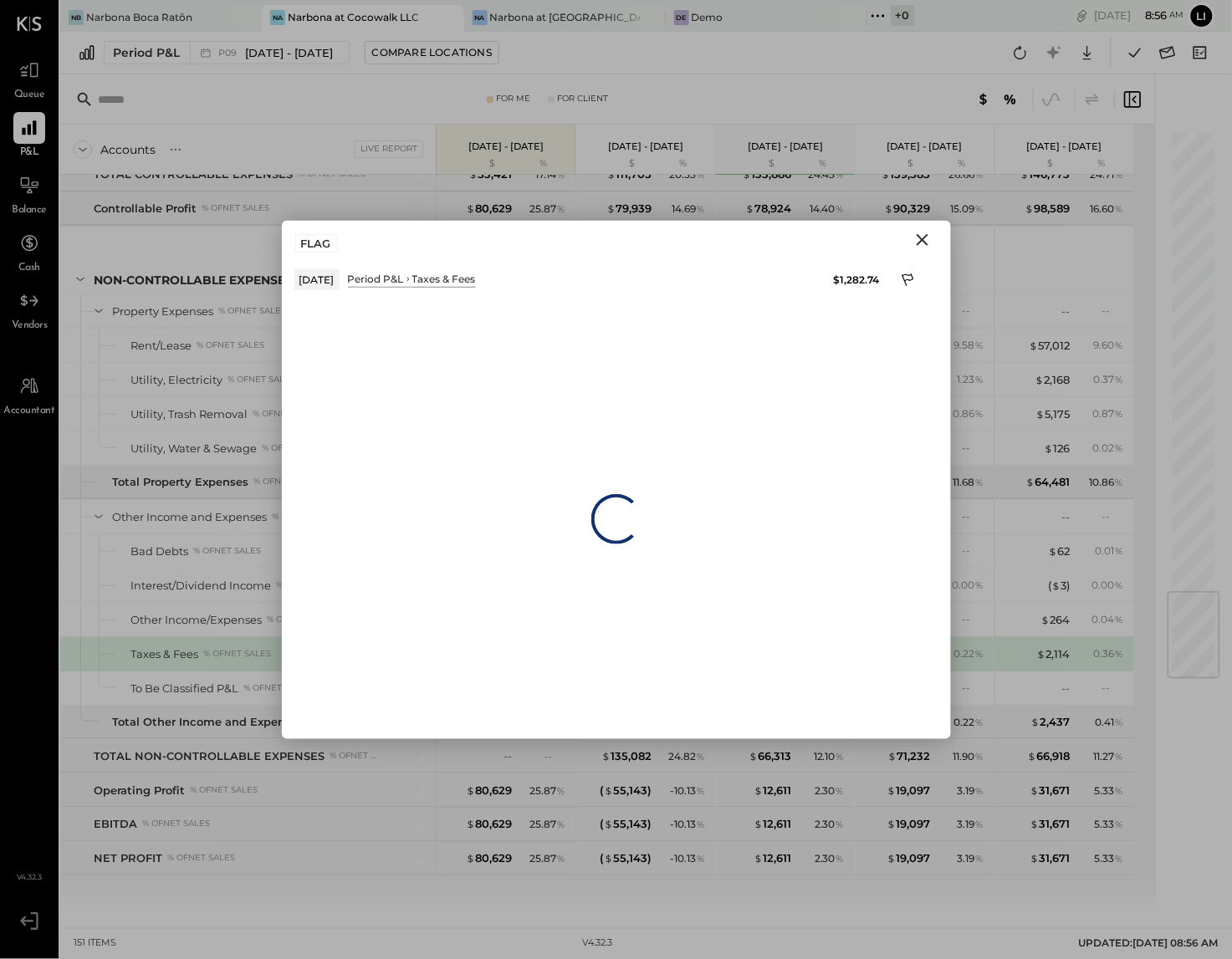
click at [932, 235] on icon "Close" at bounding box center [922, 240] width 20 height 20
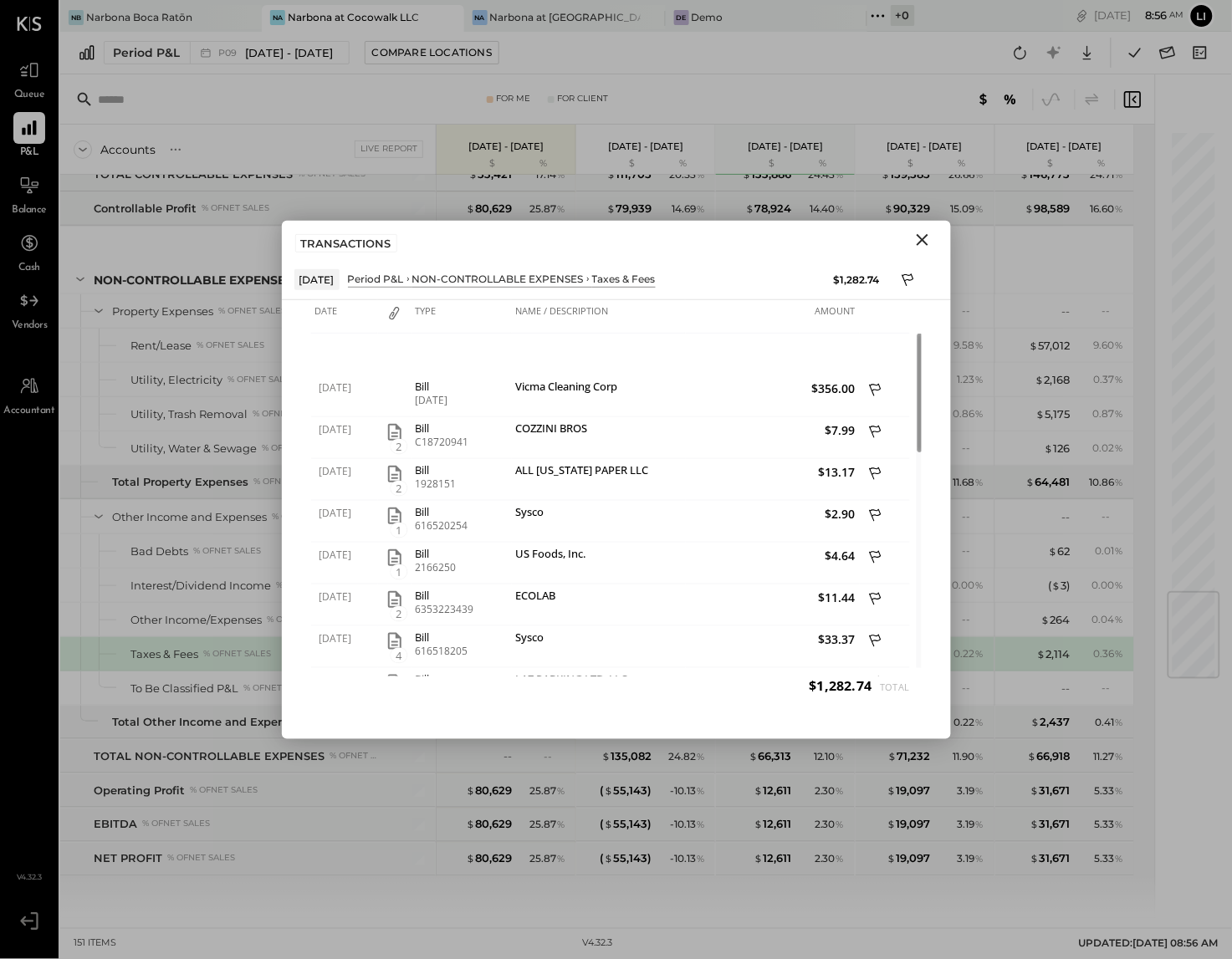
click at [919, 233] on icon "Close" at bounding box center [922, 240] width 20 height 20
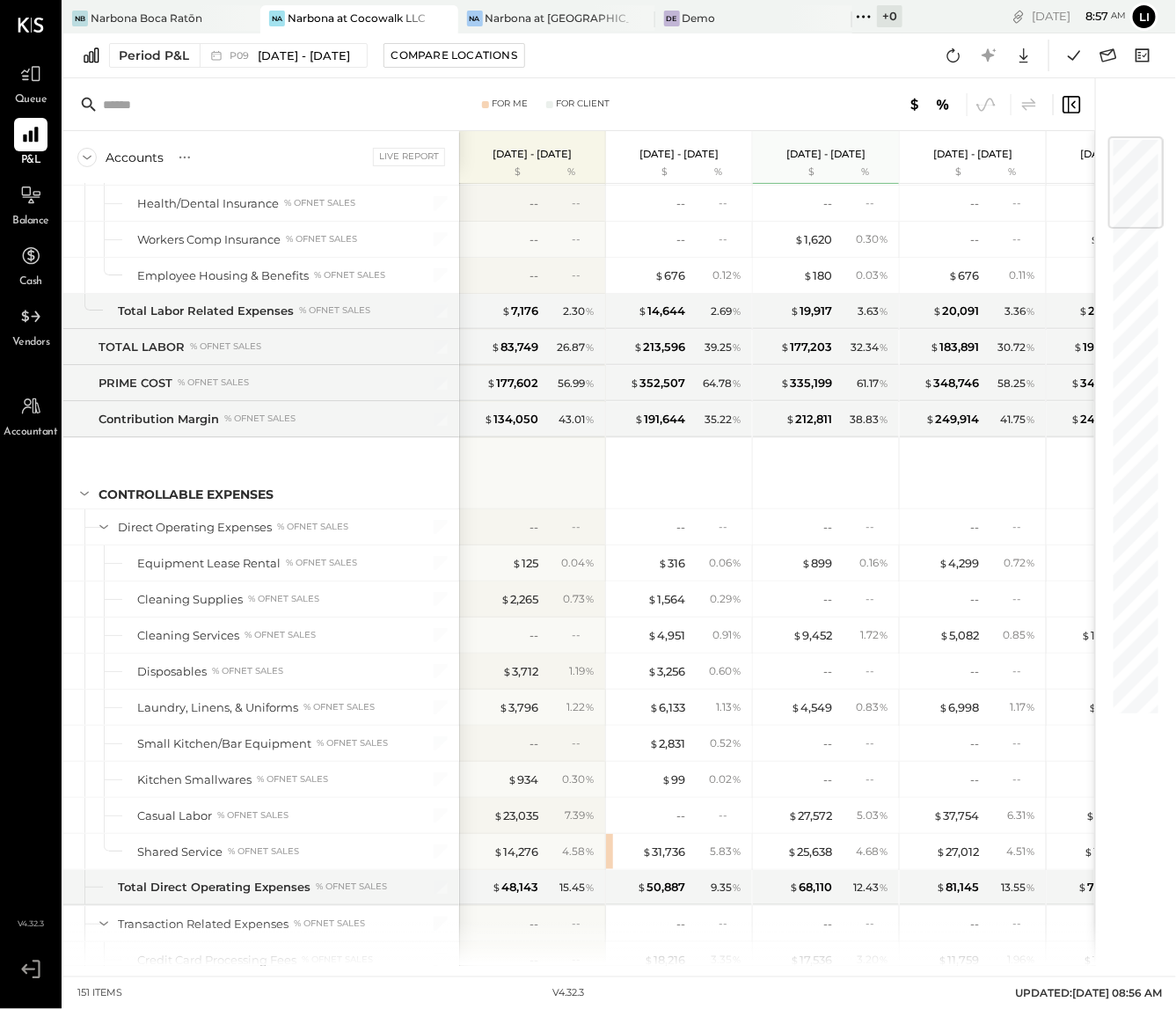
scroll to position [3899, 0]
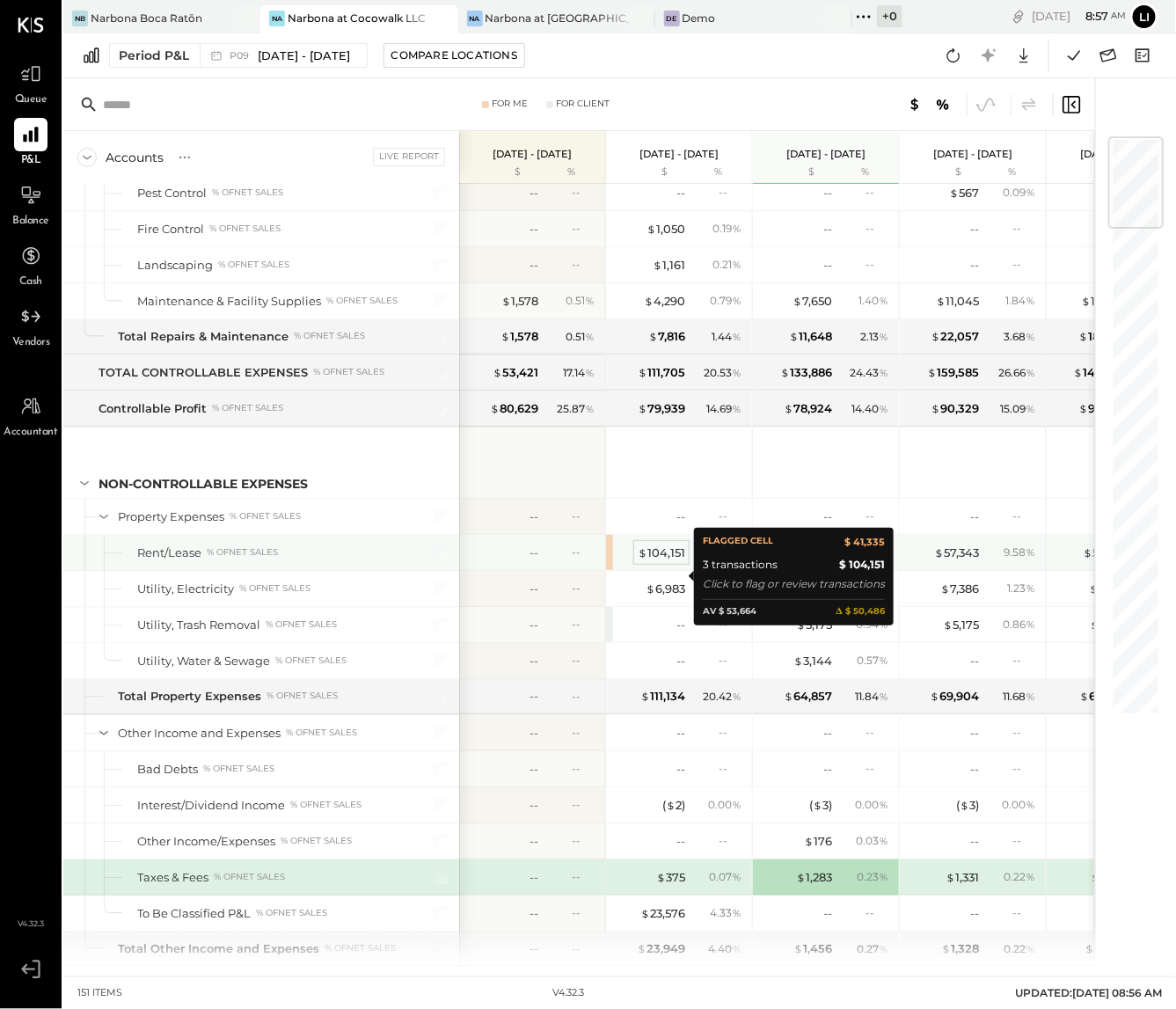
click at [667, 561] on div "$ 104,151" at bounding box center [661, 553] width 48 height 17
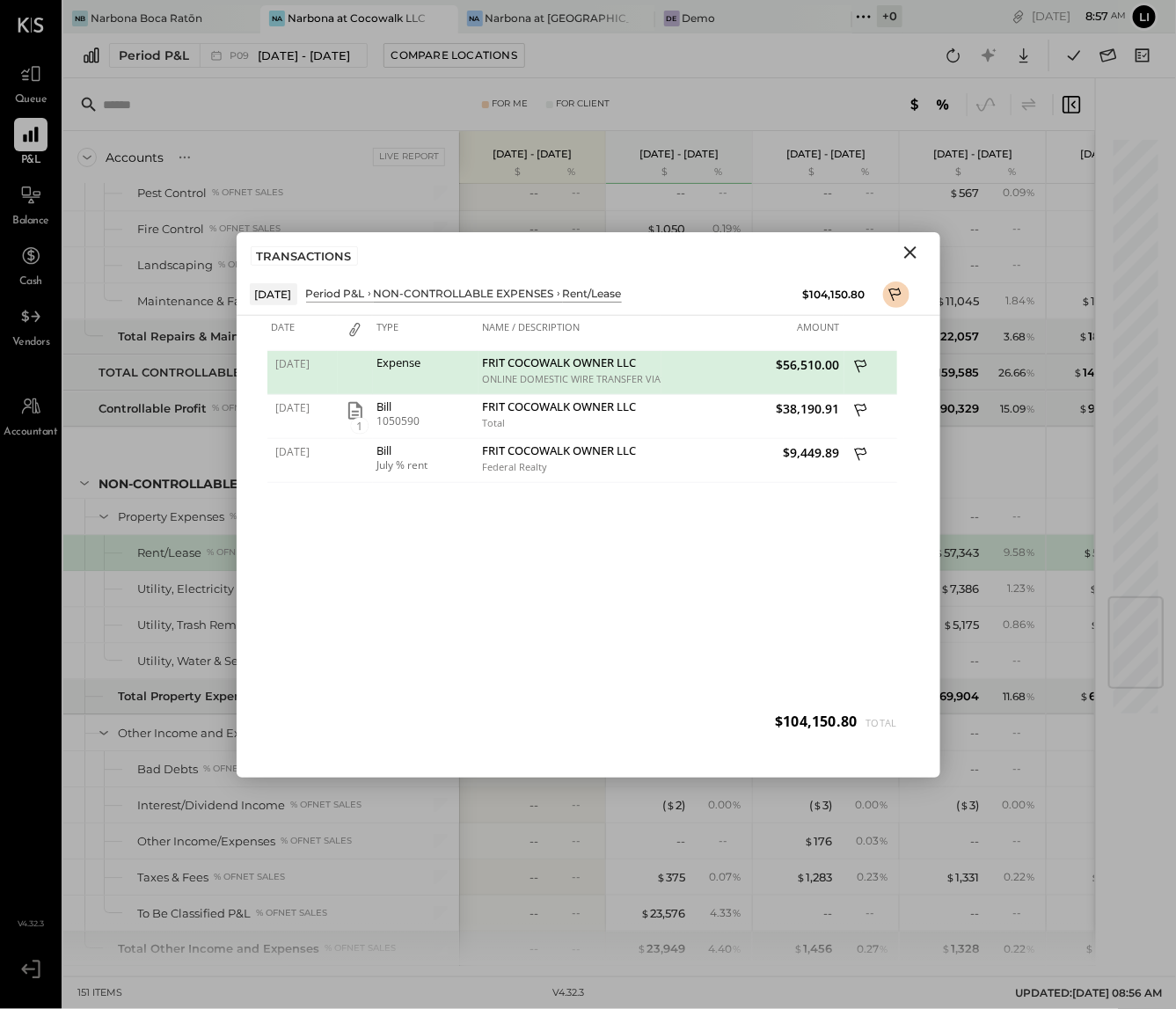
click at [737, 565] on div "07/21/2025 Expense FRIT COCOWALK OWNER LLC ONLINE DOMESTIC WIRE TRANSFER VIA: W…" at bounding box center [588, 549] width 642 height 395
click at [618, 540] on div "07/21/2025 Expense FRIT COCOWALK OWNER LLC ONLINE DOMESTIC WIRE TRANSFER VIA: W…" at bounding box center [588, 549] width 642 height 395
click at [598, 619] on div "07/21/2025 Expense FRIT COCOWALK OWNER LLC ONLINE DOMESTIC WIRE TRANSFER VIA: W…" at bounding box center [588, 549] width 642 height 395
click at [918, 252] on icon "Close" at bounding box center [910, 252] width 21 height 21
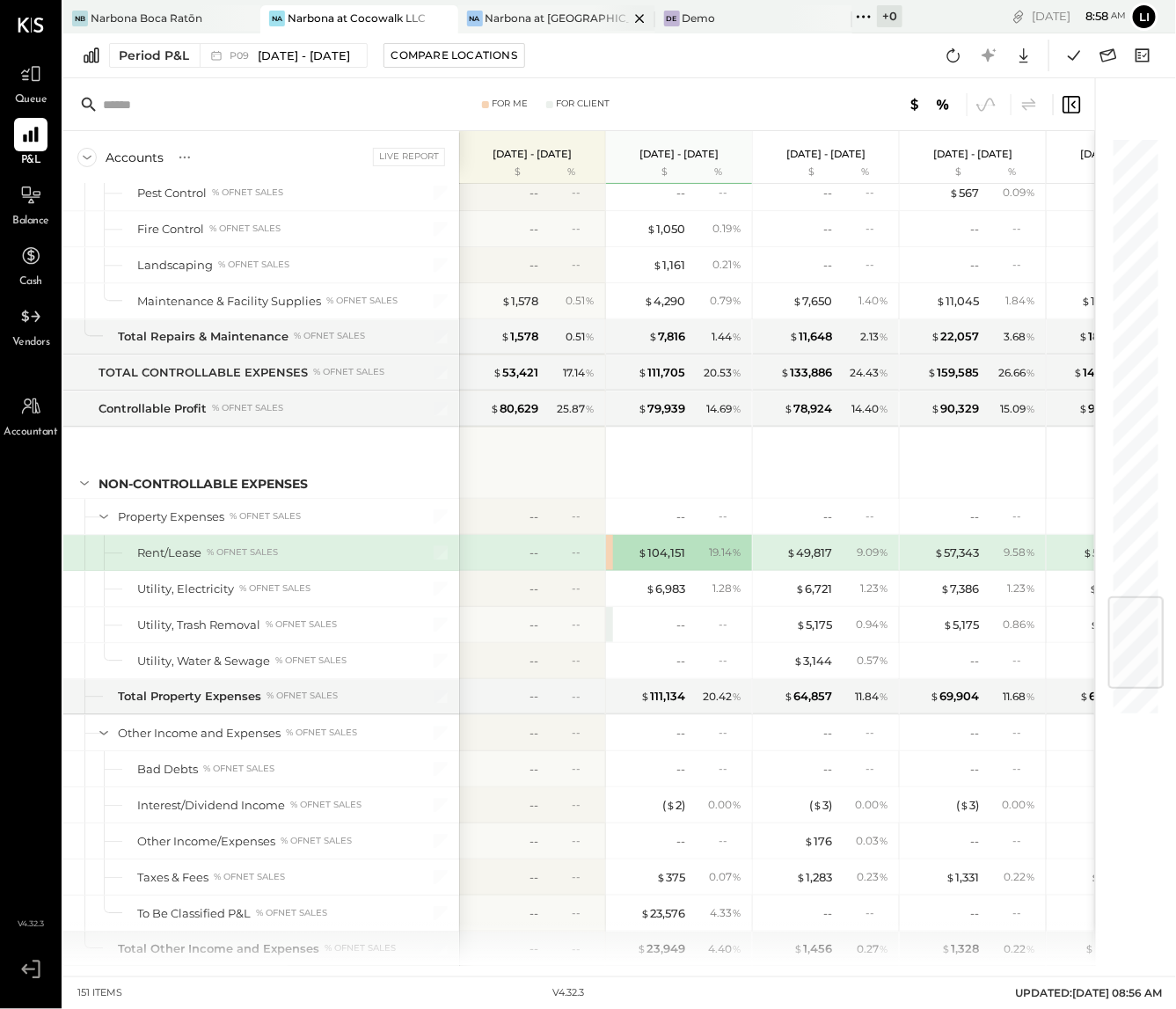
click at [496, 22] on div "Narbona at [GEOGRAPHIC_DATA] LLC" at bounding box center [557, 18] width 143 height 15
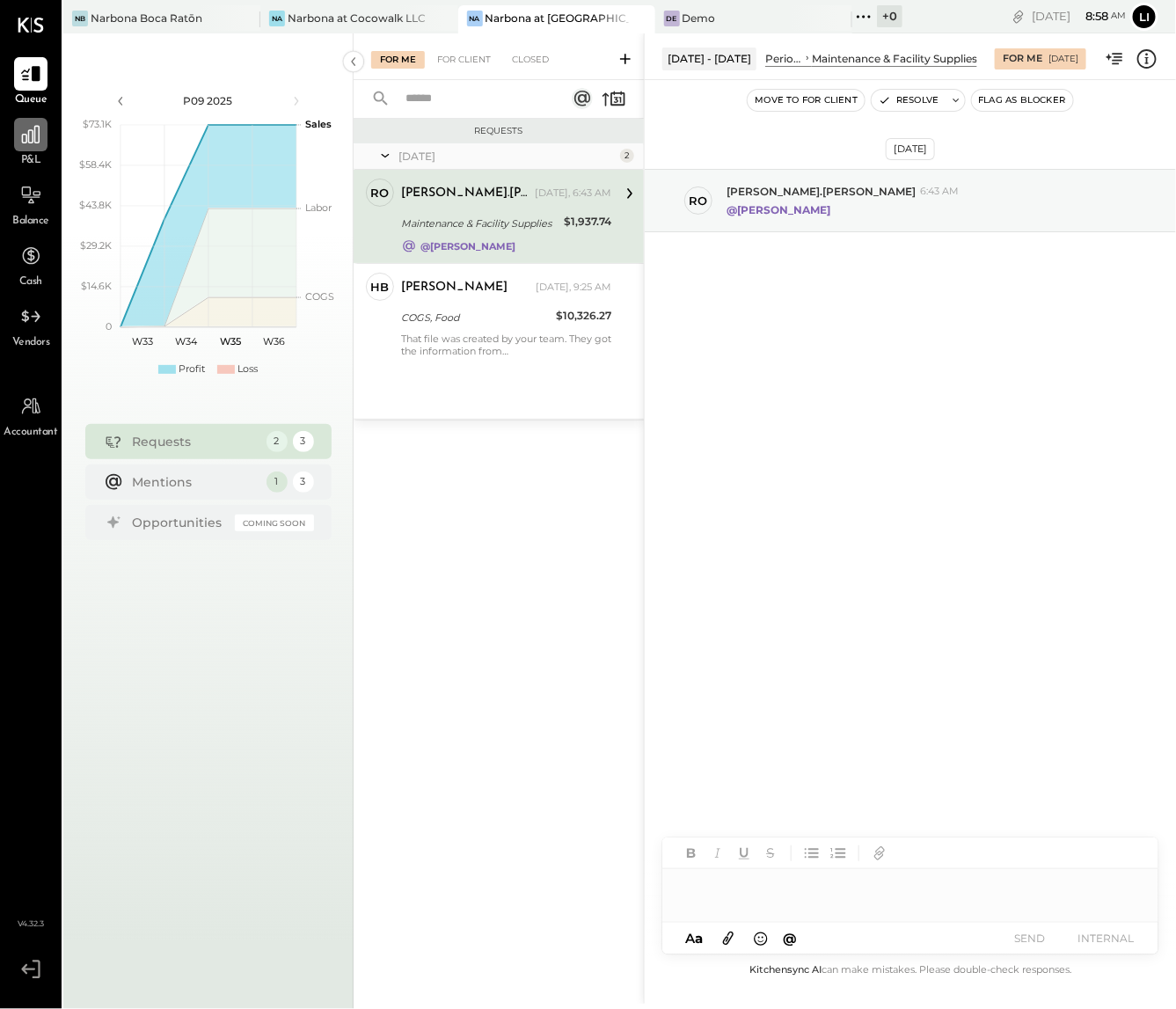
click at [37, 140] on icon at bounding box center [31, 134] width 23 height 23
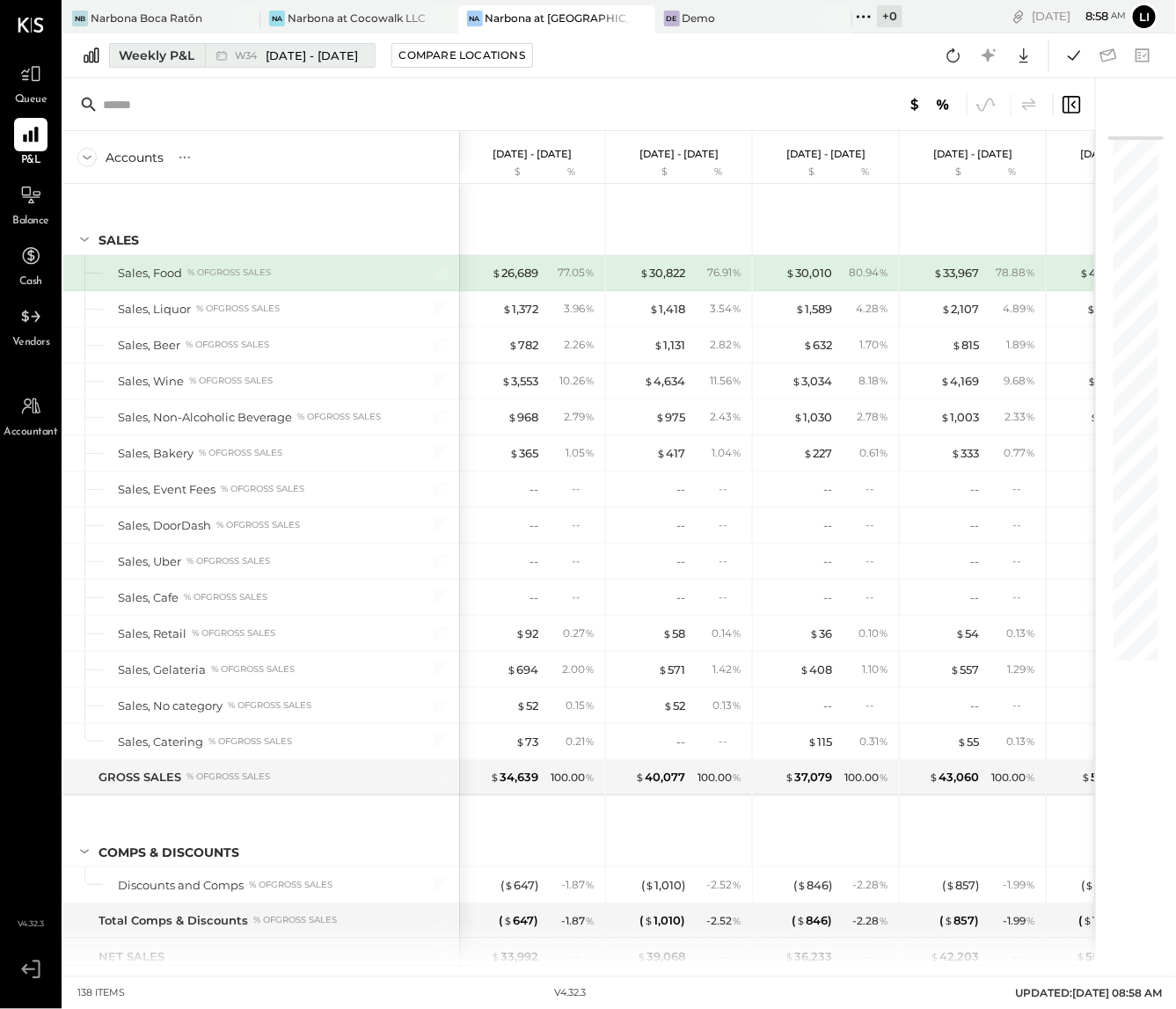
click at [283, 57] on span "Aug 18 - 24, 2025" at bounding box center [313, 56] width 93 height 17
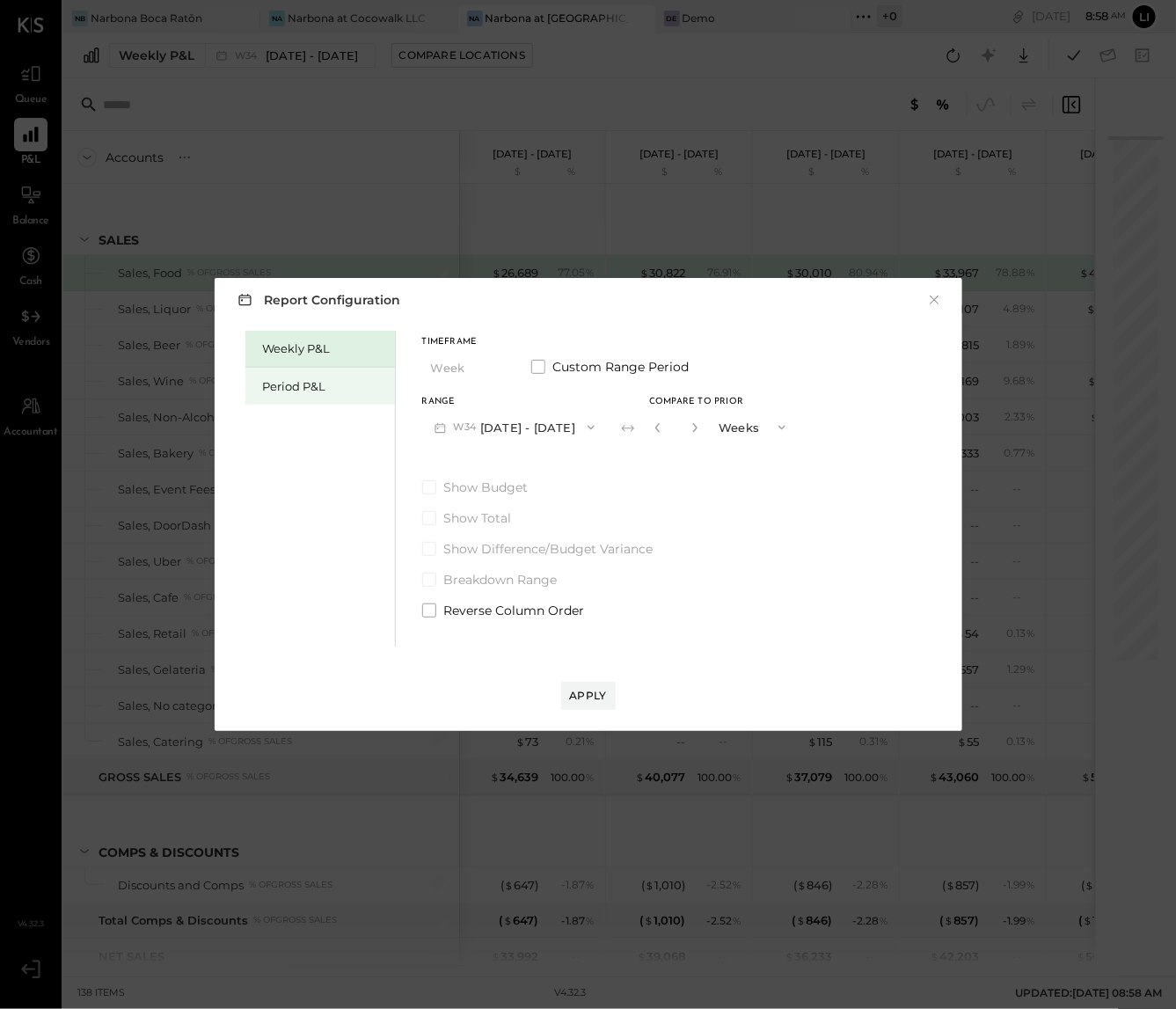
click at [329, 385] on div "Period P&L" at bounding box center [324, 386] width 123 height 17
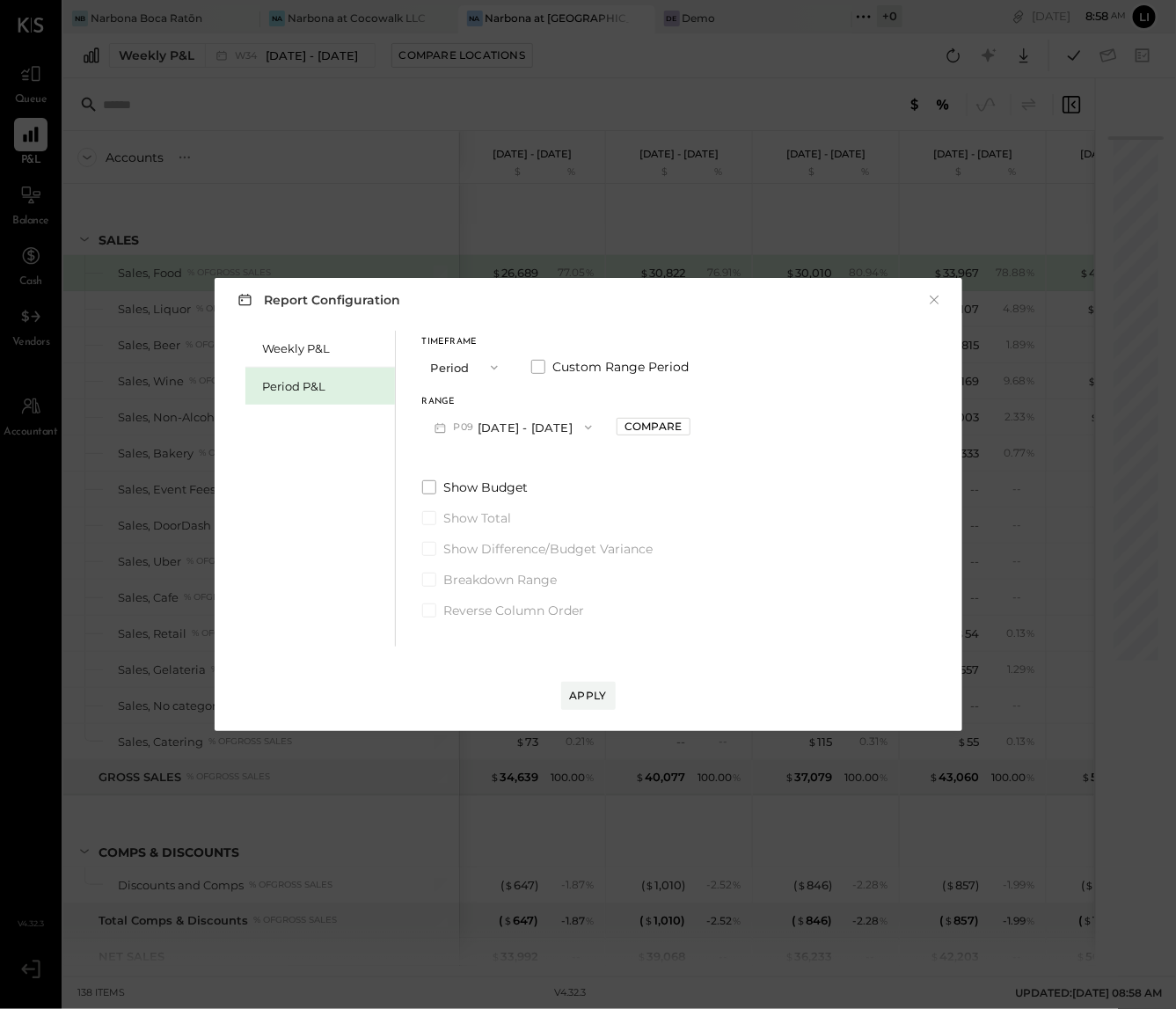
click at [596, 429] on icon "button" at bounding box center [589, 427] width 14 height 14
click at [664, 429] on div "Compare" at bounding box center [652, 425] width 57 height 15
click at [699, 425] on button "button" at bounding box center [692, 427] width 14 height 19
click at [697, 427] on icon "button" at bounding box center [692, 427] width 11 height 11
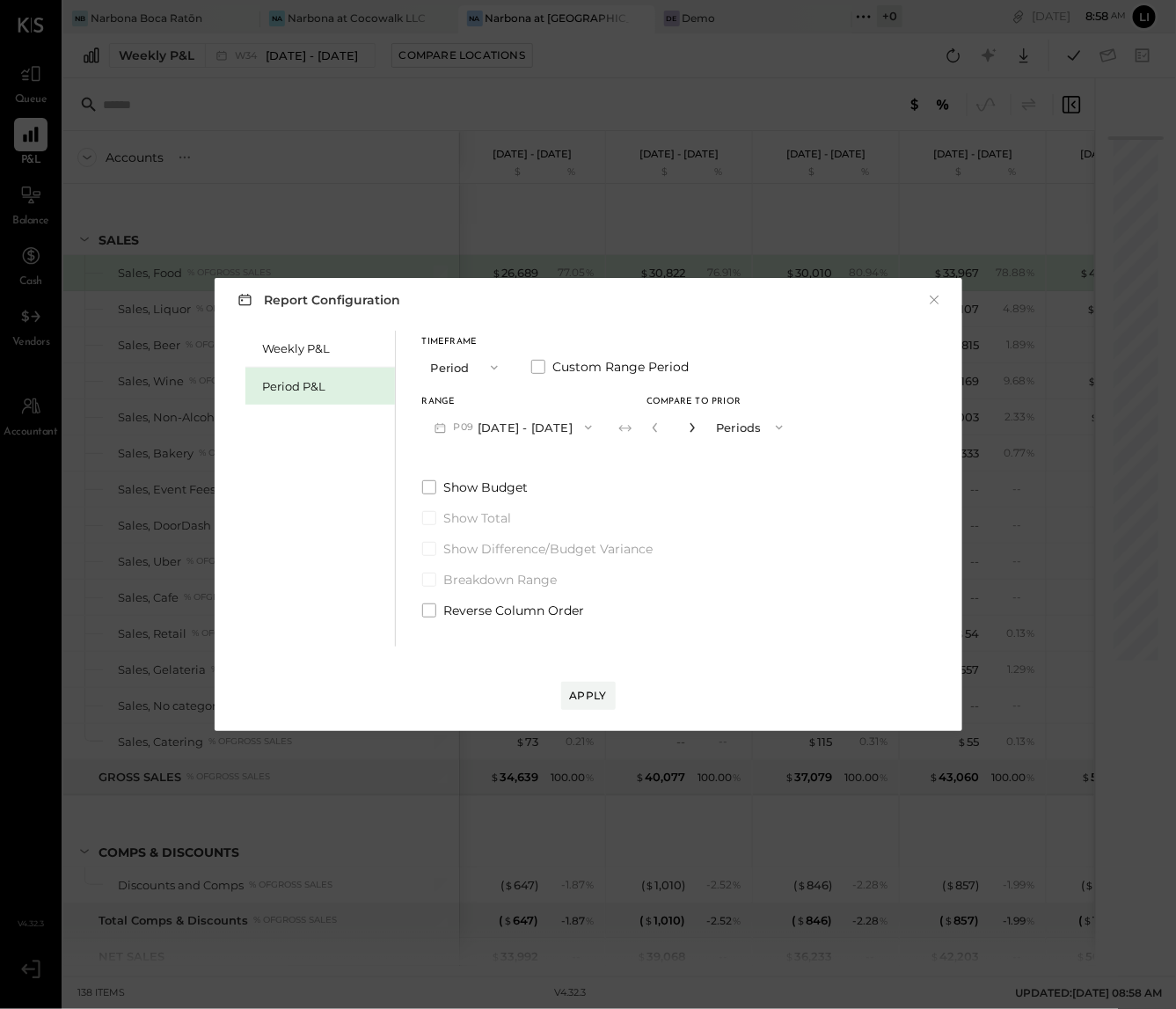
type input "*"
click at [605, 681] on button "Apply" at bounding box center [589, 696] width 55 height 28
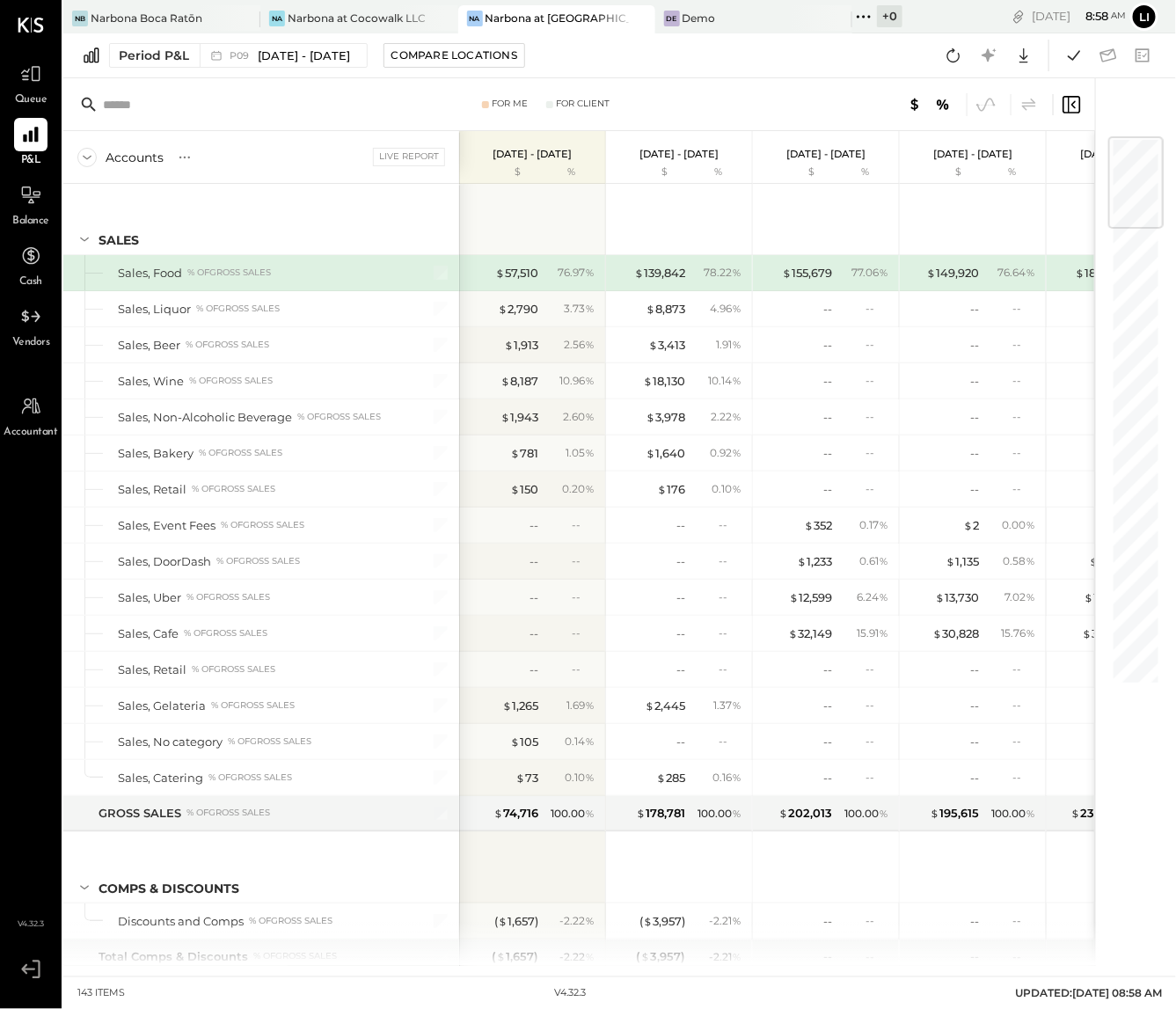
scroll to position [3791, 0]
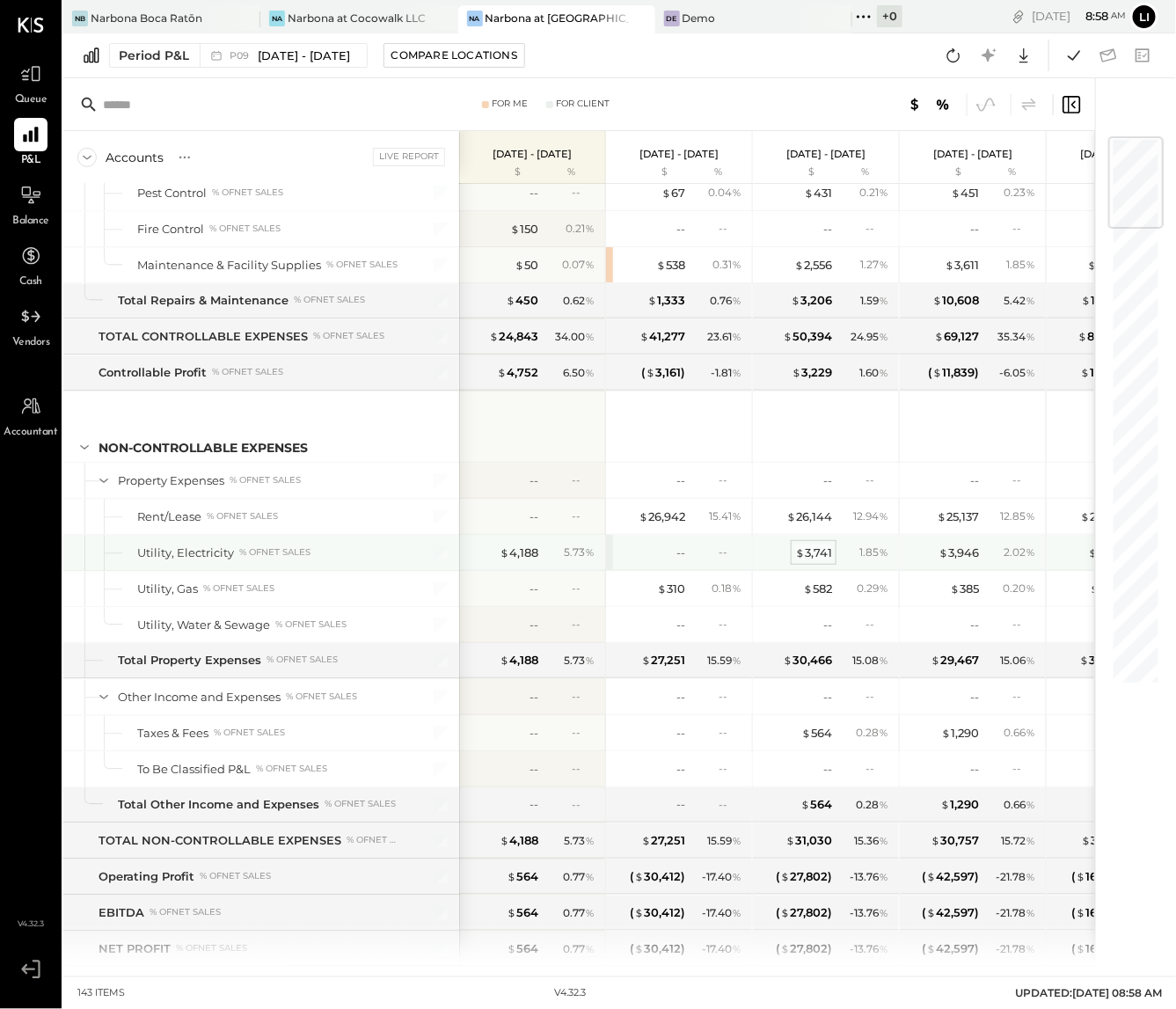
click at [826, 561] on div "$ 3,741" at bounding box center [814, 553] width 37 height 17
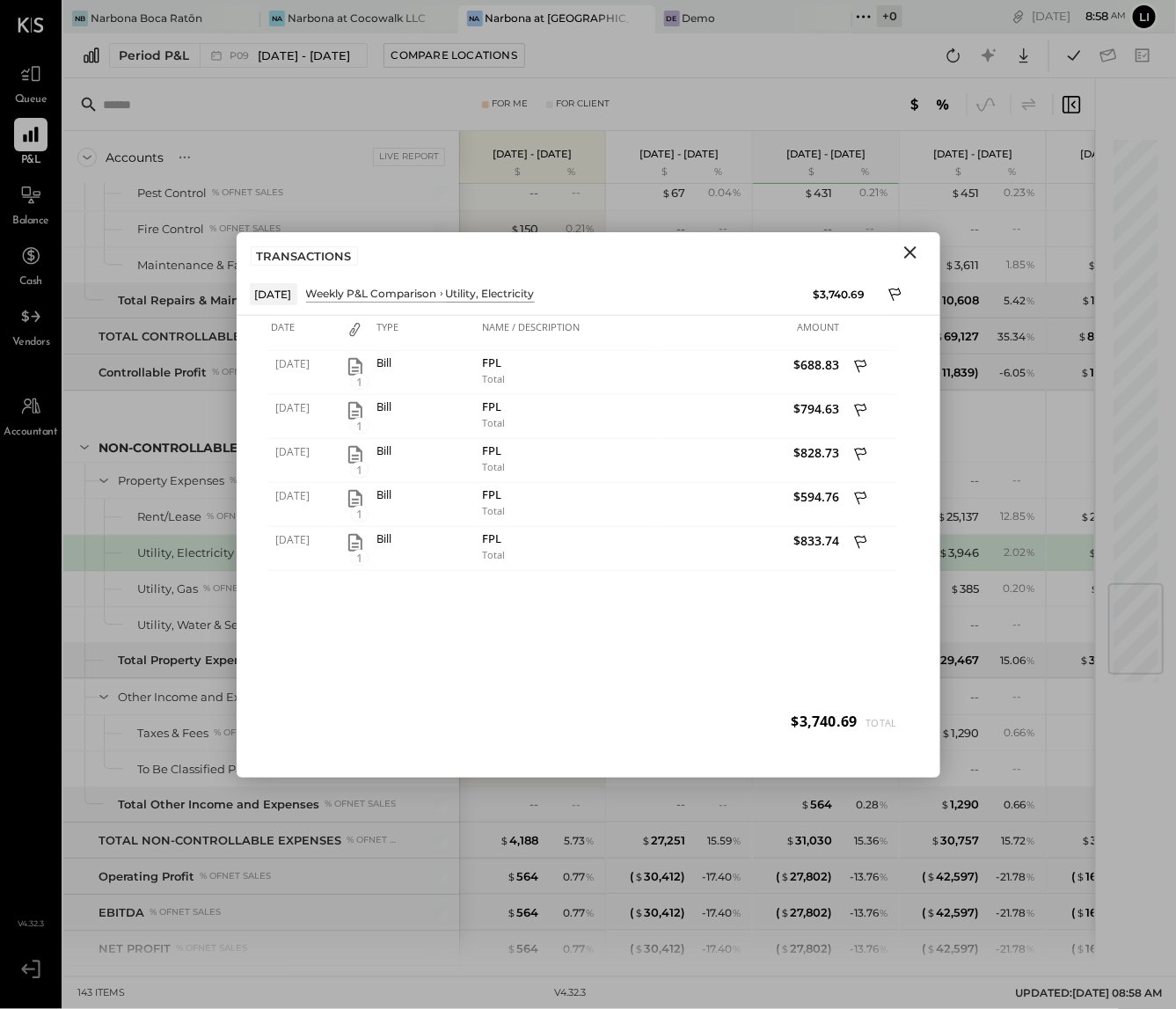
click at [916, 256] on icon "Close" at bounding box center [910, 252] width 21 height 21
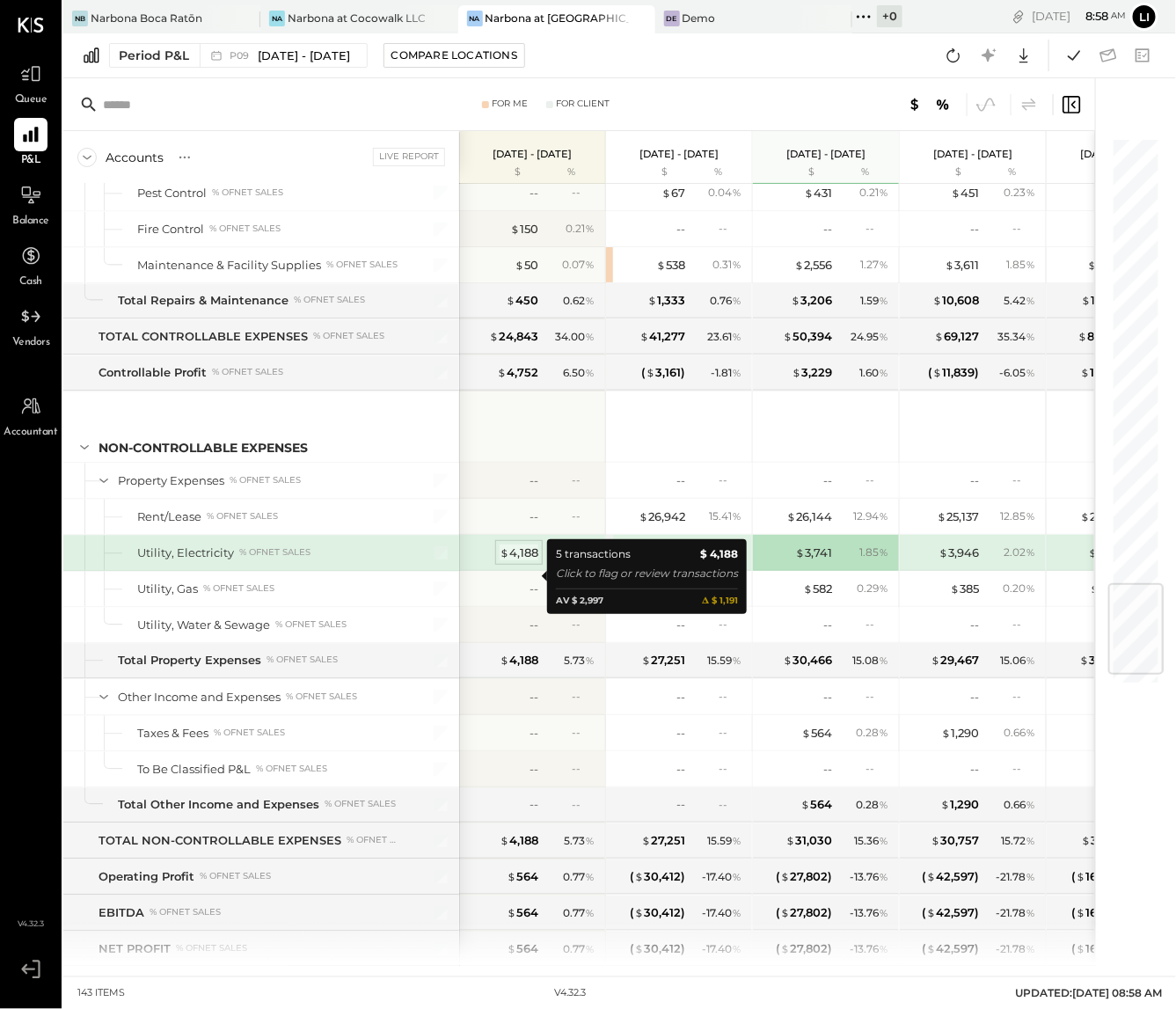
click at [508, 560] on span "$" at bounding box center [504, 553] width 10 height 14
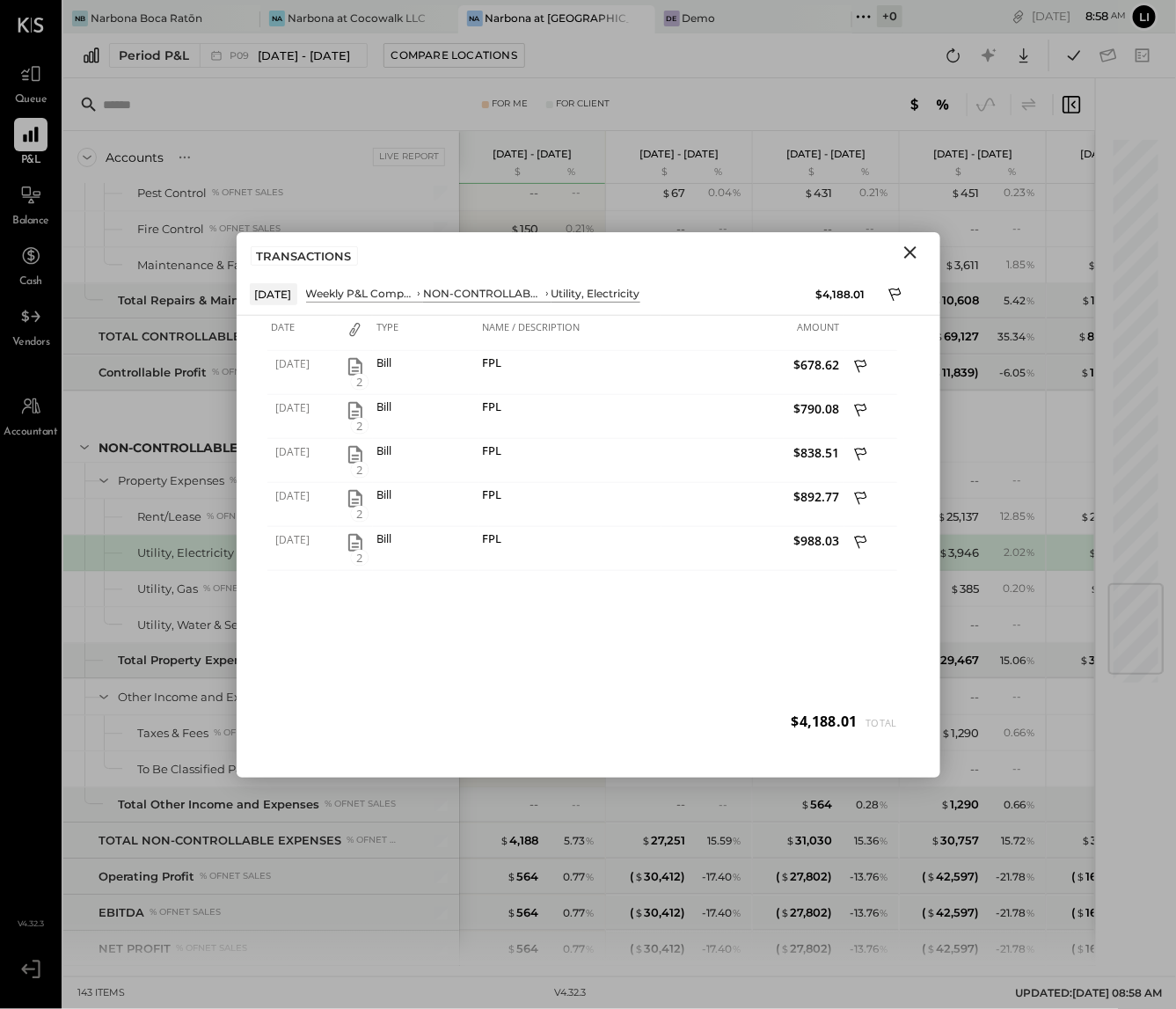
click at [912, 258] on icon "Close" at bounding box center [910, 252] width 21 height 21
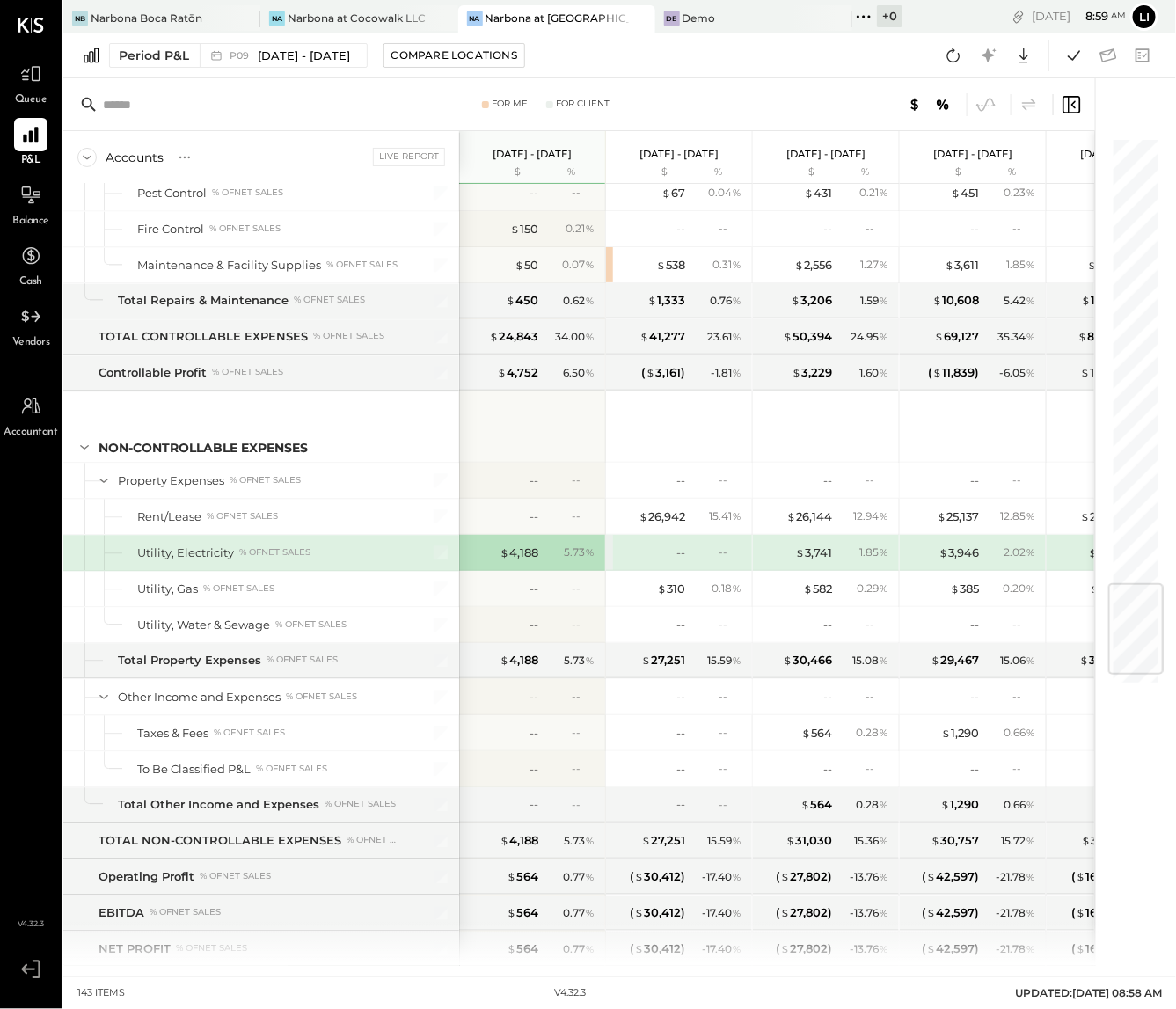
scroll to position [2086, 0]
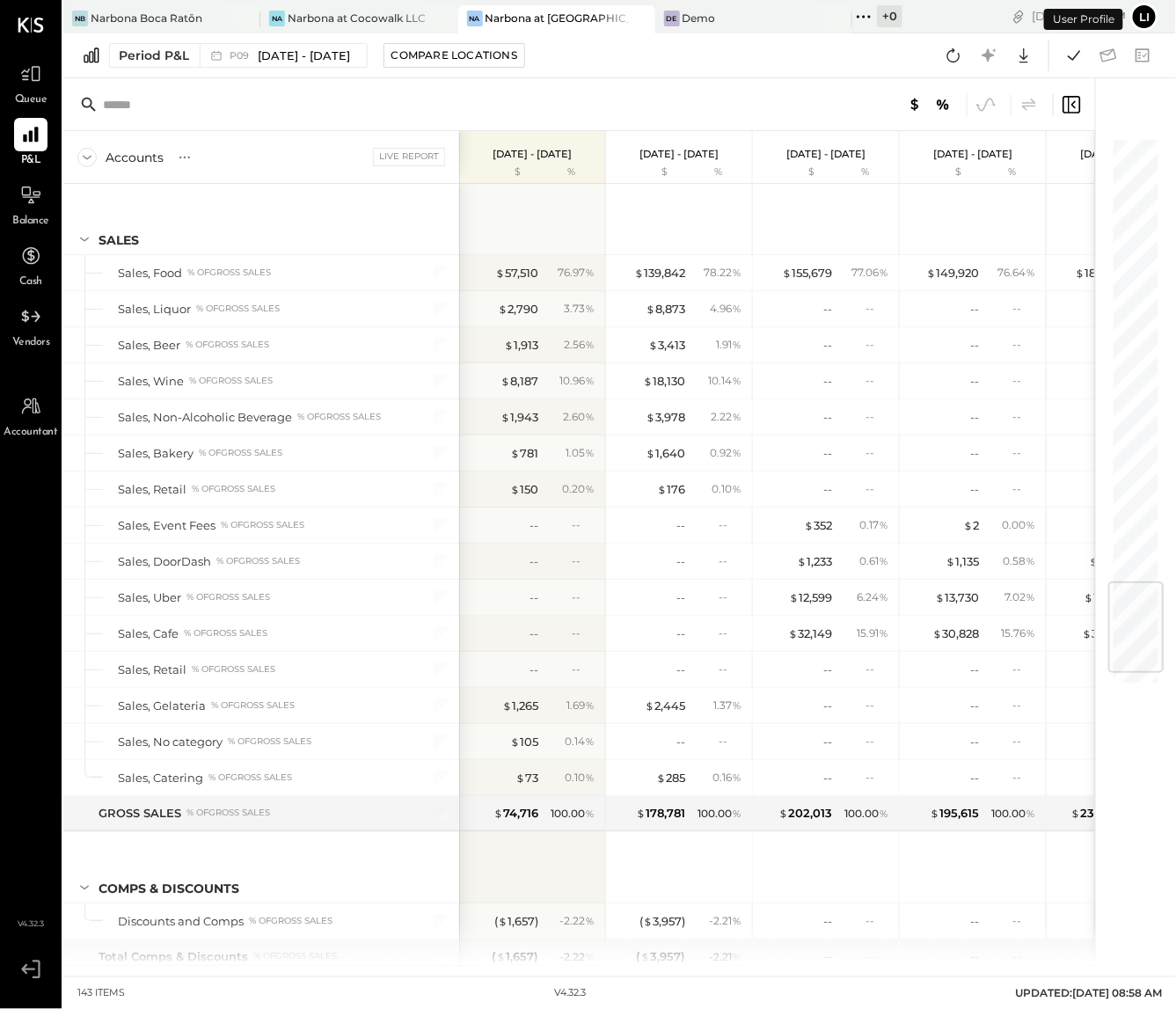
scroll to position [3774, 0]
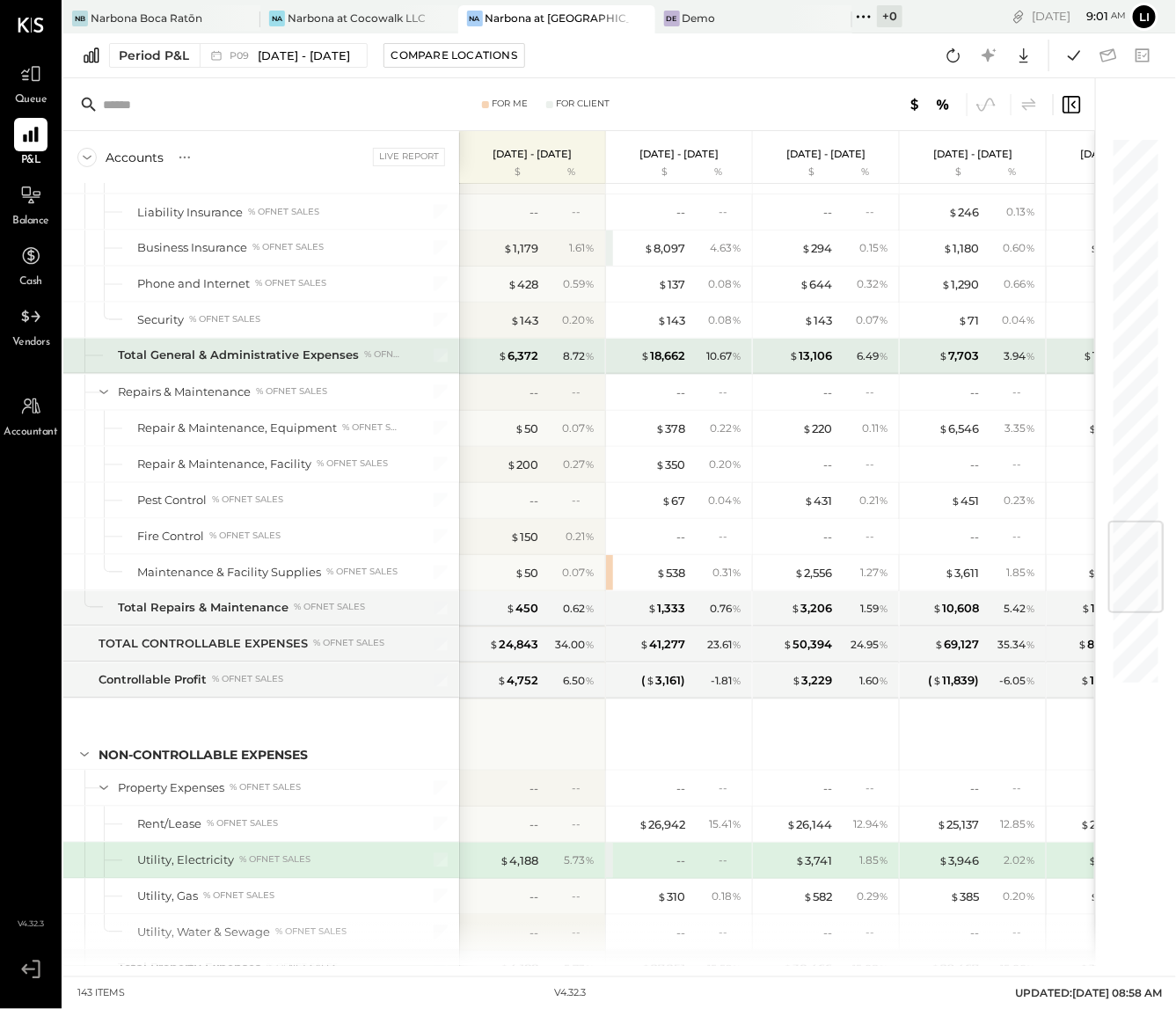
scroll to position [3264, 0]
